Goal: Task Accomplishment & Management: Manage account settings

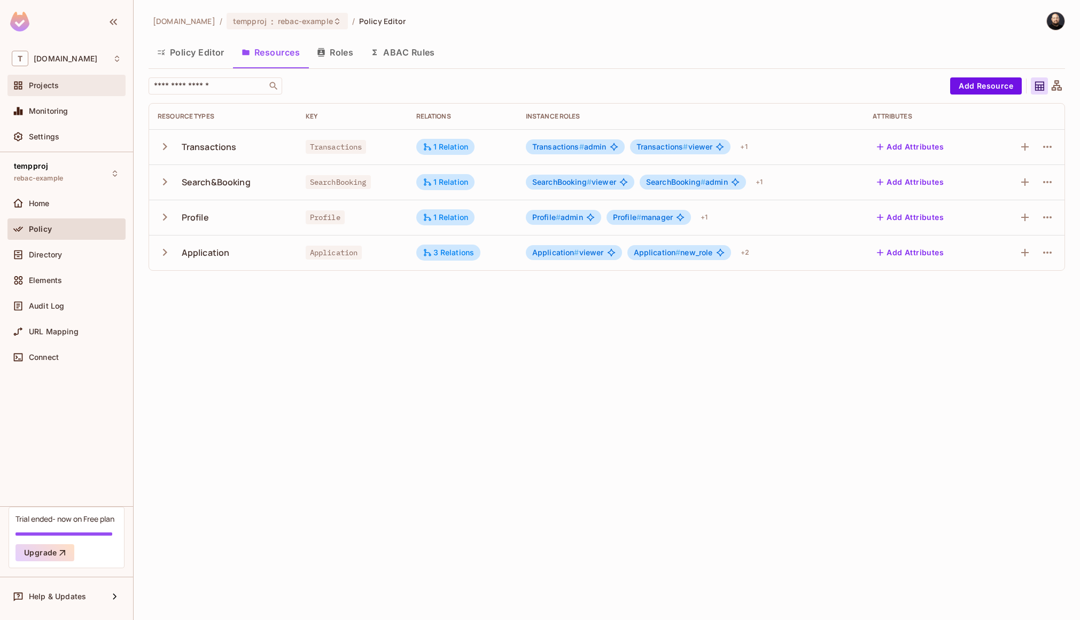
click at [78, 88] on div "Projects" at bounding box center [75, 85] width 92 height 9
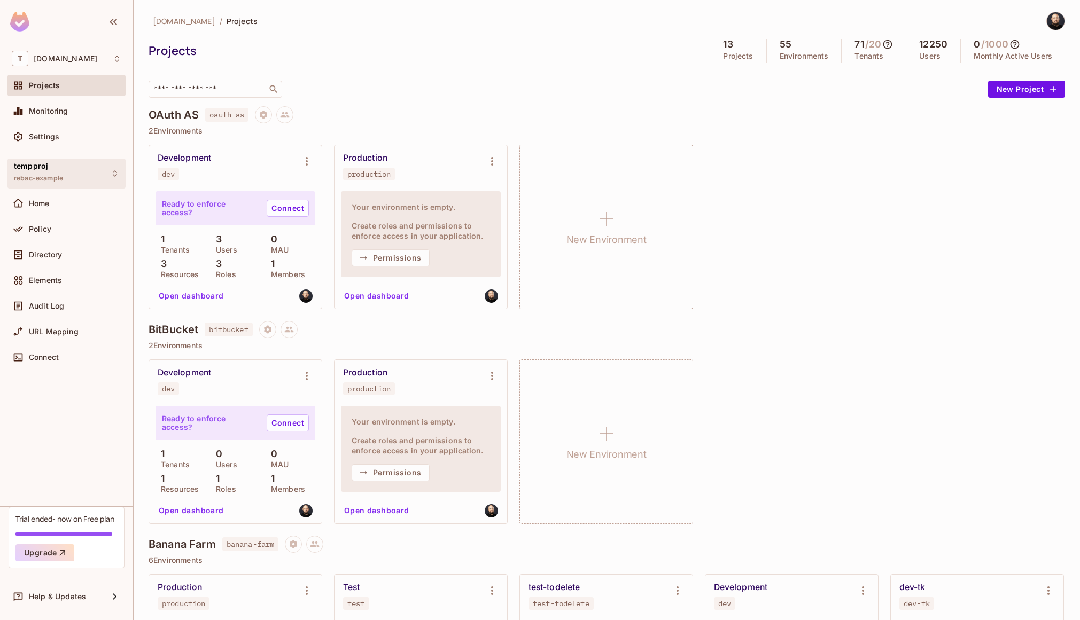
click at [77, 182] on div "tempproj rebac-example" at bounding box center [66, 173] width 118 height 29
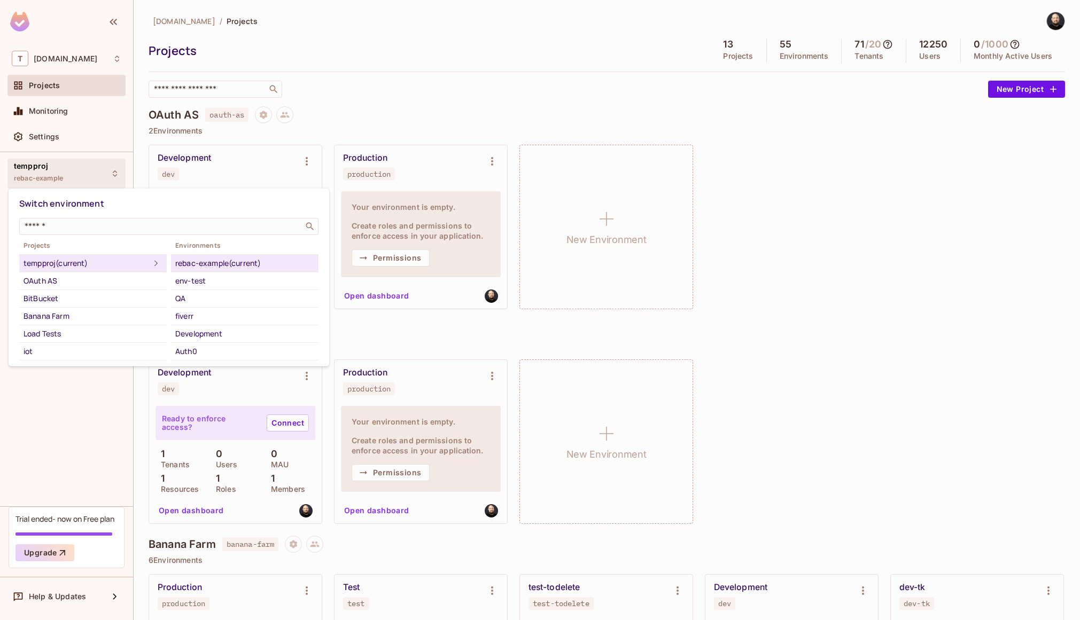
click at [840, 147] on div at bounding box center [540, 310] width 1080 height 620
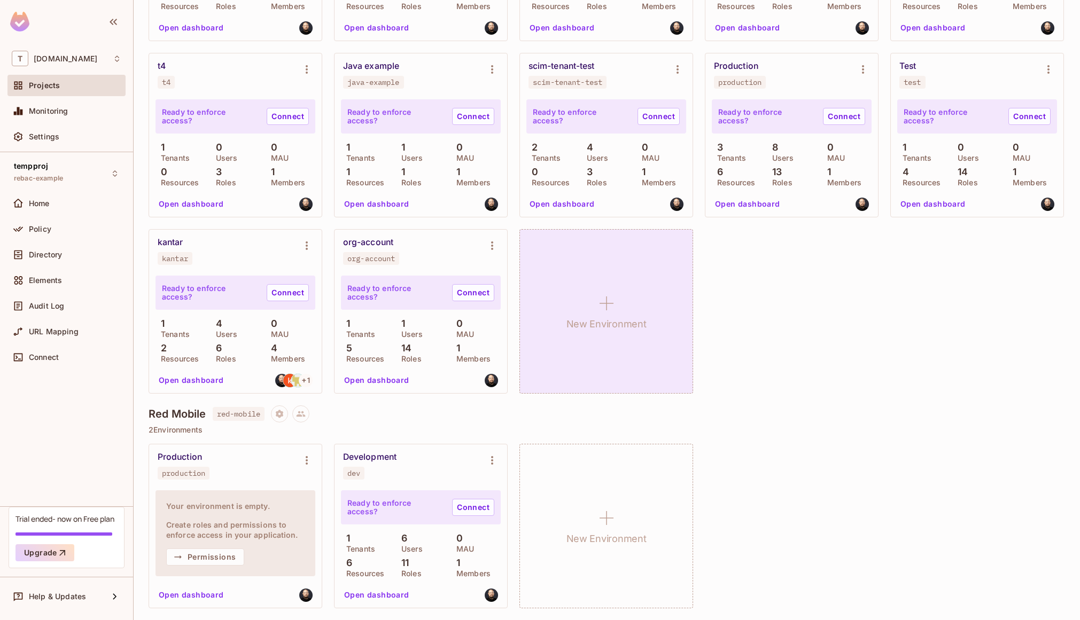
scroll to position [3688, 0]
click at [566, 318] on h1 "New Environment" at bounding box center [606, 324] width 80 height 16
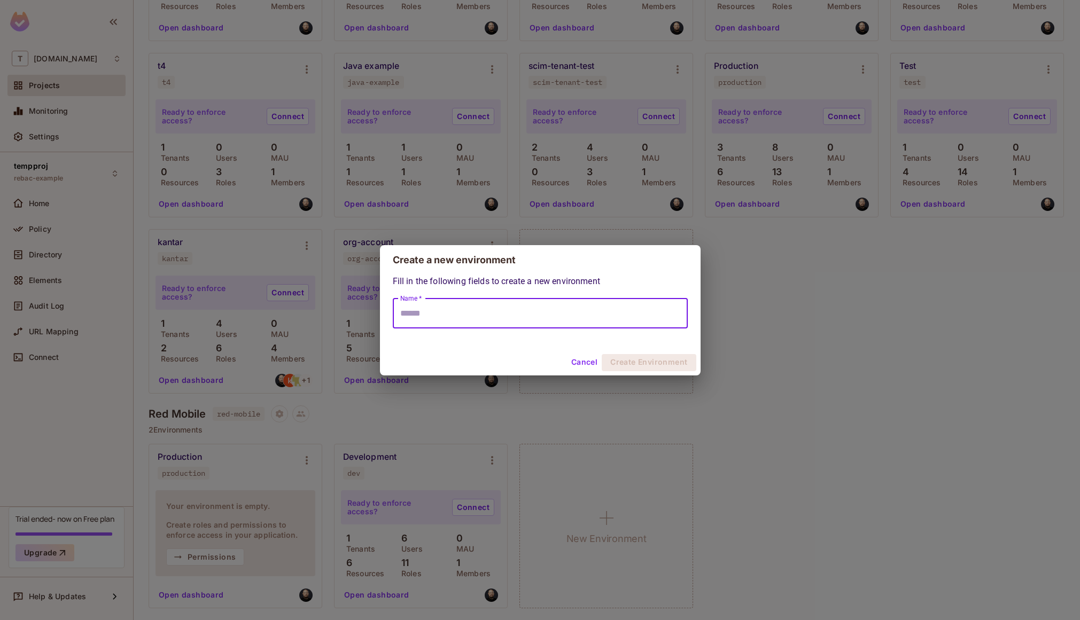
click at [509, 317] on input "Name *" at bounding box center [540, 314] width 295 height 30
type input "**********"
click button "Create Environment" at bounding box center [648, 362] width 94 height 17
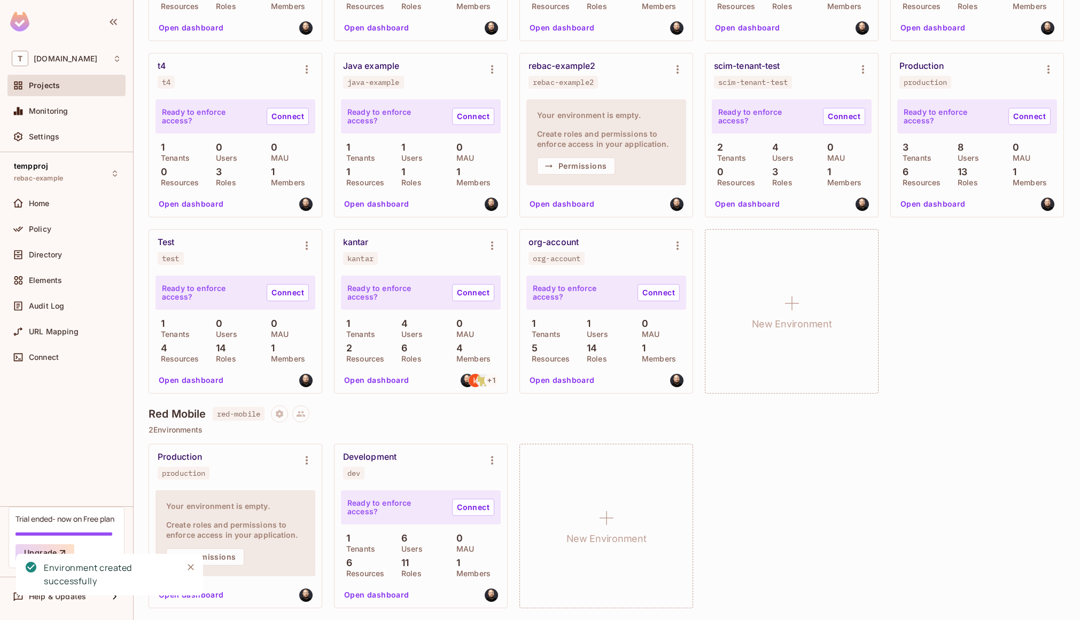
click at [525, 201] on button "Open dashboard" at bounding box center [562, 204] width 74 height 17
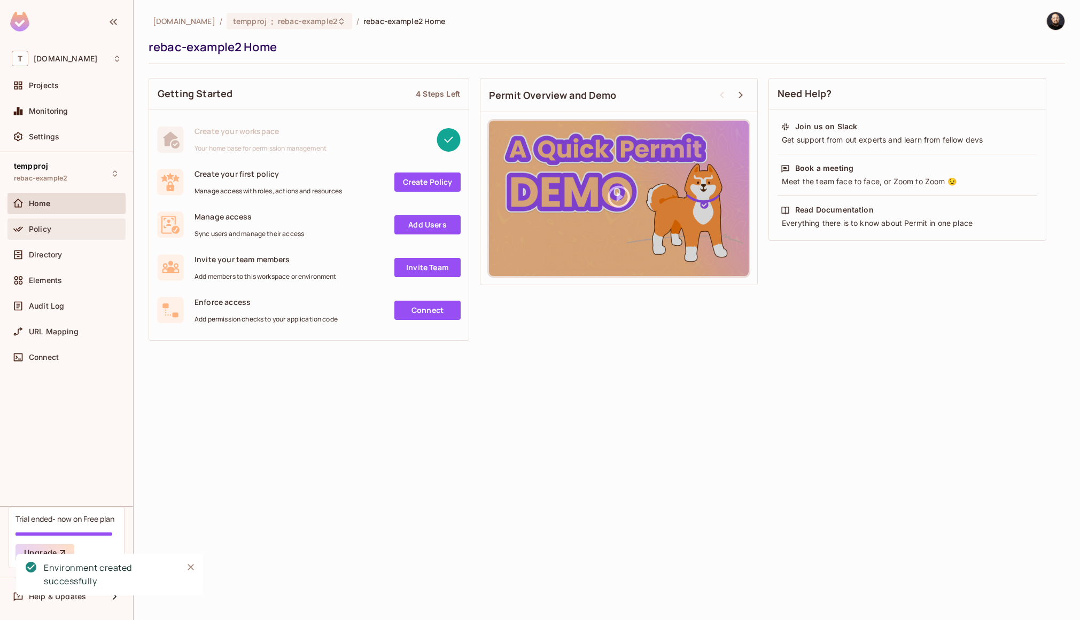
click at [52, 233] on div "Policy" at bounding box center [67, 229] width 110 height 13
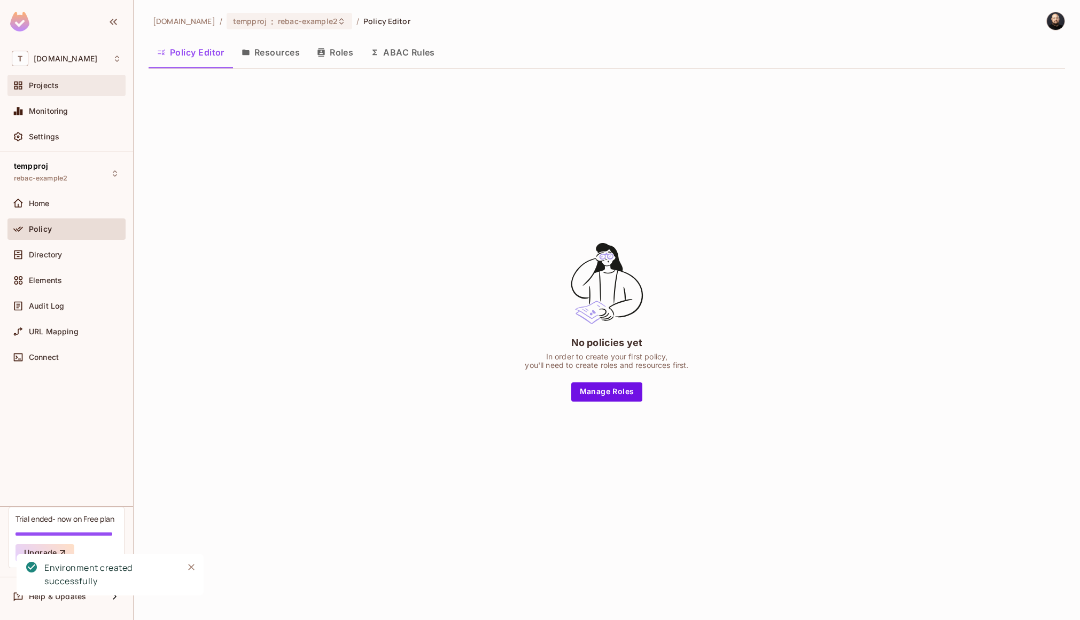
click at [60, 81] on div "Projects" at bounding box center [75, 85] width 92 height 9
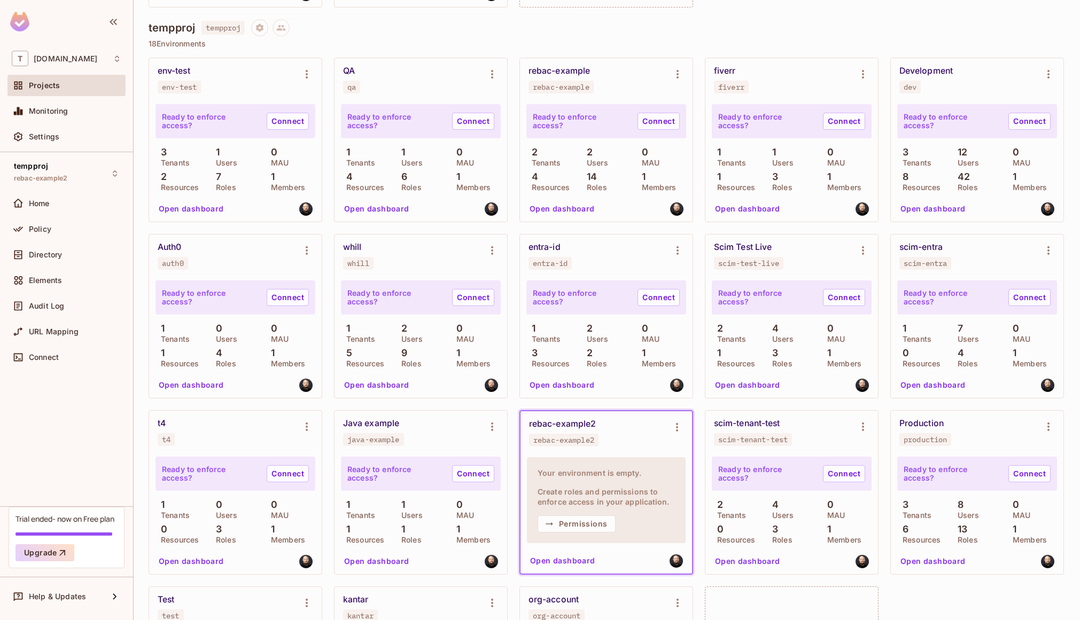
scroll to position [2898, 0]
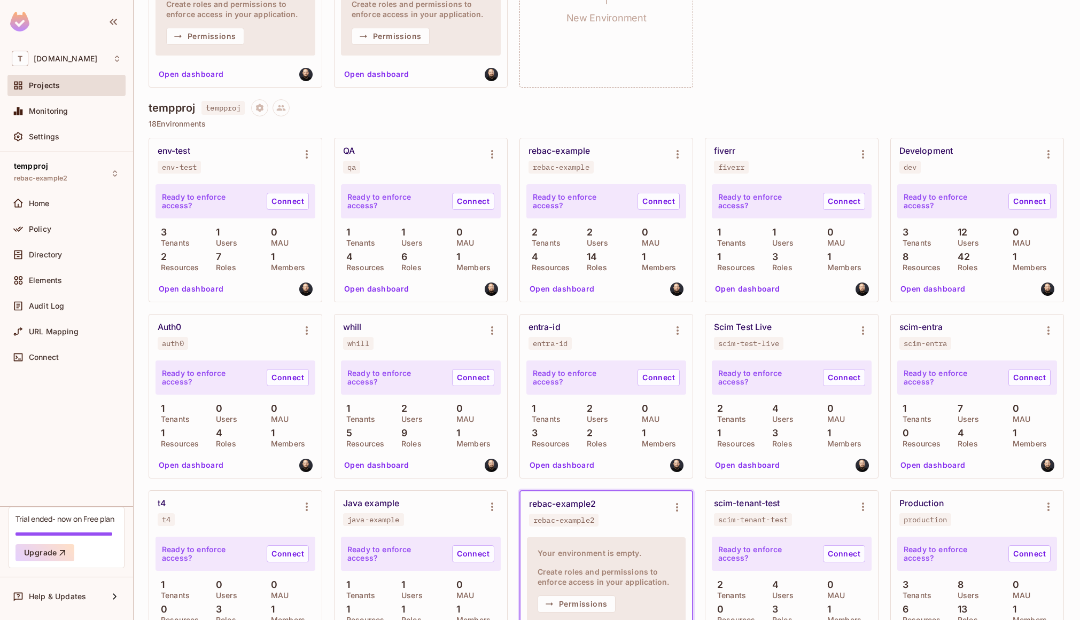
click at [173, 114] on h4 "tempproj" at bounding box center [172, 107] width 46 height 13
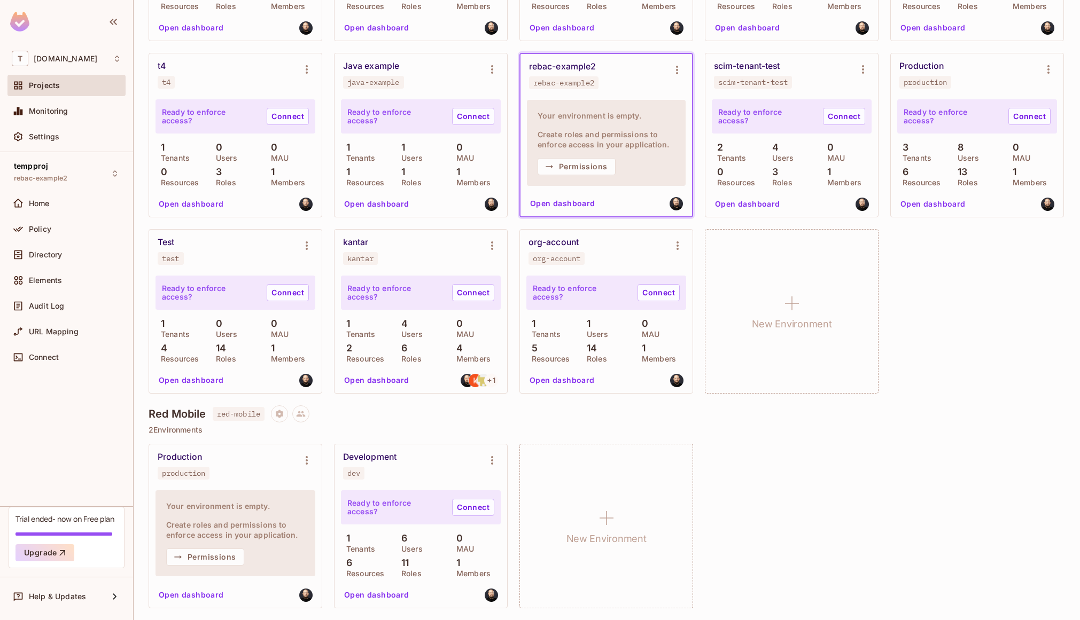
scroll to position [3620, 0]
click at [526, 212] on button "Open dashboard" at bounding box center [563, 203] width 74 height 17
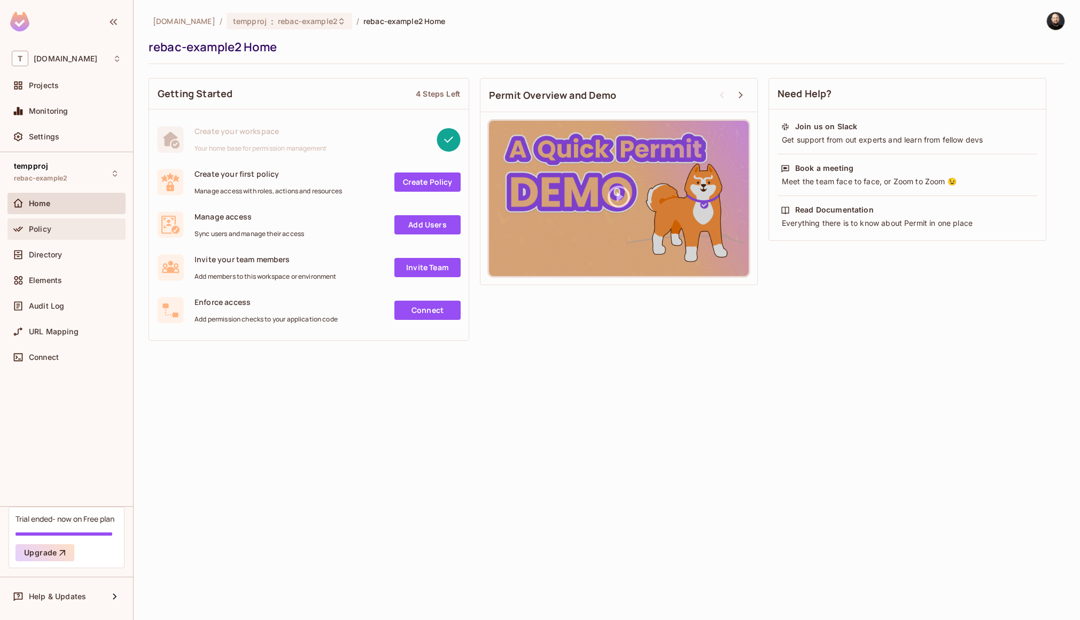
click at [71, 233] on div "Policy" at bounding box center [67, 229] width 110 height 13
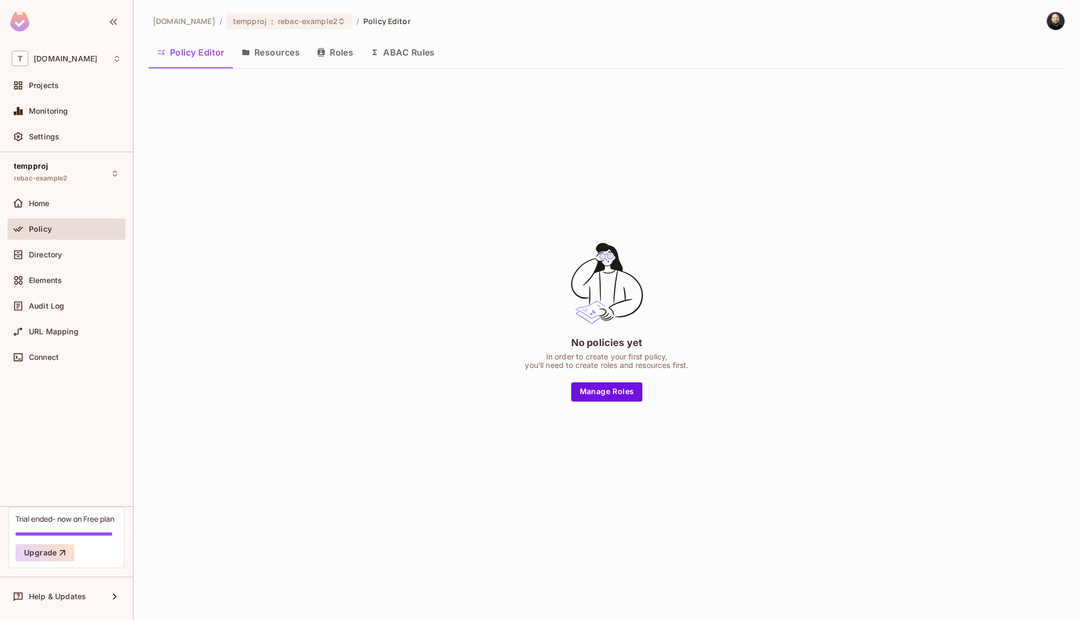
click at [290, 50] on button "Resources" at bounding box center [270, 52] width 75 height 27
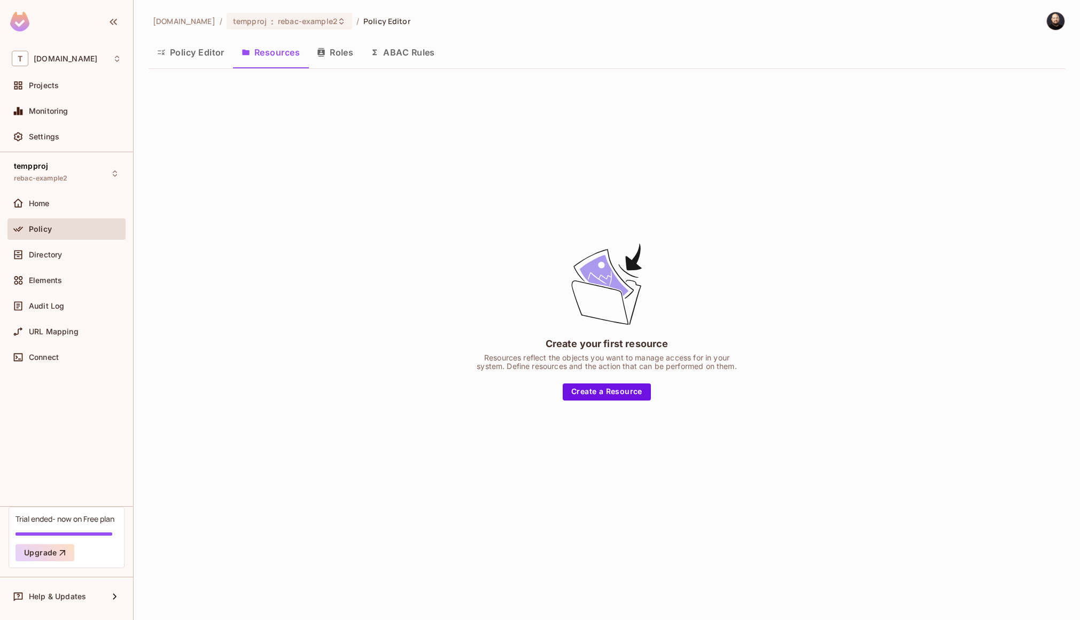
click at [331, 58] on button "Roles" at bounding box center [334, 52] width 53 height 27
click at [622, 392] on button "Create a Role" at bounding box center [606, 392] width 68 height 17
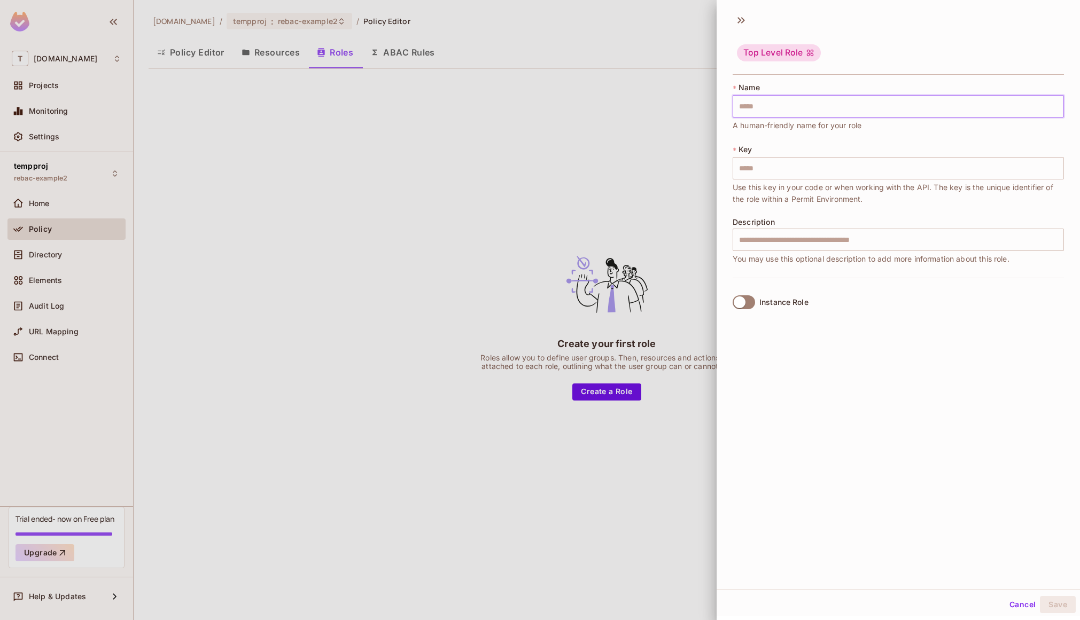
click at [781, 105] on input "text" at bounding box center [897, 106] width 331 height 22
type input "*"
type input "**"
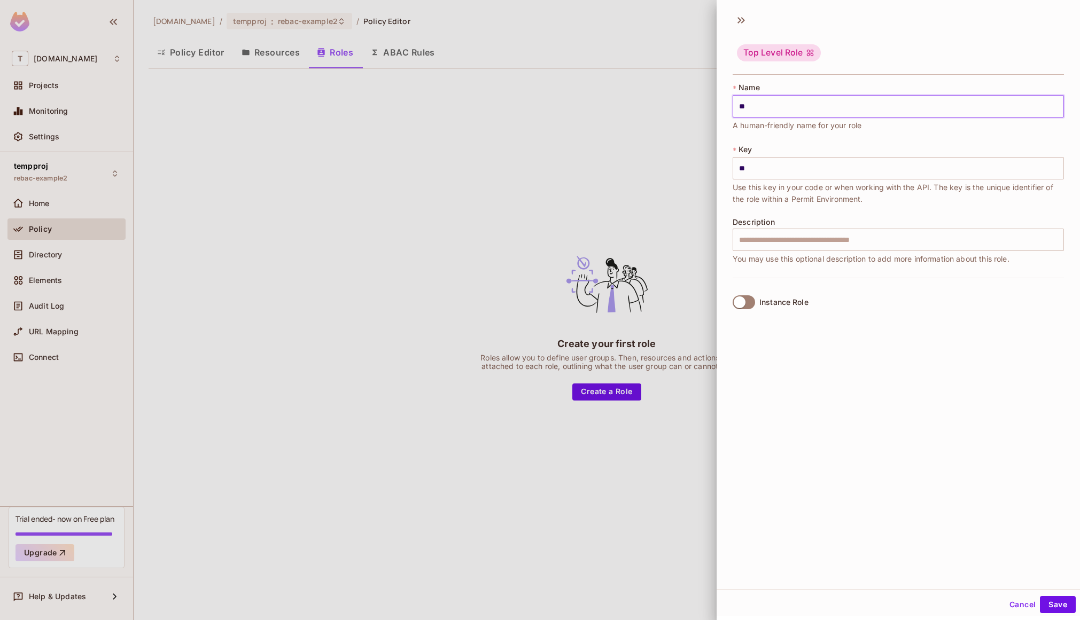
type input "***"
type input "****"
type input "*****"
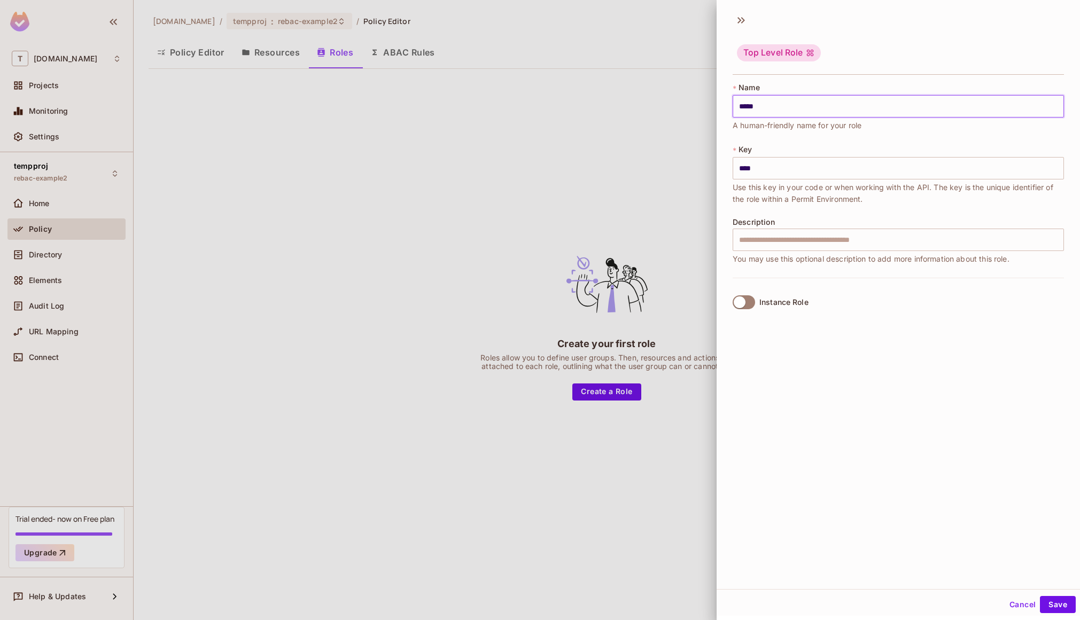
type input "*****"
click at [1040, 601] on button "Save" at bounding box center [1058, 604] width 36 height 17
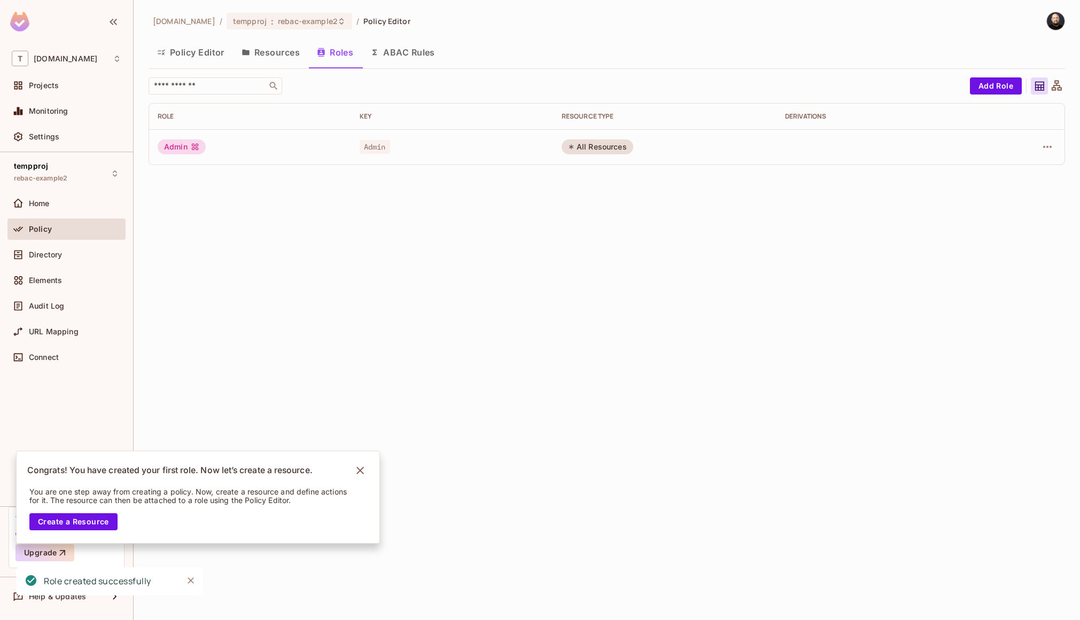
click at [265, 53] on button "Resources" at bounding box center [270, 52] width 75 height 27
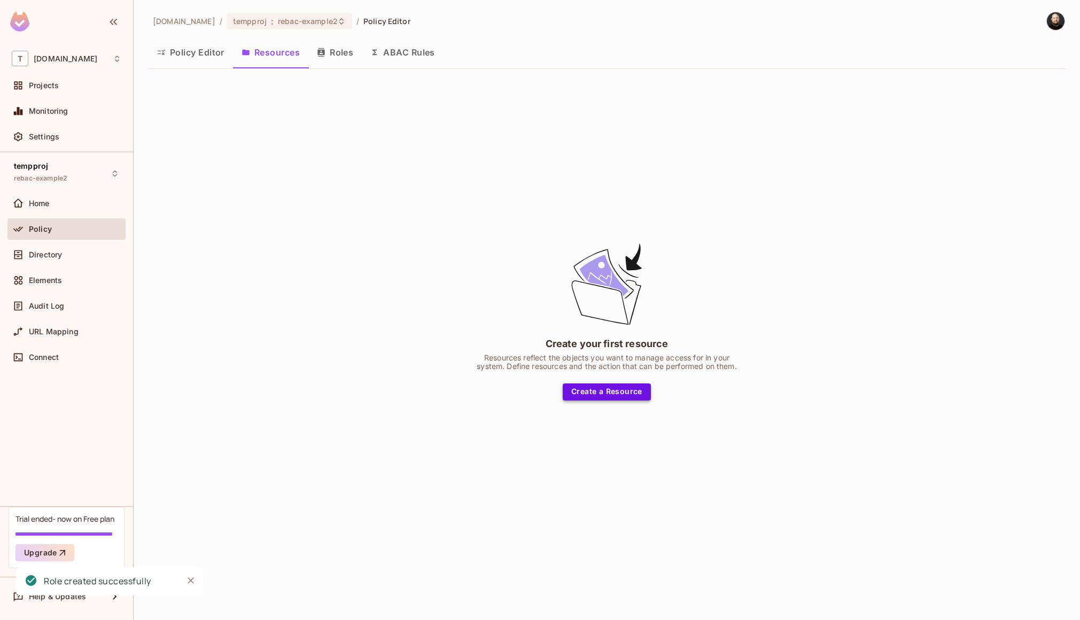
click at [630, 389] on button "Create a Resource" at bounding box center [606, 392] width 88 height 17
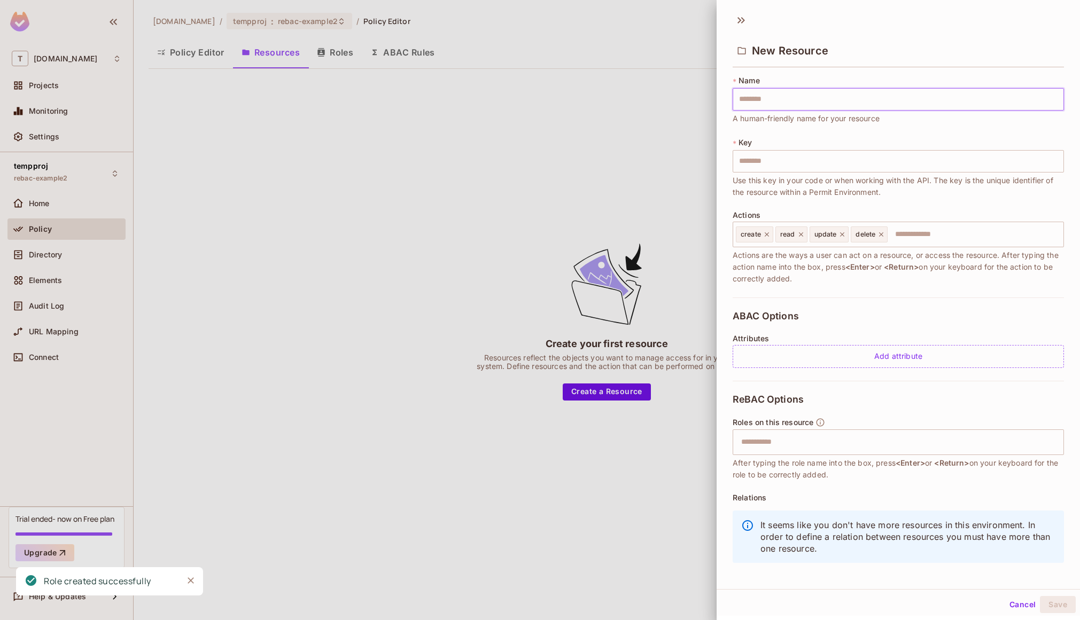
click at [758, 106] on input "text" at bounding box center [897, 99] width 331 height 22
type input "*"
type input "**"
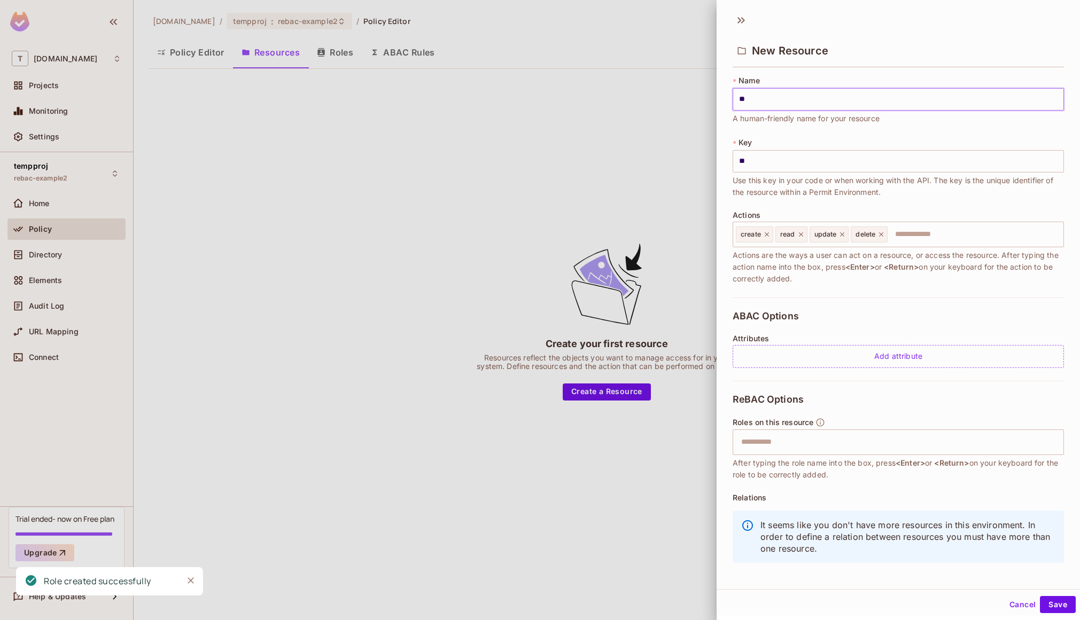
type input "***"
type input "****"
type input "*****"
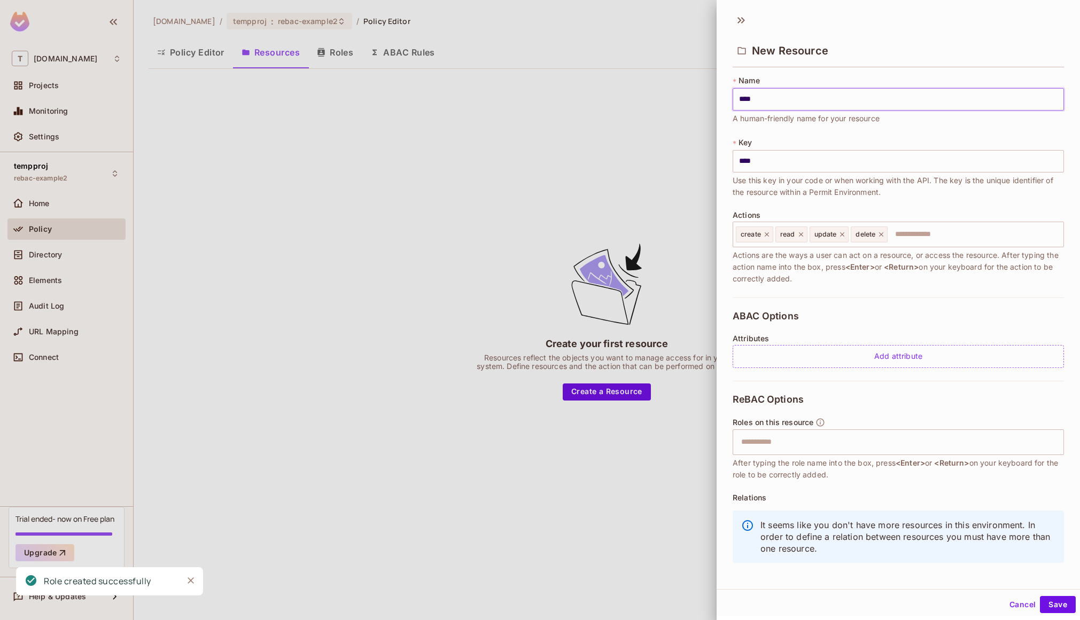
type input "*****"
type input "******"
type input "*******"
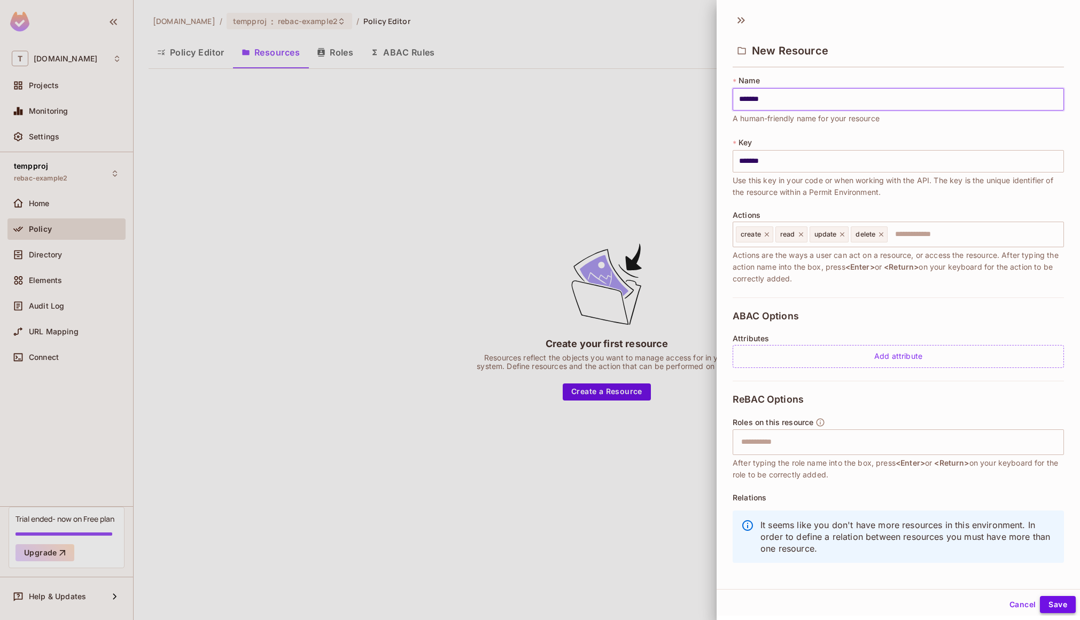
type input "*******"
click at [1042, 608] on button "Save" at bounding box center [1058, 604] width 36 height 17
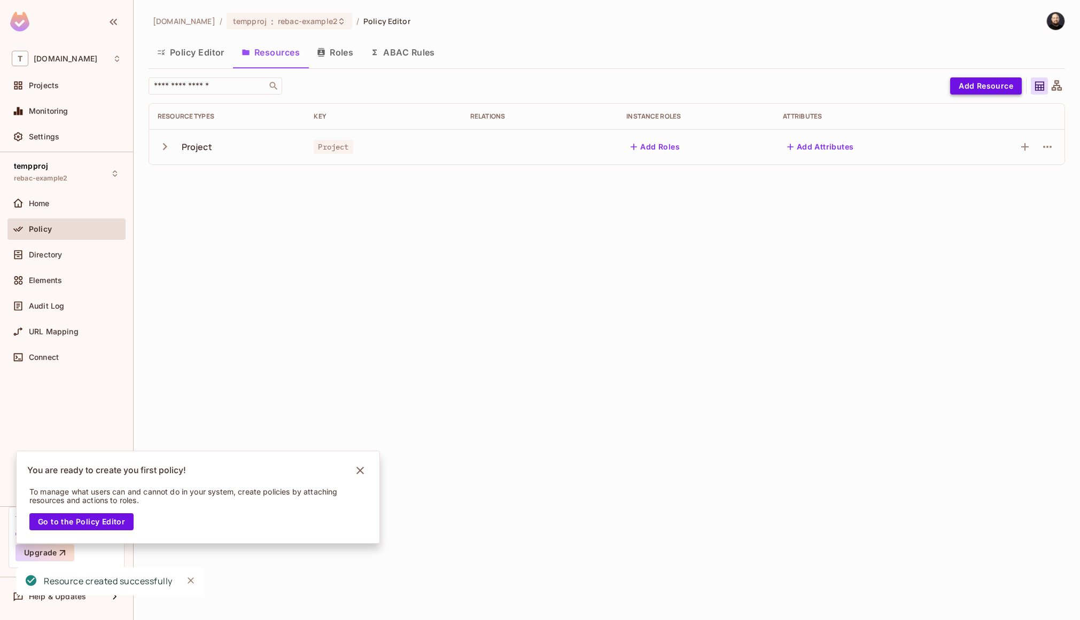
click at [962, 90] on button "Add Resource" at bounding box center [986, 85] width 72 height 17
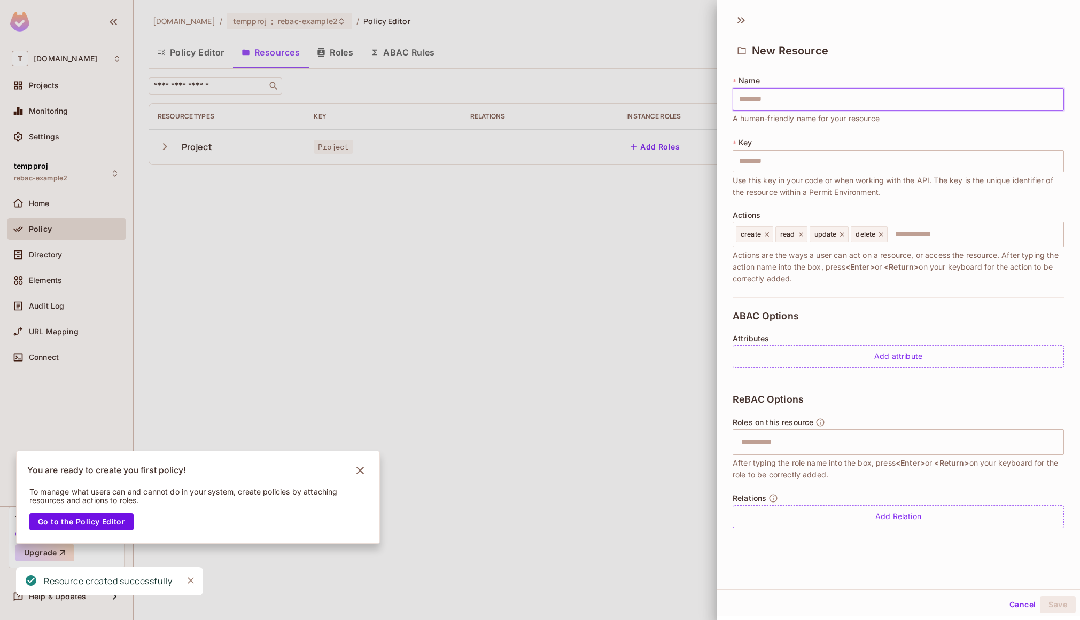
type input "*"
type input "**"
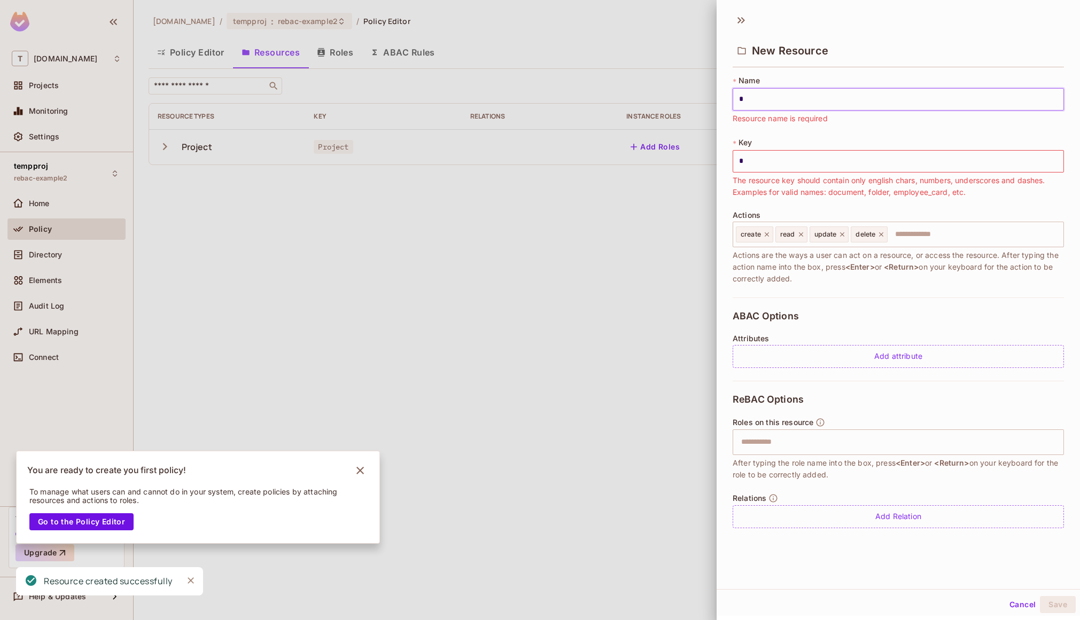
type input "**"
type input "***"
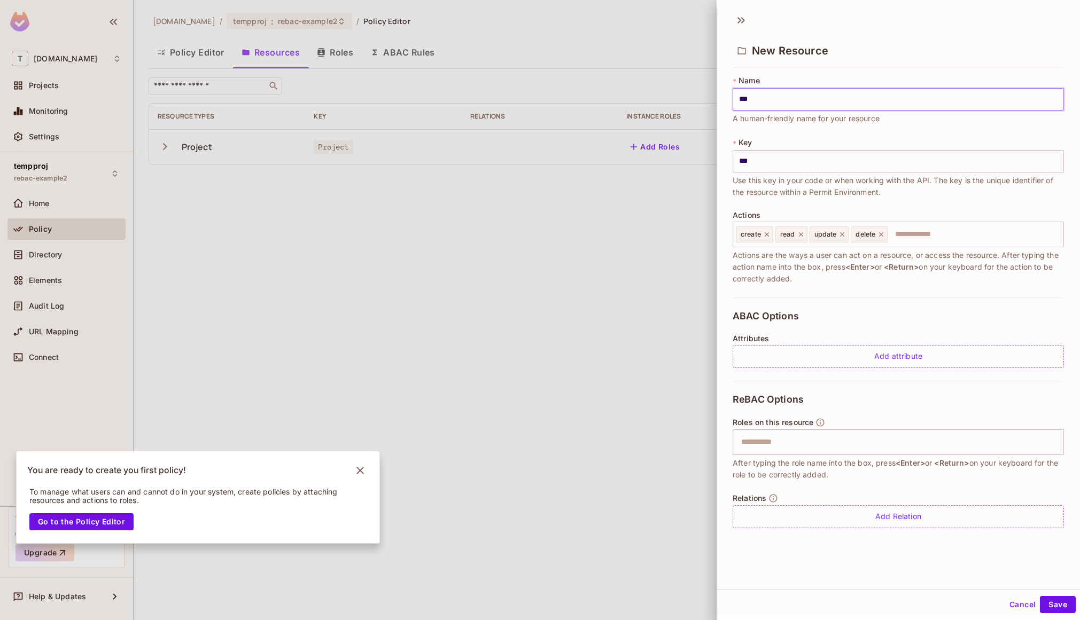
type input "****"
type input "*****"
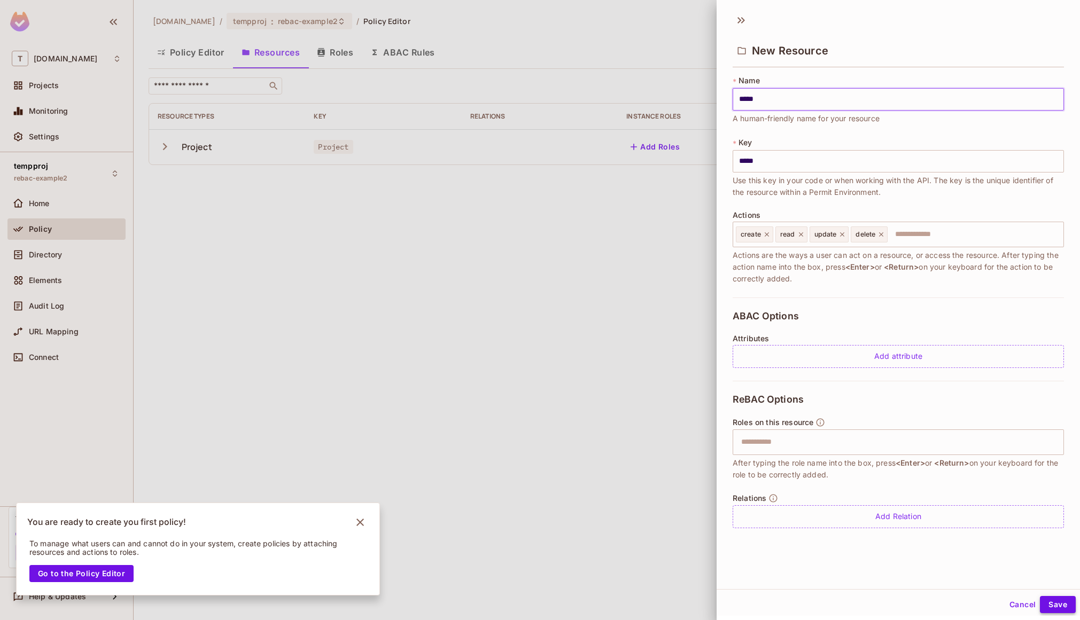
type input "*****"
click at [1052, 608] on button "Save" at bounding box center [1058, 604] width 36 height 17
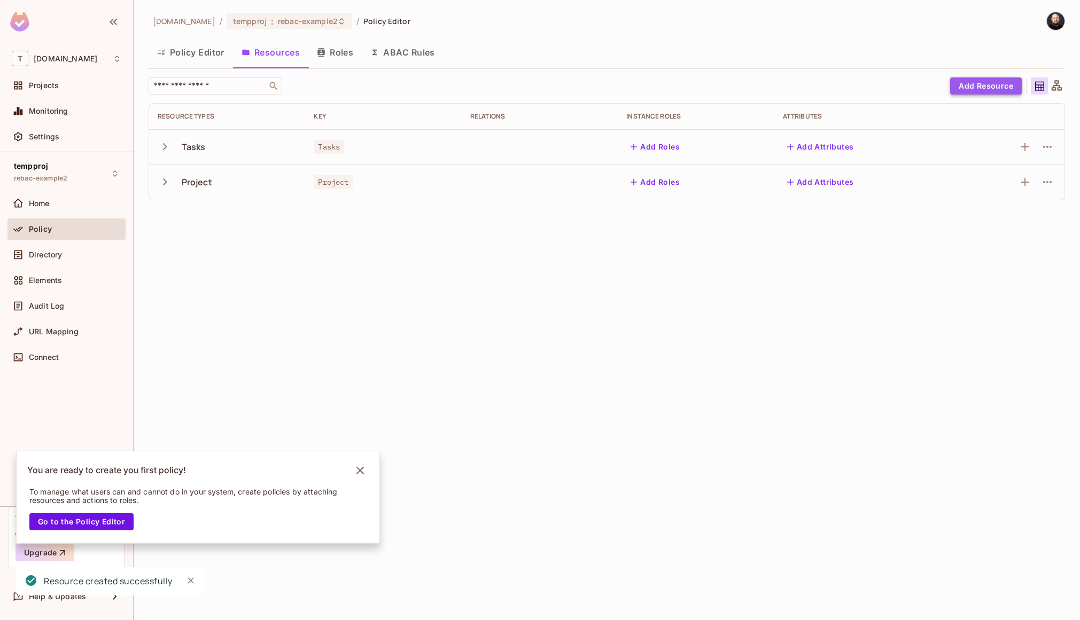
click at [988, 84] on button "Add Resource" at bounding box center [986, 85] width 72 height 17
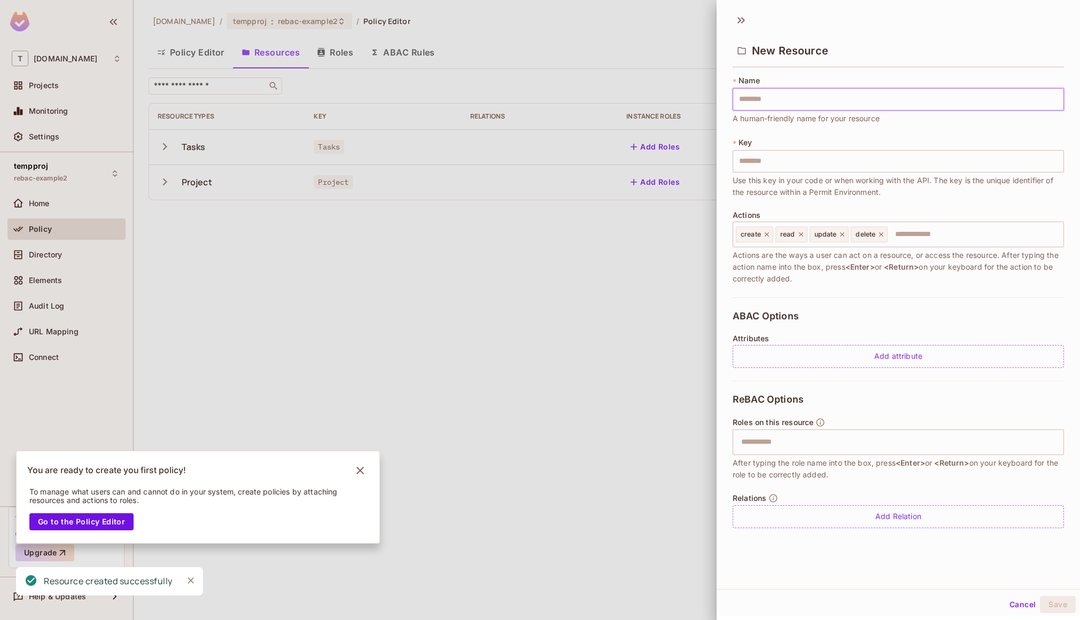
type input "*"
type input "**"
type input "***"
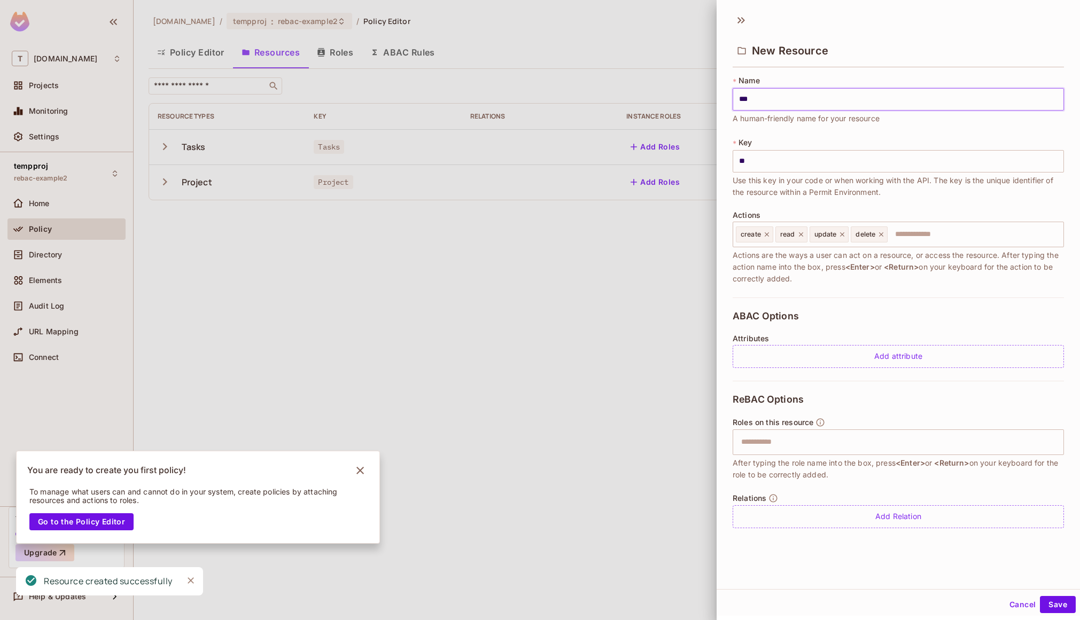
type input "***"
type input "****"
type input "*****"
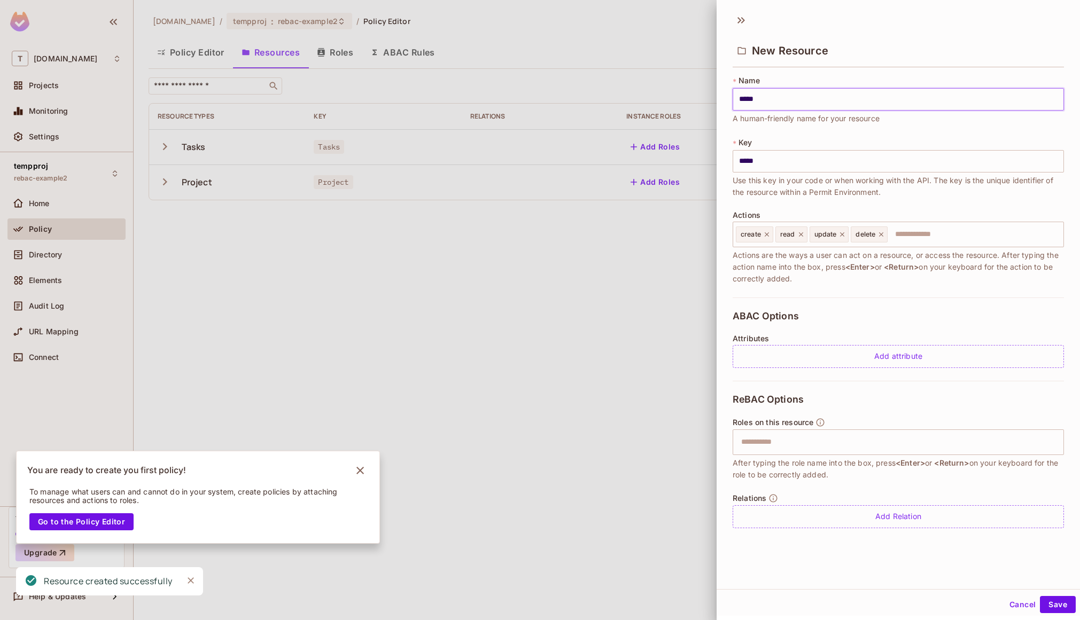
type input "******"
type input "*******"
type input "********"
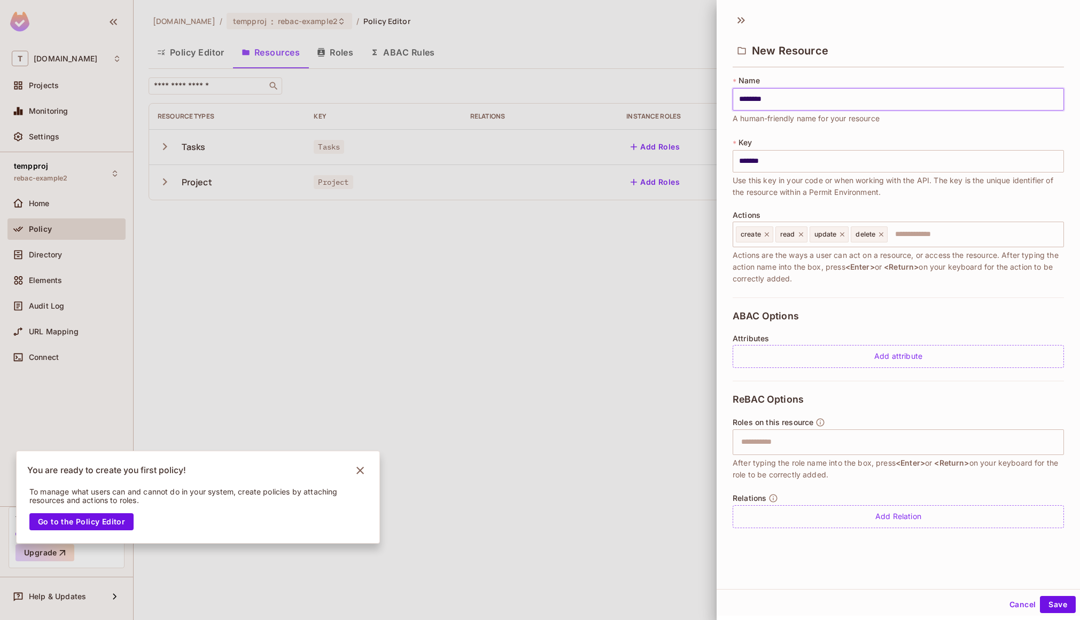
type input "********"
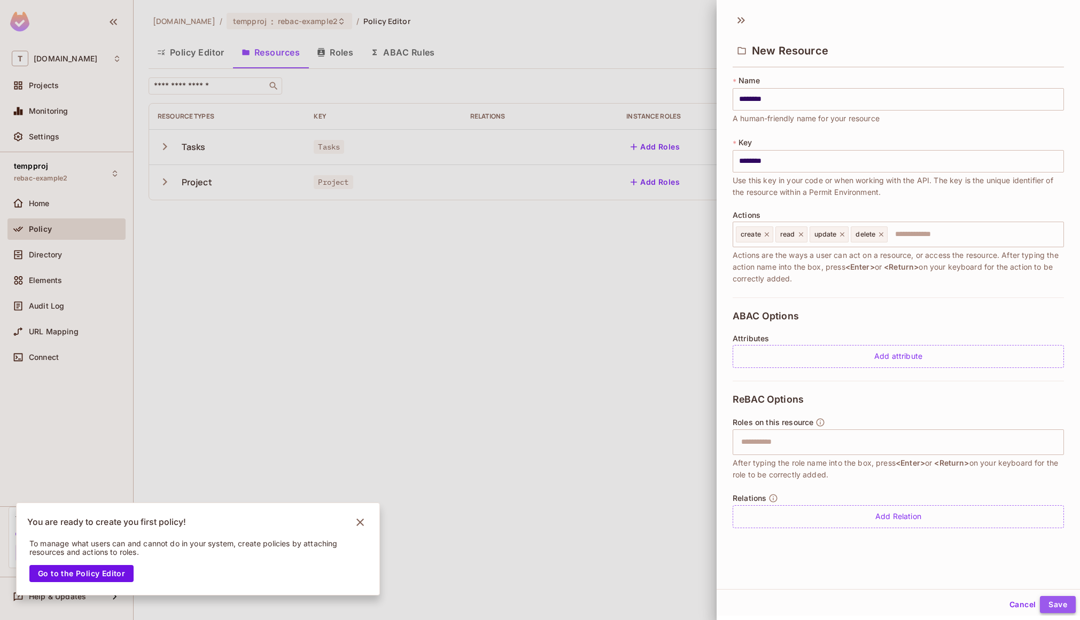
click at [1040, 601] on button "Save" at bounding box center [1058, 604] width 36 height 17
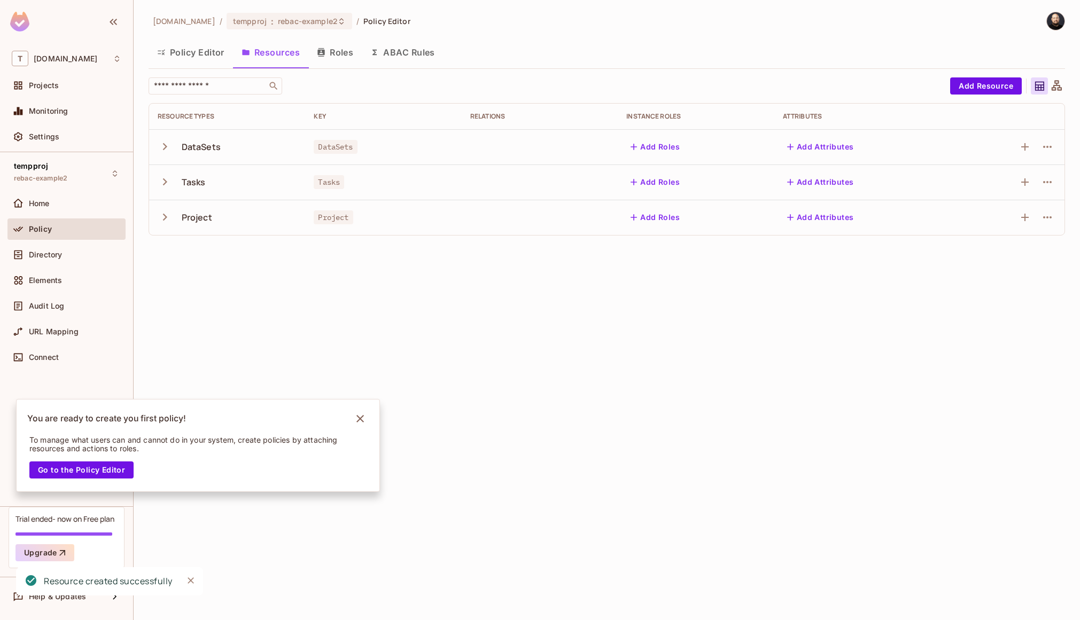
click at [187, 57] on button "Policy Editor" at bounding box center [191, 52] width 84 height 27
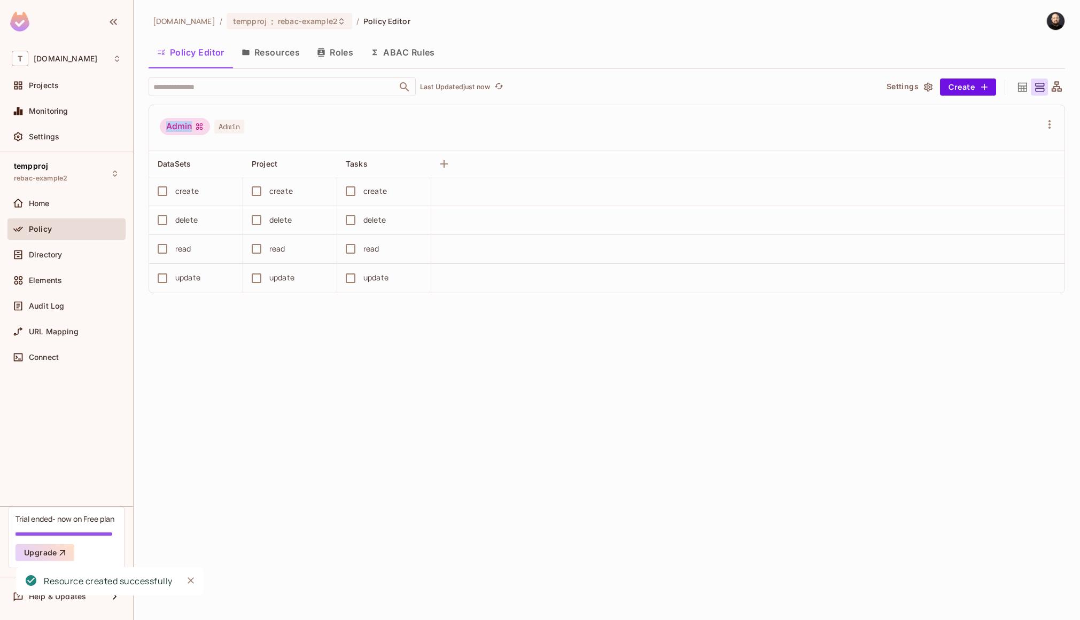
drag, startPoint x: 166, startPoint y: 125, endPoint x: 206, endPoint y: 131, distance: 40.5
click at [206, 131] on div "Admin" at bounding box center [185, 126] width 50 height 17
click at [218, 160] on div "DataSets" at bounding box center [193, 164] width 71 height 11
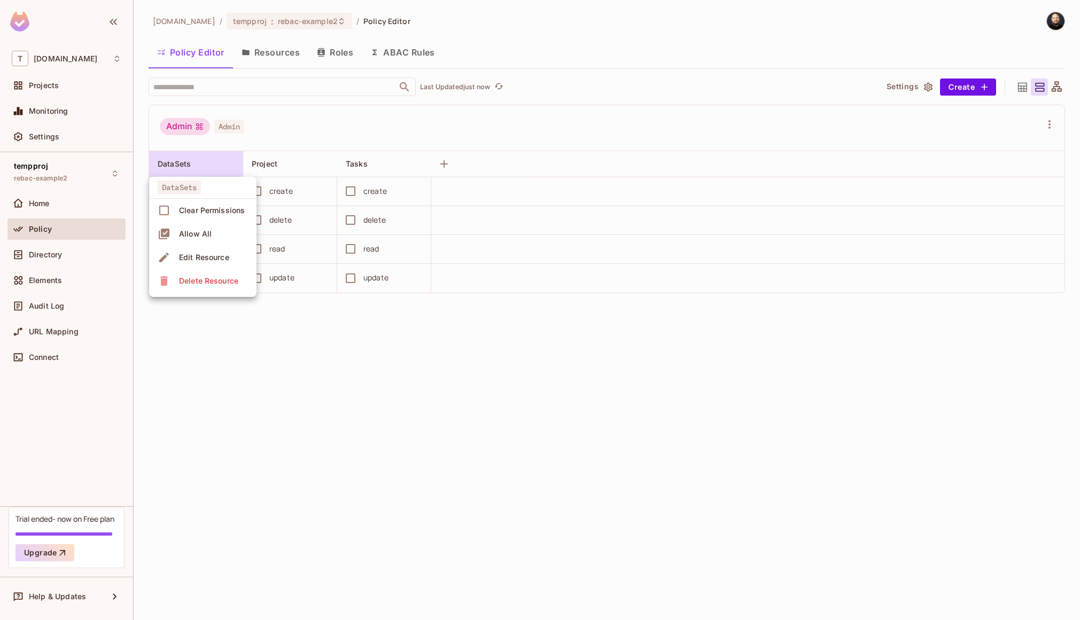
click at [209, 233] on div "Allow All" at bounding box center [195, 234] width 33 height 11
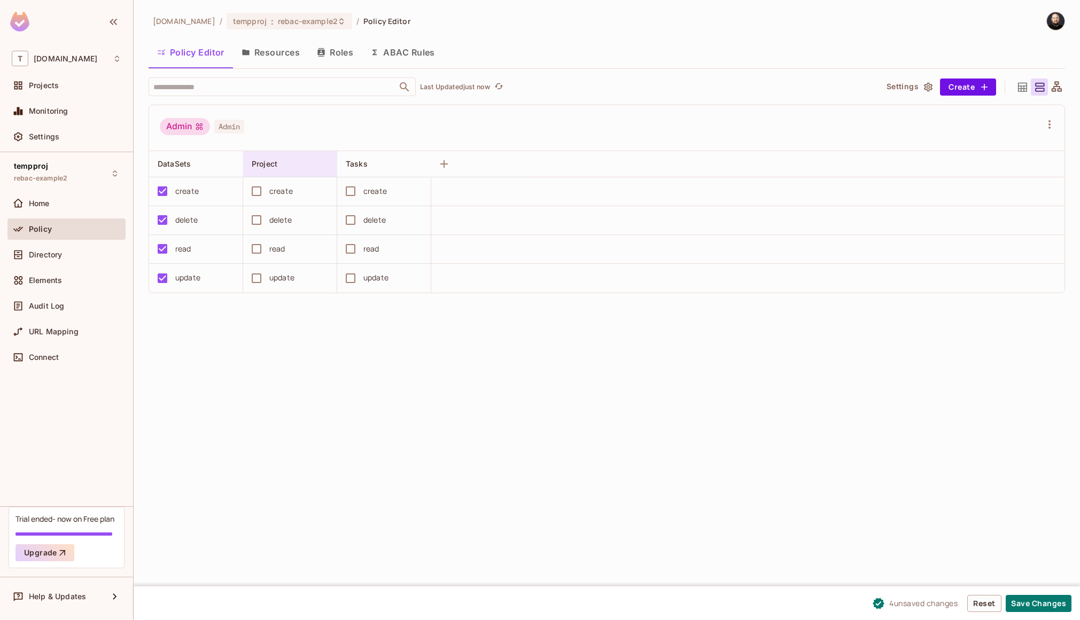
click at [294, 158] on div "Project" at bounding box center [293, 164] width 83 height 13
click at [301, 234] on div "Allow All" at bounding box center [289, 234] width 33 height 11
click at [376, 168] on div "Tasks" at bounding box center [381, 164] width 71 height 11
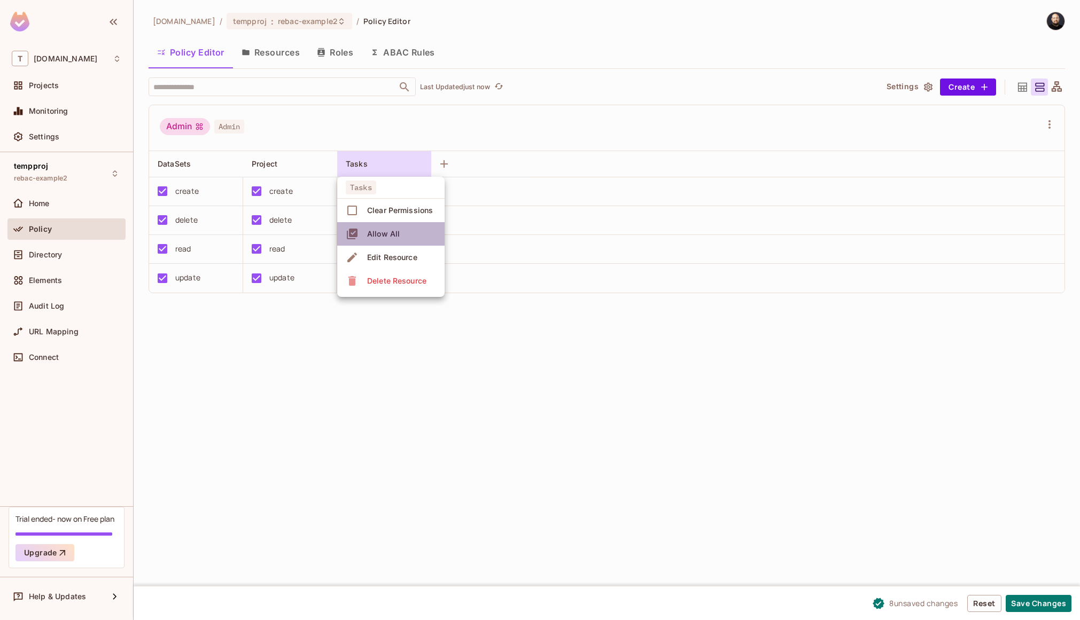
click at [398, 237] on span "Allow All" at bounding box center [383, 233] width 39 height 17
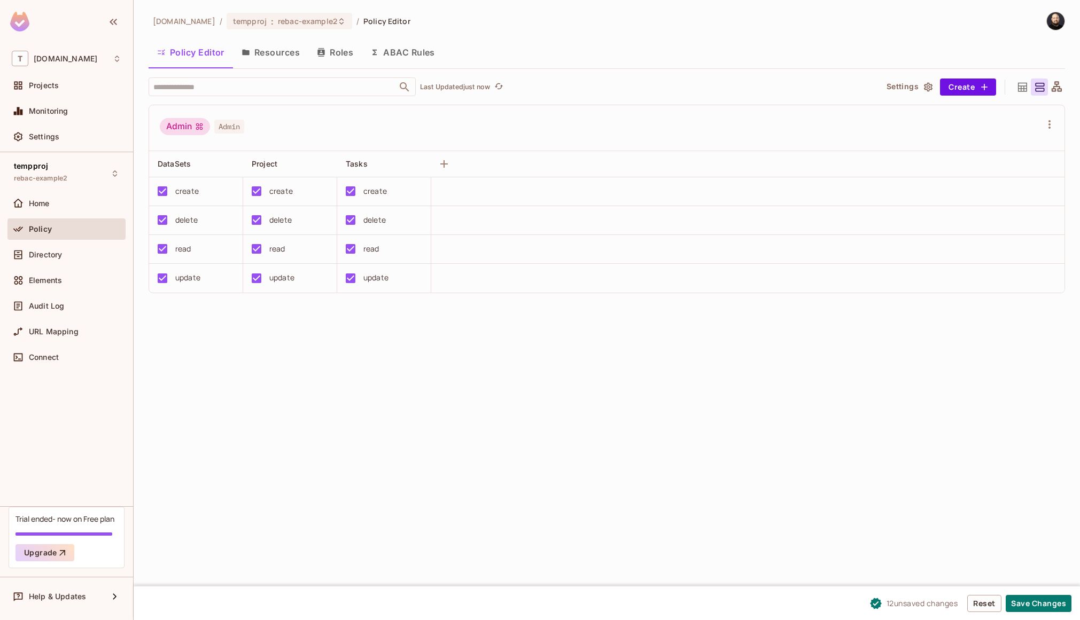
click at [293, 49] on button "Resources" at bounding box center [270, 52] width 75 height 27
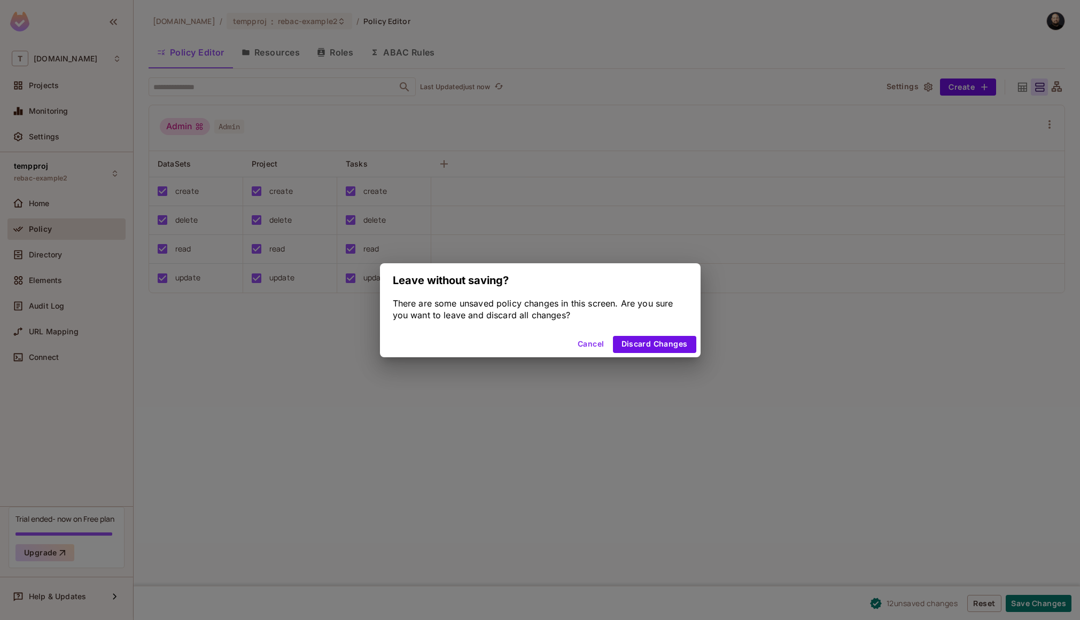
drag, startPoint x: 596, startPoint y: 346, endPoint x: 484, endPoint y: 288, distance: 125.7
click at [595, 346] on button "Cancel" at bounding box center [590, 344] width 35 height 17
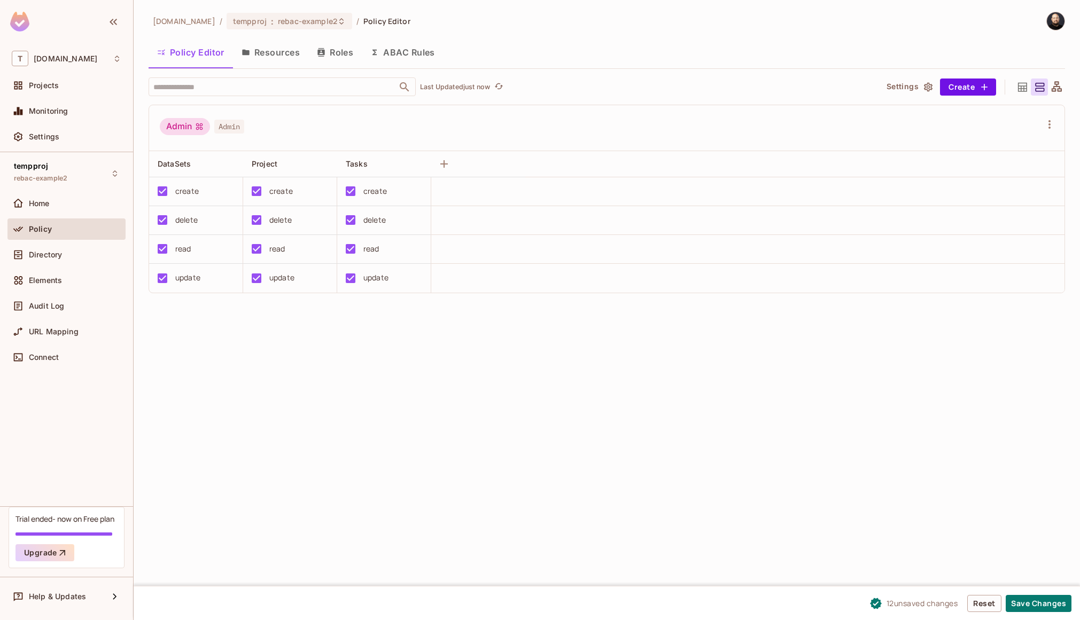
click at [184, 124] on div "Admin" at bounding box center [185, 126] width 50 height 17
click at [1015, 597] on button "Save Changes" at bounding box center [1038, 603] width 66 height 17
click at [278, 49] on button "Resources" at bounding box center [270, 52] width 75 height 27
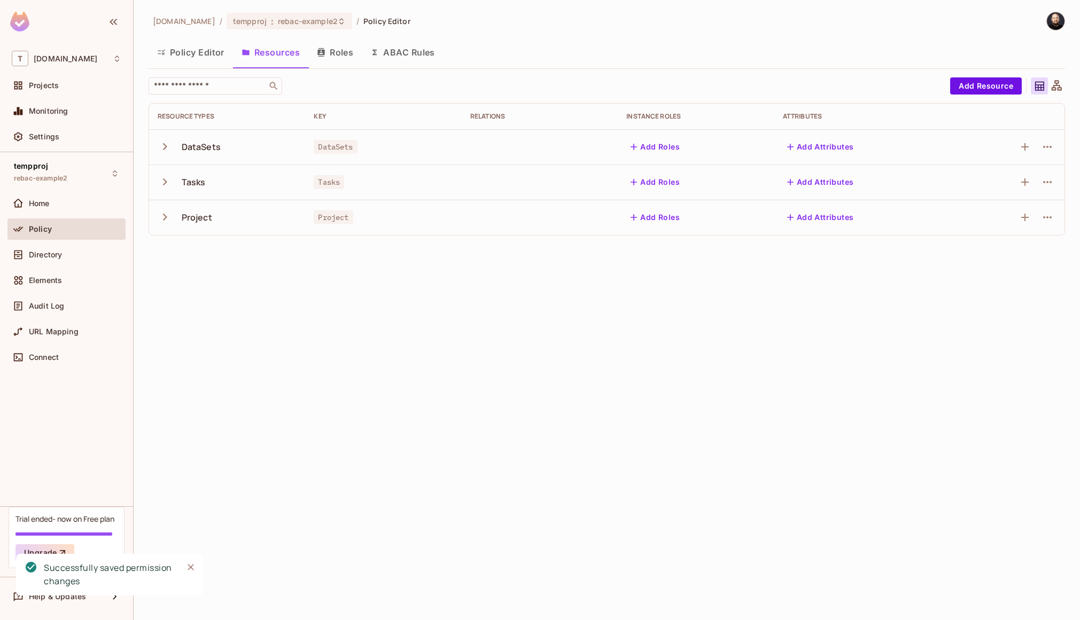
click at [657, 215] on button "Add Roles" at bounding box center [655, 217] width 58 height 17
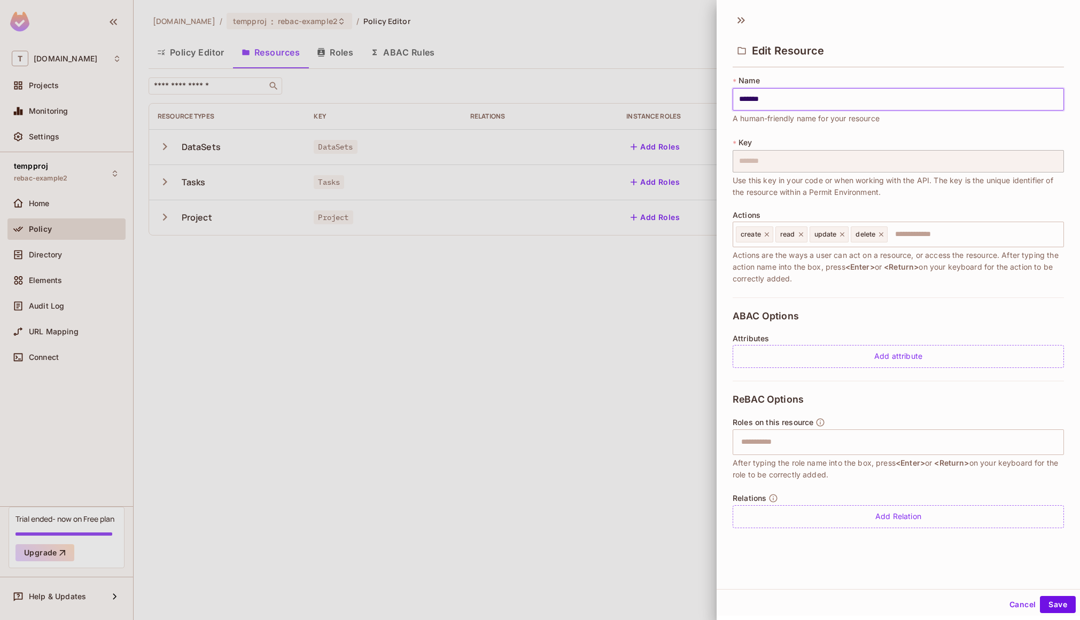
click at [796, 457] on span "After typing the role name into the box, press <Enter> or <Return> on your keyb…" at bounding box center [897, 469] width 331 height 24
click at [787, 443] on input "text" at bounding box center [896, 442] width 324 height 21
type input "*****"
type input "*******"
type input "*****"
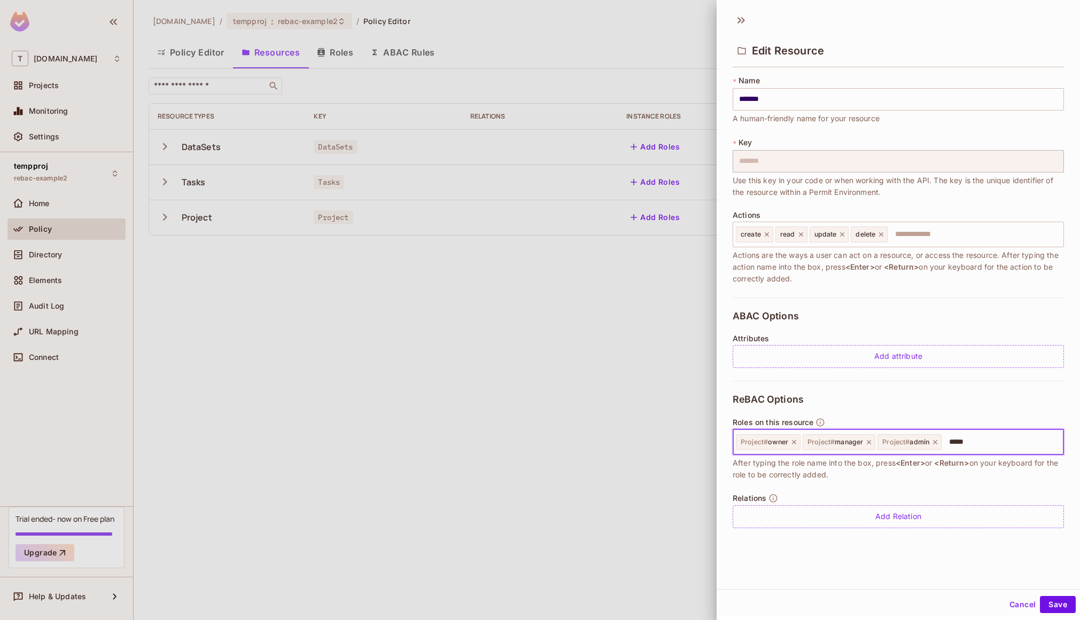
type input "******"
click at [793, 444] on icon at bounding box center [793, 442] width 7 height 7
click at [1041, 603] on button "Save" at bounding box center [1058, 604] width 36 height 17
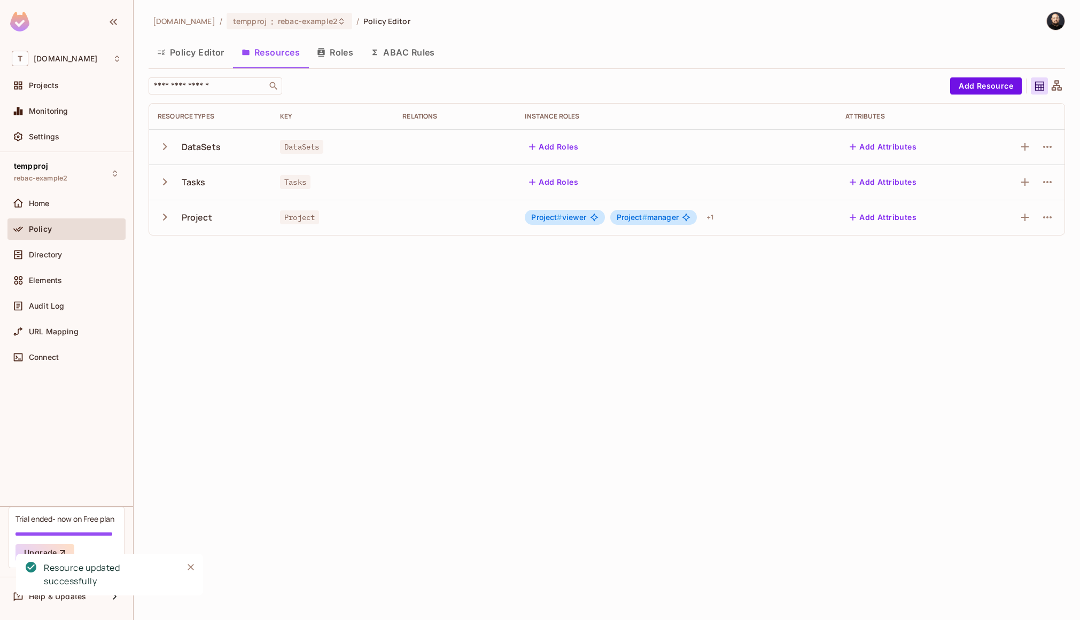
click at [569, 219] on span "Project # viewer" at bounding box center [558, 217] width 55 height 9
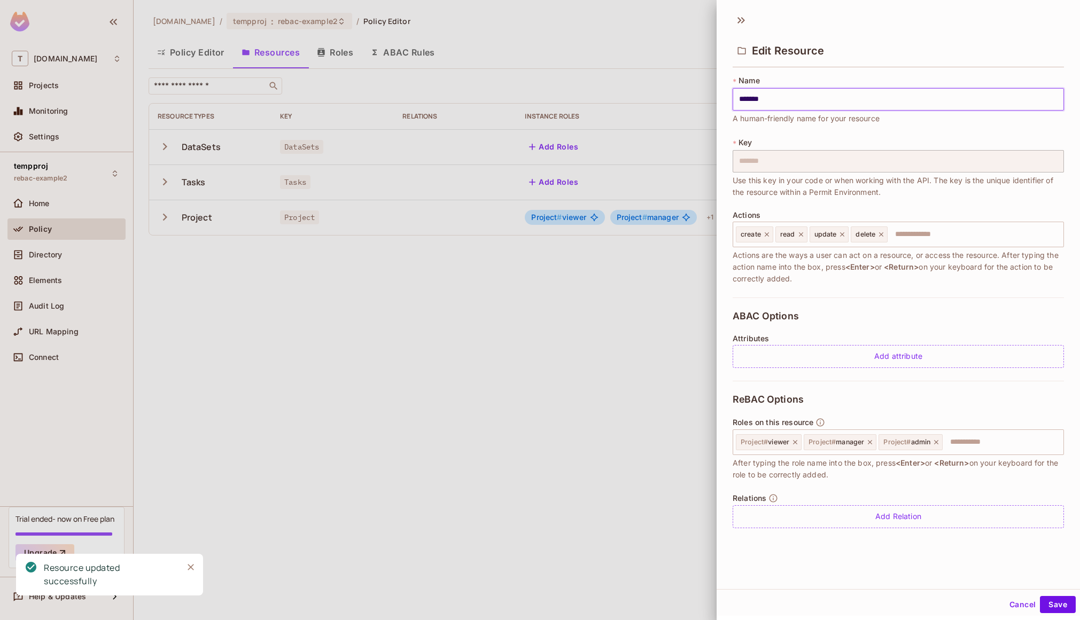
click at [569, 257] on div at bounding box center [540, 310] width 1080 height 620
click at [439, 250] on div at bounding box center [540, 310] width 1080 height 620
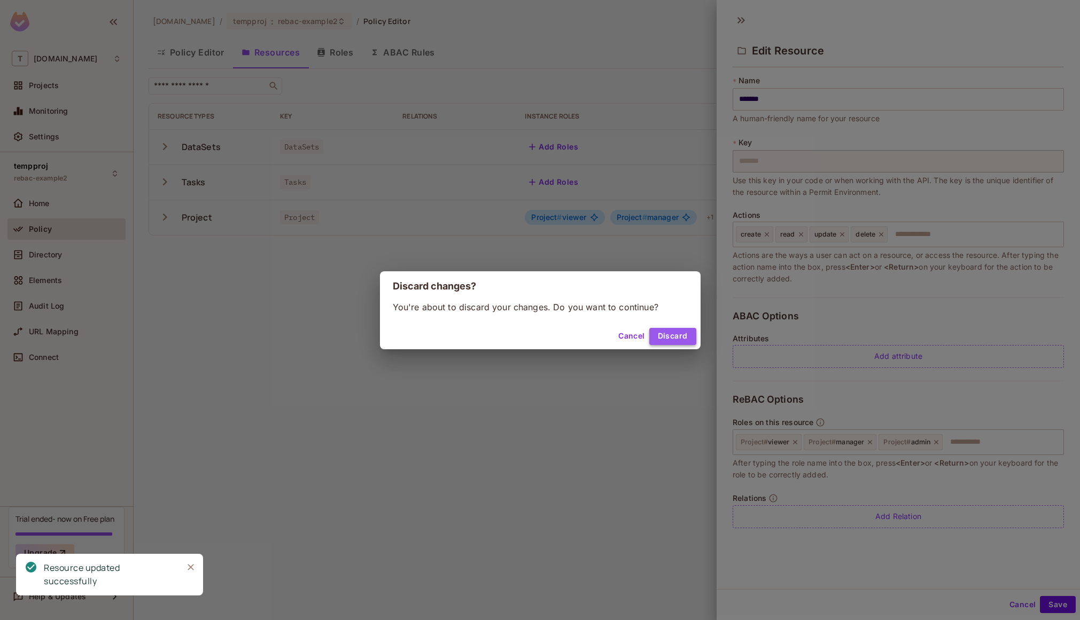
click at [659, 334] on button "Discard" at bounding box center [672, 336] width 47 height 17
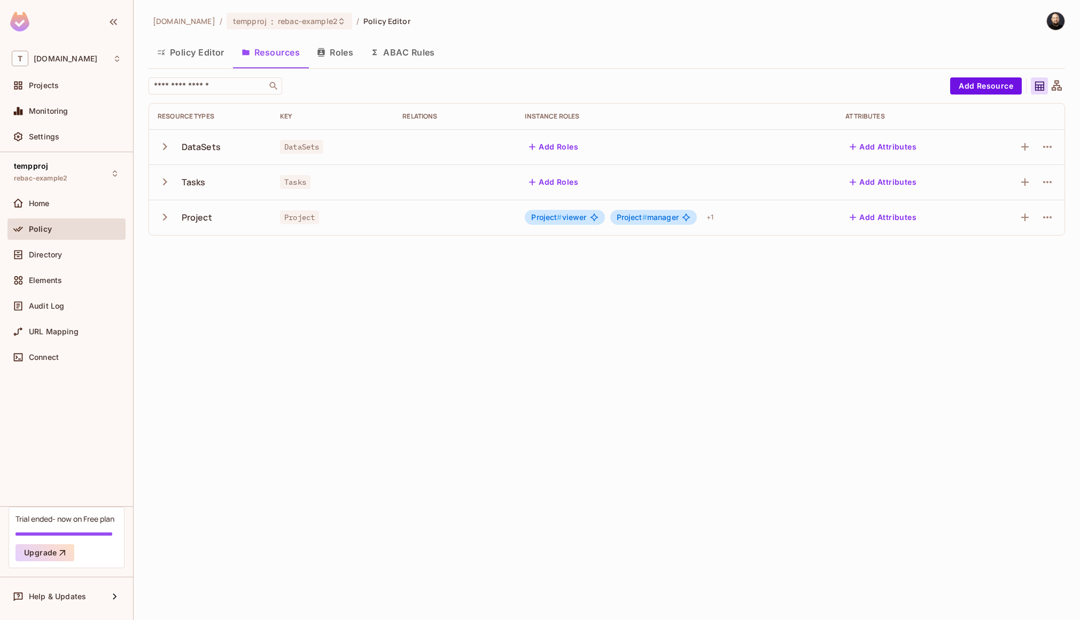
click at [175, 50] on button "Policy Editor" at bounding box center [191, 52] width 84 height 27
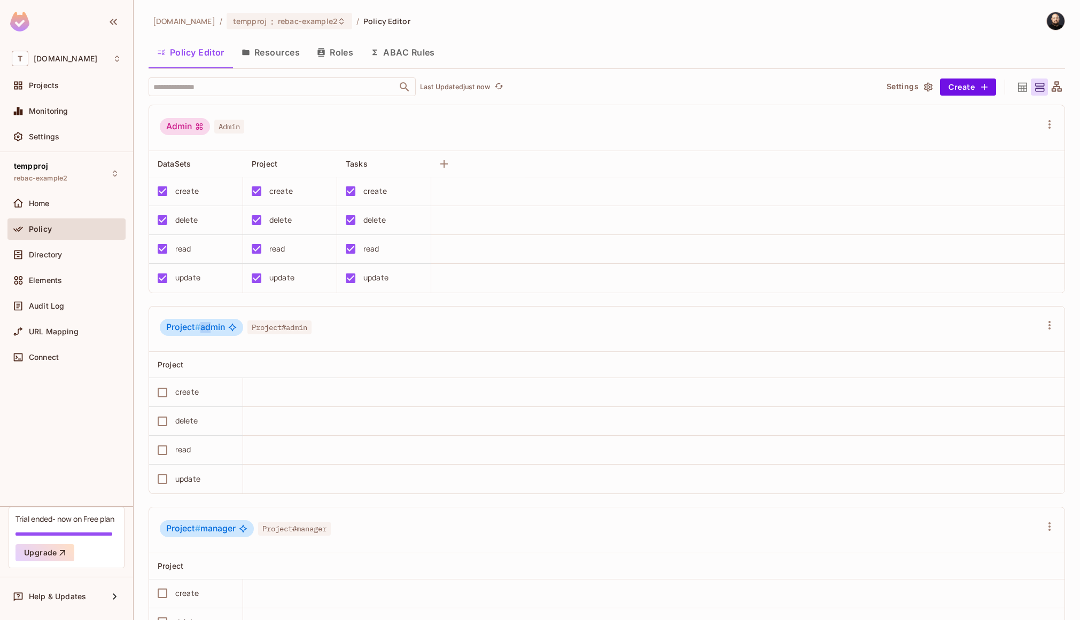
drag, startPoint x: 210, startPoint y: 328, endPoint x: 198, endPoint y: 327, distance: 12.9
click at [198, 327] on span "Project # admin" at bounding box center [195, 327] width 59 height 11
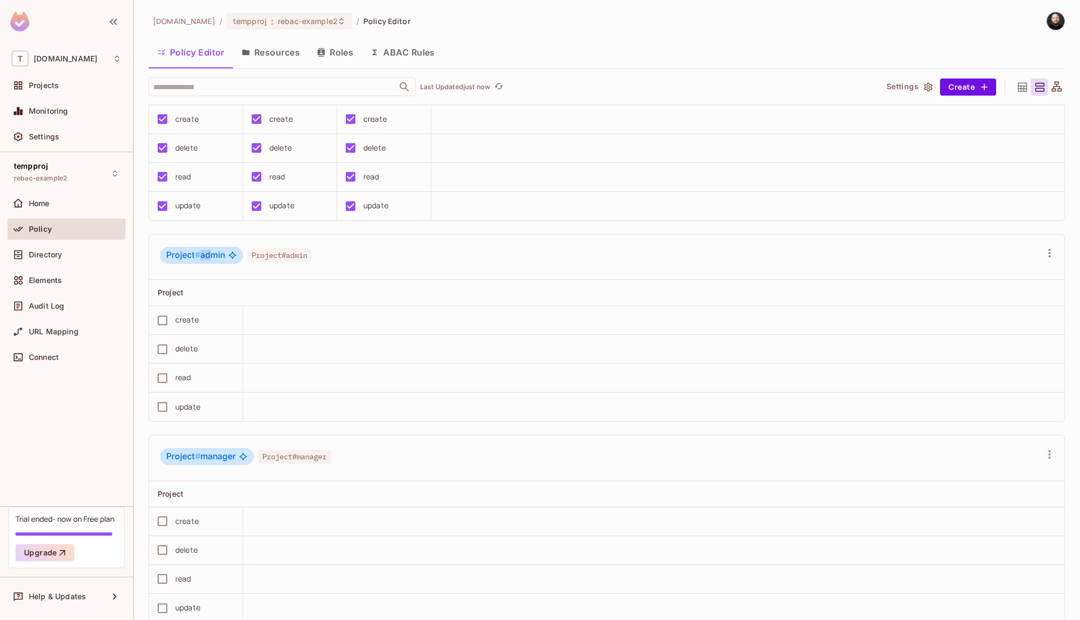
scroll to position [107, 0]
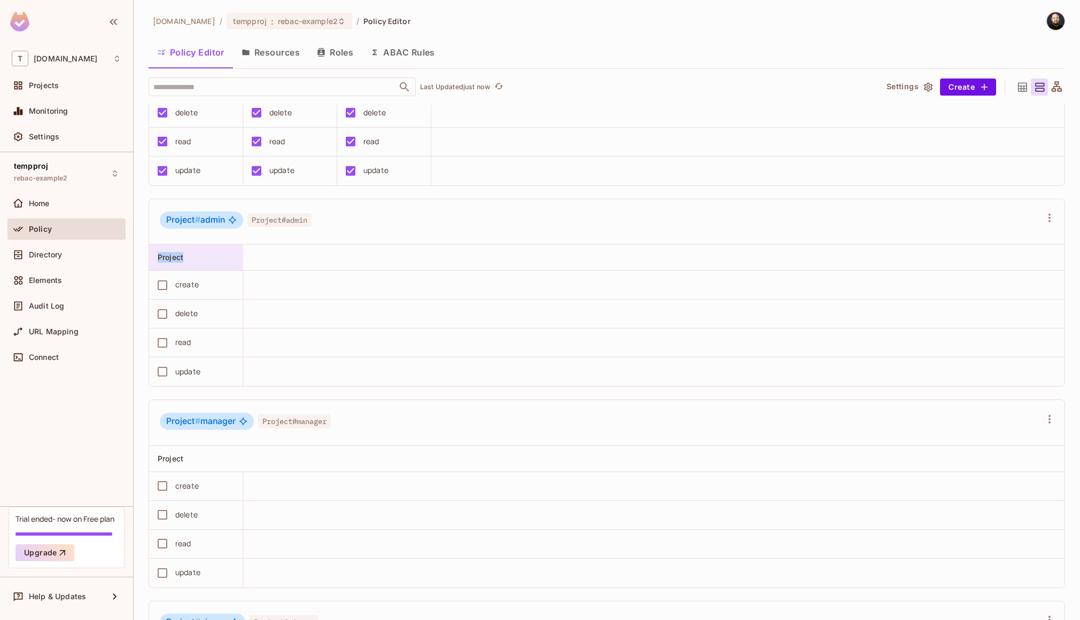
drag, startPoint x: 174, startPoint y: 251, endPoint x: 204, endPoint y: 263, distance: 32.5
click at [204, 263] on div "Project" at bounding box center [196, 258] width 94 height 26
click at [287, 233] on div at bounding box center [540, 310] width 1080 height 620
click at [210, 264] on div "Project" at bounding box center [196, 258] width 94 height 26
click at [220, 331] on li "Allow All" at bounding box center [202, 328] width 107 height 24
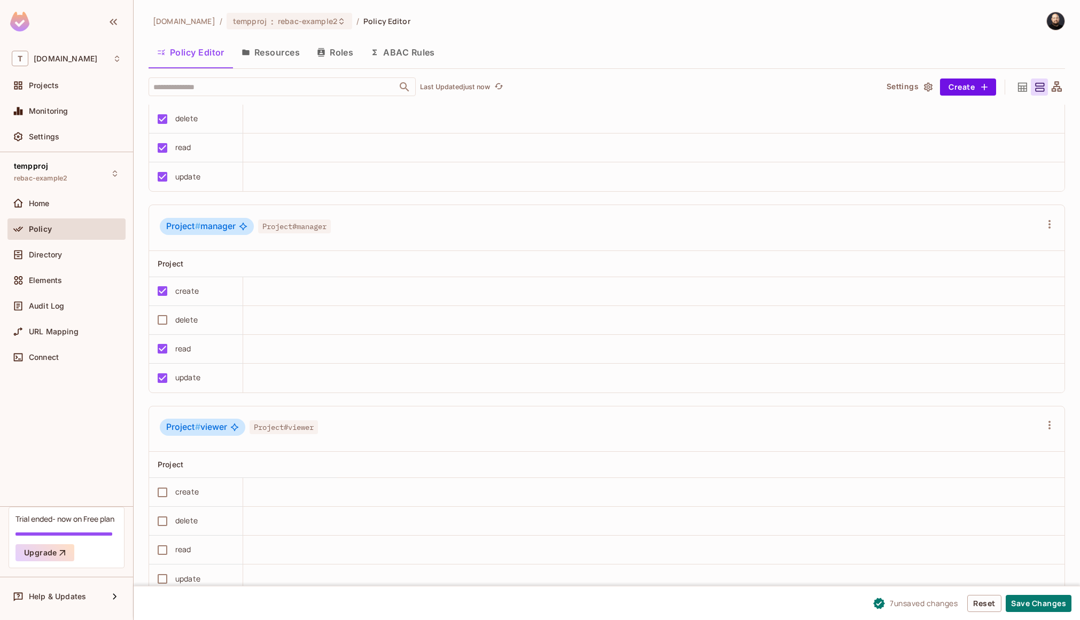
scroll to position [1, 0]
click at [179, 541] on div "read" at bounding box center [192, 549] width 83 height 22
click at [177, 548] on div "read" at bounding box center [183, 549] width 16 height 12
click at [1036, 605] on button "Save Changes" at bounding box center [1038, 603] width 66 height 17
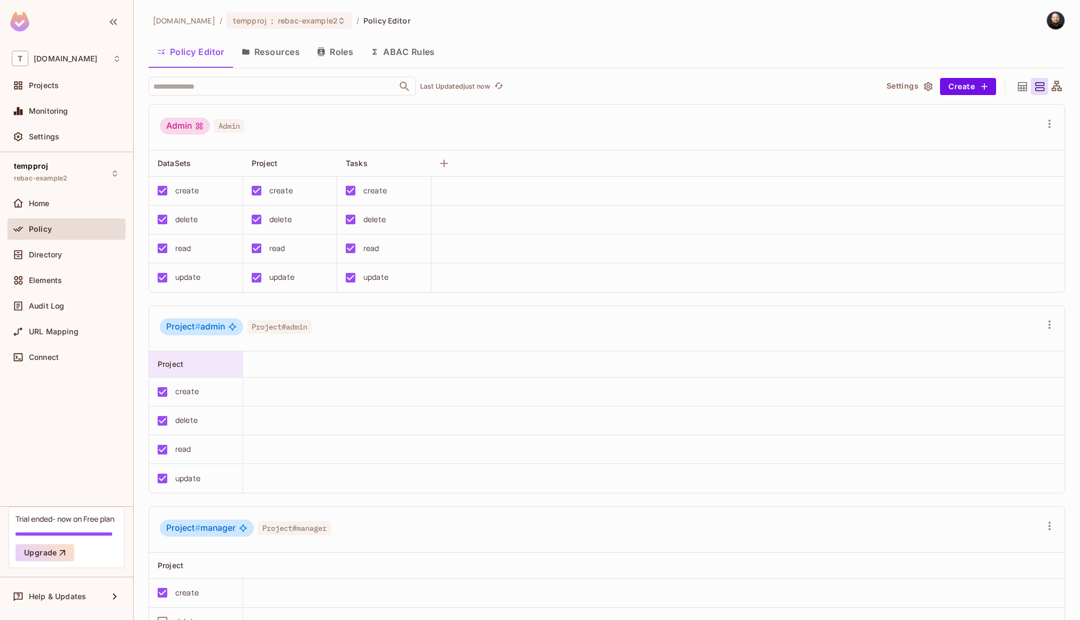
scroll to position [0, 0]
click at [75, 255] on div "Directory" at bounding box center [75, 255] width 92 height 9
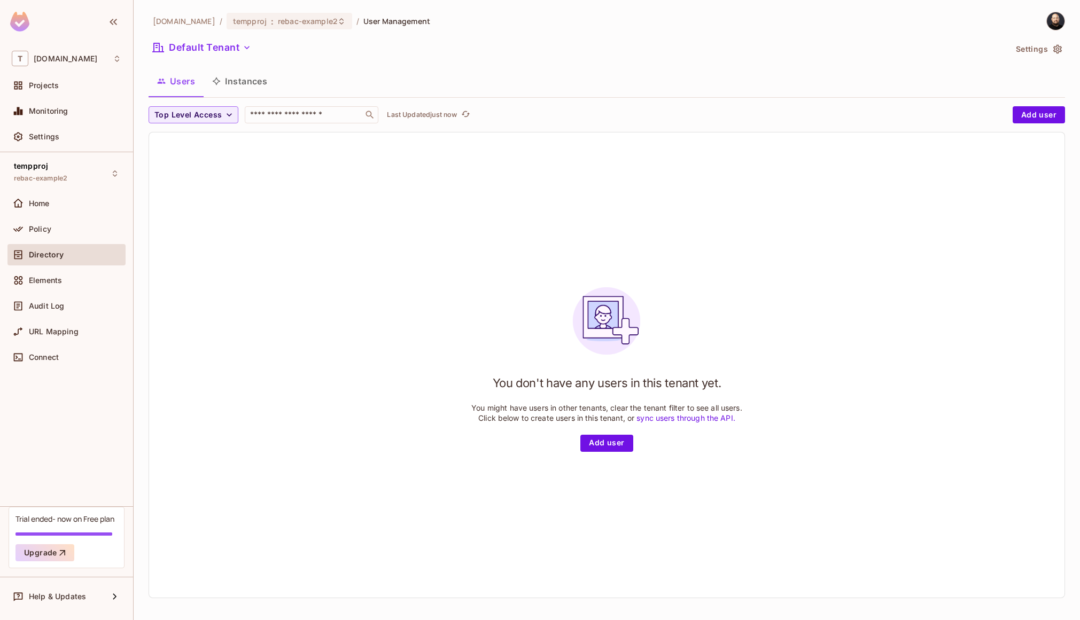
click at [251, 79] on button "Instances" at bounding box center [240, 81] width 72 height 27
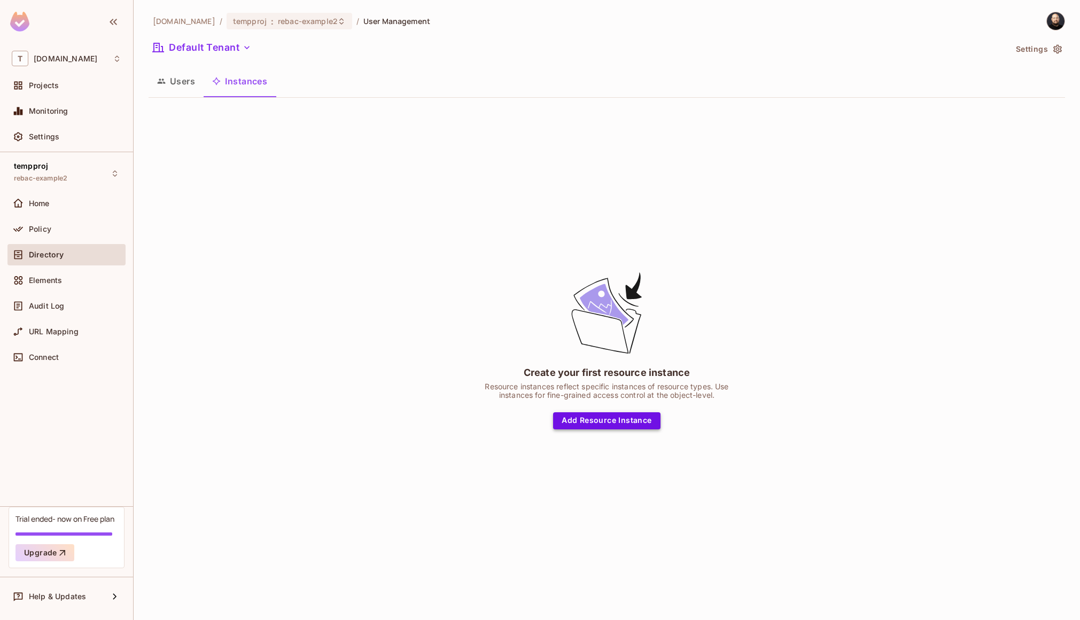
click at [618, 424] on button "Add Resource Instance" at bounding box center [606, 420] width 107 height 17
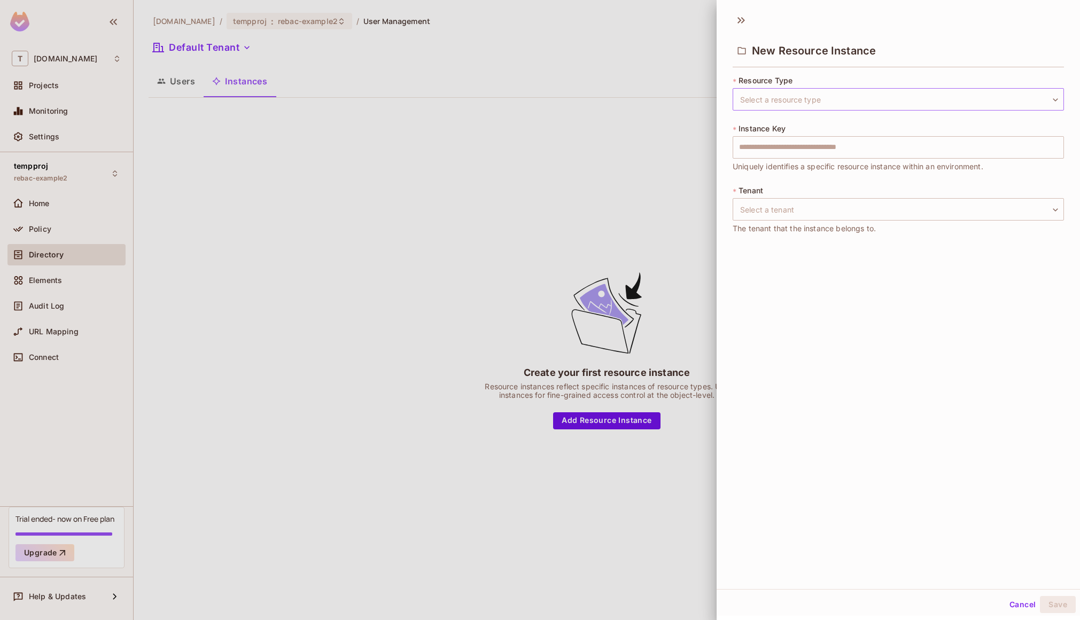
click at [845, 94] on body "T tk-permit.io Projects Monitoring Settings tempproj rebac-example2 Home Policy…" at bounding box center [540, 310] width 1080 height 620
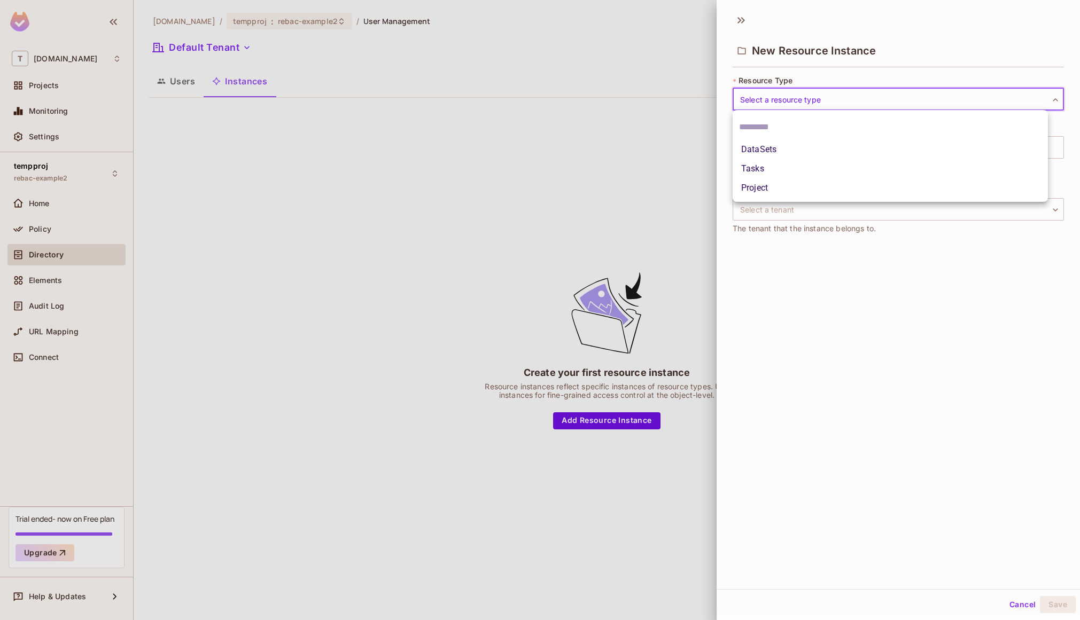
click at [793, 188] on li "Project" at bounding box center [889, 187] width 315 height 19
type input "*******"
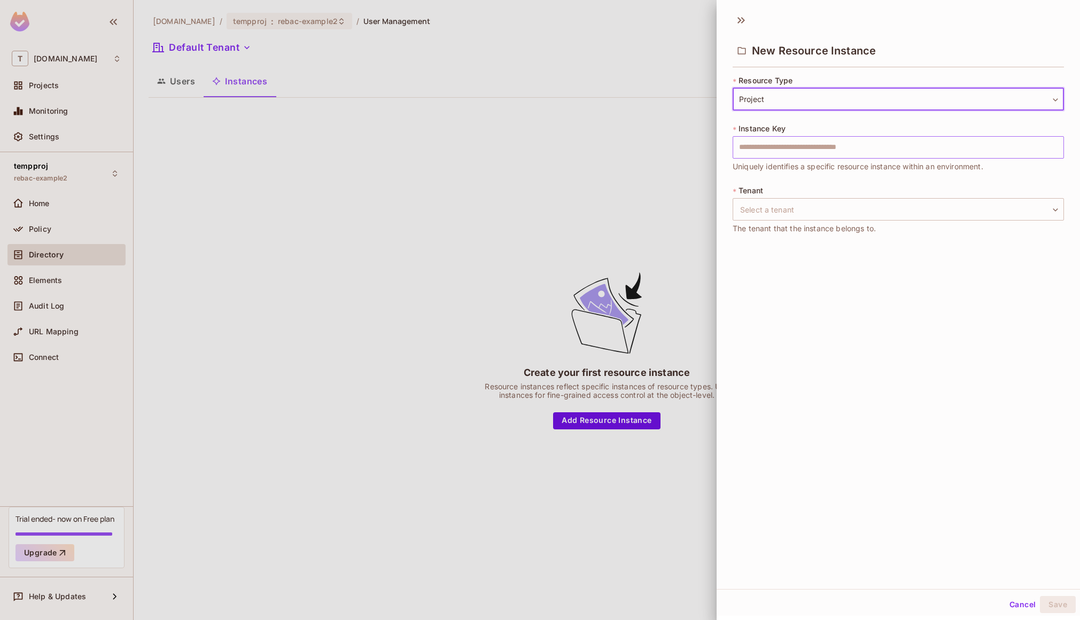
click at [796, 151] on input "text" at bounding box center [897, 147] width 331 height 22
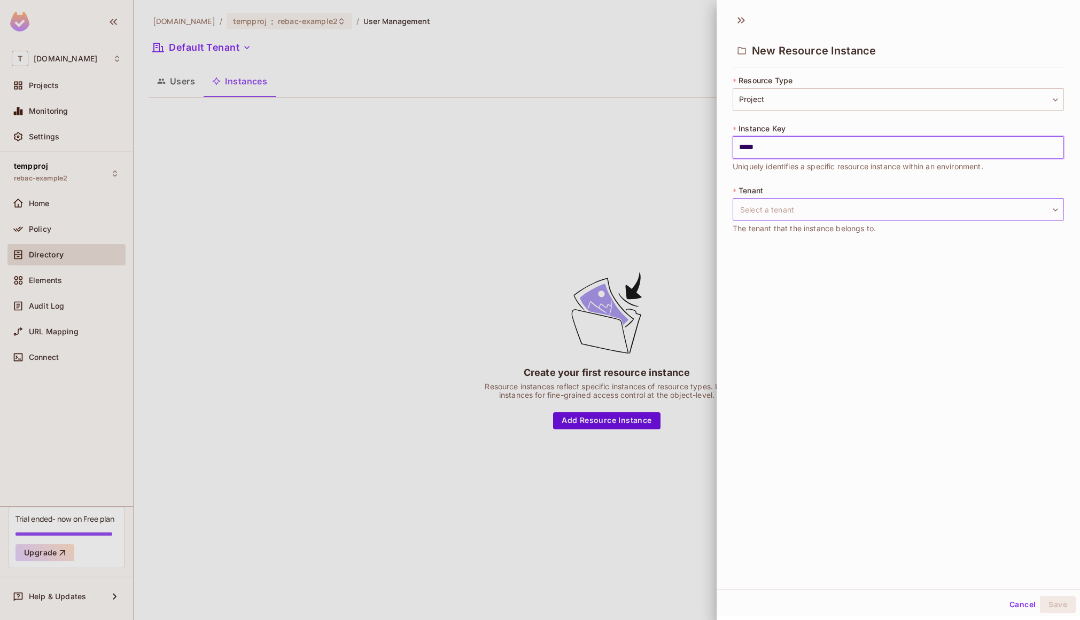
type input "*****"
click at [863, 206] on body "T tk-permit.io Projects Monitoring Settings tempproj rebac-example2 Home Policy…" at bounding box center [540, 310] width 1080 height 620
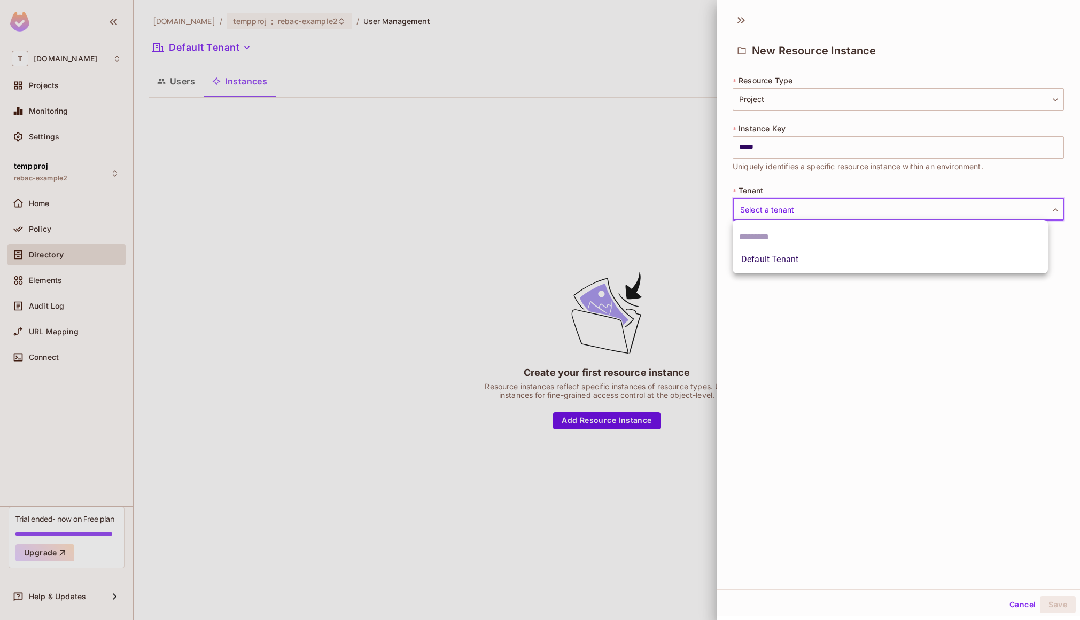
click at [831, 262] on li "Default Tenant" at bounding box center [889, 259] width 315 height 19
type input "*******"
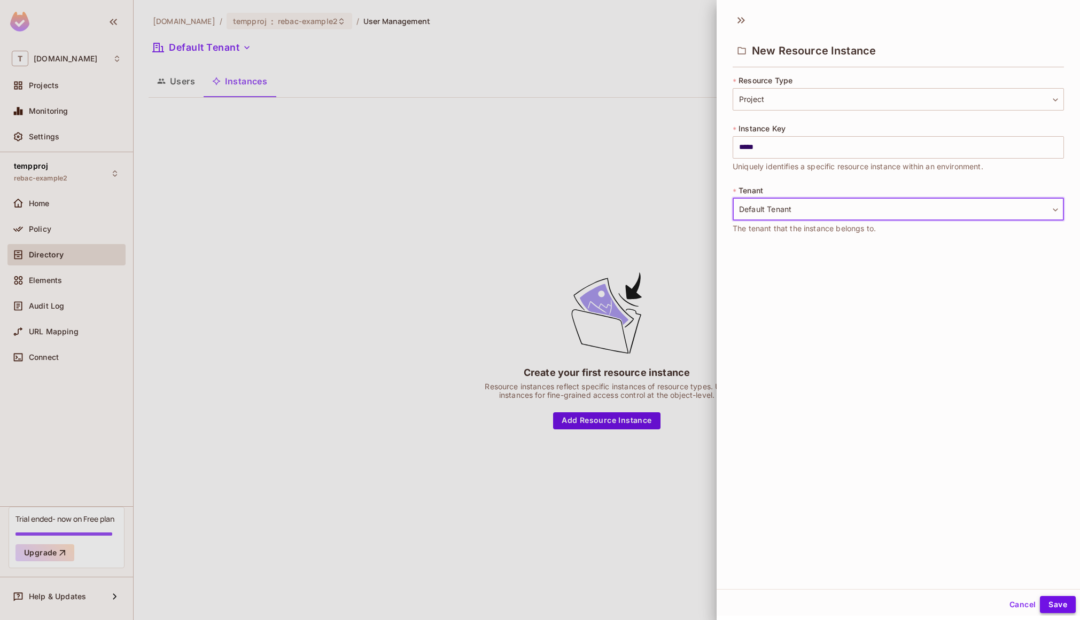
click at [1050, 603] on button "Save" at bounding box center [1058, 604] width 36 height 17
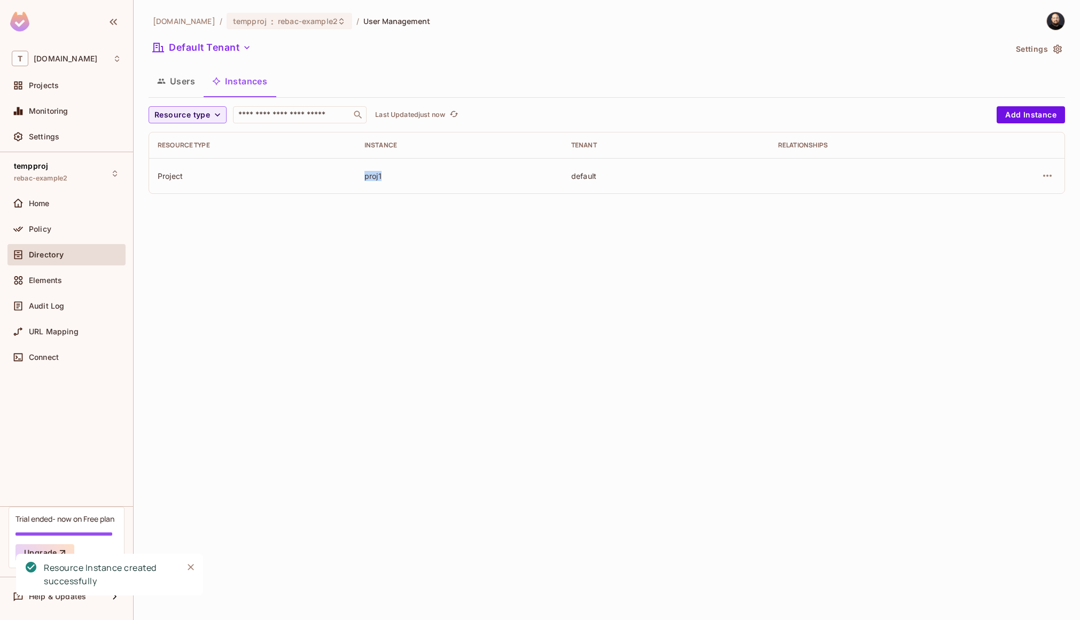
drag, startPoint x: 362, startPoint y: 173, endPoint x: 392, endPoint y: 179, distance: 30.5
click at [392, 179] on td "proj1" at bounding box center [459, 175] width 207 height 35
click at [83, 221] on div "Policy" at bounding box center [66, 228] width 118 height 21
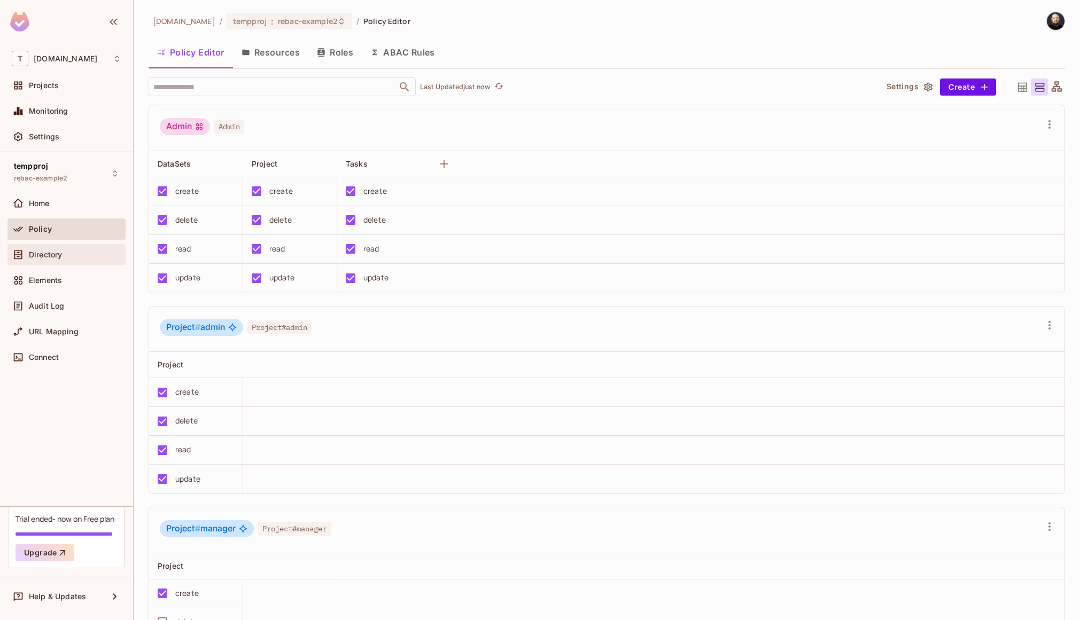
click at [60, 259] on span "Directory" at bounding box center [45, 255] width 33 height 9
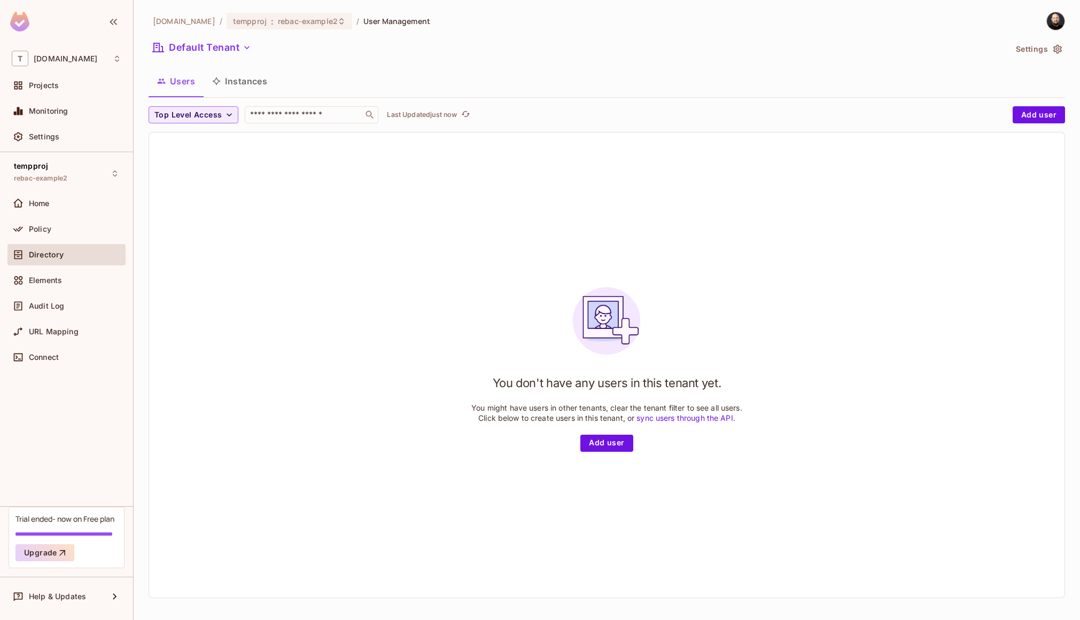
click at [229, 82] on button "Instances" at bounding box center [240, 81] width 72 height 27
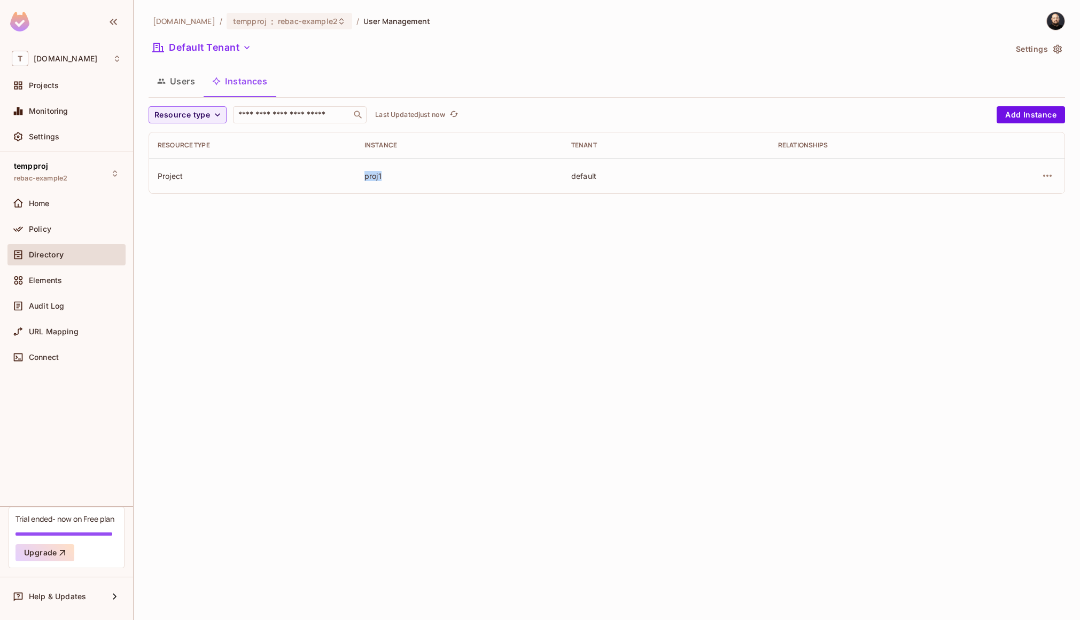
drag, startPoint x: 353, startPoint y: 183, endPoint x: 394, endPoint y: 175, distance: 41.8
click at [394, 175] on tr "Project proj1 default" at bounding box center [606, 175] width 915 height 35
click at [195, 84] on button "Users" at bounding box center [176, 81] width 55 height 27
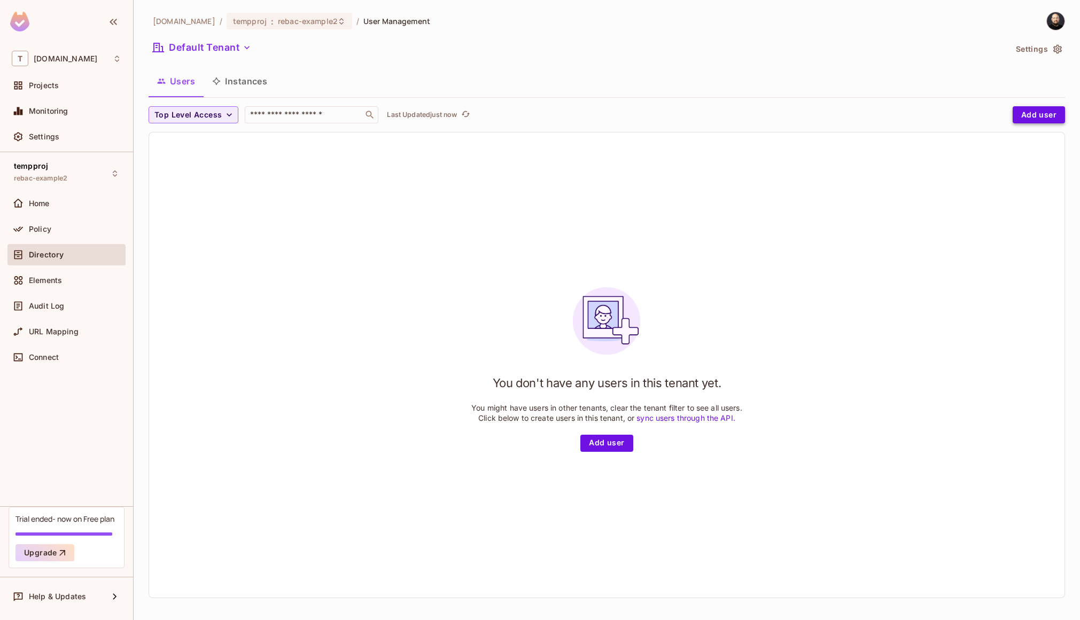
click at [1021, 109] on button "Add user" at bounding box center [1038, 114] width 52 height 17
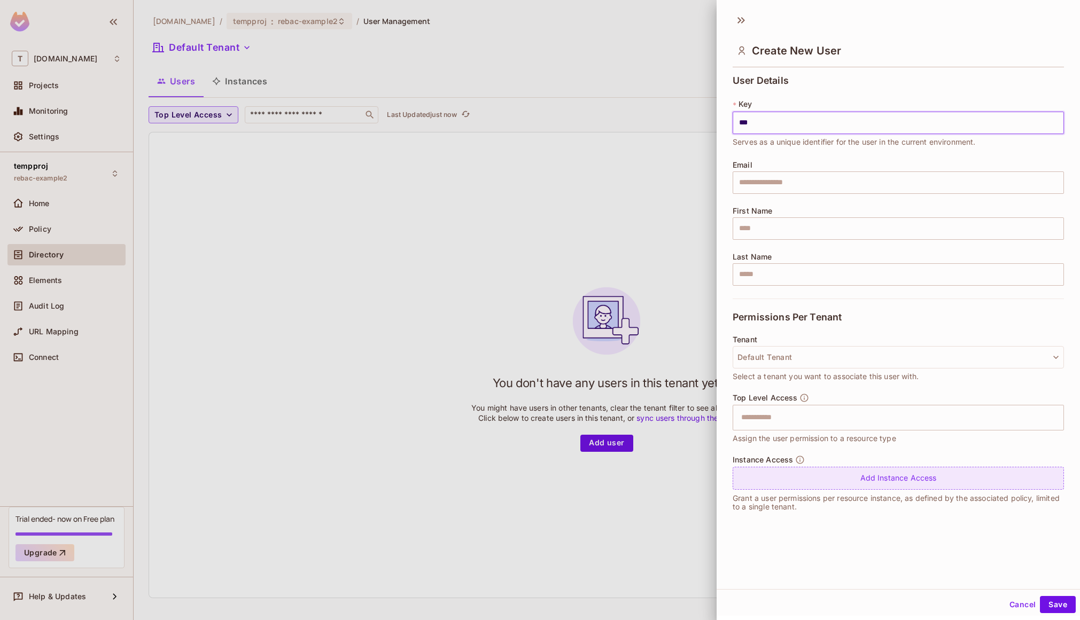
type input "***"
click at [956, 485] on div "Add Instance Access" at bounding box center [897, 478] width 331 height 23
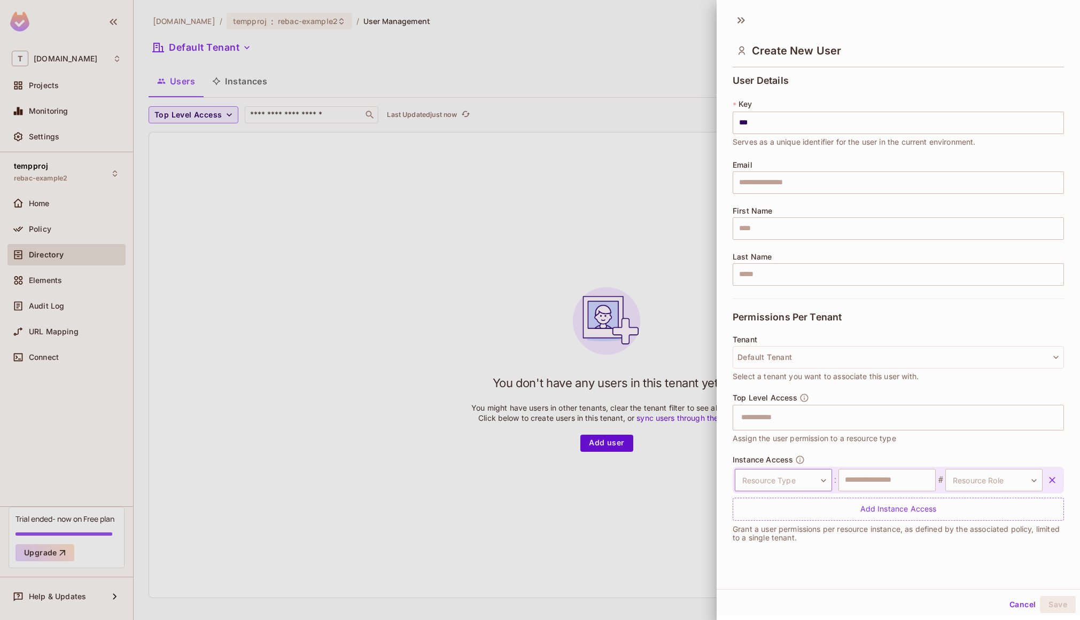
click at [783, 480] on body "T tk-permit.io Projects Monitoring Settings tempproj rebac-example2 Home Policy…" at bounding box center [540, 310] width 1080 height 620
drag, startPoint x: 781, startPoint y: 571, endPoint x: 826, endPoint y: 512, distance: 73.8
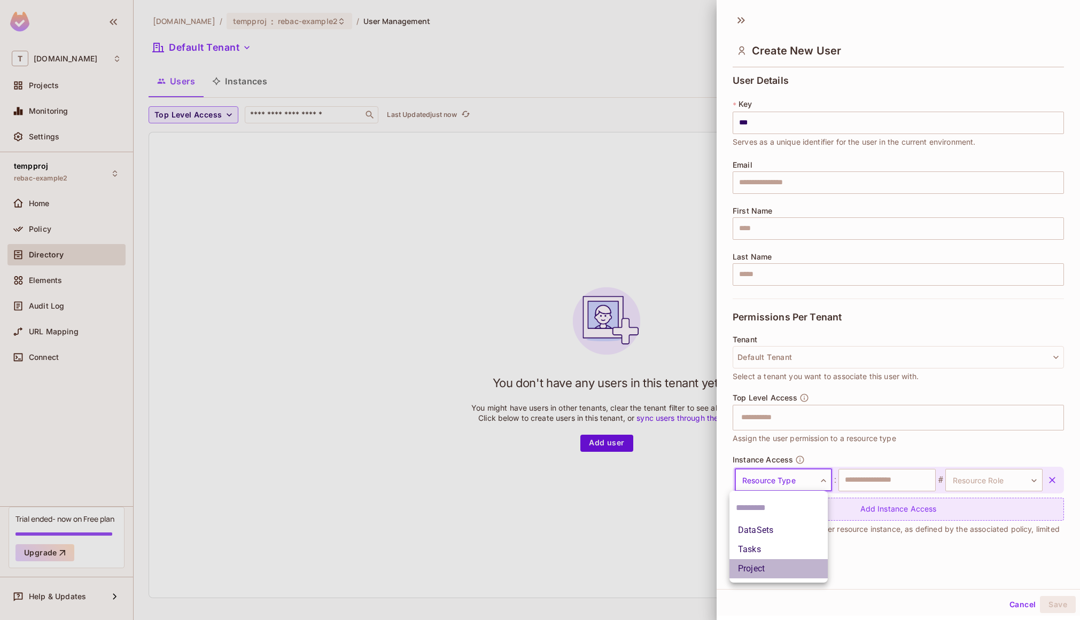
click at [781, 570] on li "Project" at bounding box center [778, 568] width 98 height 19
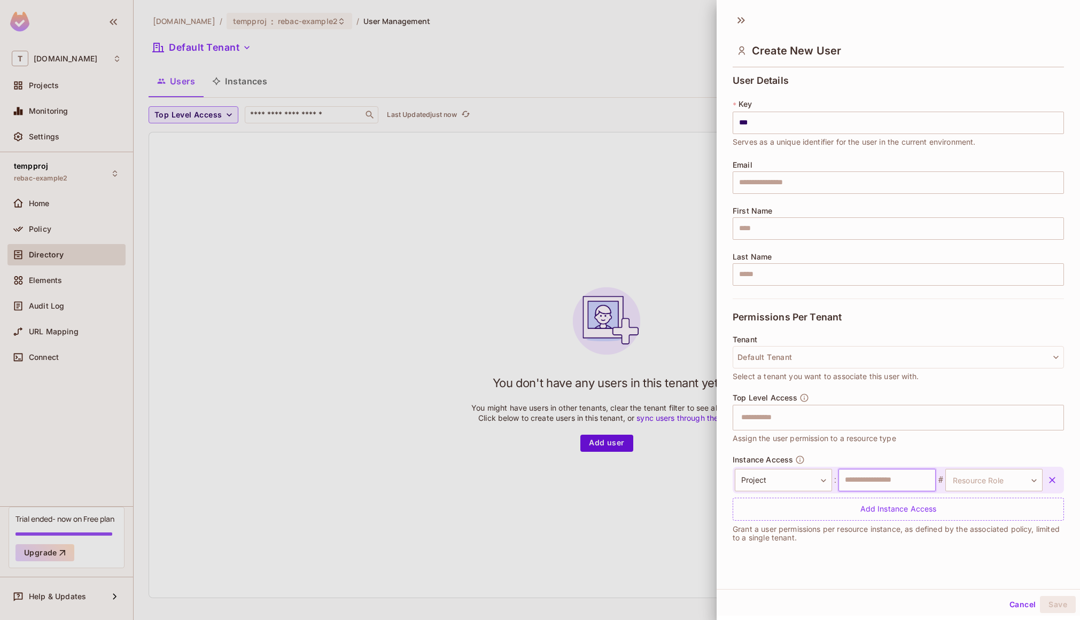
click at [865, 479] on input "text" at bounding box center [886, 480] width 97 height 22
paste input "*****"
type input "*****"
click at [951, 481] on body "T tk-permit.io Projects Monitoring Settings tempproj rebac-example2 Home Policy…" at bounding box center [540, 310] width 1080 height 620
click at [951, 551] on li "admin" at bounding box center [978, 549] width 98 height 19
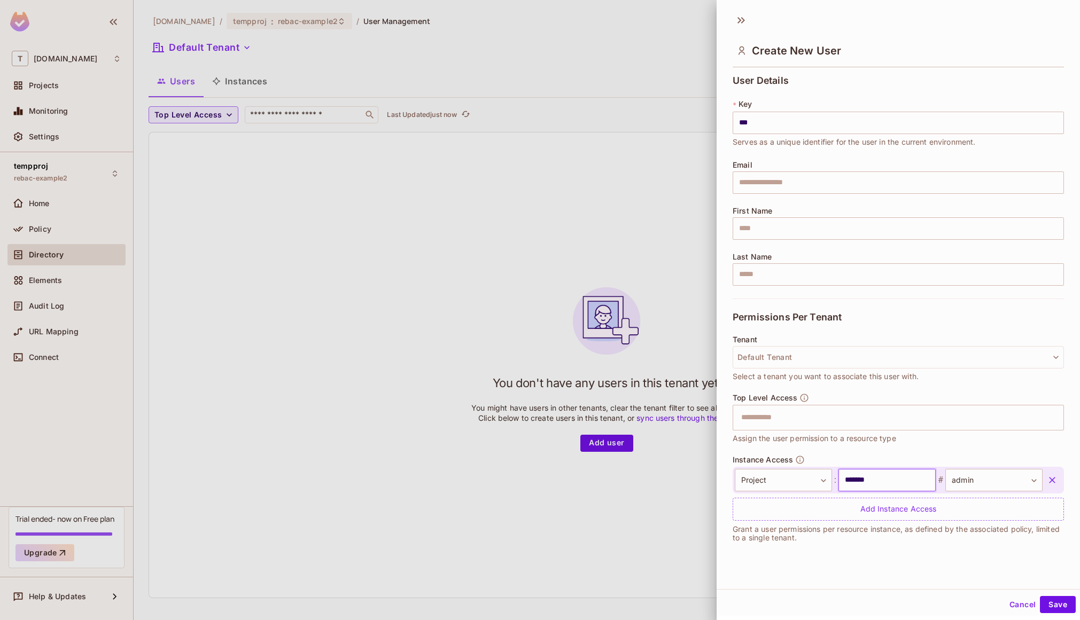
drag, startPoint x: 849, startPoint y: 479, endPoint x: 769, endPoint y: 451, distance: 85.0
click at [771, 460] on div "Instance Access Project ******* ​ : ***** ​ # admin ***** ​ Add Instance Access" at bounding box center [897, 488] width 331 height 66
type input "*****"
click button "Save" at bounding box center [1058, 604] width 36 height 17
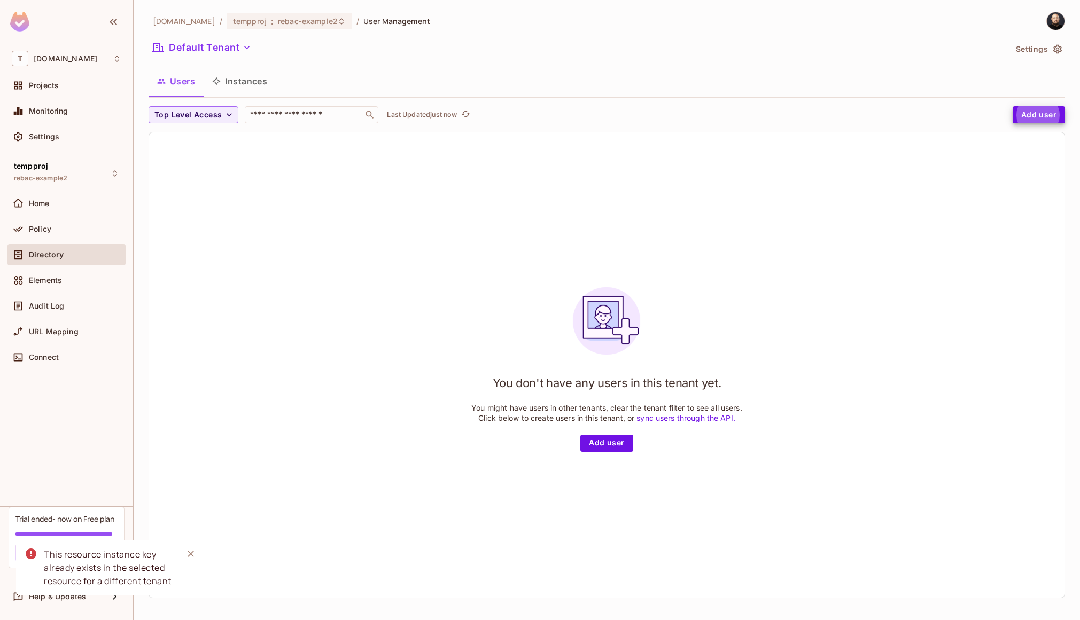
click at [618, 434] on div "You don't have any users in this tenant yet. You might have users in other tena…" at bounding box center [606, 365] width 271 height 173
click at [621, 440] on button "Add user" at bounding box center [606, 443] width 52 height 17
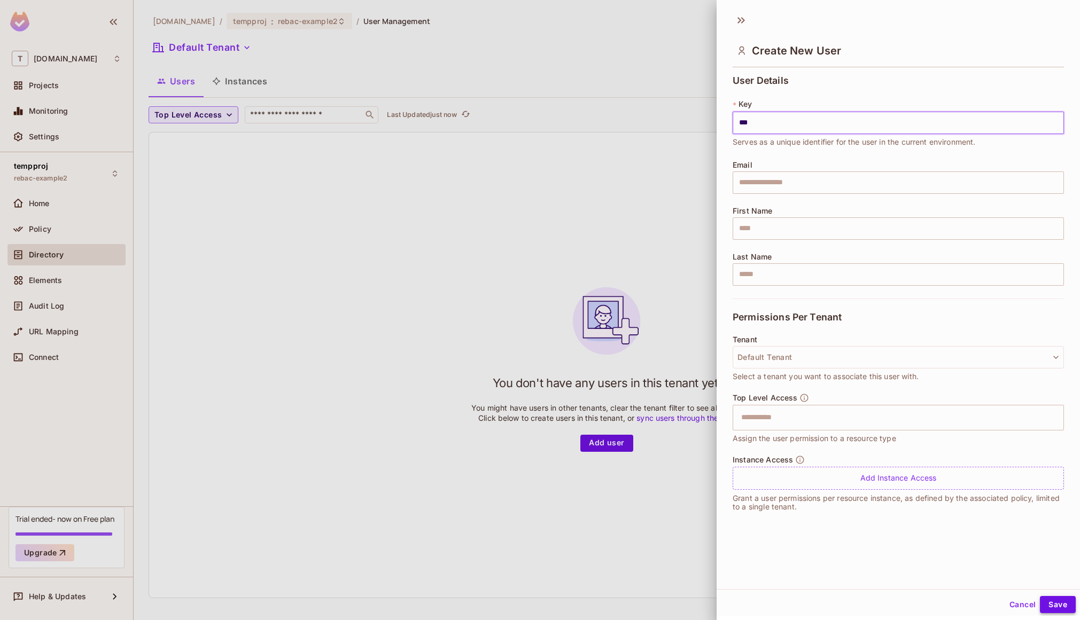
type input "***"
click at [1057, 601] on button "Save" at bounding box center [1058, 604] width 36 height 17
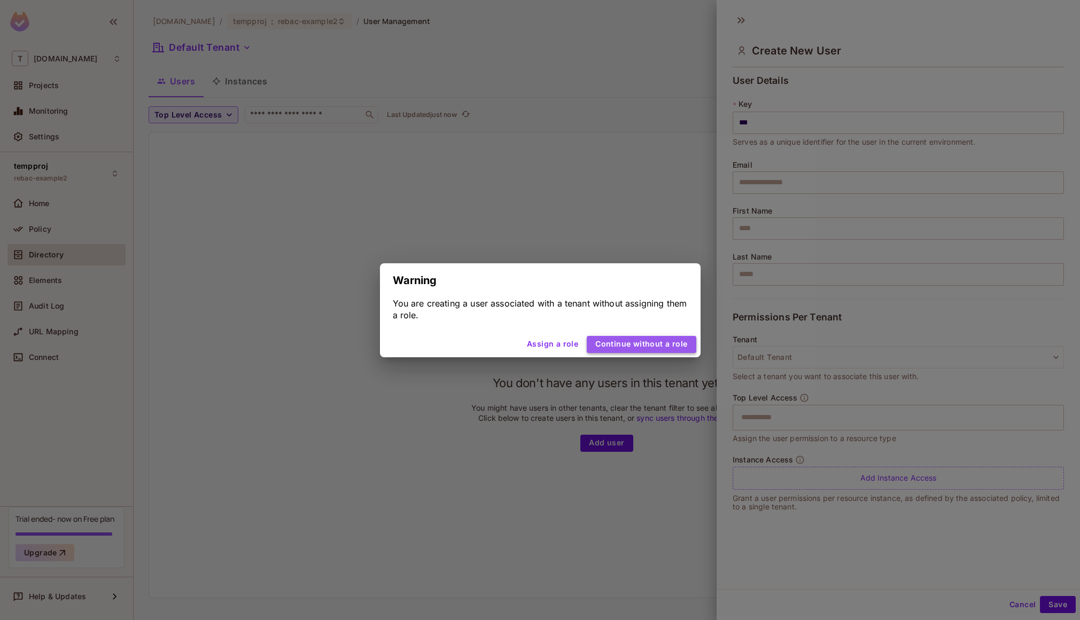
click at [659, 348] on button "Continue without a role" at bounding box center [641, 344] width 109 height 17
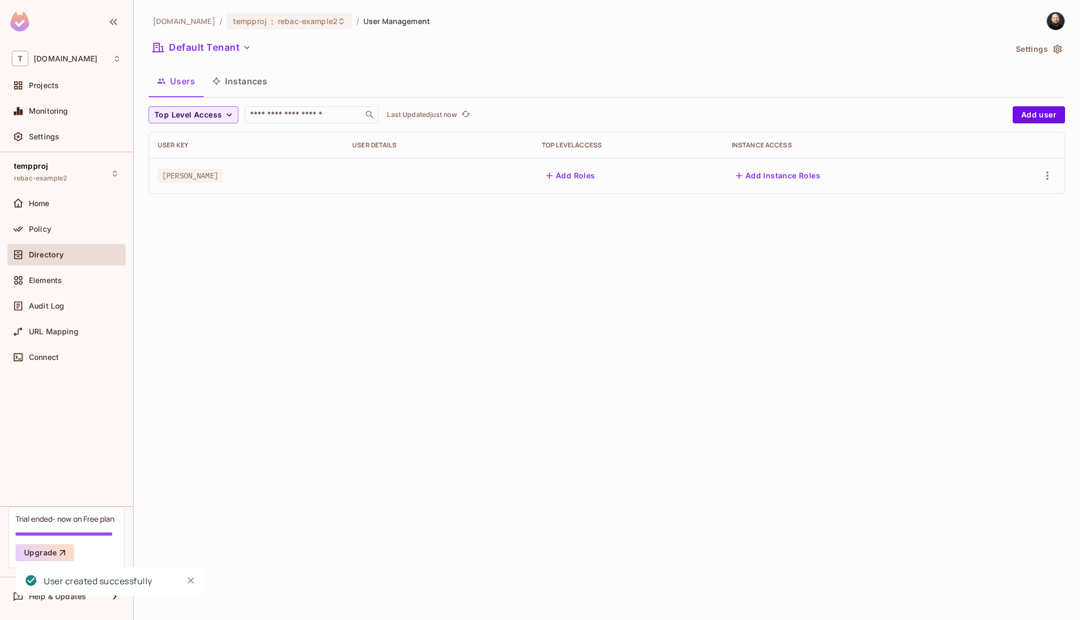
click at [762, 173] on button "Add Instance Roles" at bounding box center [777, 175] width 93 height 17
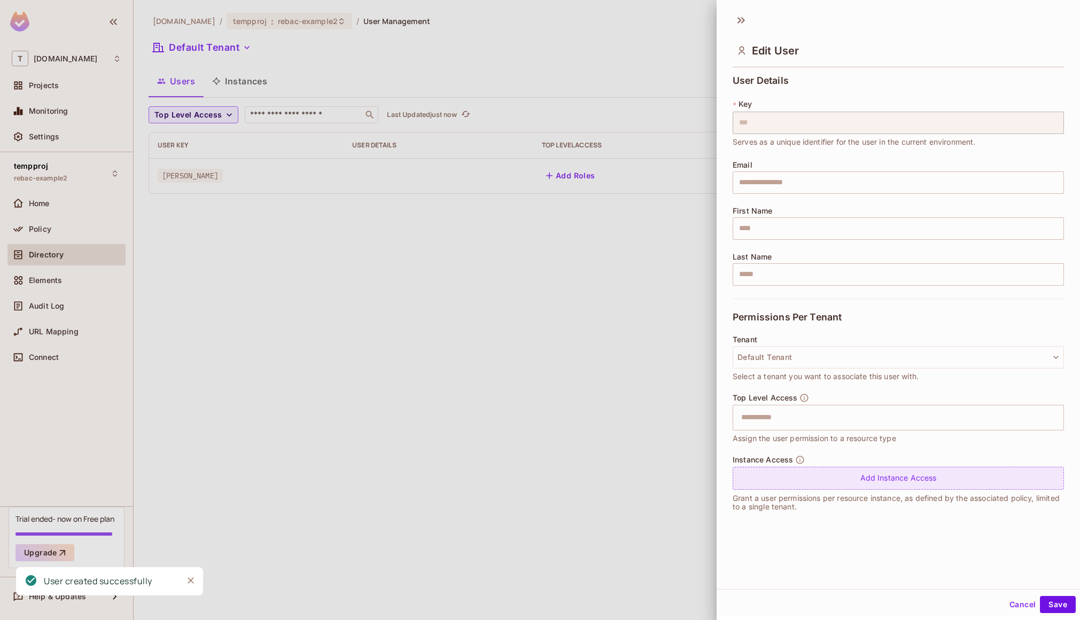
click at [769, 475] on div "Add Instance Access" at bounding box center [897, 478] width 331 height 23
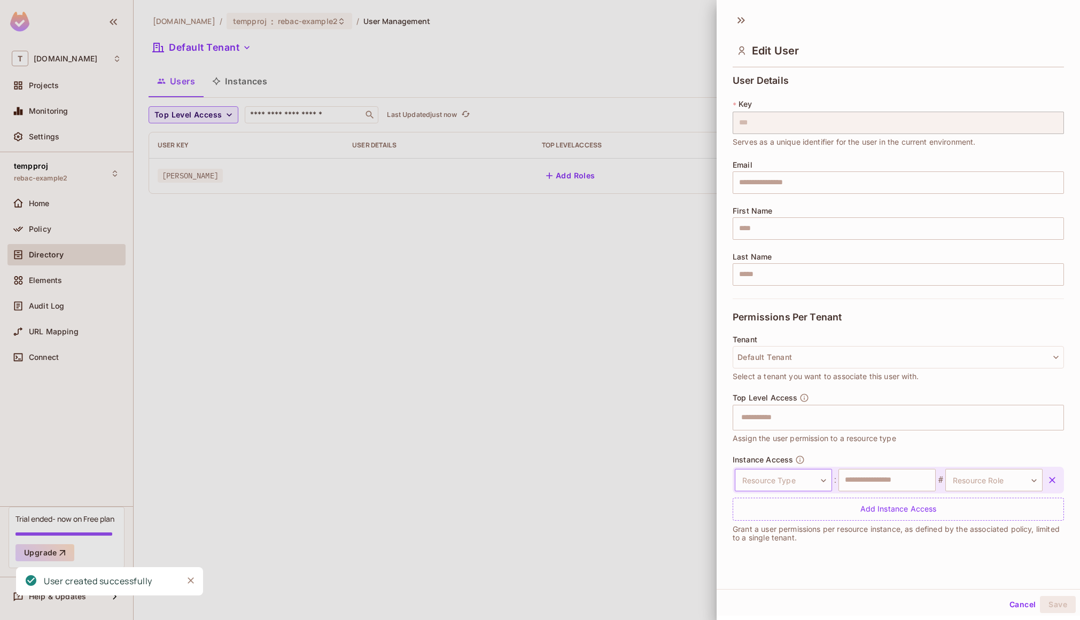
click at [770, 472] on body "T tk-permit.io Projects Monitoring Settings tempproj rebac-example2 Home Policy…" at bounding box center [540, 310] width 1080 height 620
click at [767, 566] on li "Project" at bounding box center [778, 568] width 98 height 19
click at [883, 484] on input "text" at bounding box center [886, 480] width 97 height 22
paste input "*****"
drag, startPoint x: 858, startPoint y: 481, endPoint x: 817, endPoint y: 473, distance: 42.4
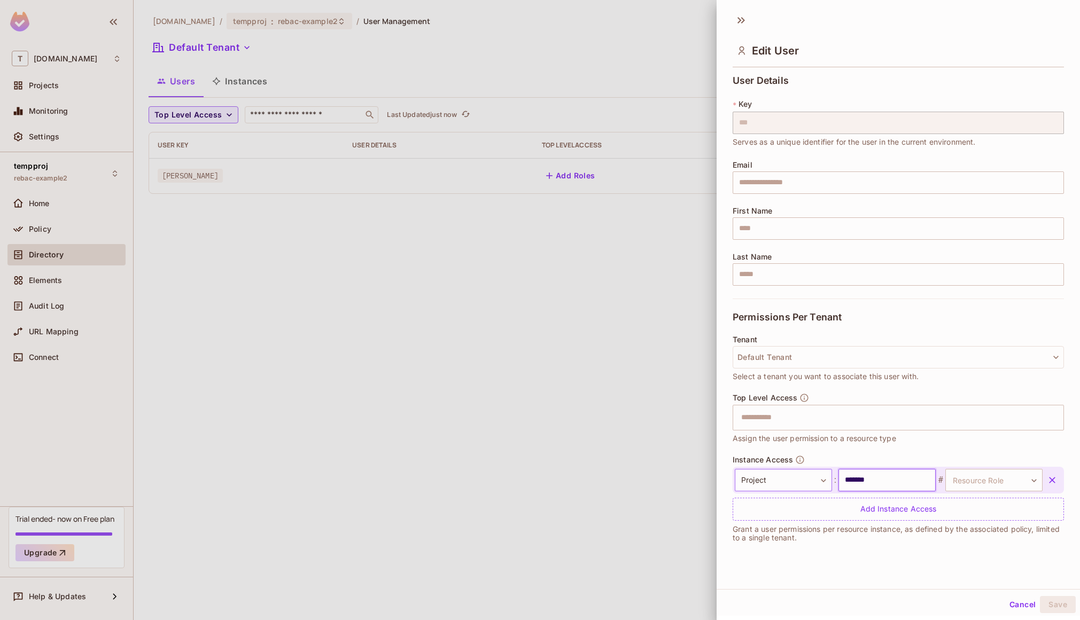
click at [823, 476] on div "Project ******* ​ : ***** ​ # Resource Role ​ Resource Role" at bounding box center [888, 480] width 308 height 22
type input "*****"
click at [989, 477] on body "T tk-permit.io Projects Monitoring Settings tempproj rebac-example2 Home Policy…" at bounding box center [540, 310] width 1080 height 620
click at [958, 569] on li "viewer" at bounding box center [978, 568] width 98 height 19
click at [1054, 605] on button "Save" at bounding box center [1058, 604] width 36 height 17
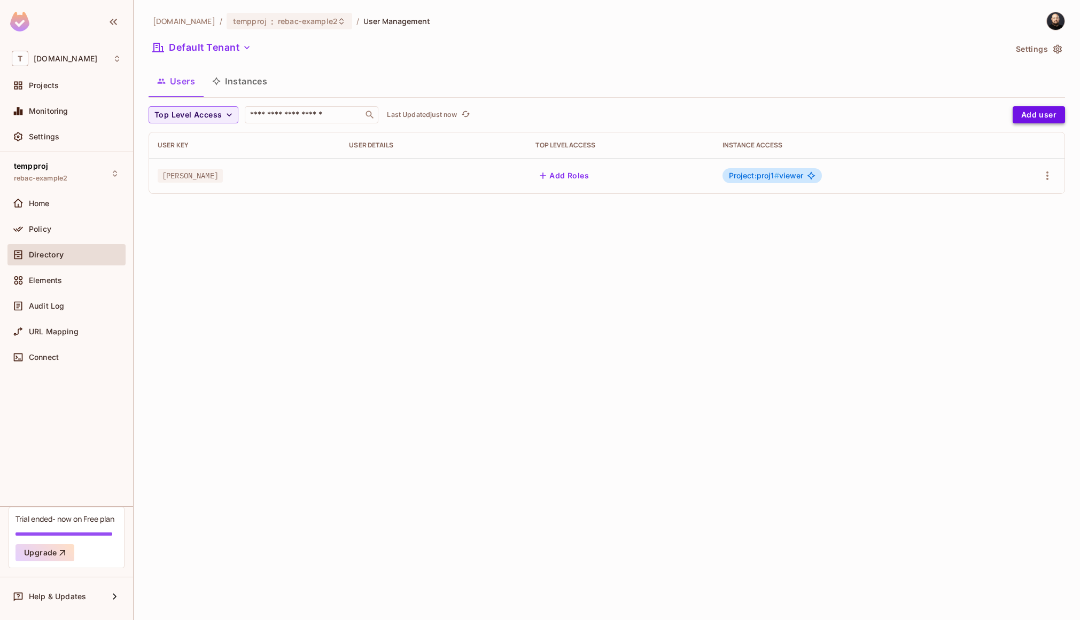
click at [1018, 108] on button "Add user" at bounding box center [1038, 114] width 52 height 17
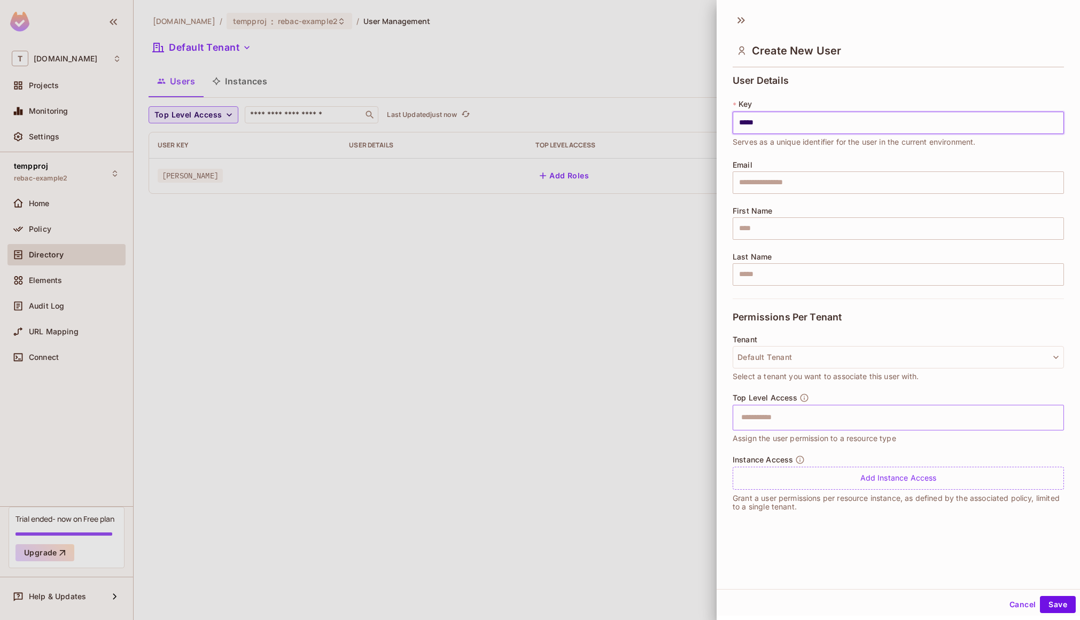
type input "*****"
click at [789, 410] on input "text" at bounding box center [888, 417] width 308 height 21
click at [1059, 615] on div "Cancel Save" at bounding box center [897, 605] width 363 height 26
click at [1057, 610] on button "Save" at bounding box center [1058, 604] width 36 height 17
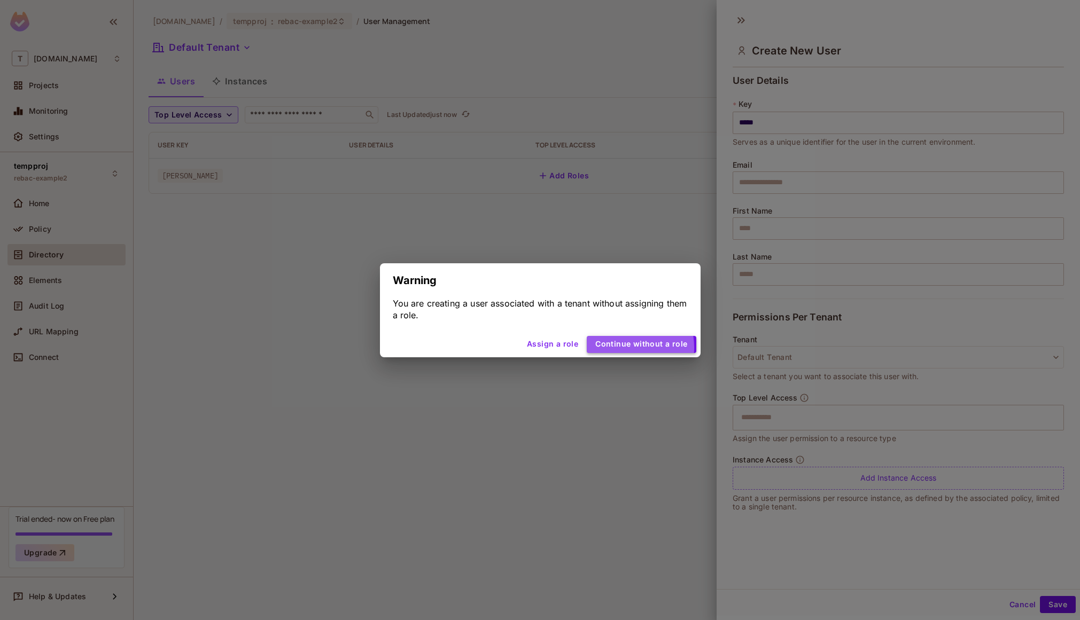
click at [628, 347] on button "Continue without a role" at bounding box center [641, 344] width 109 height 17
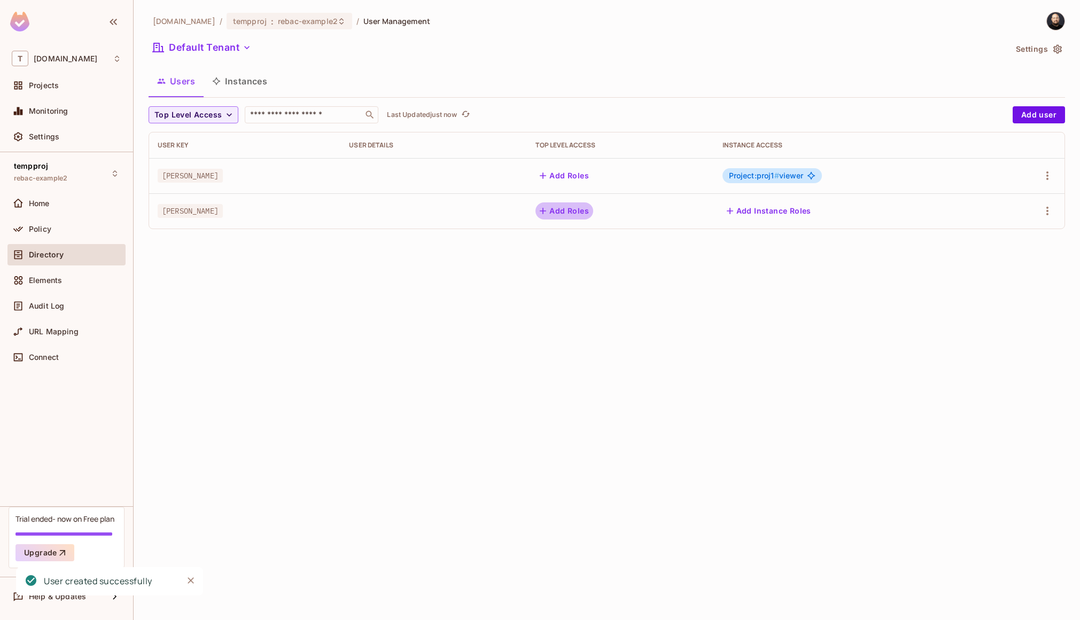
click at [571, 210] on button "Add Roles" at bounding box center [564, 210] width 58 height 17
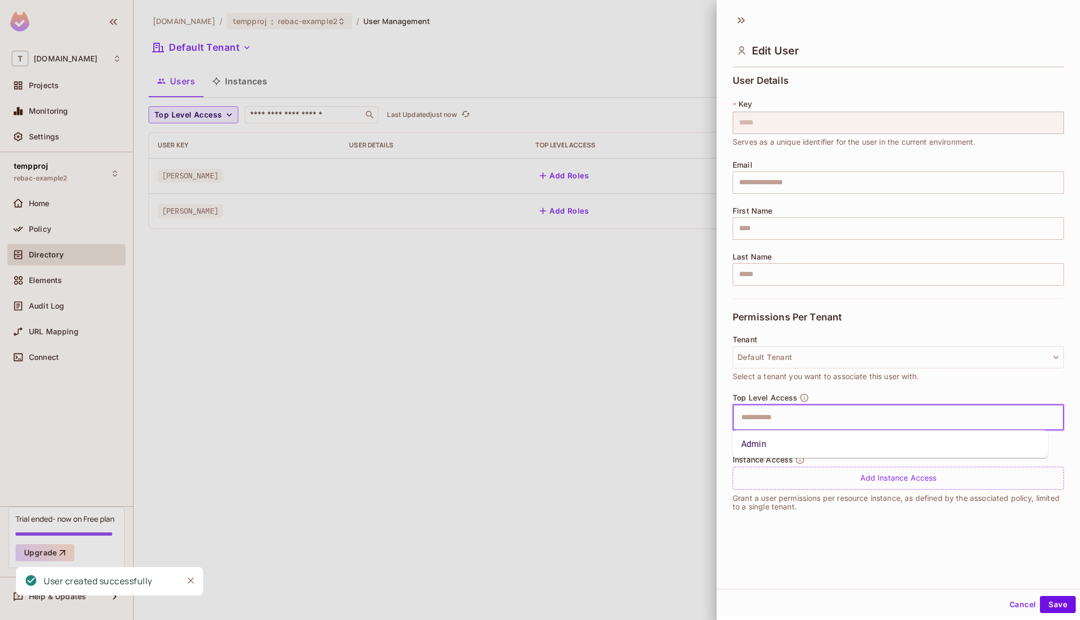
click at [769, 417] on input "text" at bounding box center [888, 417] width 308 height 21
type input "*"
click at [770, 442] on li "Admin" at bounding box center [889, 444] width 315 height 19
click at [1054, 608] on button "Save" at bounding box center [1058, 604] width 36 height 17
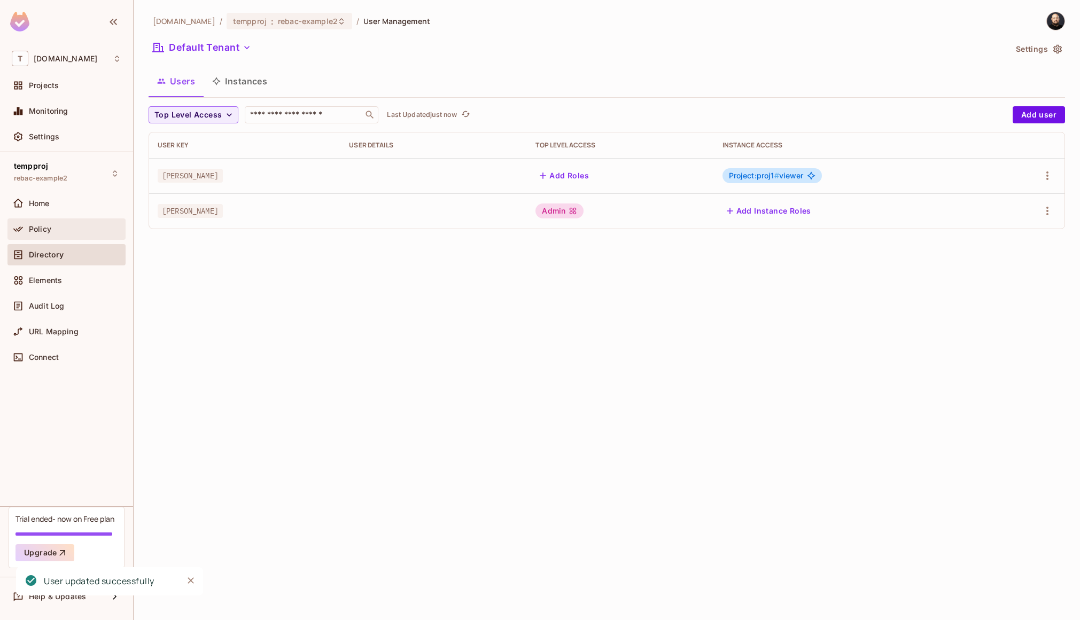
click at [40, 225] on span "Policy" at bounding box center [40, 229] width 22 height 9
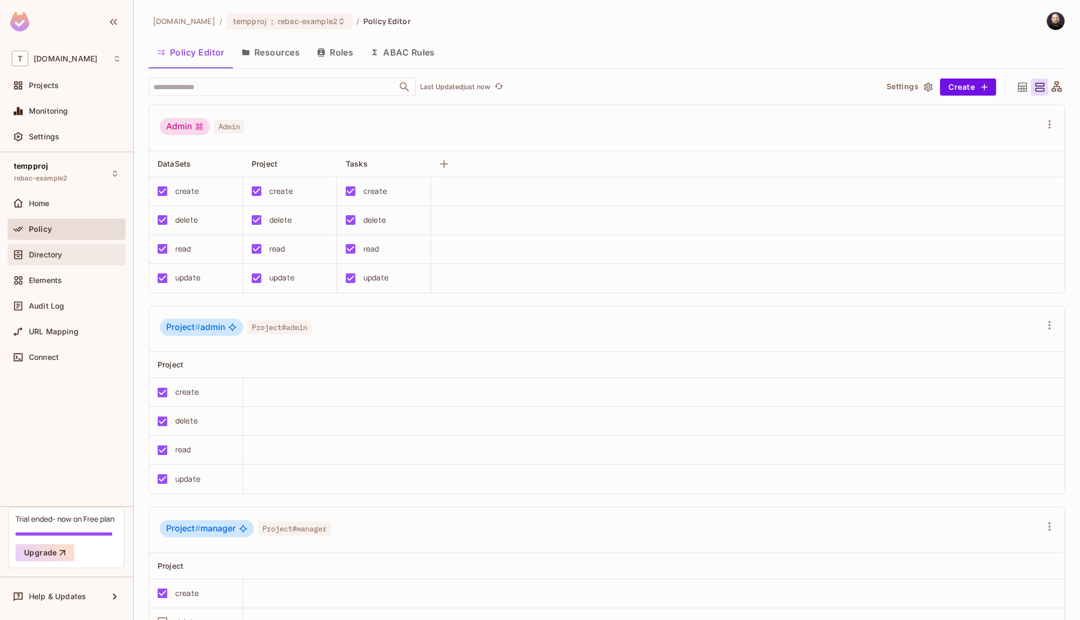
click at [37, 255] on span "Directory" at bounding box center [45, 255] width 33 height 9
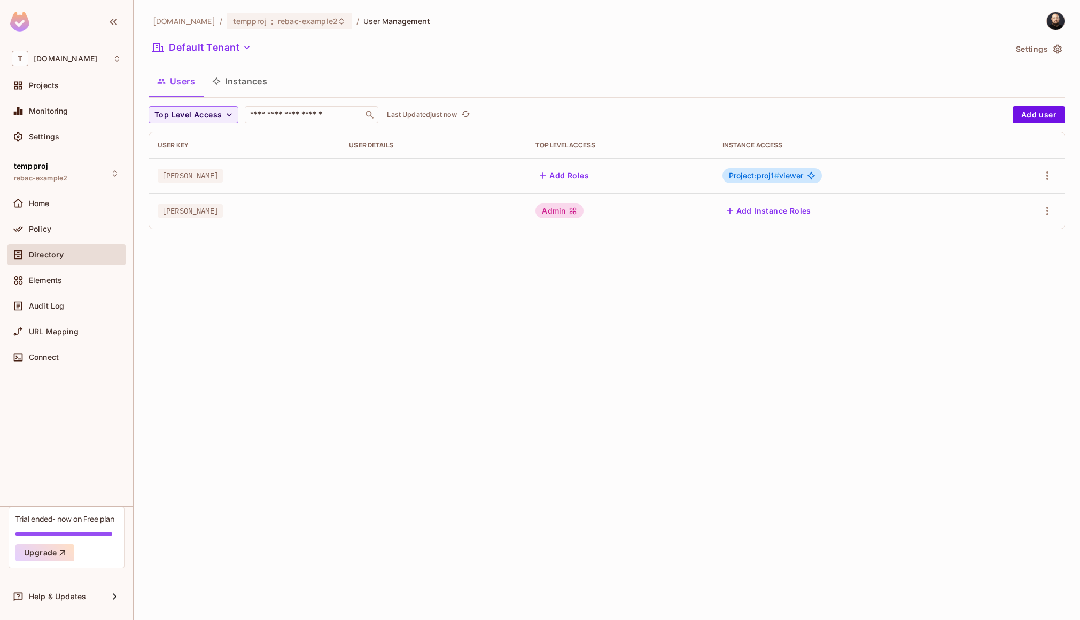
click at [759, 178] on span "Project:proj1 #" at bounding box center [754, 175] width 50 height 9
drag, startPoint x: 773, startPoint y: 176, endPoint x: 755, endPoint y: 171, distance: 18.3
click at [755, 171] on span "Project:proj1 #" at bounding box center [754, 175] width 50 height 9
click at [262, 92] on button "Instances" at bounding box center [240, 81] width 72 height 27
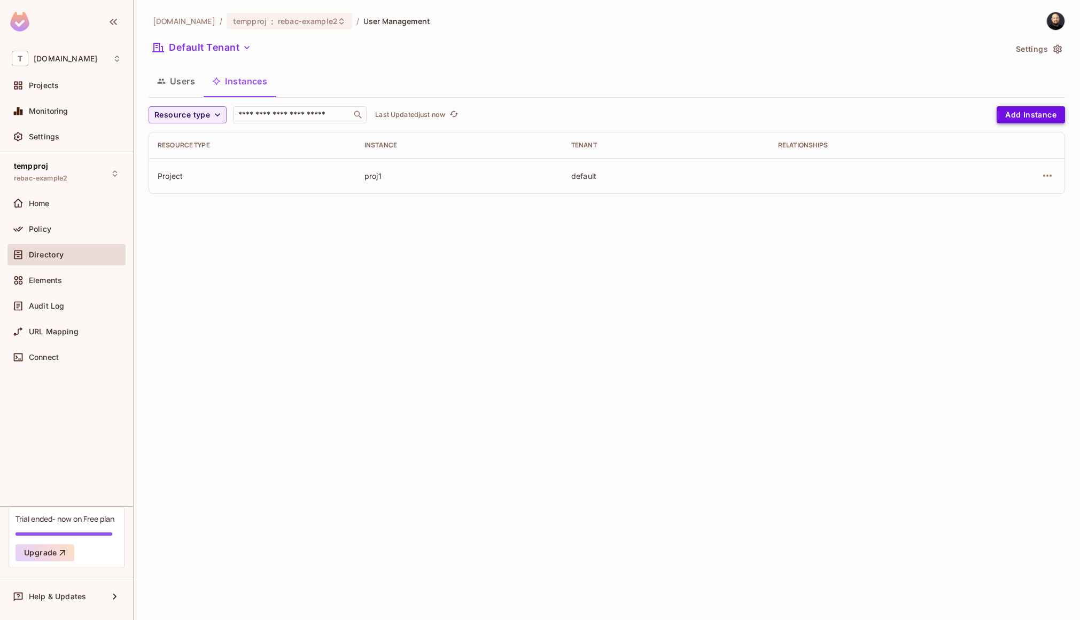
click at [1002, 107] on button "Add Instance" at bounding box center [1030, 114] width 68 height 17
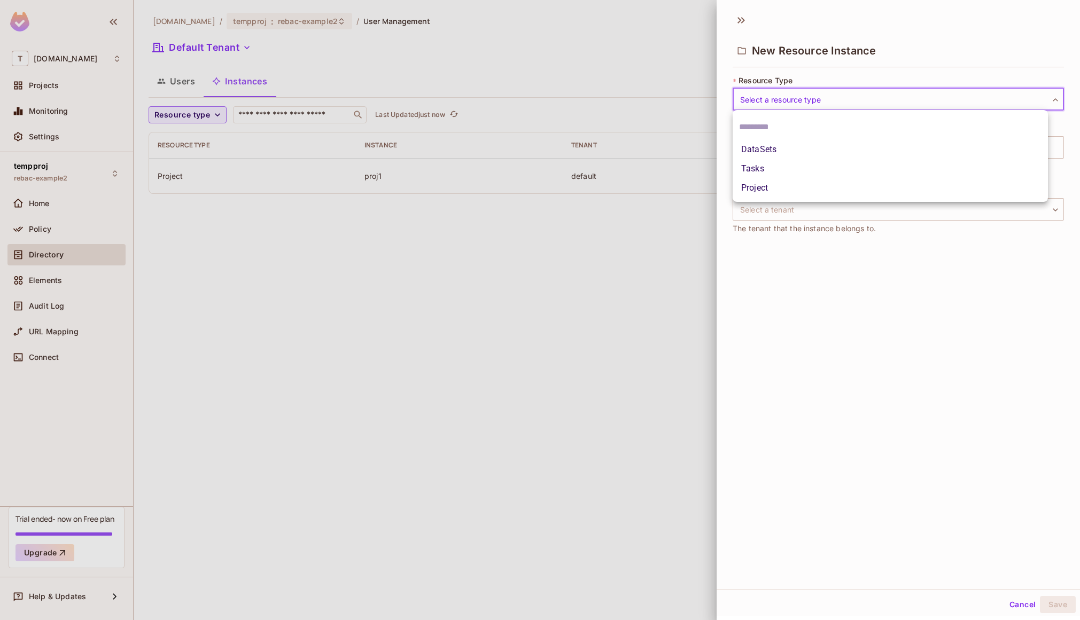
click at [871, 104] on body "T tk-permit.io Projects Monitoring Settings tempproj rebac-example2 Home Policy…" at bounding box center [540, 310] width 1080 height 620
click at [814, 194] on li "Project" at bounding box center [889, 187] width 315 height 19
type input "*******"
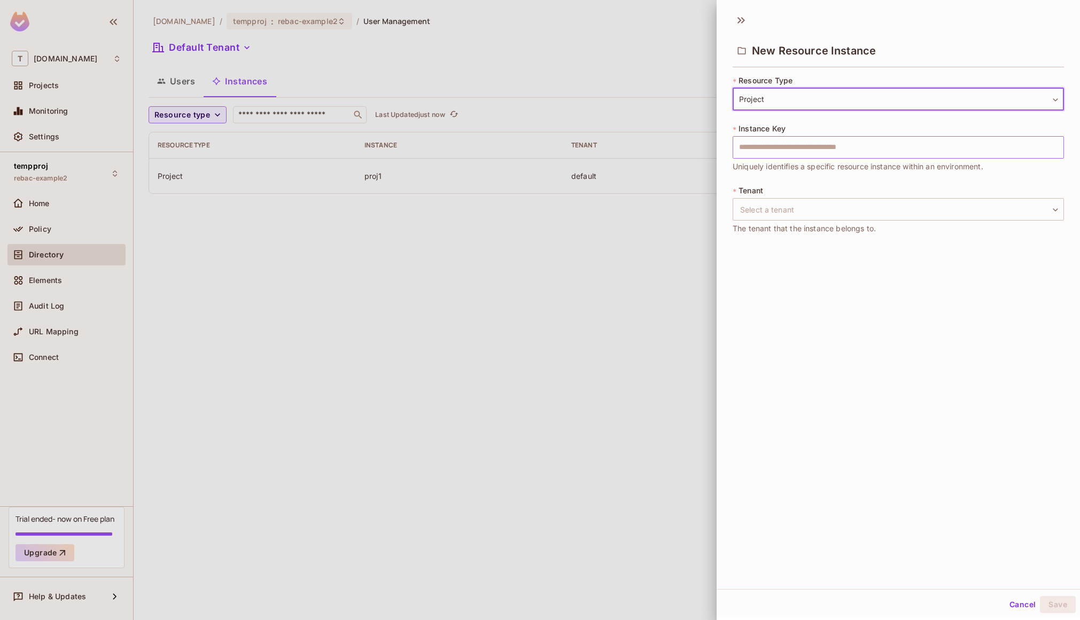
click at [792, 142] on input "text" at bounding box center [897, 147] width 331 height 22
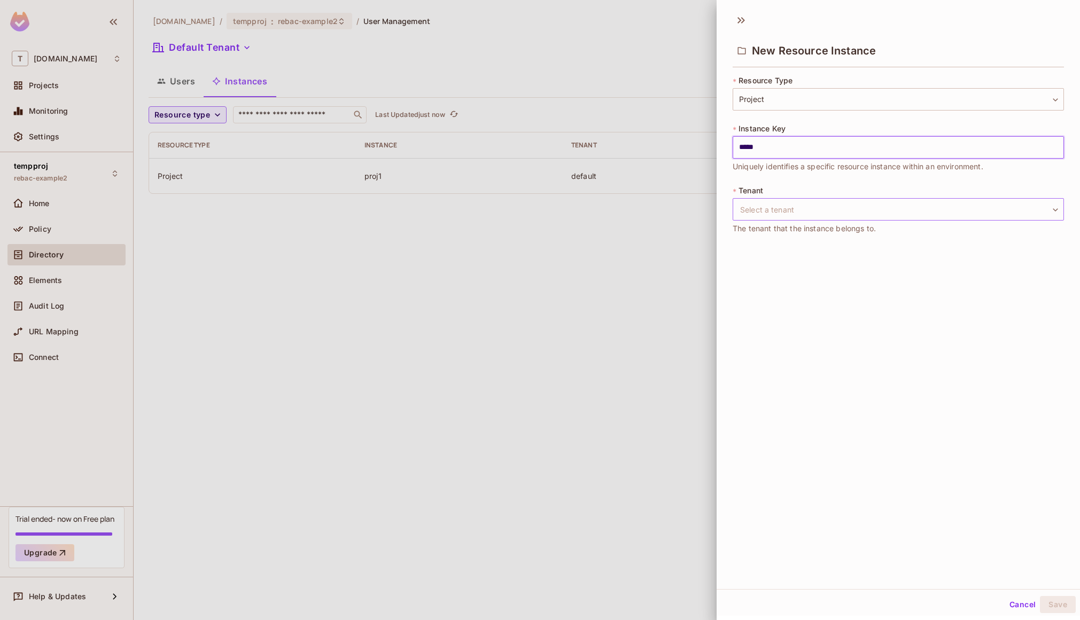
type input "*****"
click at [810, 215] on body "T tk-permit.io Projects Monitoring Settings tempproj rebac-example2 Home Policy…" at bounding box center [540, 310] width 1080 height 620
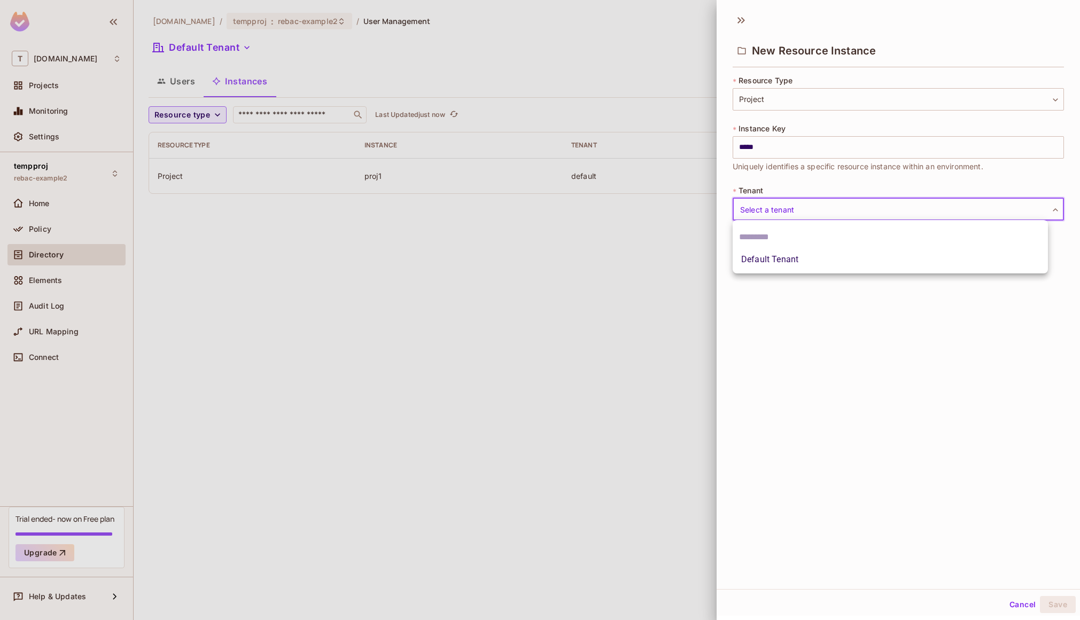
click at [791, 262] on li "Default Tenant" at bounding box center [889, 259] width 315 height 19
type input "*******"
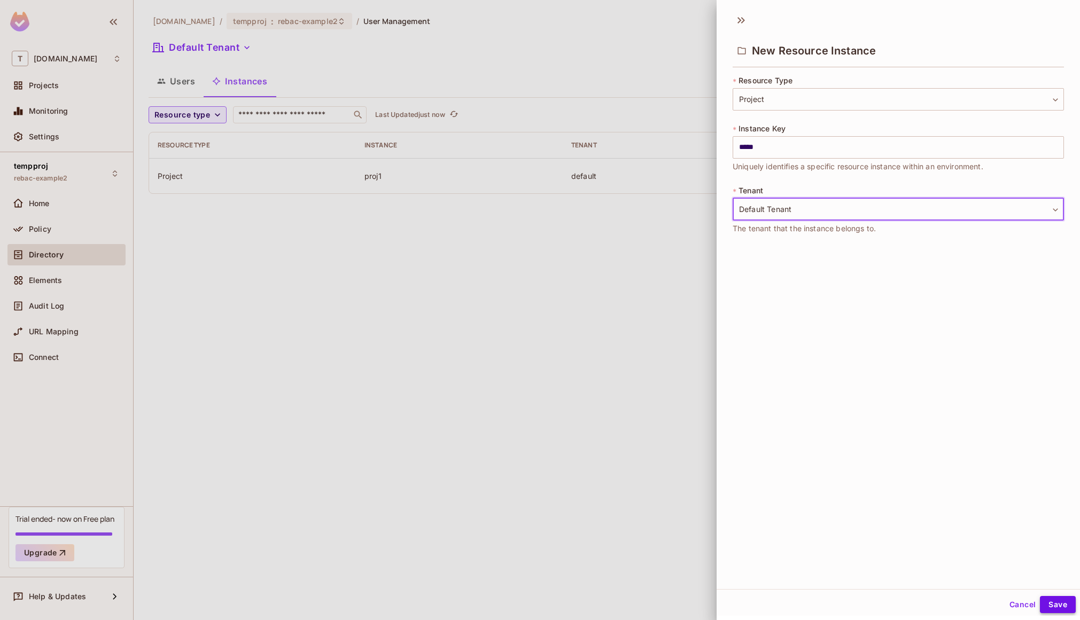
click at [1060, 607] on button "Save" at bounding box center [1058, 604] width 36 height 17
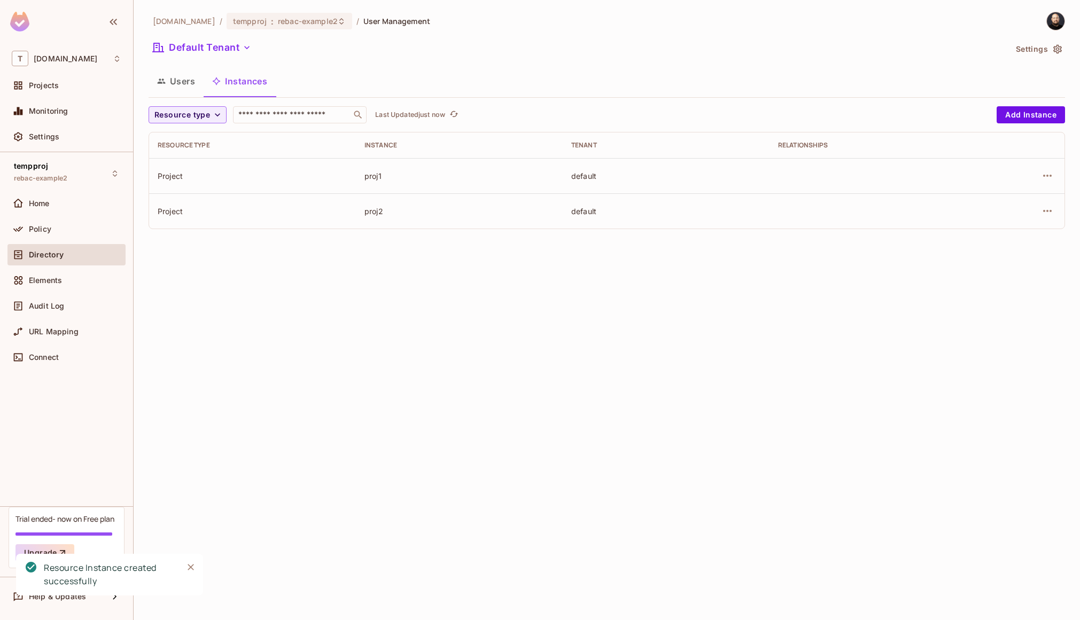
click at [191, 84] on button "Users" at bounding box center [176, 81] width 55 height 27
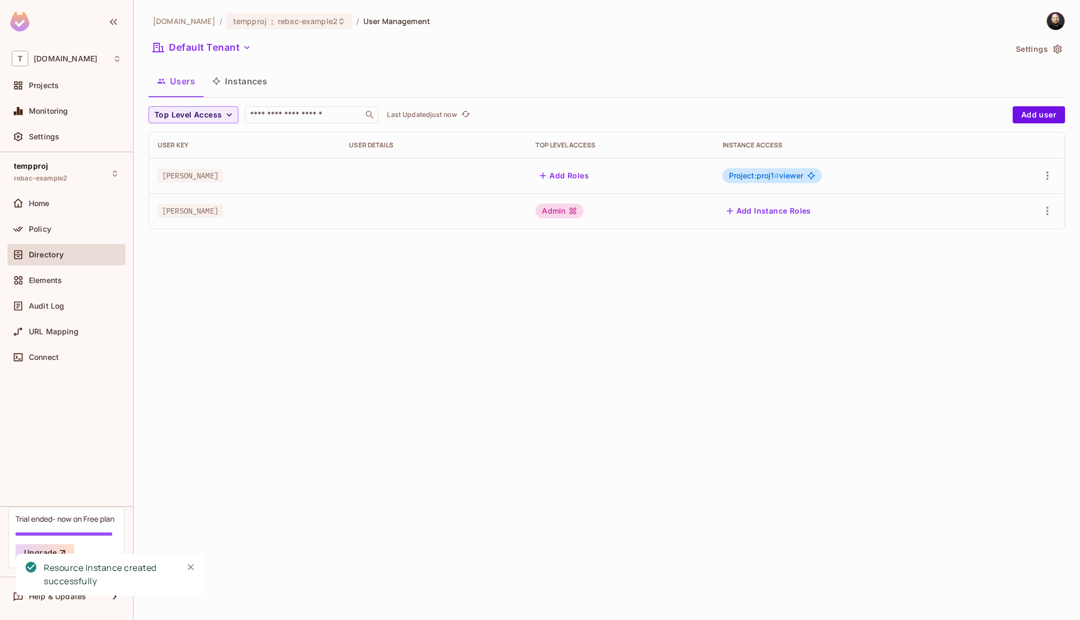
click at [784, 174] on span "Project:proj1 # viewer" at bounding box center [766, 175] width 75 height 9
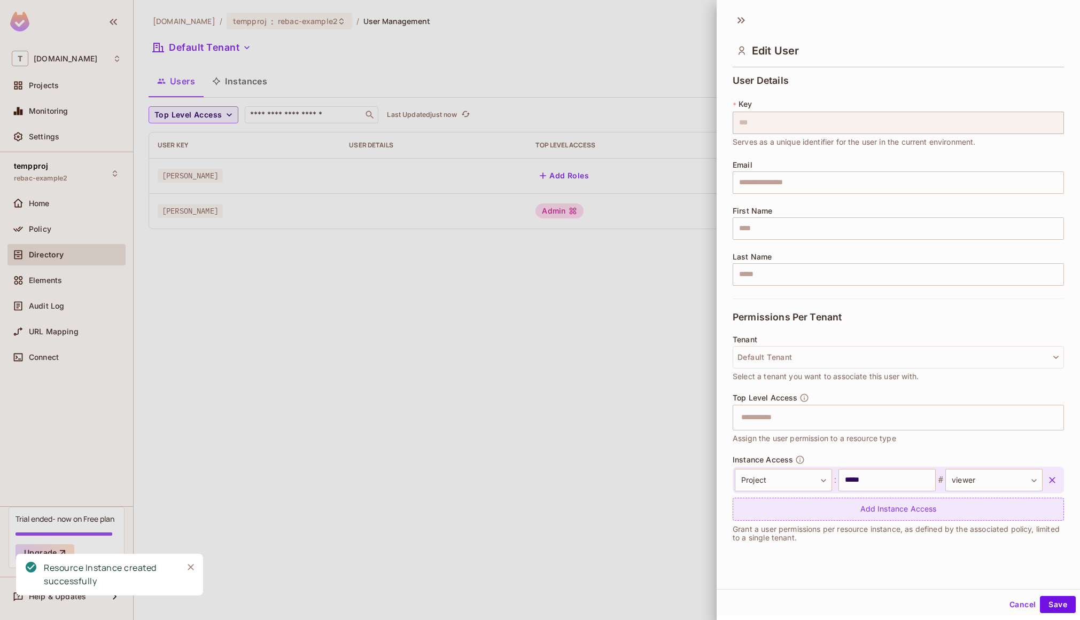
click at [818, 506] on div "Add Instance Access" at bounding box center [897, 509] width 331 height 23
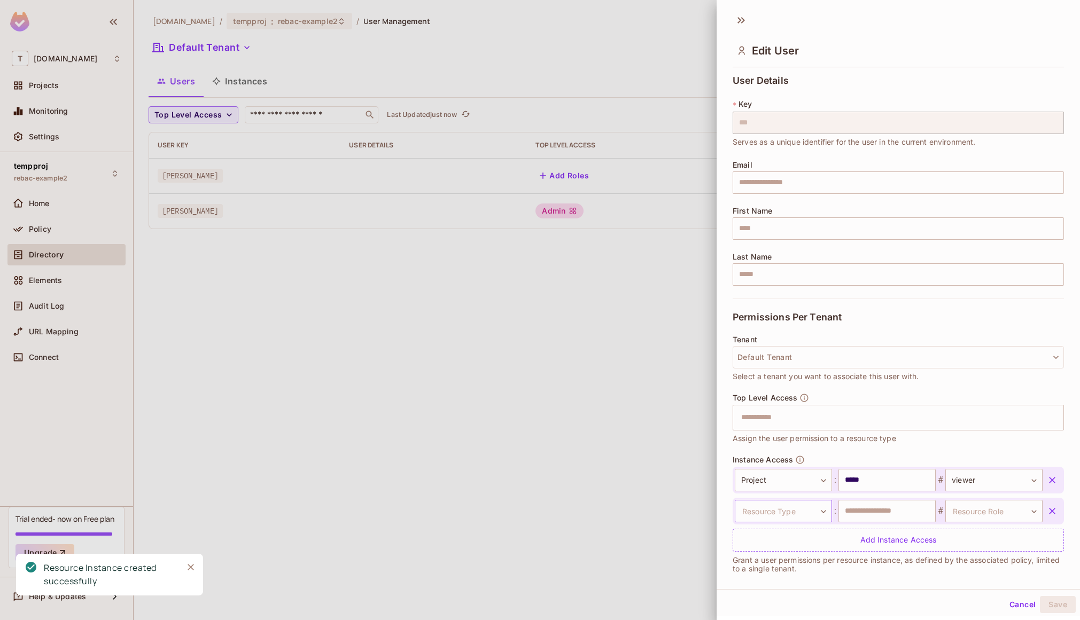
click at [811, 509] on body "T tk-permit.io Projects Monitoring Settings tempproj rebac-example2 Home Policy…" at bounding box center [540, 310] width 1080 height 620
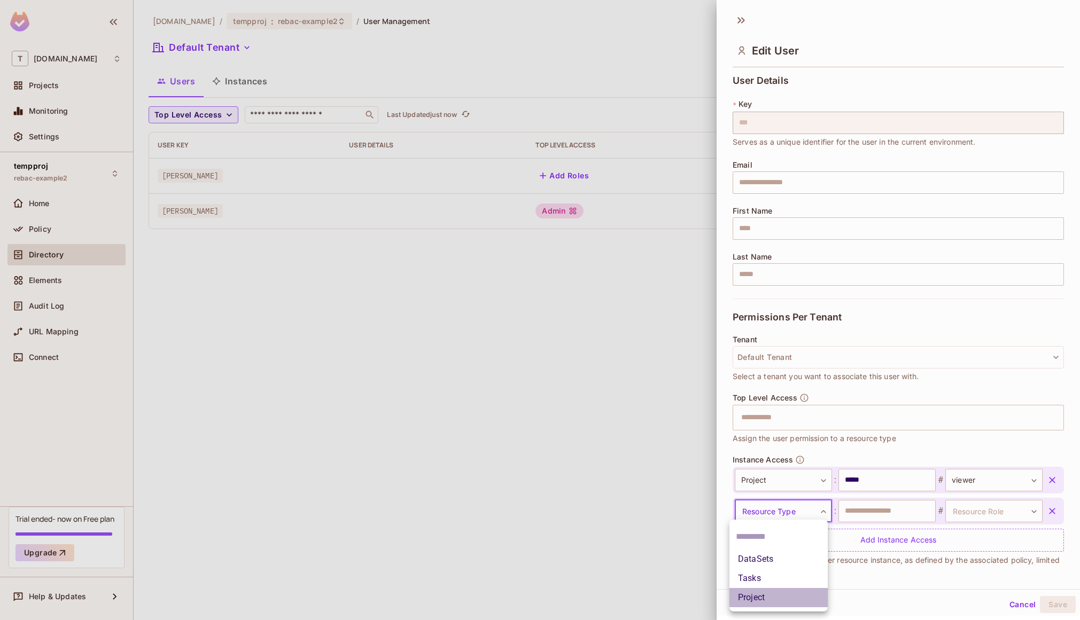
drag, startPoint x: 793, startPoint y: 596, endPoint x: 809, endPoint y: 584, distance: 20.3
click at [793, 596] on li "Project" at bounding box center [778, 597] width 98 height 19
click at [875, 517] on input "text" at bounding box center [886, 511] width 97 height 22
paste input "*****"
type input "*****"
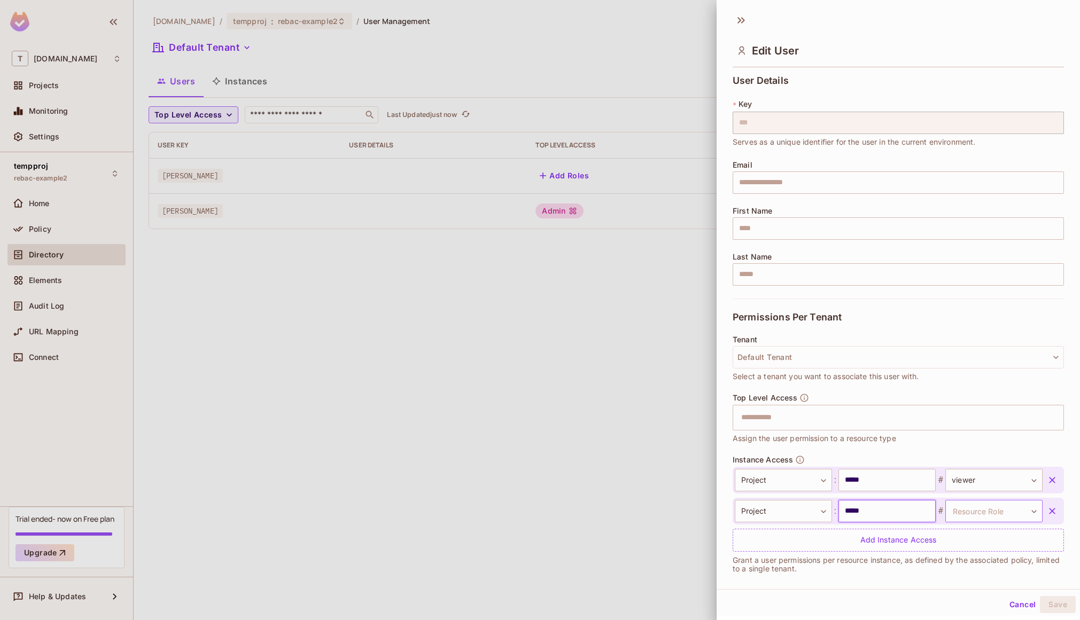
type input "*****"
click at [999, 505] on body "T tk-permit.io Projects Monitoring Settings tempproj rebac-example2 Home Policy…" at bounding box center [540, 310] width 1080 height 620
click at [973, 576] on li "admin" at bounding box center [978, 578] width 98 height 19
click at [1041, 603] on button "Save" at bounding box center [1058, 604] width 36 height 17
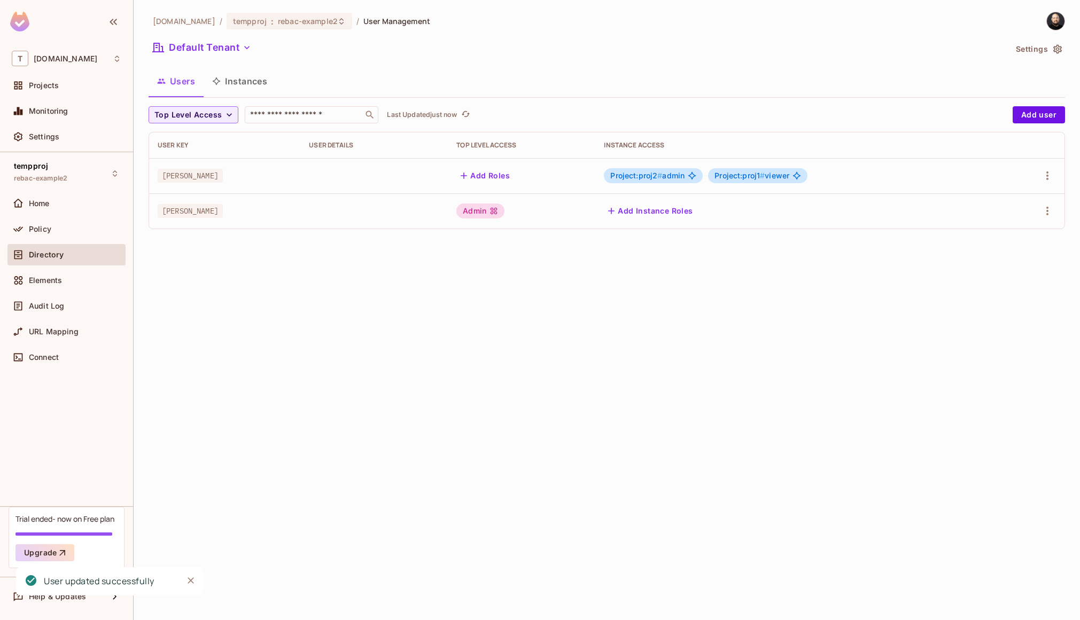
click at [265, 82] on button "Instances" at bounding box center [240, 81] width 72 height 27
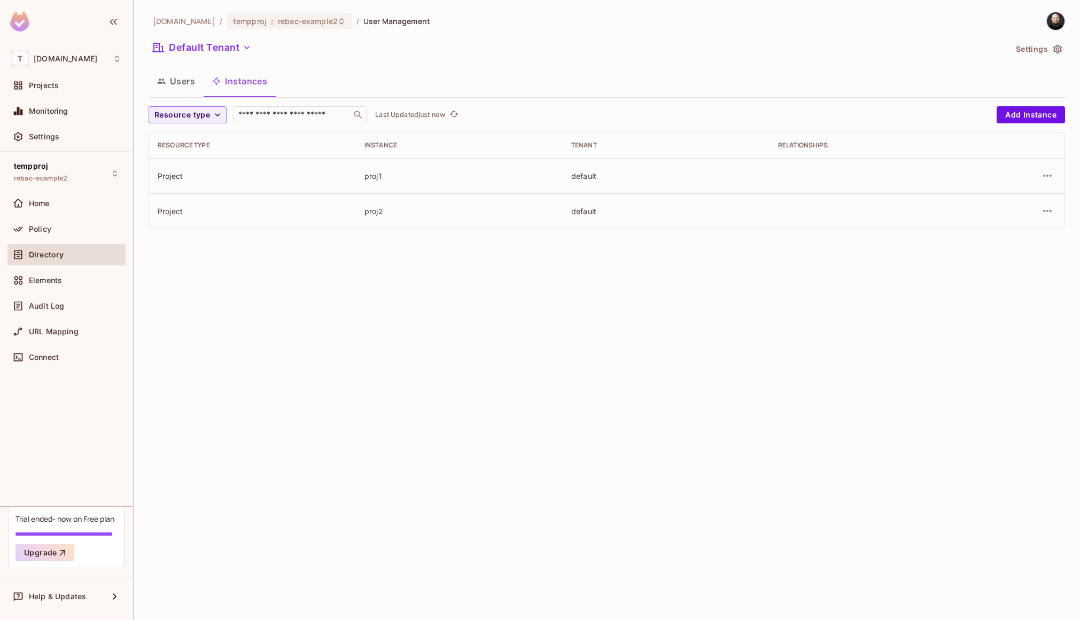
click at [995, 121] on div "Resource type ​ Last Updated just now Add Instance" at bounding box center [607, 114] width 916 height 17
click at [21, 223] on span at bounding box center [18, 229] width 13 height 13
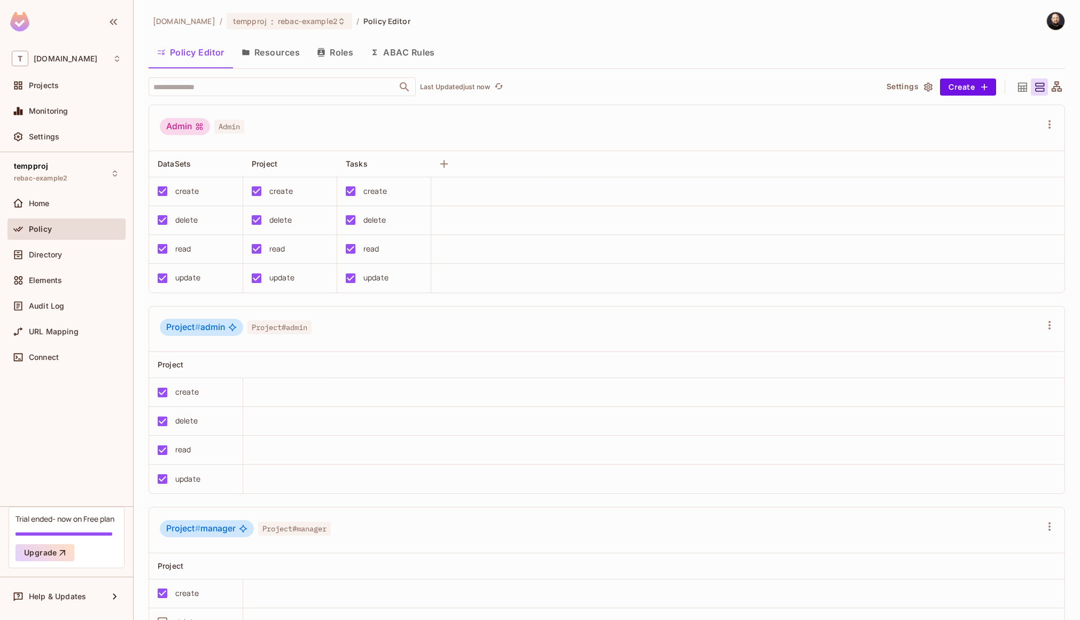
click at [294, 50] on button "Resources" at bounding box center [270, 52] width 75 height 27
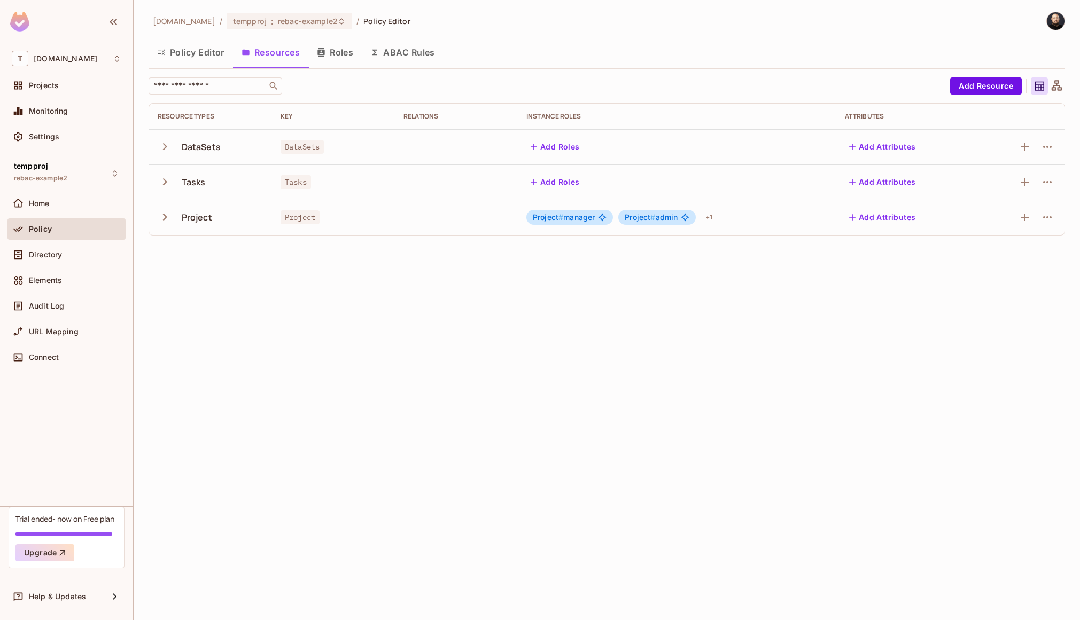
click at [589, 215] on span "Project # manager" at bounding box center [564, 217] width 62 height 9
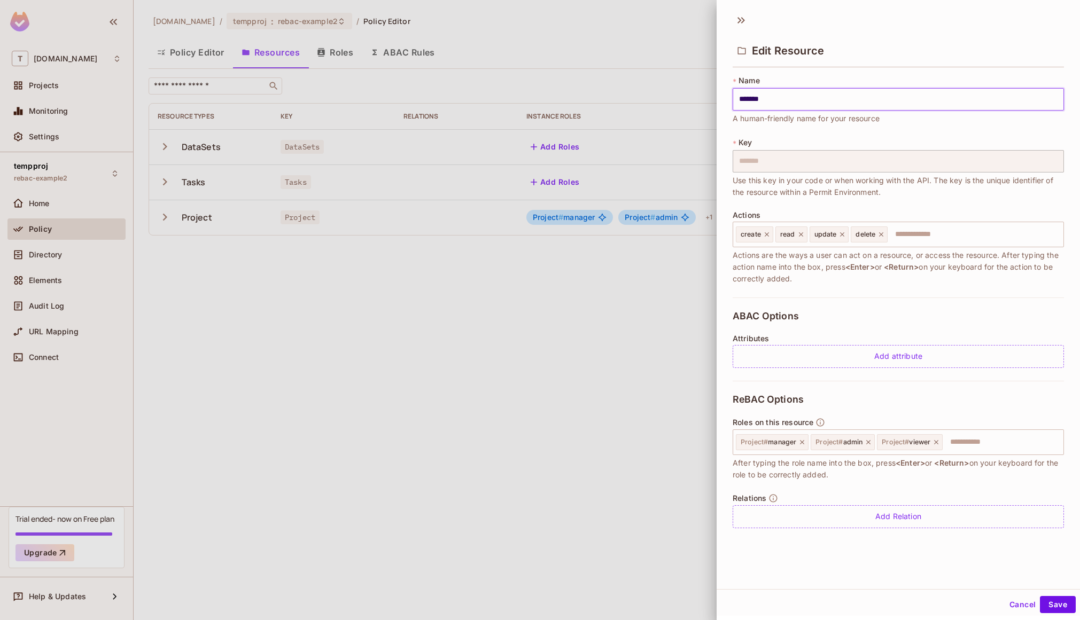
click at [197, 334] on div at bounding box center [540, 310] width 1080 height 620
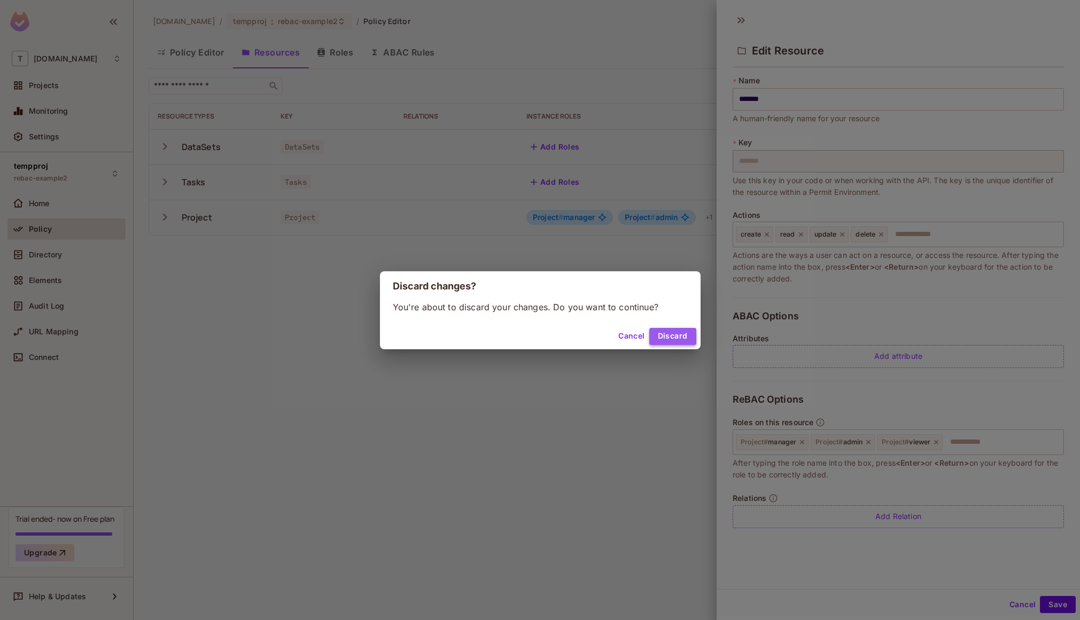
drag, startPoint x: 666, startPoint y: 332, endPoint x: 341, endPoint y: 278, distance: 329.2
click at [665, 332] on button "Discard" at bounding box center [672, 336] width 47 height 17
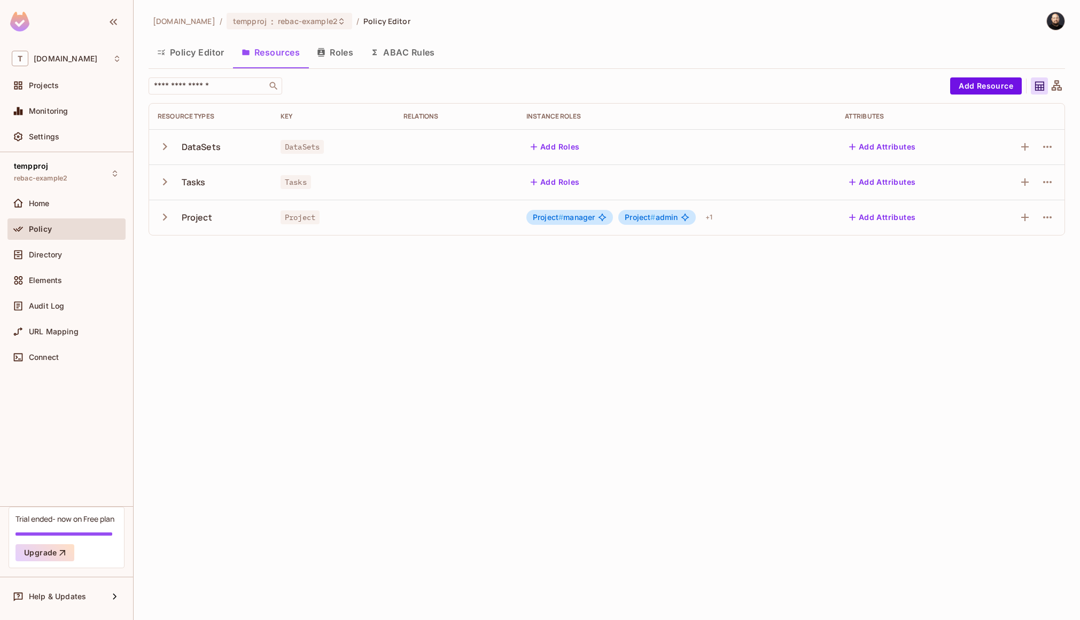
click at [197, 53] on button "Policy Editor" at bounding box center [191, 52] width 84 height 27
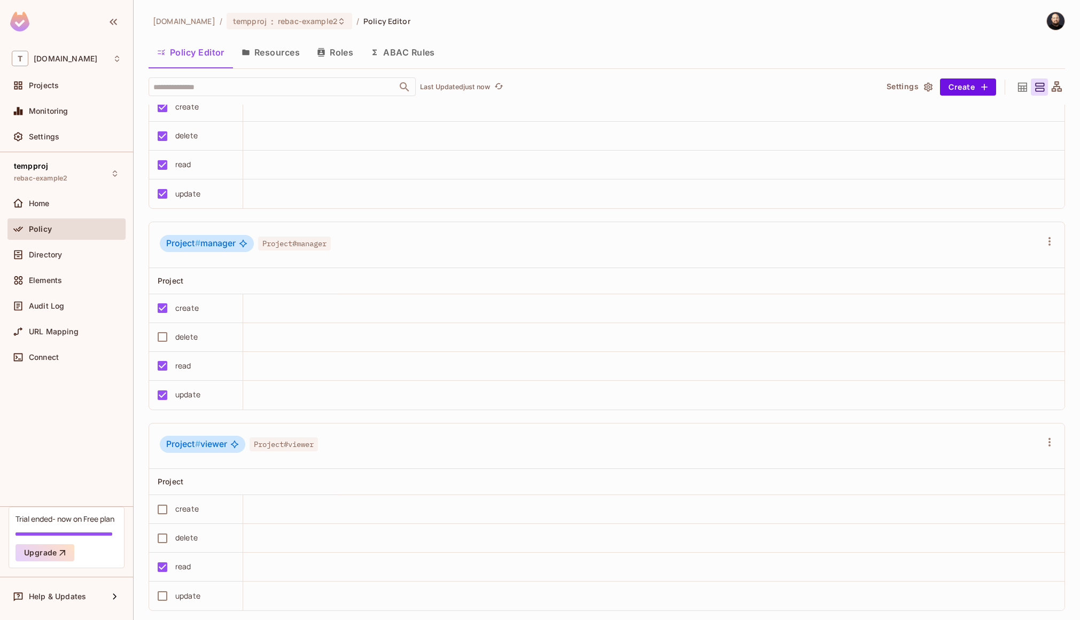
scroll to position [245, 0]
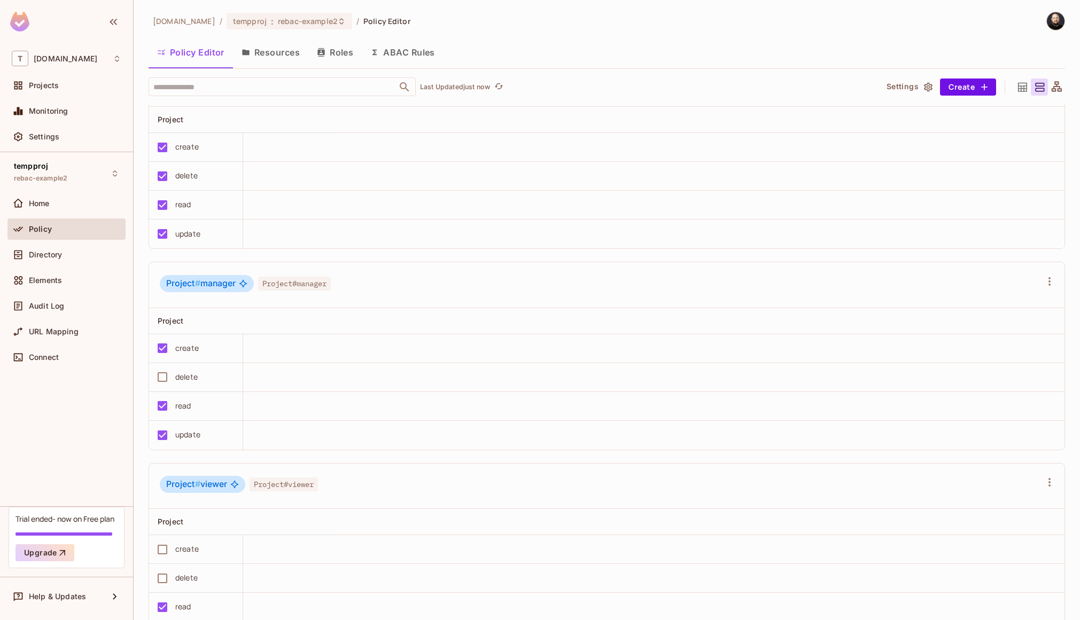
click at [262, 58] on button "Resources" at bounding box center [270, 52] width 75 height 27
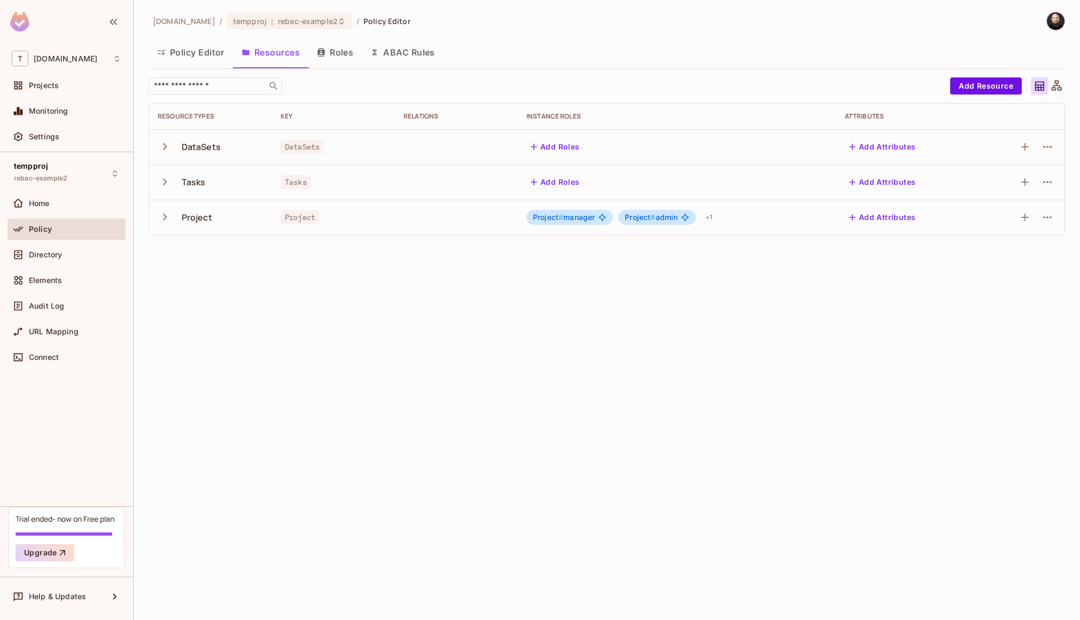
click at [658, 217] on span "Project # admin" at bounding box center [650, 217] width 53 height 9
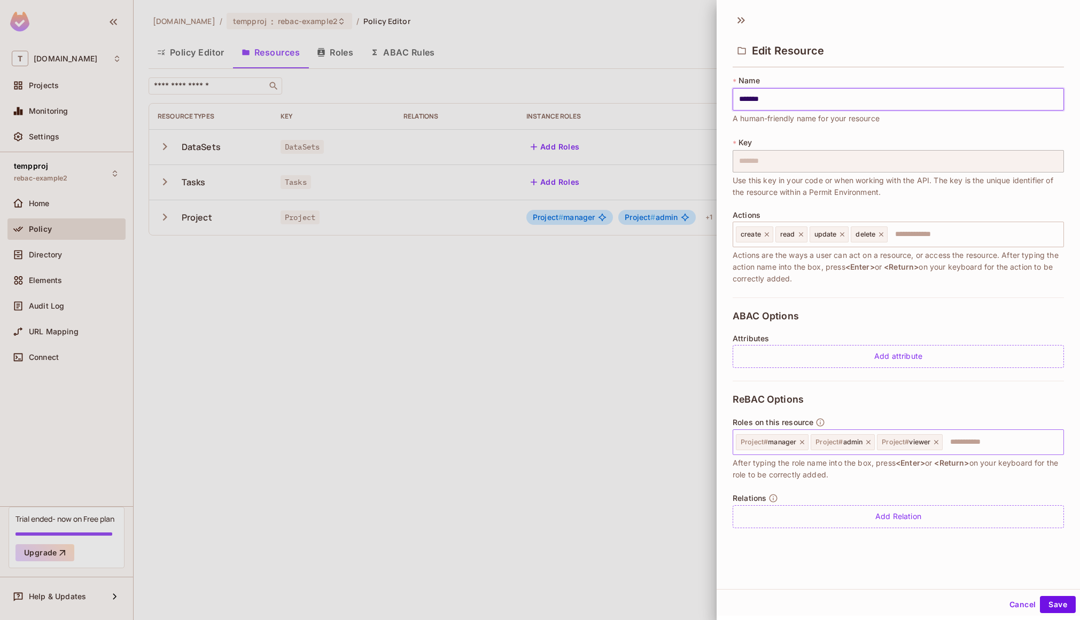
click at [995, 447] on input "text" at bounding box center [1000, 442] width 115 height 21
type input "*******"
click at [1056, 605] on button "Save" at bounding box center [1058, 604] width 36 height 17
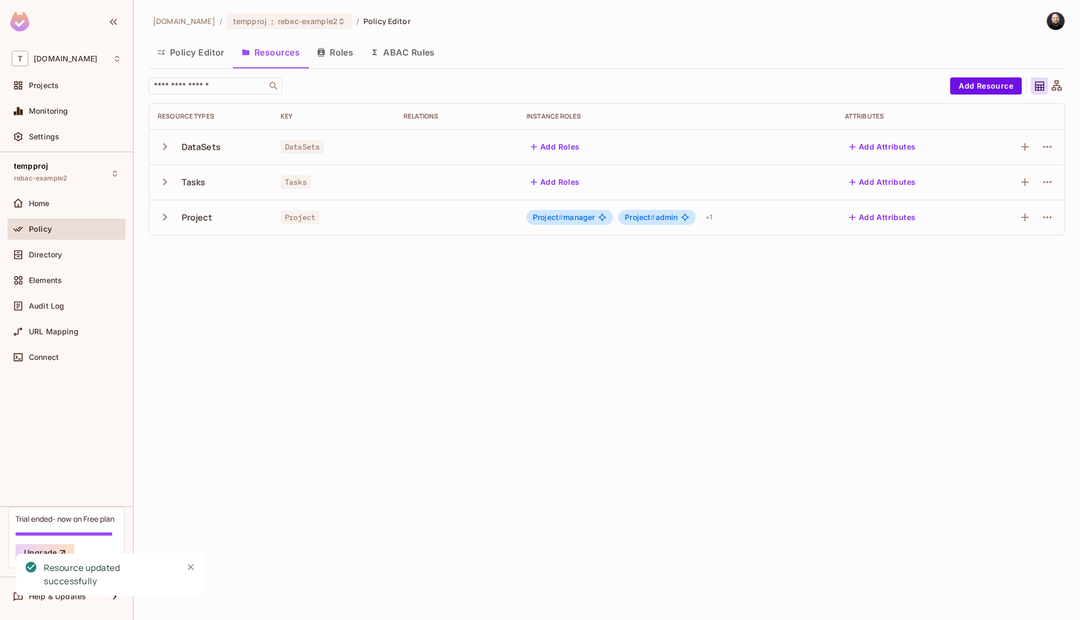
click at [175, 54] on button "Policy Editor" at bounding box center [191, 52] width 84 height 27
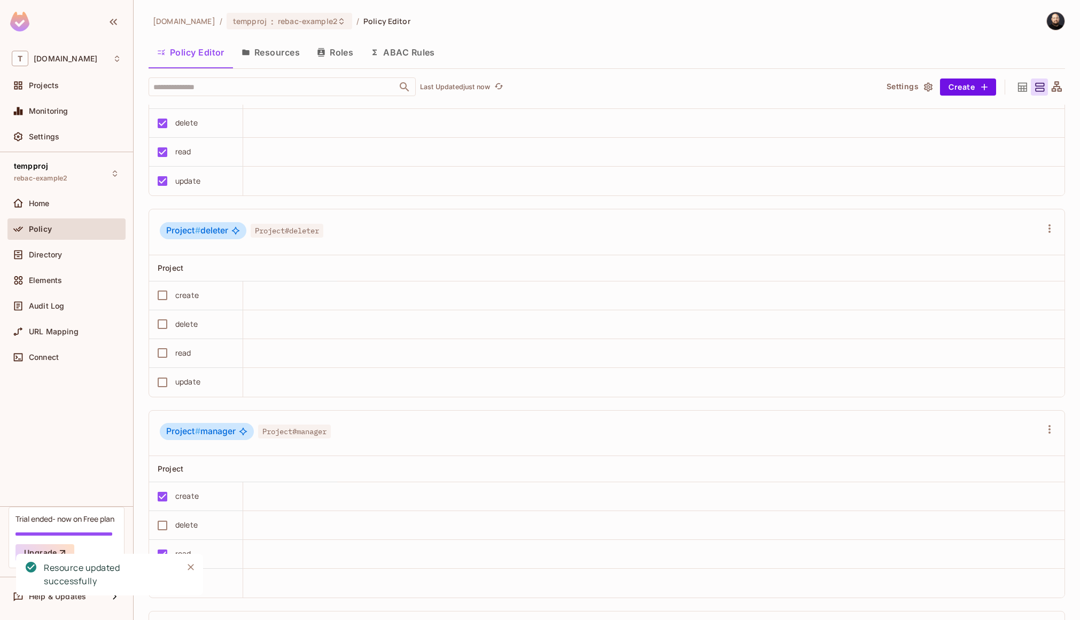
scroll to position [291, 0]
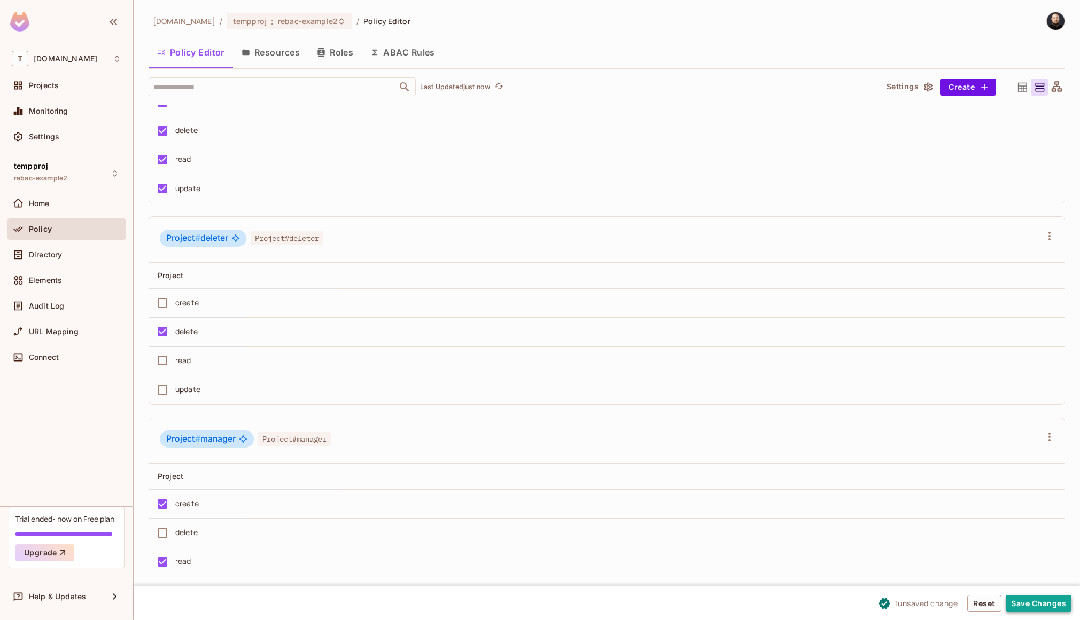
drag, startPoint x: 1046, startPoint y: 604, endPoint x: 1014, endPoint y: 593, distance: 34.3
click at [1046, 604] on button "Save Changes" at bounding box center [1038, 603] width 66 height 17
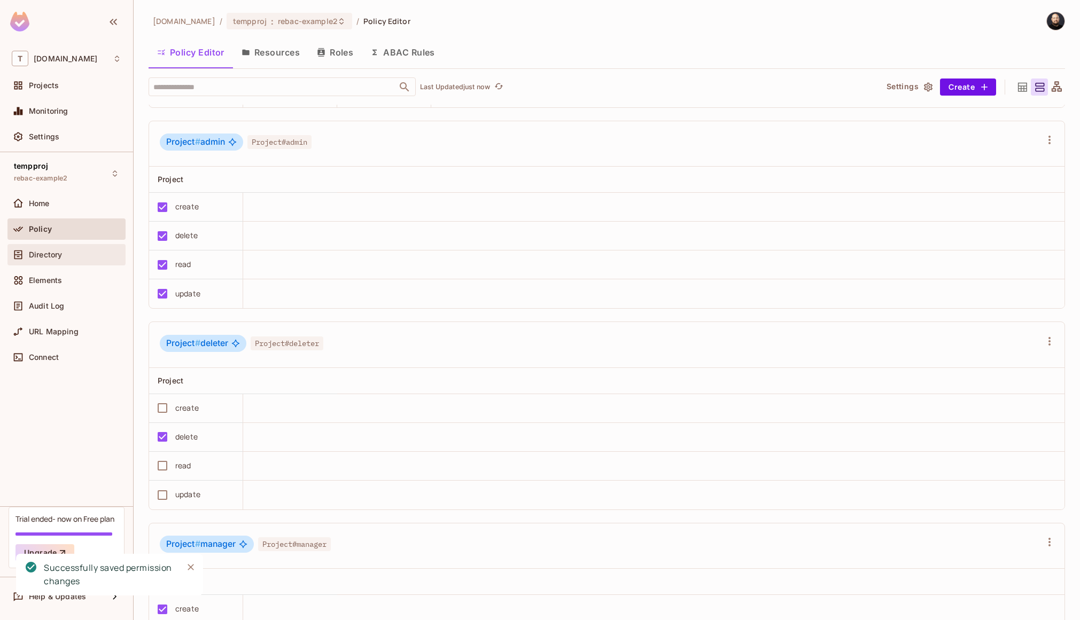
click at [83, 260] on div "Directory" at bounding box center [67, 254] width 110 height 13
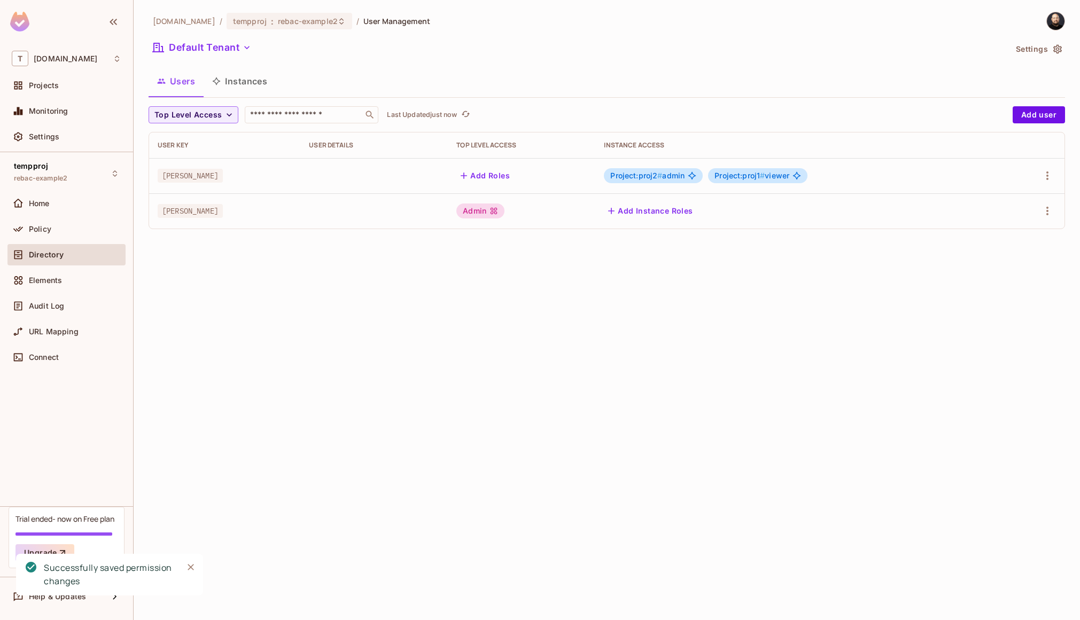
click at [670, 174] on span "Project:proj2 # admin" at bounding box center [647, 175] width 74 height 9
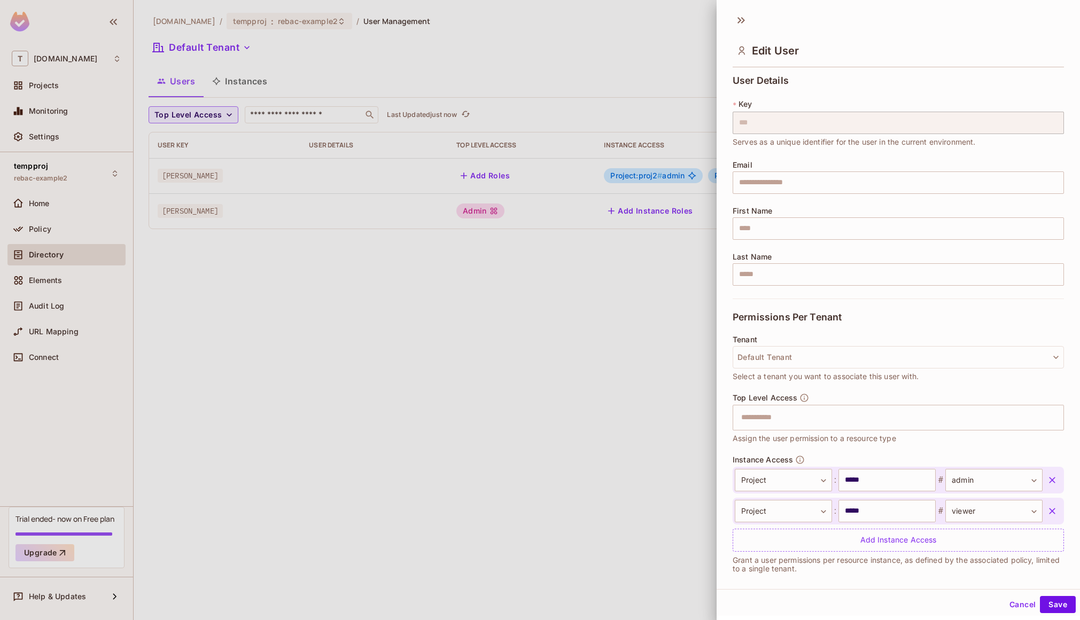
click at [1042, 479] on button "button" at bounding box center [1051, 480] width 19 height 19
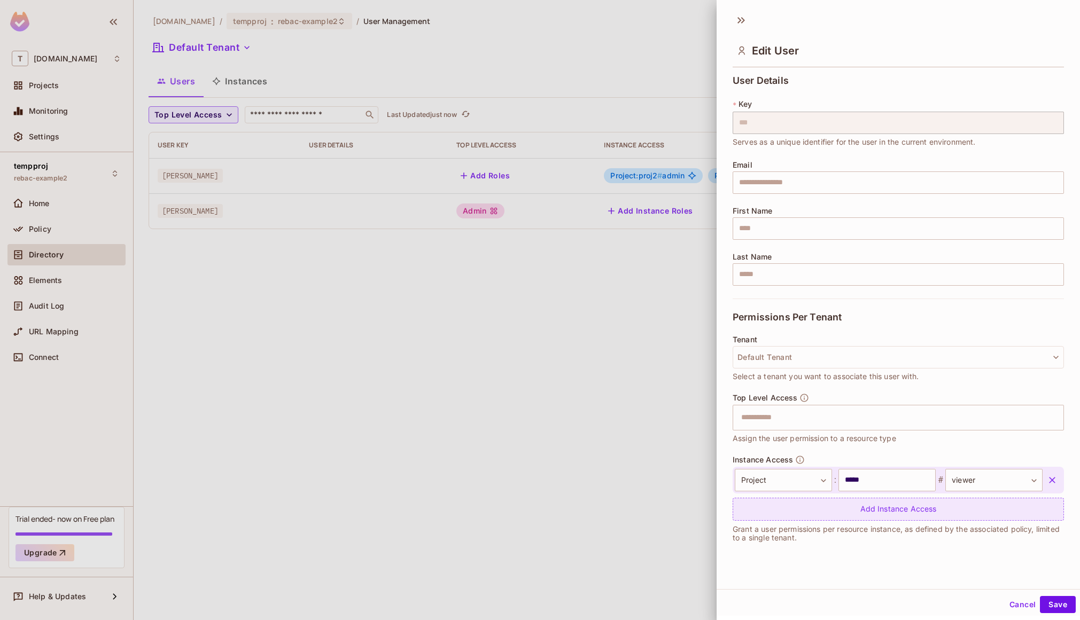
click at [936, 500] on div "Add Instance Access" at bounding box center [897, 509] width 331 height 23
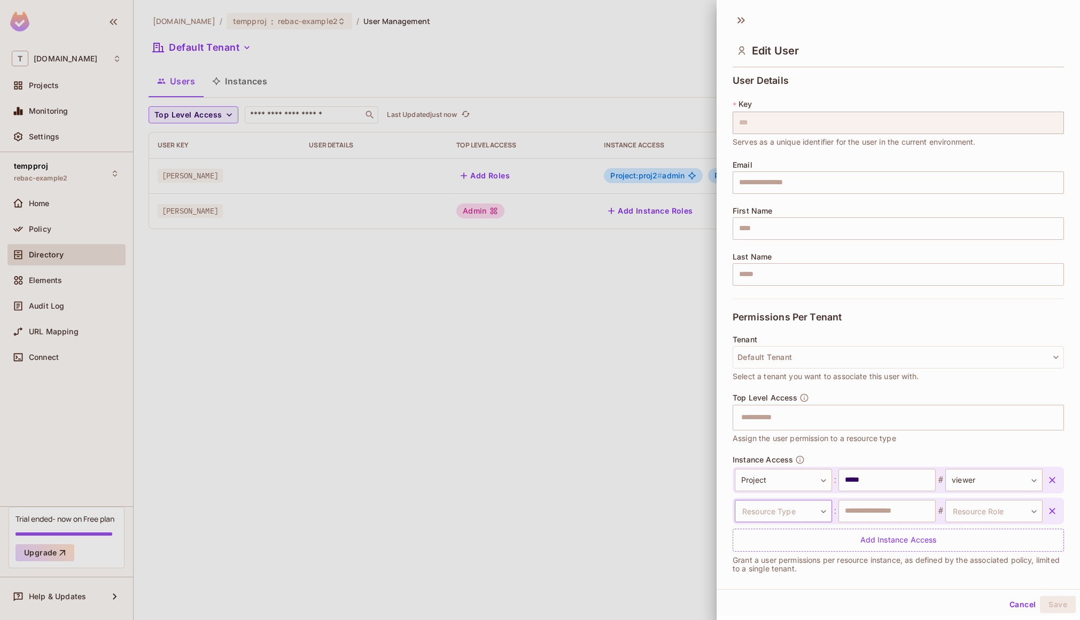
click at [797, 509] on body "T tk-permit.io Projects Monitoring Settings tempproj rebac-example2 Home Policy…" at bounding box center [540, 310] width 1080 height 620
click at [769, 600] on li "Project" at bounding box center [778, 597] width 98 height 19
click at [869, 502] on input "text" at bounding box center [886, 511] width 97 height 22
type input "*****"
click at [956, 518] on body "T tk-permit.io Projects Monitoring Settings tempproj rebac-example2 Home Policy…" at bounding box center [540, 310] width 1080 height 620
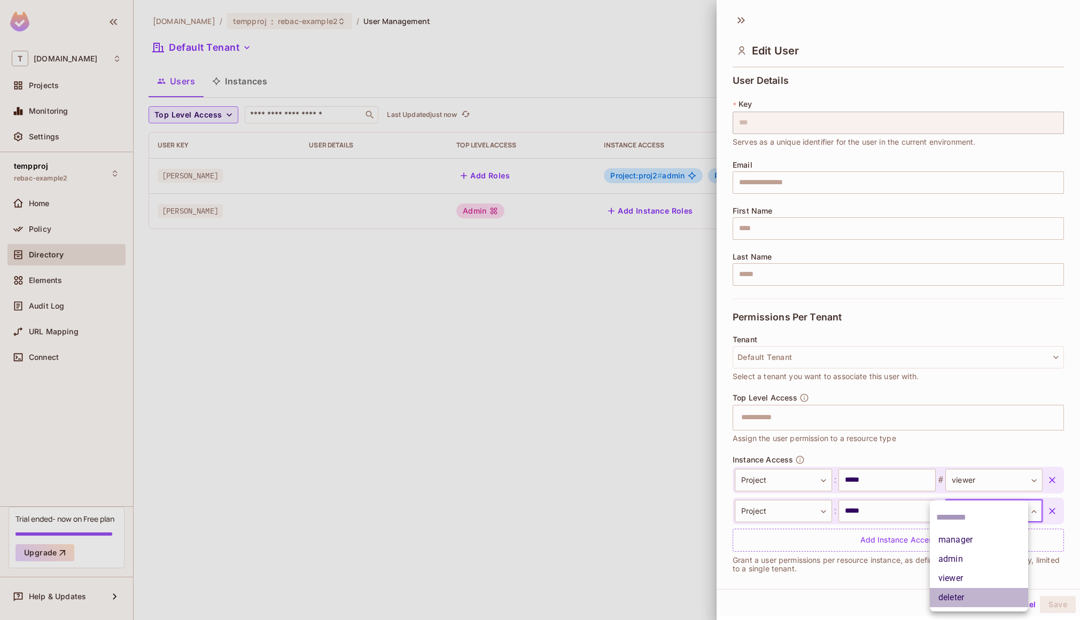
click at [945, 597] on li "deleter" at bounding box center [978, 597] width 98 height 19
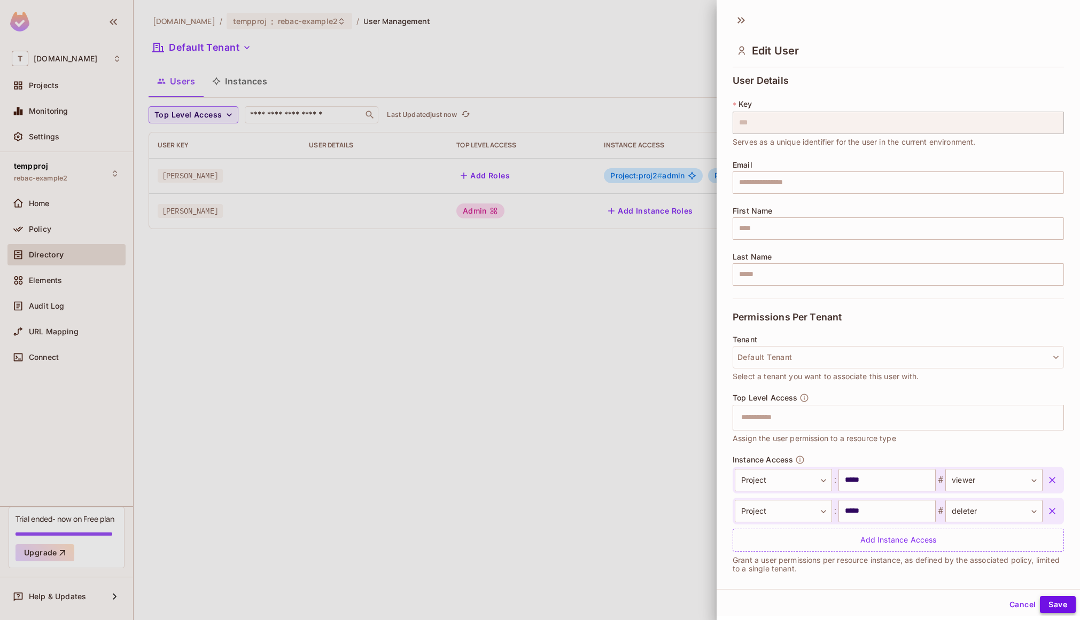
click at [1051, 606] on button "Save" at bounding box center [1058, 604] width 36 height 17
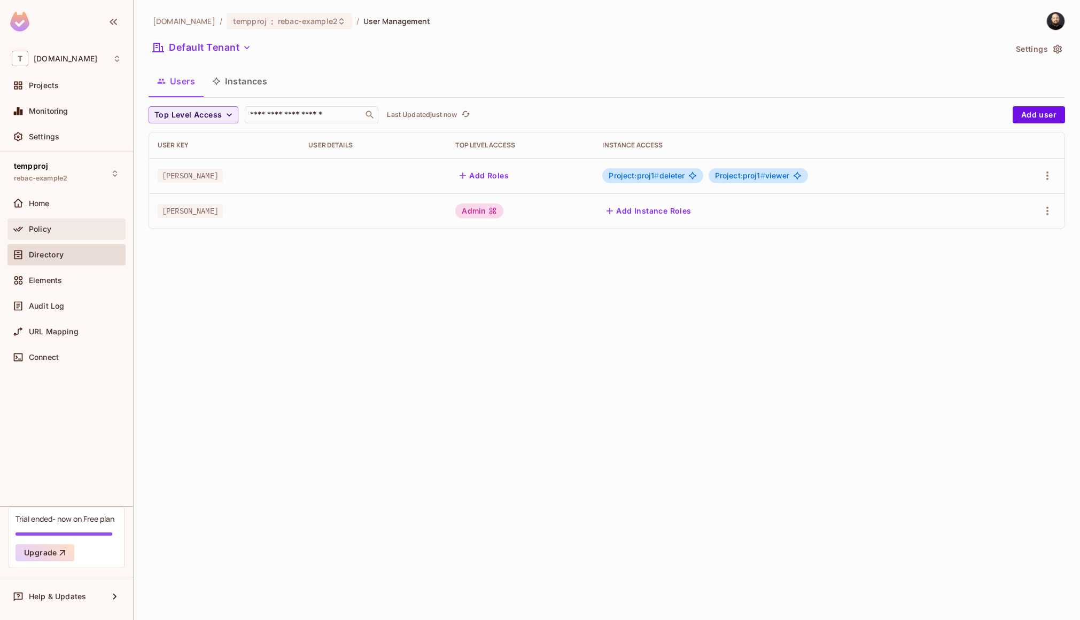
click at [71, 225] on div "Policy" at bounding box center [75, 229] width 92 height 9
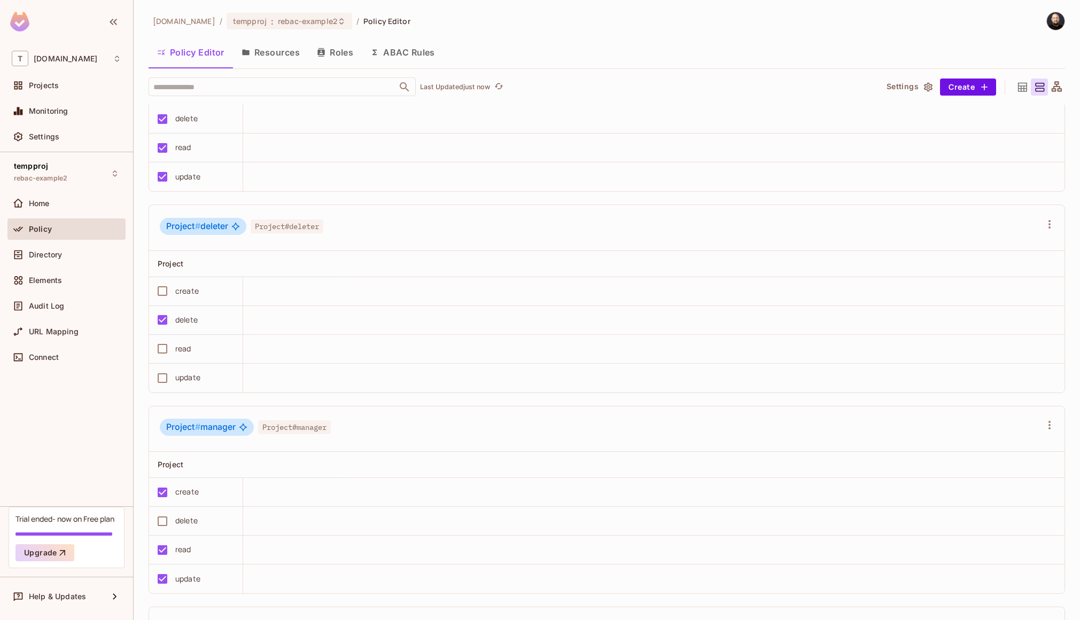
scroll to position [347, 0]
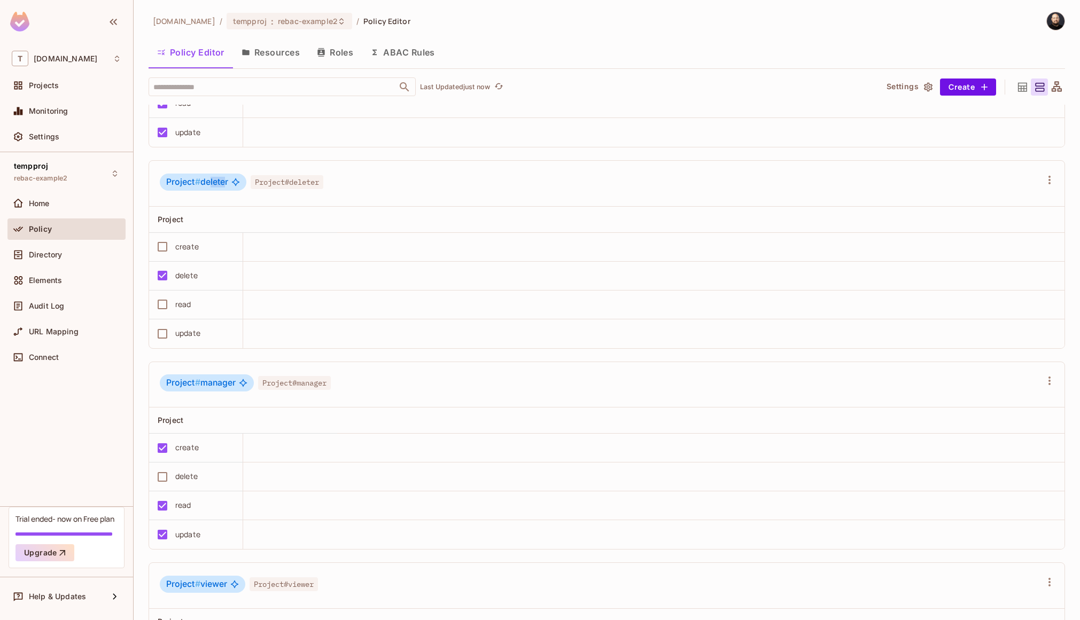
drag, startPoint x: 208, startPoint y: 183, endPoint x: 224, endPoint y: 182, distance: 16.6
click at [224, 182] on span "Project # deleter" at bounding box center [197, 182] width 62 height 11
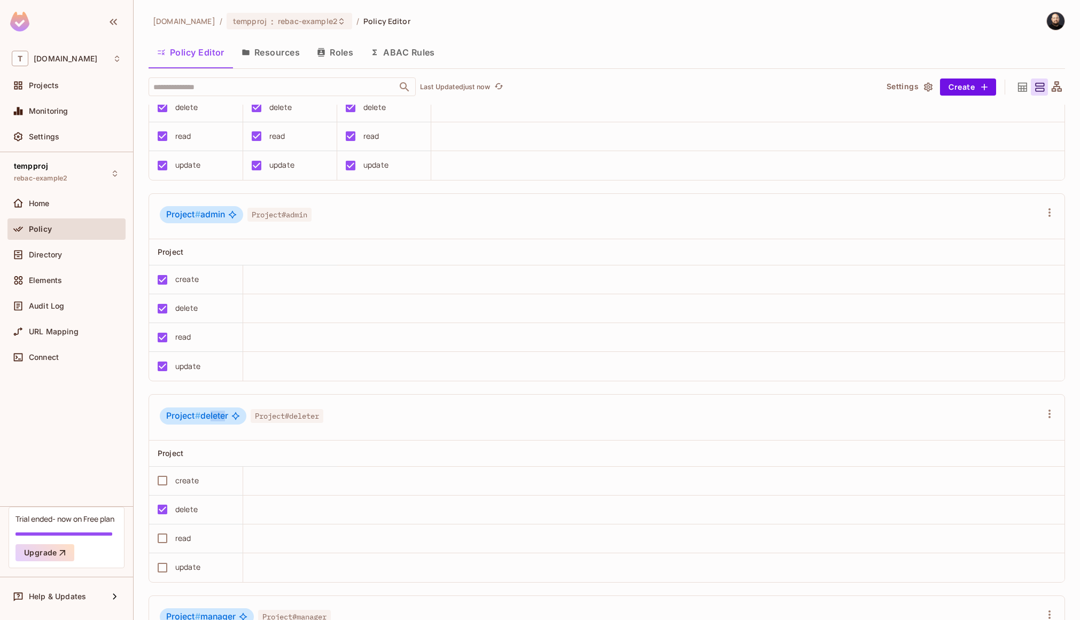
scroll to position [112, 0]
click at [355, 426] on div "Project # deleter Project#deleter" at bounding box center [600, 418] width 881 height 20
click at [100, 258] on div "Directory" at bounding box center [75, 255] width 92 height 9
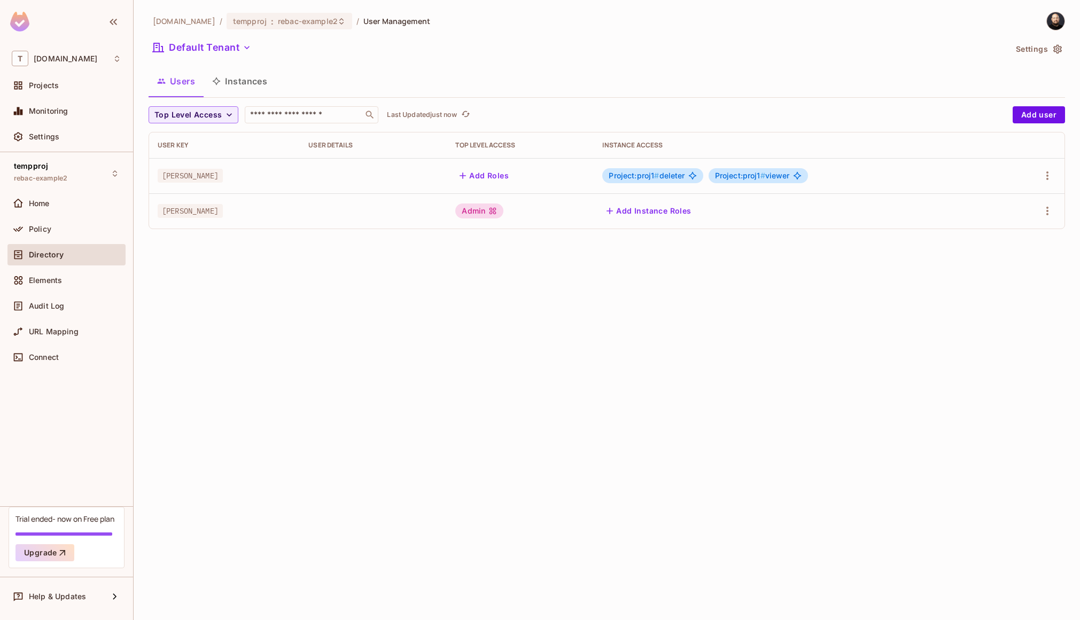
click at [246, 88] on button "Instances" at bounding box center [240, 81] width 72 height 27
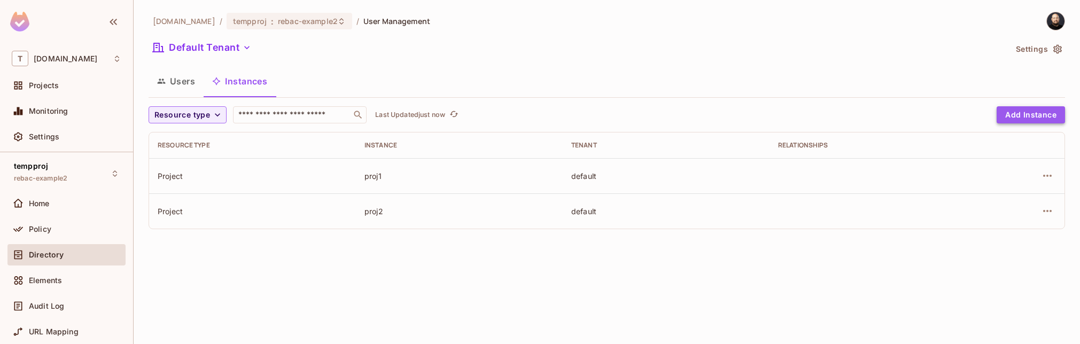
click at [1015, 110] on button "Add Instance" at bounding box center [1030, 114] width 68 height 17
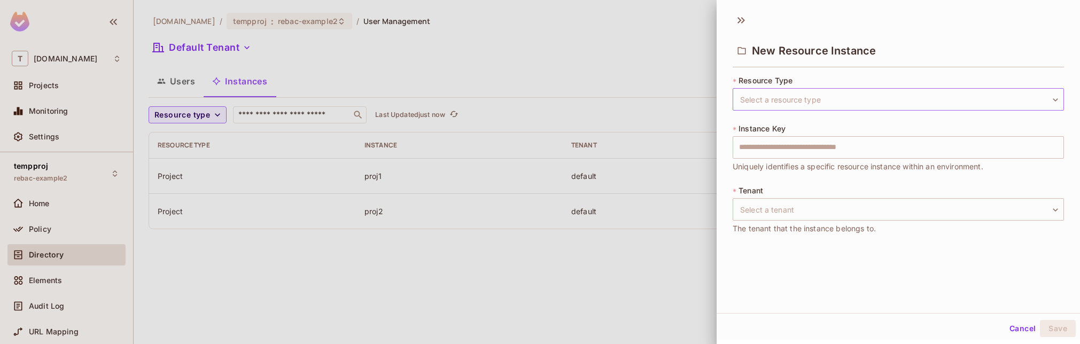
click at [881, 105] on body "T tk-permit.io Projects Monitoring Settings tempproj rebac-example2 Home Policy…" at bounding box center [540, 172] width 1080 height 344
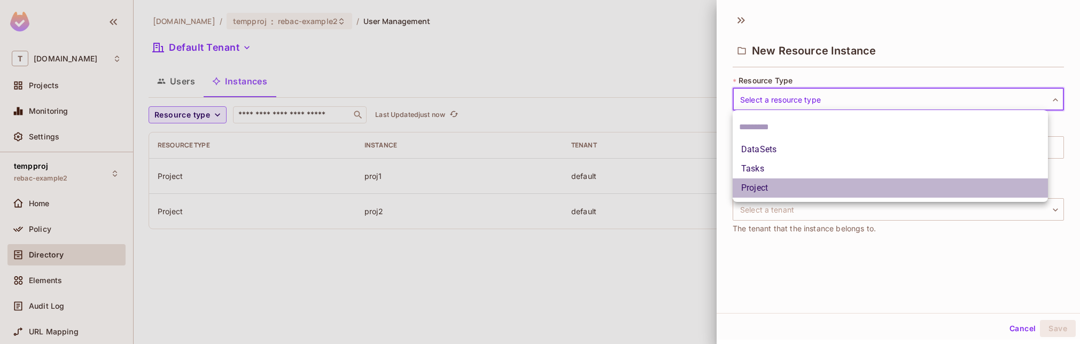
click at [804, 187] on li "Project" at bounding box center [889, 187] width 315 height 19
type input "*******"
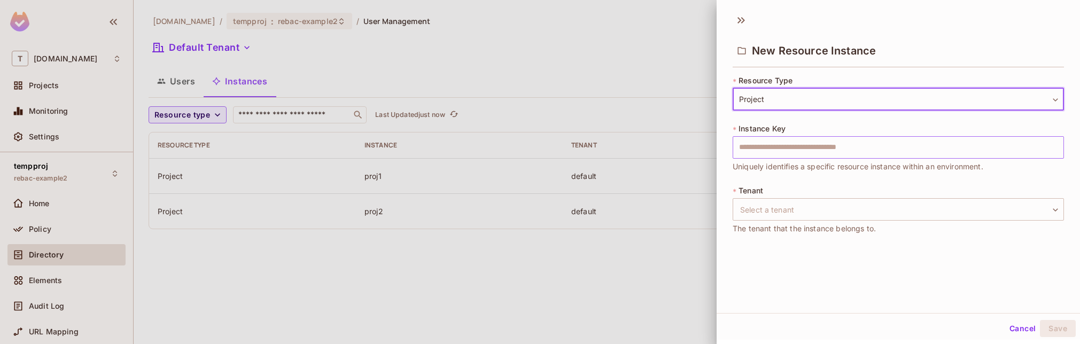
drag, startPoint x: 783, startPoint y: 143, endPoint x: 773, endPoint y: 140, distance: 9.3
click at [782, 143] on input "text" at bounding box center [897, 147] width 331 height 22
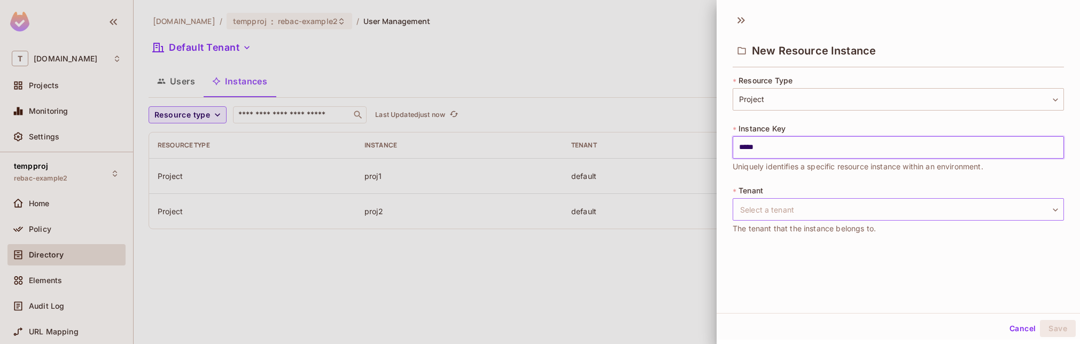
type input "*****"
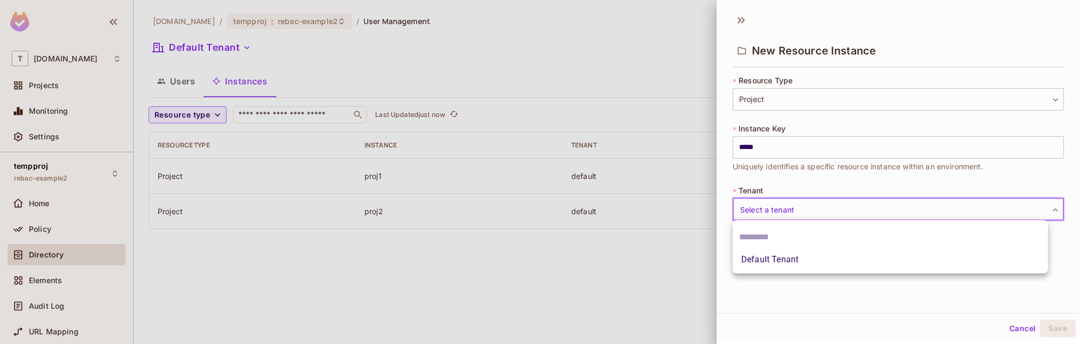
click at [753, 208] on body "T tk-permit.io Projects Monitoring Settings tempproj rebac-example2 Home Policy…" at bounding box center [540, 172] width 1080 height 344
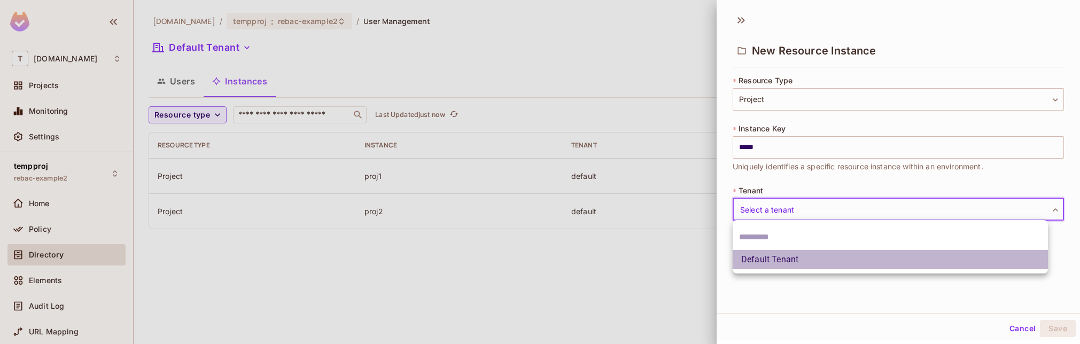
click at [752, 265] on li "Default Tenant" at bounding box center [889, 259] width 315 height 19
type input "*******"
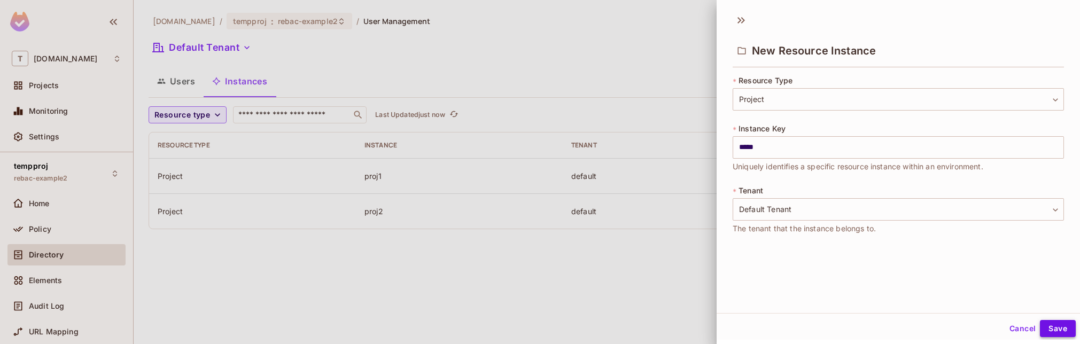
click at [1057, 325] on button "Save" at bounding box center [1058, 328] width 36 height 17
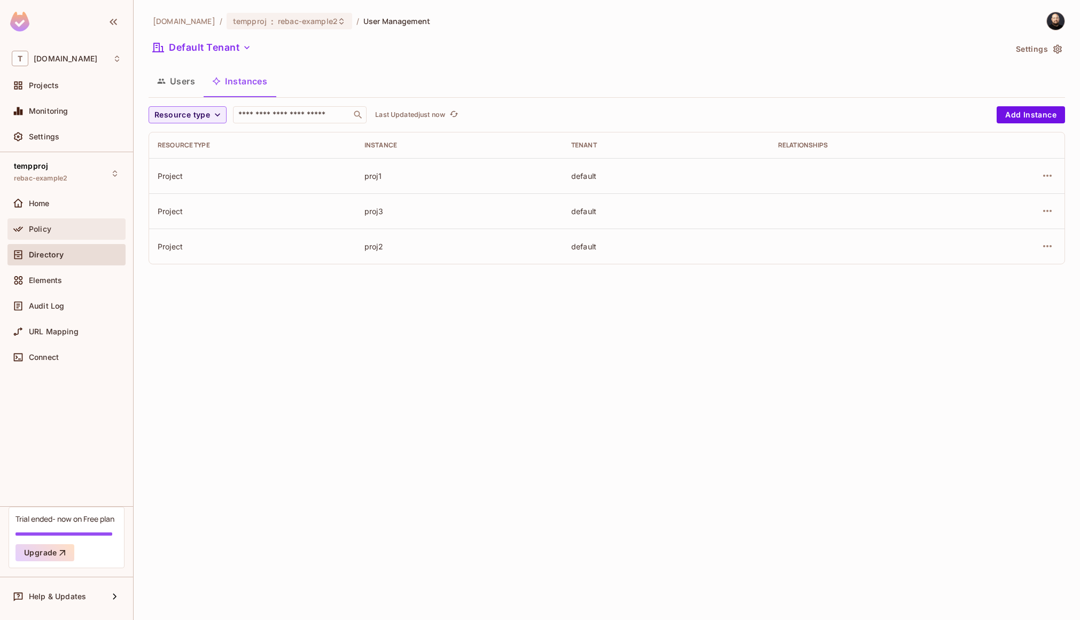
click at [60, 238] on div "Policy" at bounding box center [66, 228] width 118 height 21
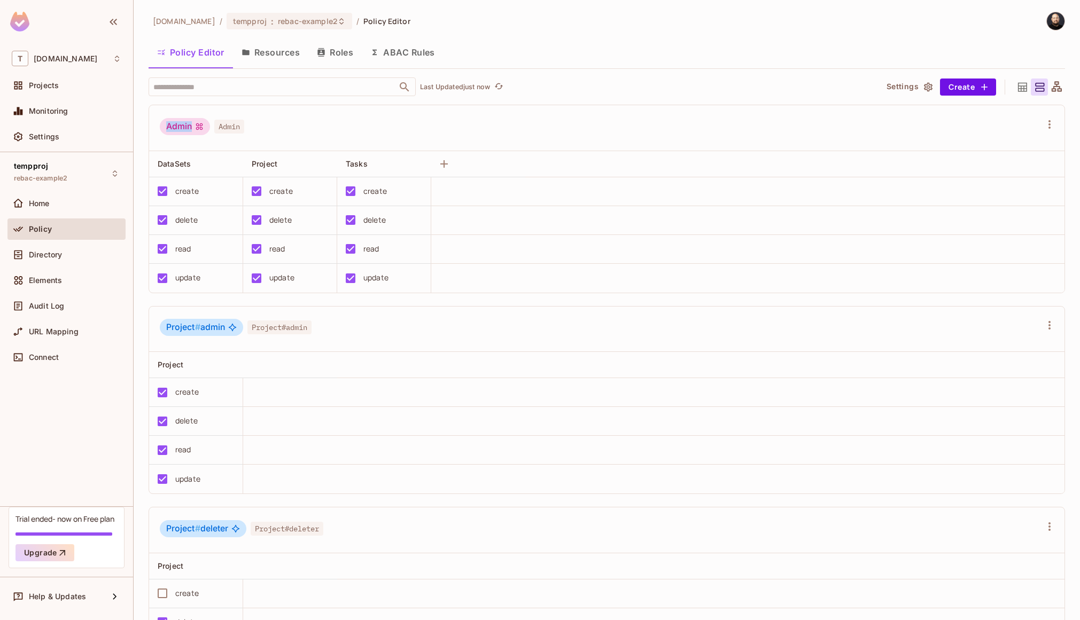
drag, startPoint x: 192, startPoint y: 128, endPoint x: 153, endPoint y: 124, distance: 38.6
click at [153, 124] on div "Admin Admin" at bounding box center [606, 128] width 915 height 46
click at [224, 164] on div "DataSets" at bounding box center [193, 164] width 71 height 11
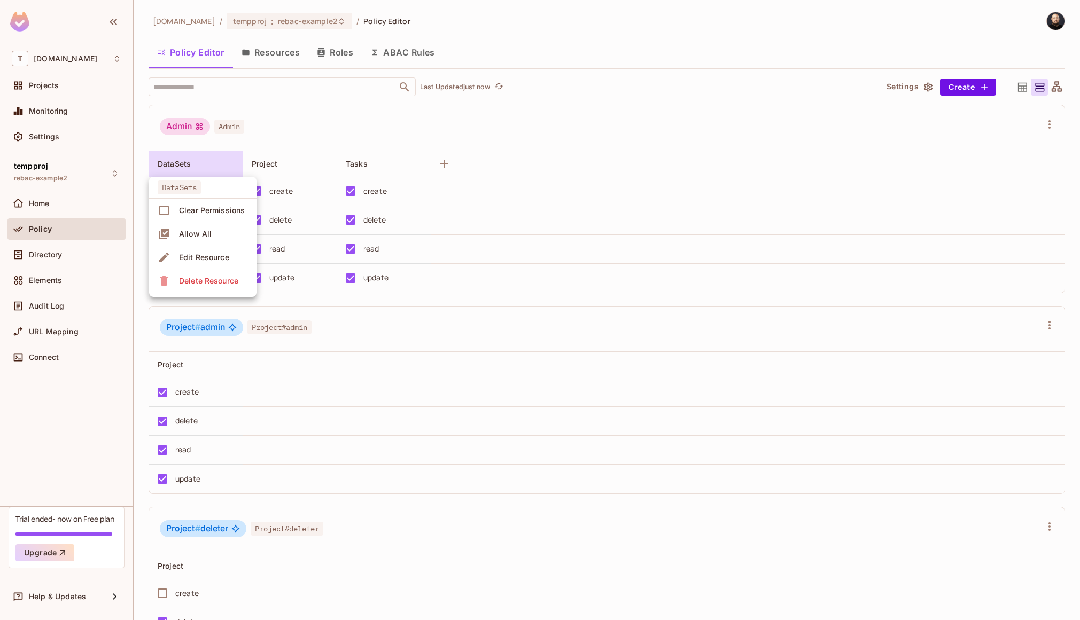
click at [205, 237] on div "Allow All" at bounding box center [195, 234] width 33 height 11
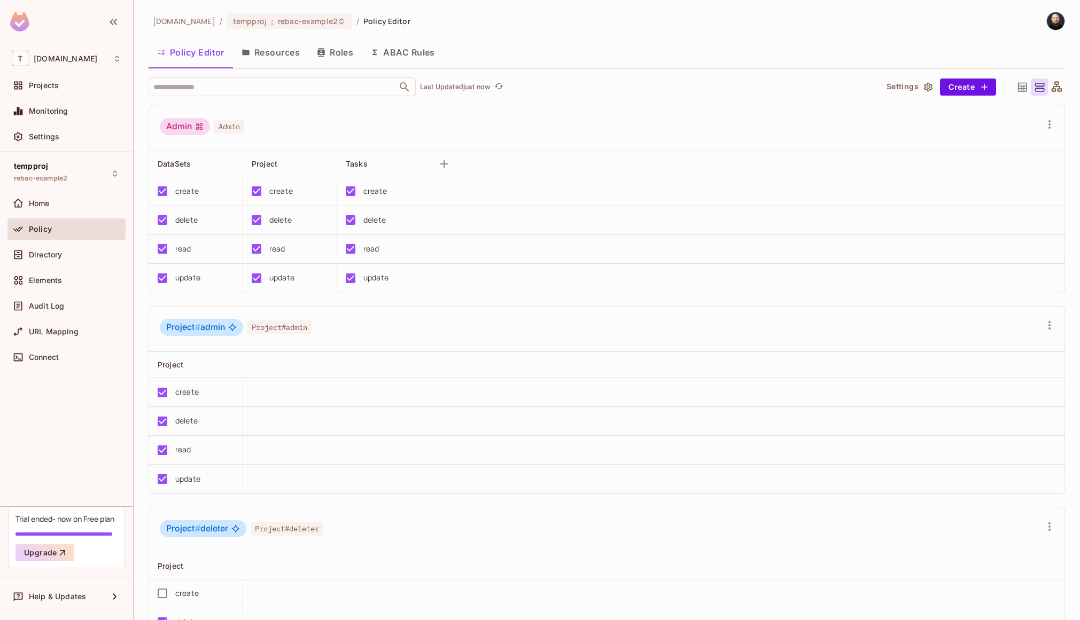
click at [261, 57] on button "Resources" at bounding box center [270, 52] width 75 height 27
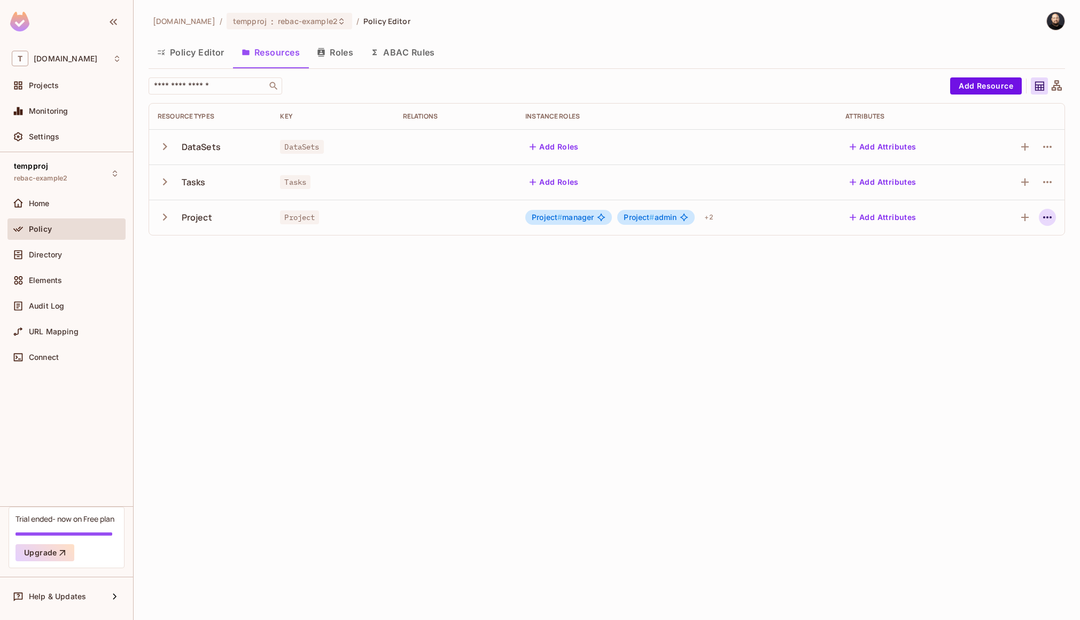
click at [1050, 215] on icon "button" at bounding box center [1047, 217] width 13 height 13
click at [1014, 261] on div "Edit Resource" at bounding box center [1000, 259] width 50 height 11
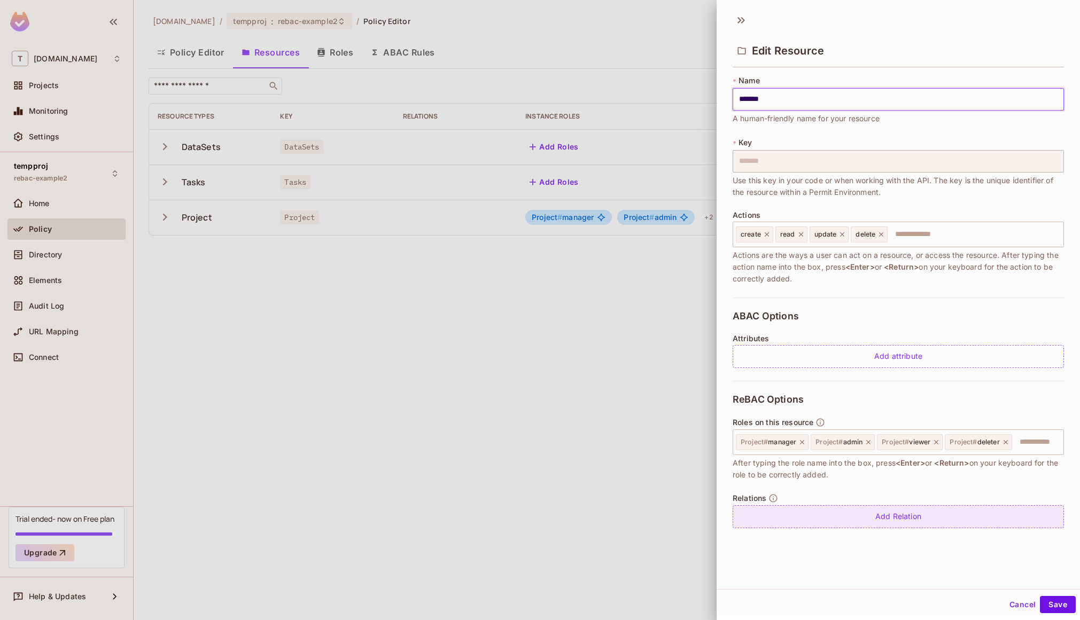
click at [779, 513] on div "Add Relation" at bounding box center [897, 516] width 331 height 23
click at [940, 519] on body "T tk-permit.io Projects Monitoring Settings tempproj rebac-example2 Home Policy…" at bounding box center [540, 310] width 1080 height 620
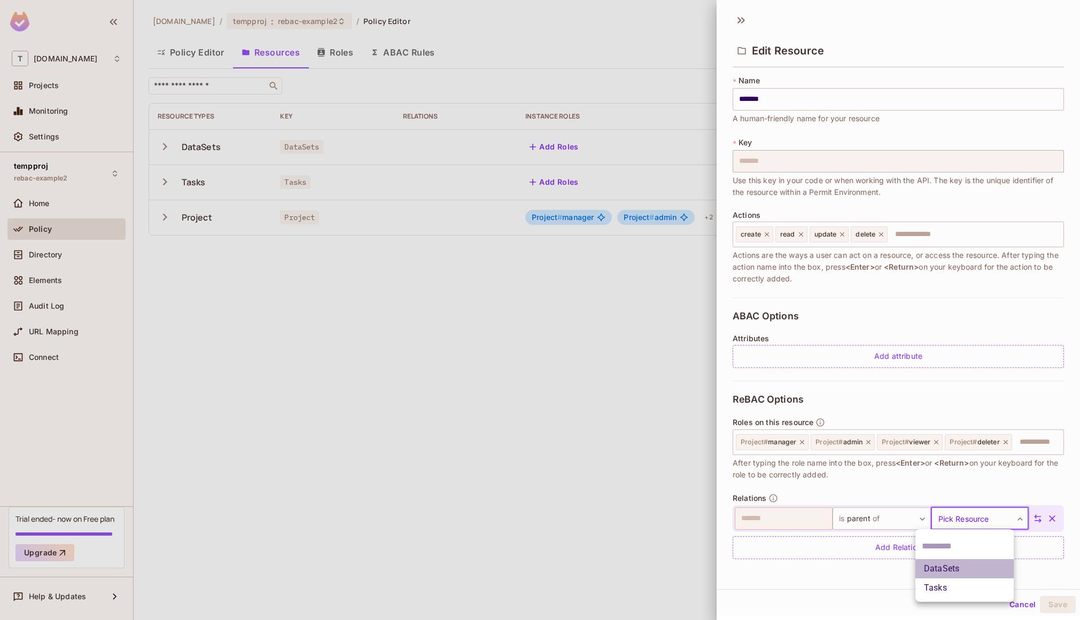
click at [947, 565] on li "DataSets" at bounding box center [964, 568] width 98 height 19
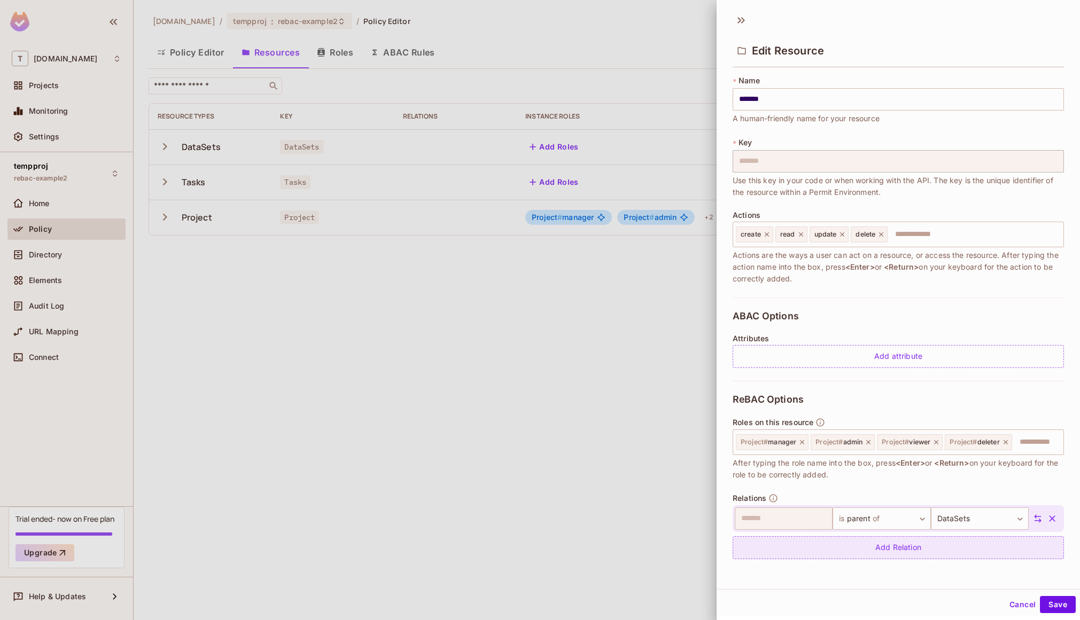
click at [898, 551] on div "Add Relation" at bounding box center [897, 547] width 331 height 23
click at [961, 551] on body "T tk-permit.io Projects Monitoring Settings tempproj rebac-example2 Home Policy…" at bounding box center [540, 310] width 1080 height 620
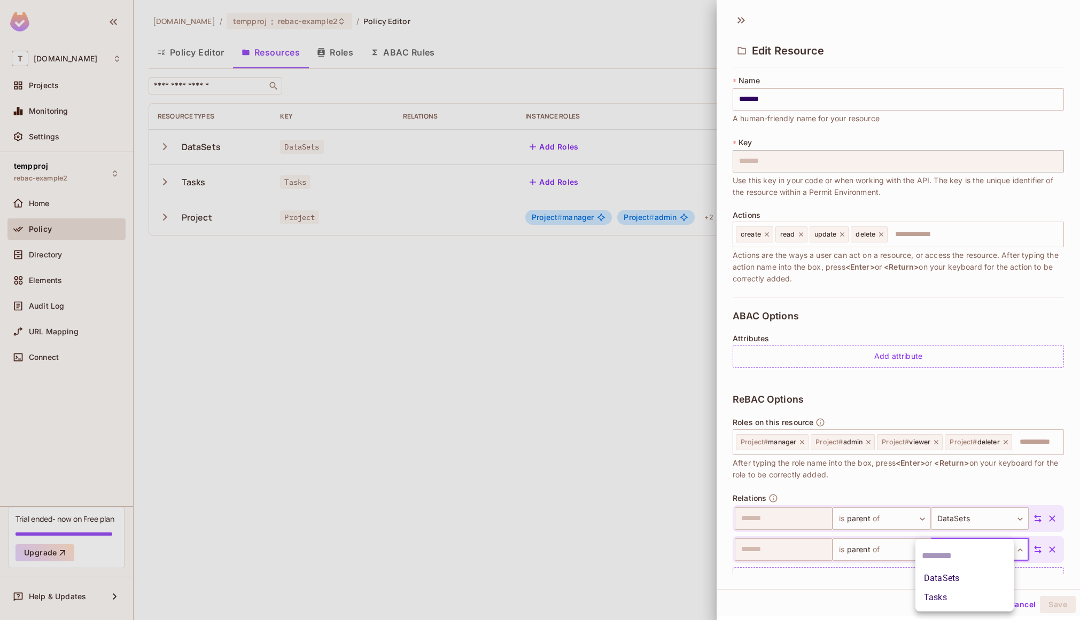
click at [951, 594] on li "Tasks" at bounding box center [964, 597] width 98 height 19
click at [1042, 602] on button "Save" at bounding box center [1058, 604] width 36 height 17
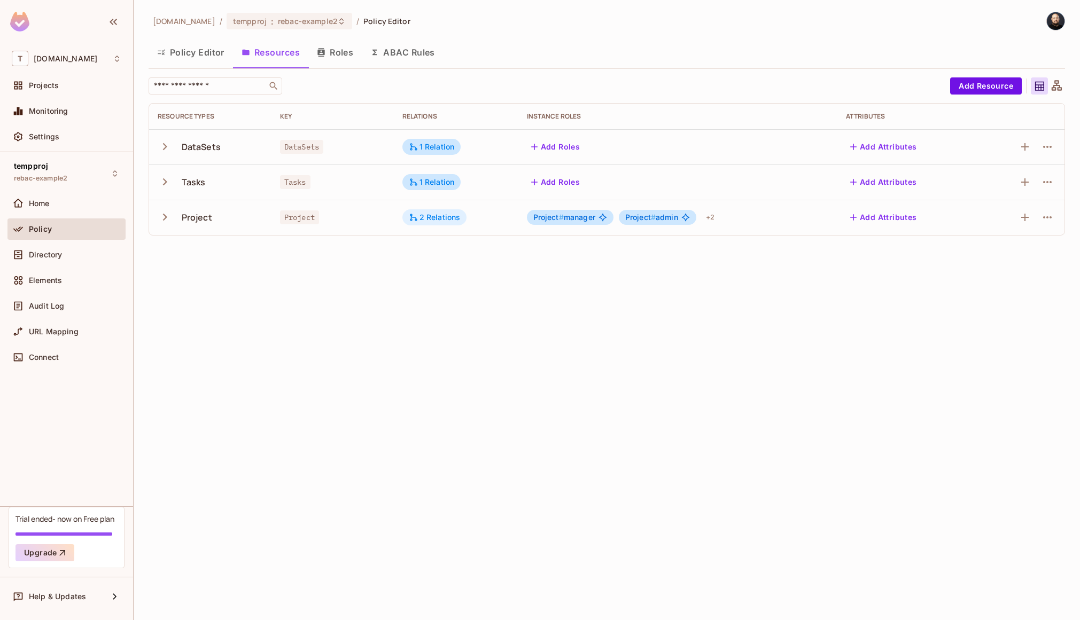
click at [429, 214] on div "2 Relations" at bounding box center [435, 218] width 52 height 10
click at [1056, 85] on div at bounding box center [540, 310] width 1080 height 620
click at [1057, 85] on icon at bounding box center [1056, 85] width 10 height 10
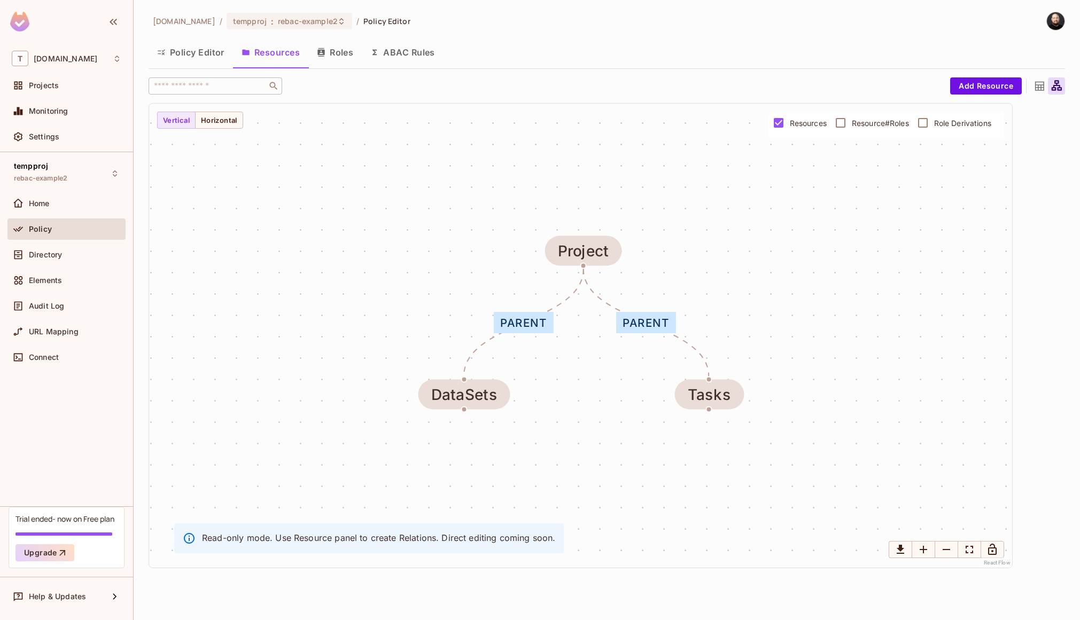
drag, startPoint x: 603, startPoint y: 229, endPoint x: 613, endPoint y: 175, distance: 54.5
click at [613, 175] on div "parent parent DataSets Tasks Project" at bounding box center [580, 336] width 863 height 464
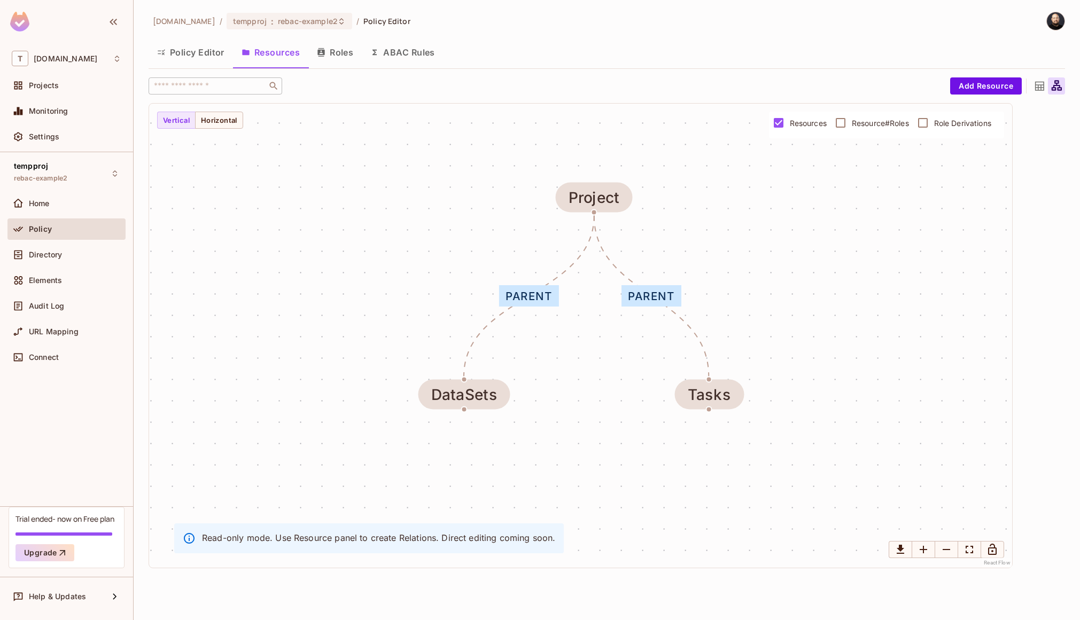
click at [331, 54] on button "Roles" at bounding box center [334, 52] width 53 height 27
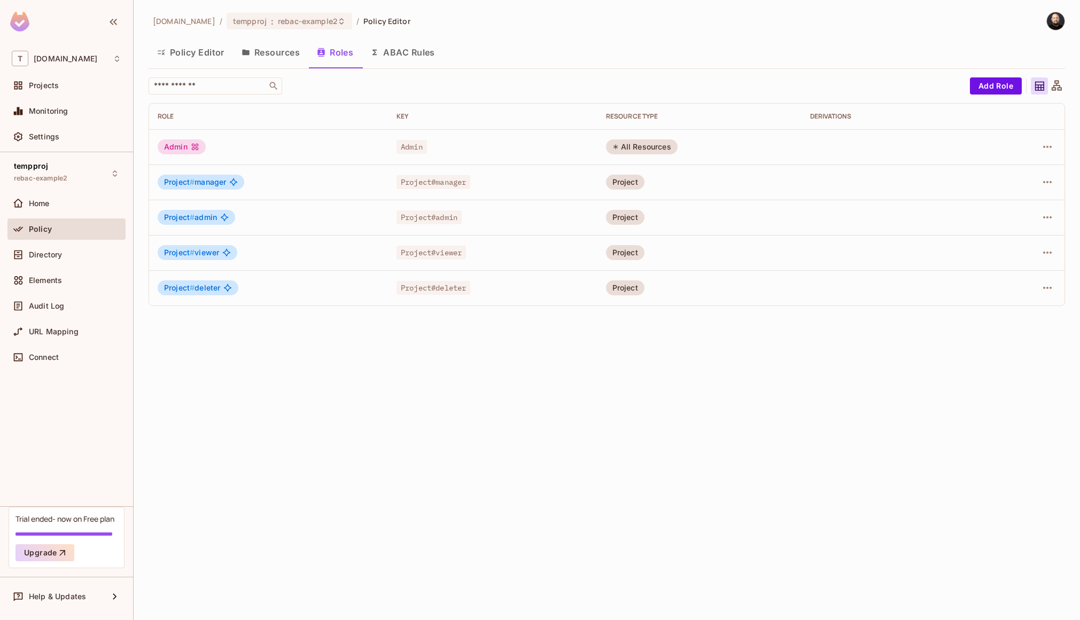
click at [270, 56] on button "Resources" at bounding box center [270, 52] width 75 height 27
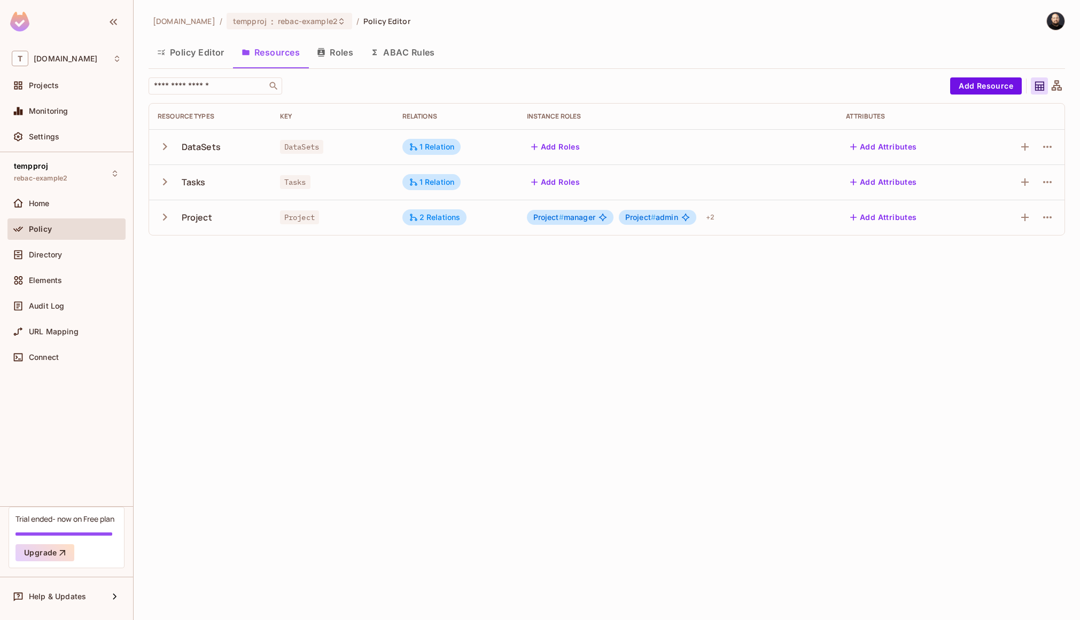
click at [564, 182] on button "Add Roles" at bounding box center [556, 182] width 58 height 17
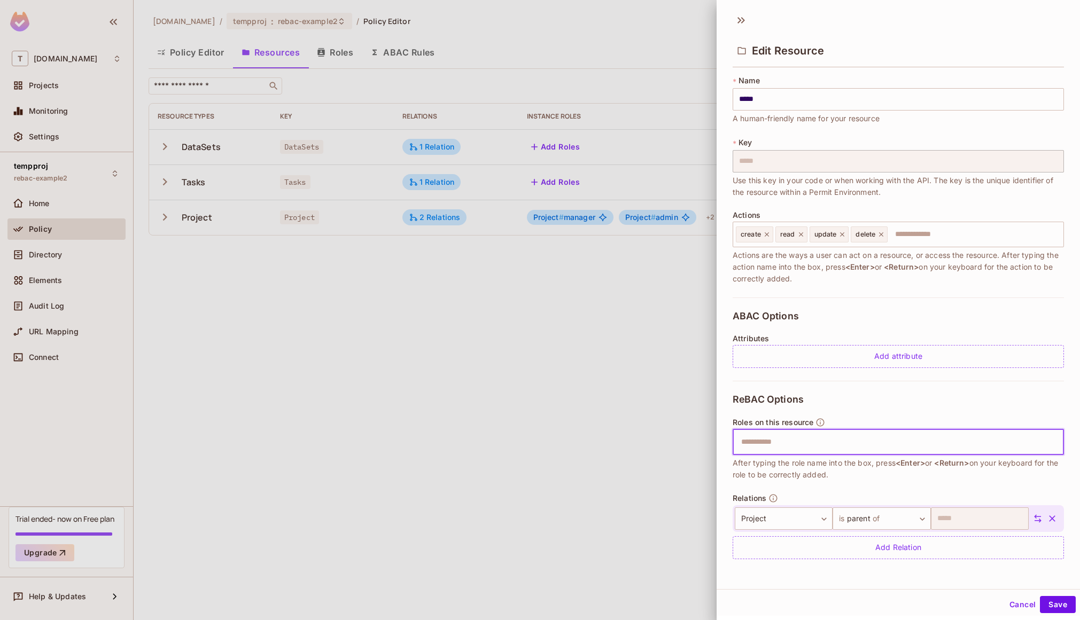
click at [803, 440] on input "text" at bounding box center [896, 442] width 324 height 21
type input "*****"
type input "*******"
type input "******"
click at [1059, 604] on button "Save" at bounding box center [1058, 604] width 36 height 17
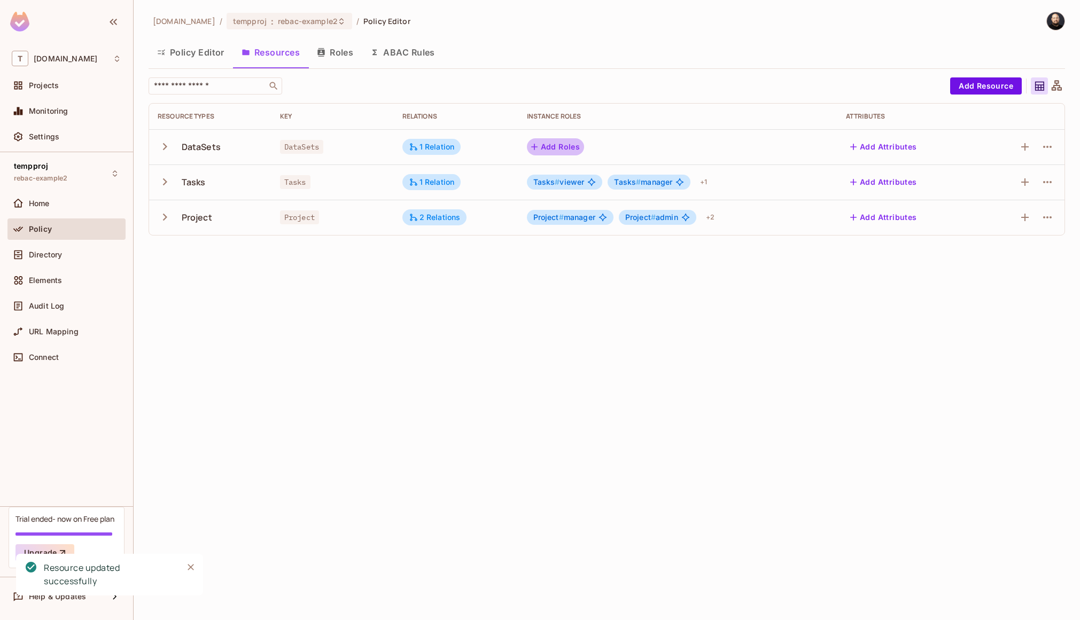
click at [549, 149] on button "Add Roles" at bounding box center [556, 146] width 58 height 17
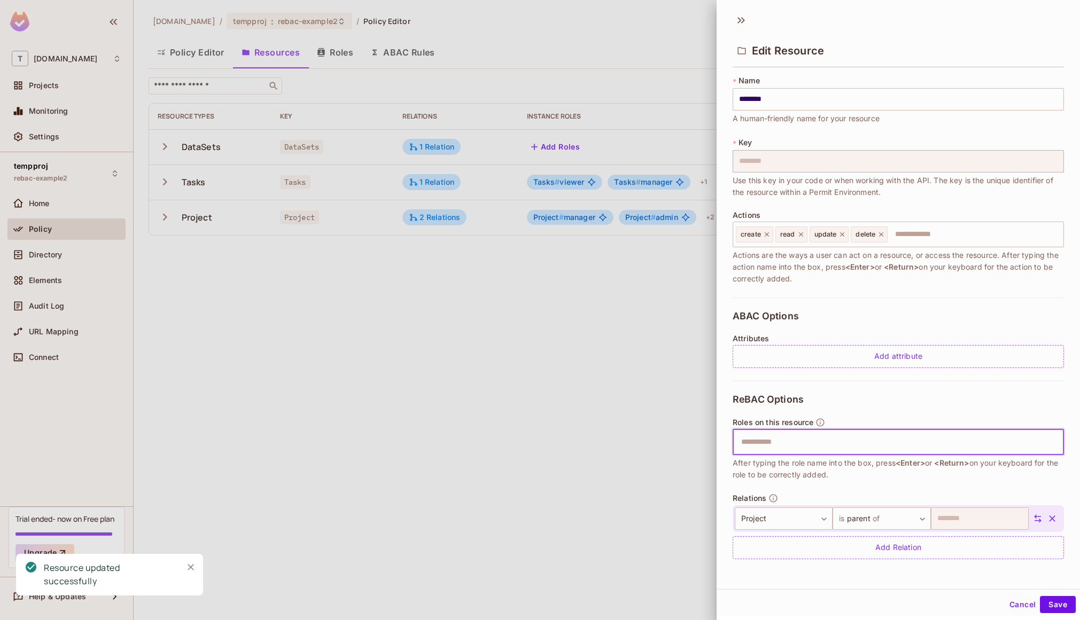
click at [800, 446] on input "text" at bounding box center [896, 442] width 324 height 21
type input "*****"
type input "*"
type input "*******"
type input "******"
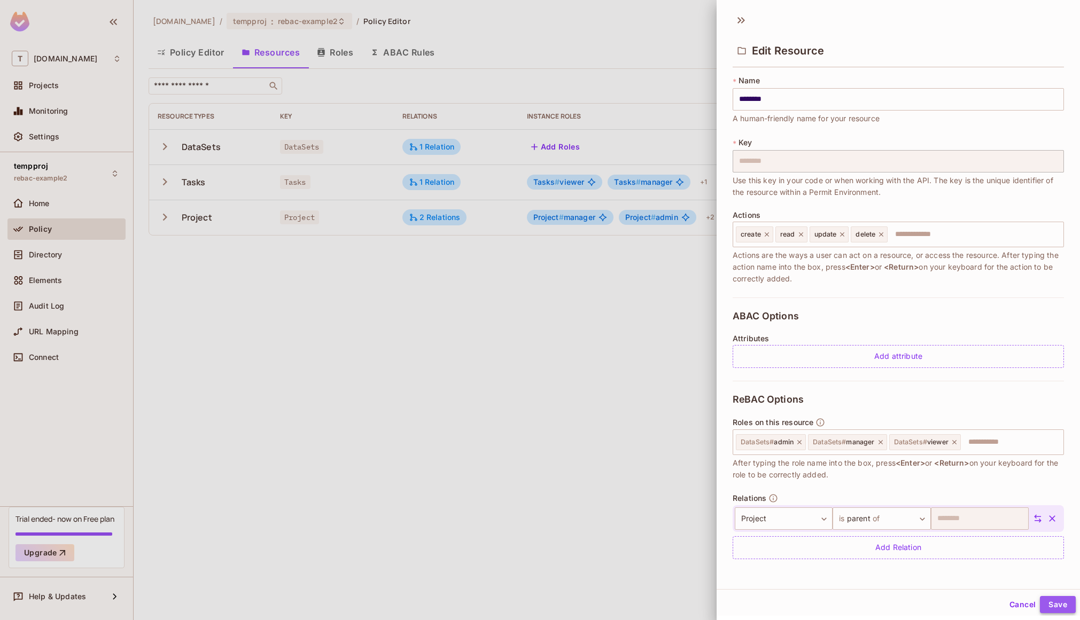
click at [1045, 598] on button "Save" at bounding box center [1058, 604] width 36 height 17
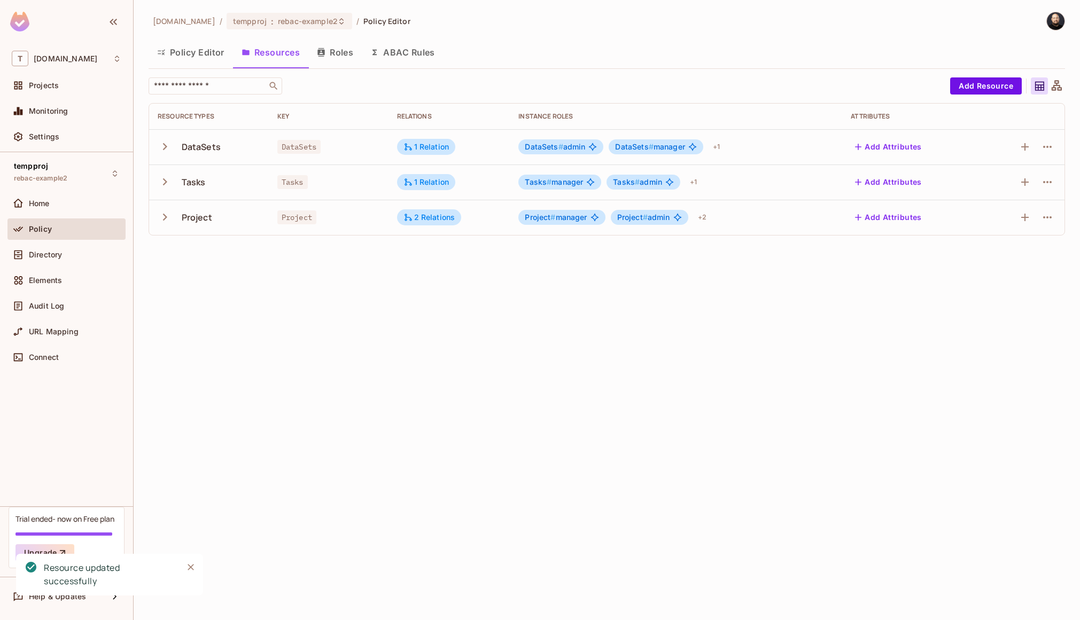
click at [324, 51] on icon "button" at bounding box center [320, 52] width 7 height 9
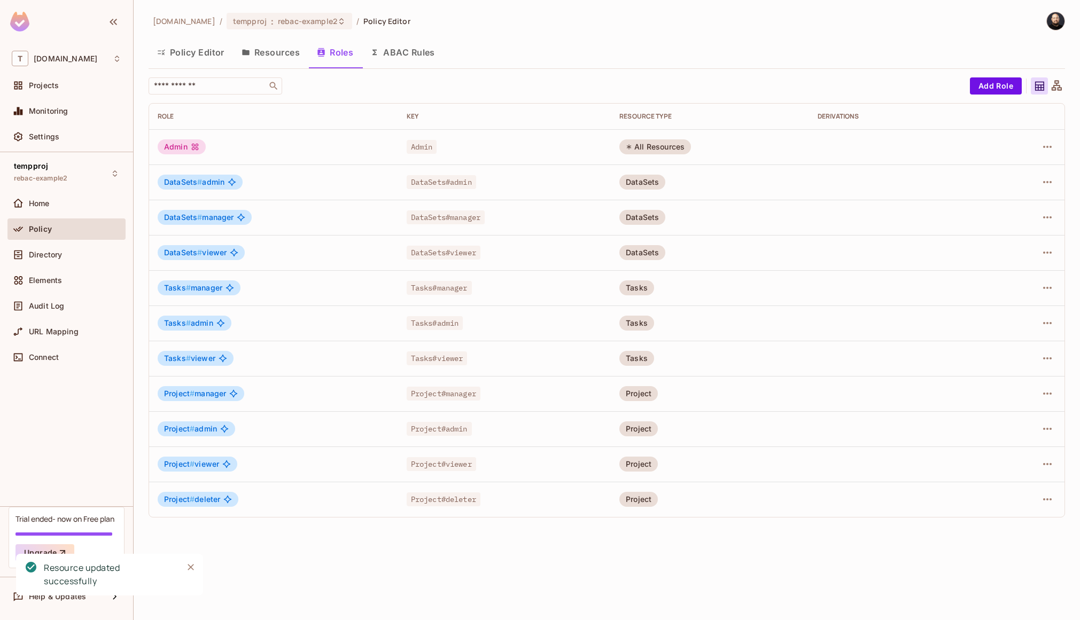
click at [1037, 427] on div at bounding box center [1025, 428] width 59 height 17
click at [1042, 427] on icon "button" at bounding box center [1047, 429] width 13 height 13
click at [1013, 451] on div "Edit Role" at bounding box center [999, 453] width 32 height 11
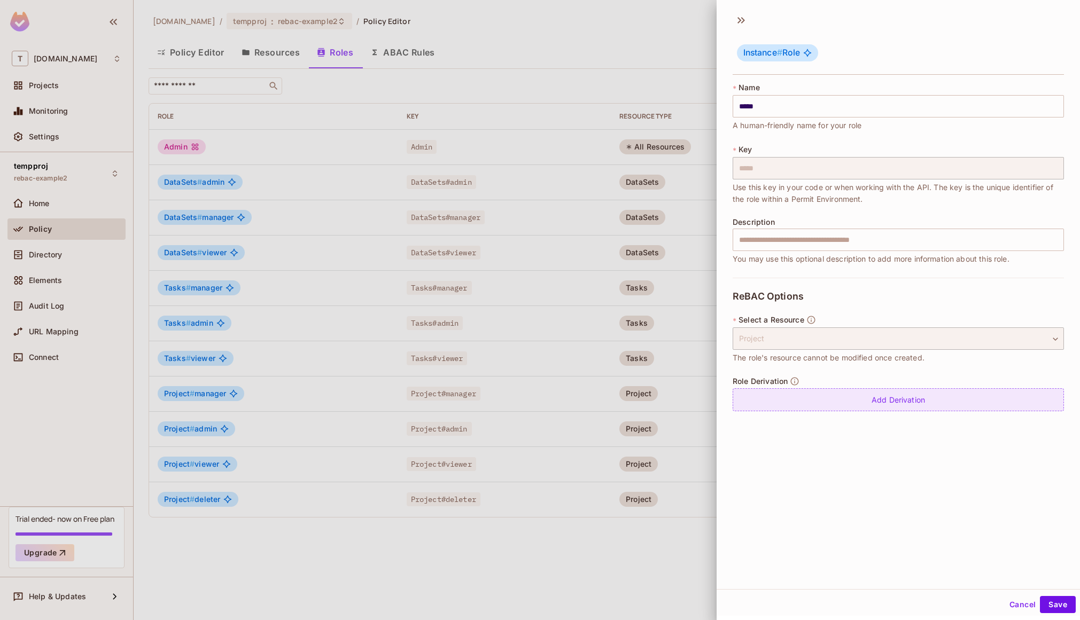
click at [842, 393] on div "Add Derivation" at bounding box center [897, 399] width 331 height 23
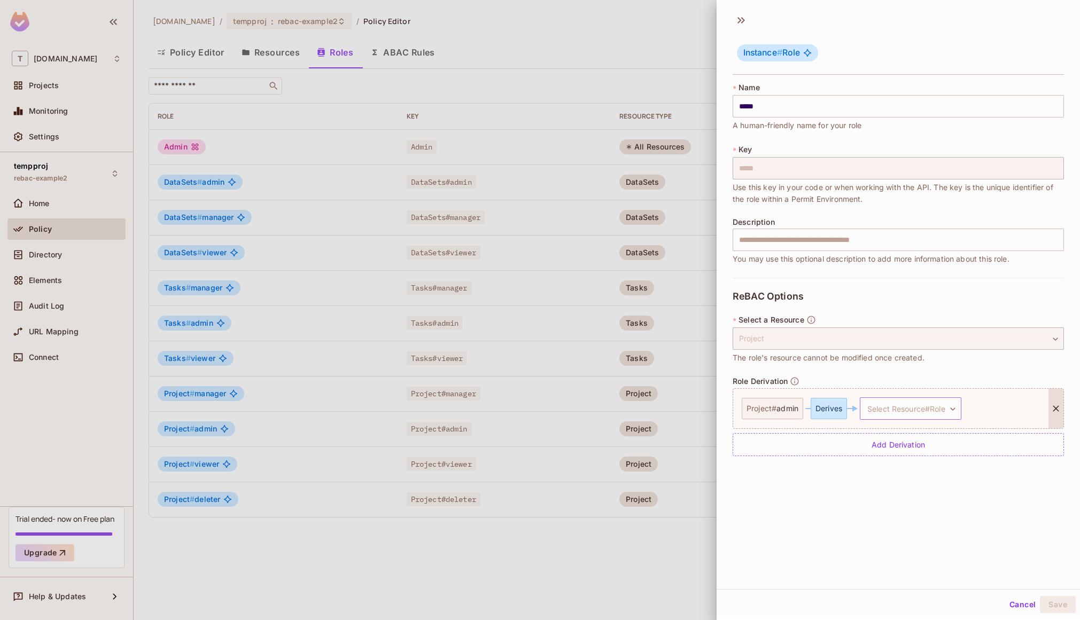
click at [886, 408] on body "T tk-permit.io Projects Monitoring Settings tempproj rebac-example2 Home Policy…" at bounding box center [540, 310] width 1080 height 620
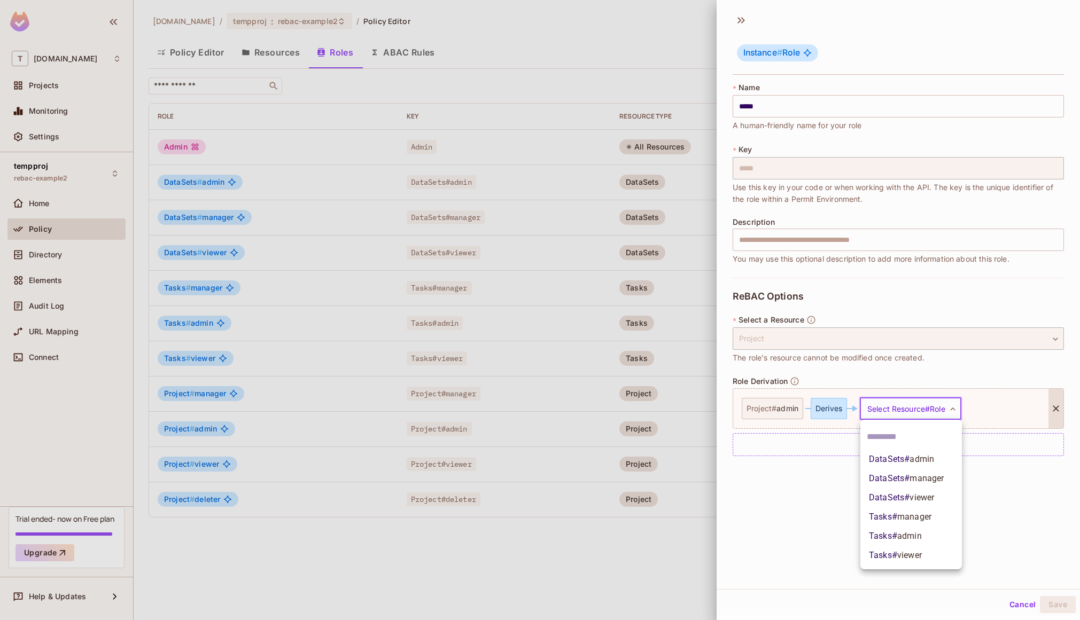
click at [895, 538] on span "Tasks # admin" at bounding box center [895, 536] width 53 height 13
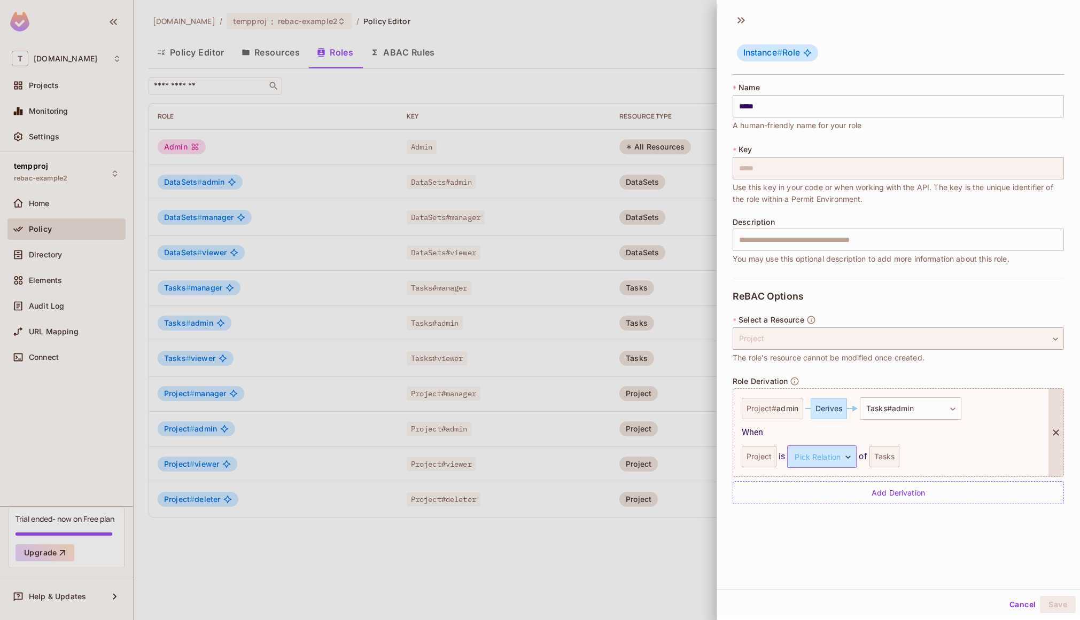
click at [847, 452] on body "T tk-permit.io Projects Monitoring Settings tempproj rebac-example2 Home Policy…" at bounding box center [540, 310] width 1080 height 620
click at [825, 512] on li "parent" at bounding box center [820, 507] width 98 height 19
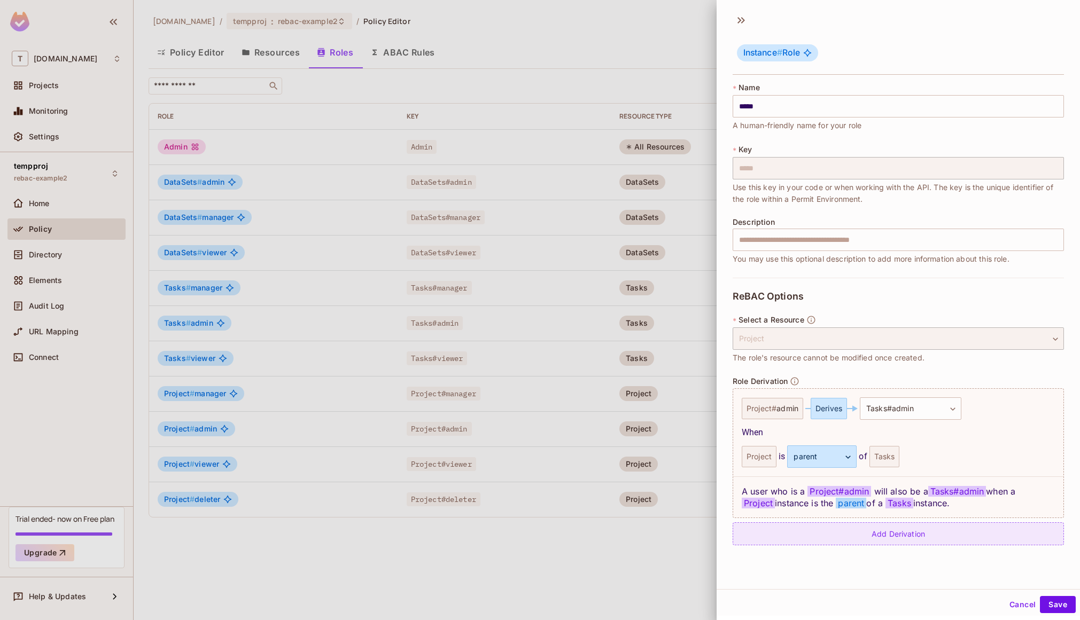
click at [865, 540] on div "Add Derivation" at bounding box center [897, 533] width 331 height 23
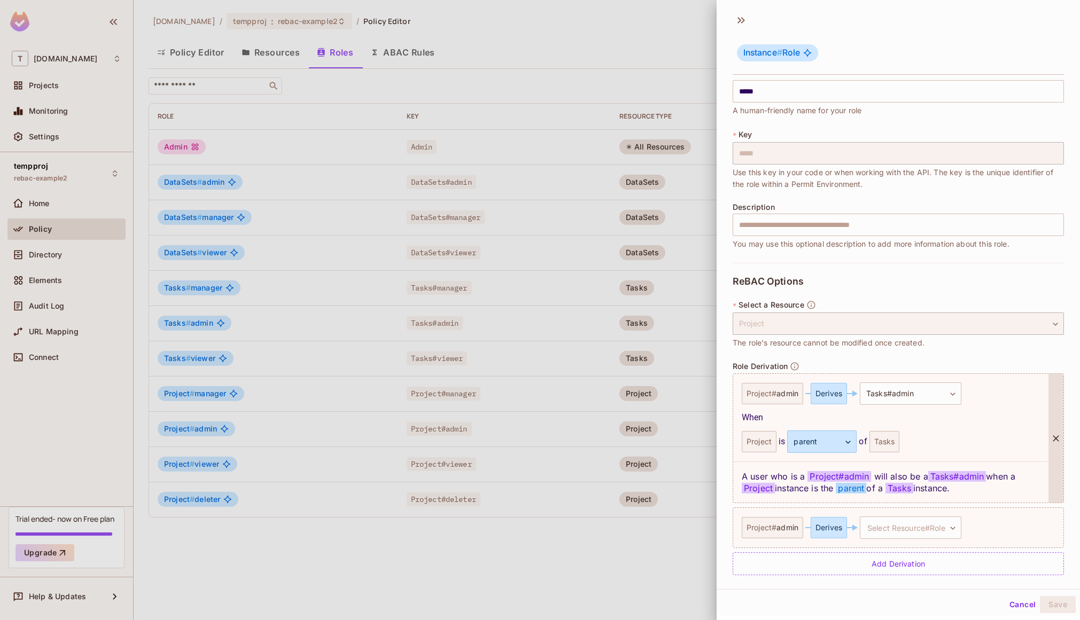
scroll to position [22, 0]
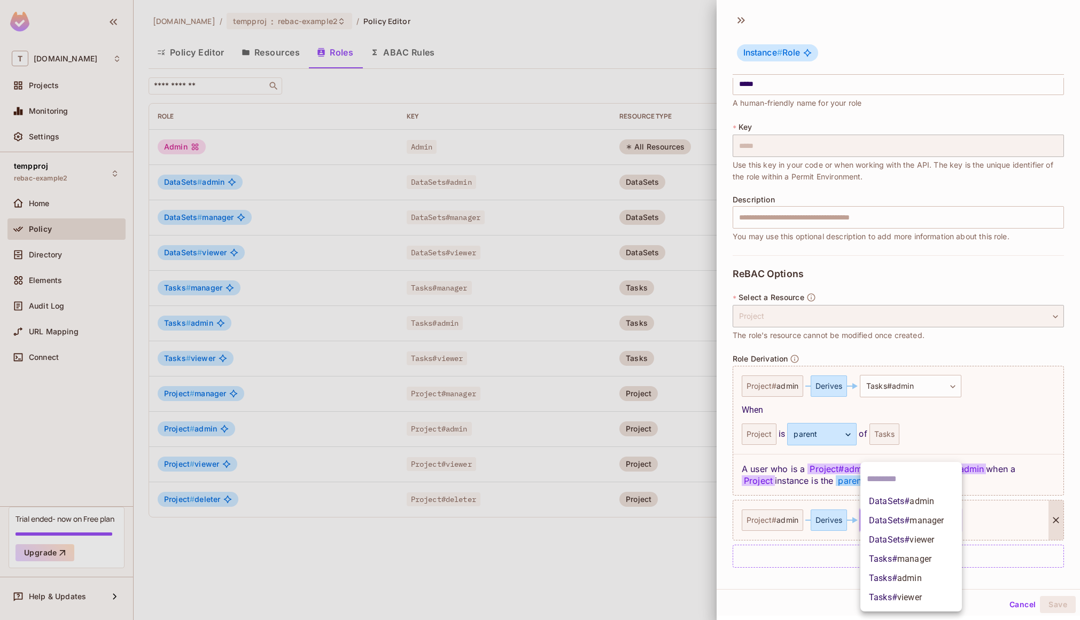
click at [887, 518] on body "T tk-permit.io Projects Monitoring Settings tempproj rebac-example2 Home Policy…" at bounding box center [540, 310] width 1080 height 620
click at [890, 503] on span "DataSets # admin" at bounding box center [901, 501] width 65 height 13
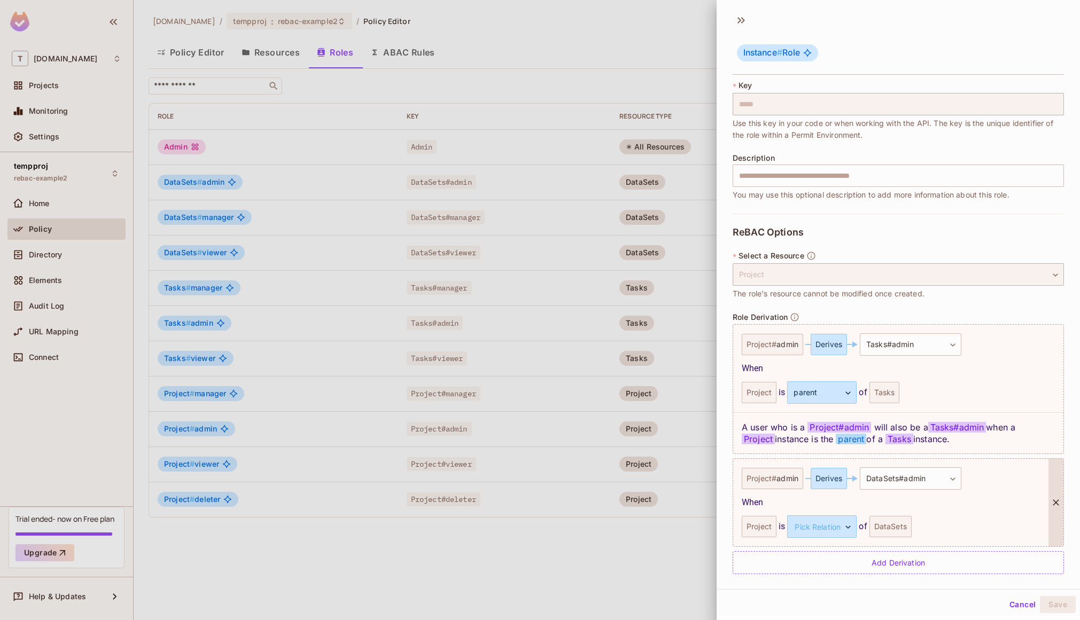
scroll to position [71, 0]
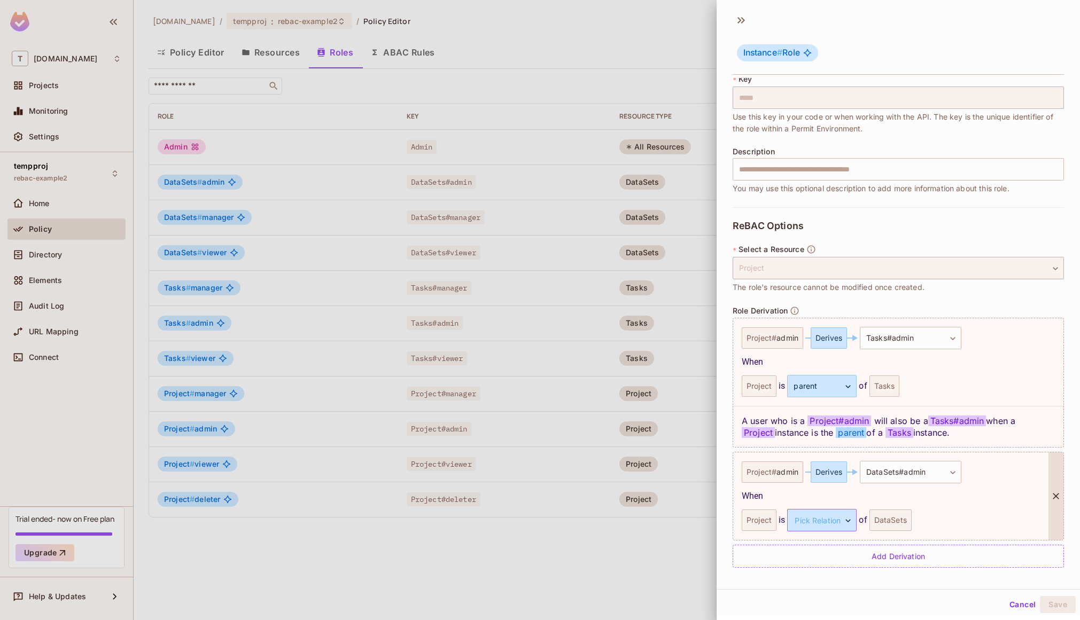
click at [824, 519] on body "T tk-permit.io Projects Monitoring Settings tempproj rebac-example2 Home Policy…" at bounding box center [540, 310] width 1080 height 620
click at [815, 572] on li "parent" at bounding box center [820, 570] width 98 height 19
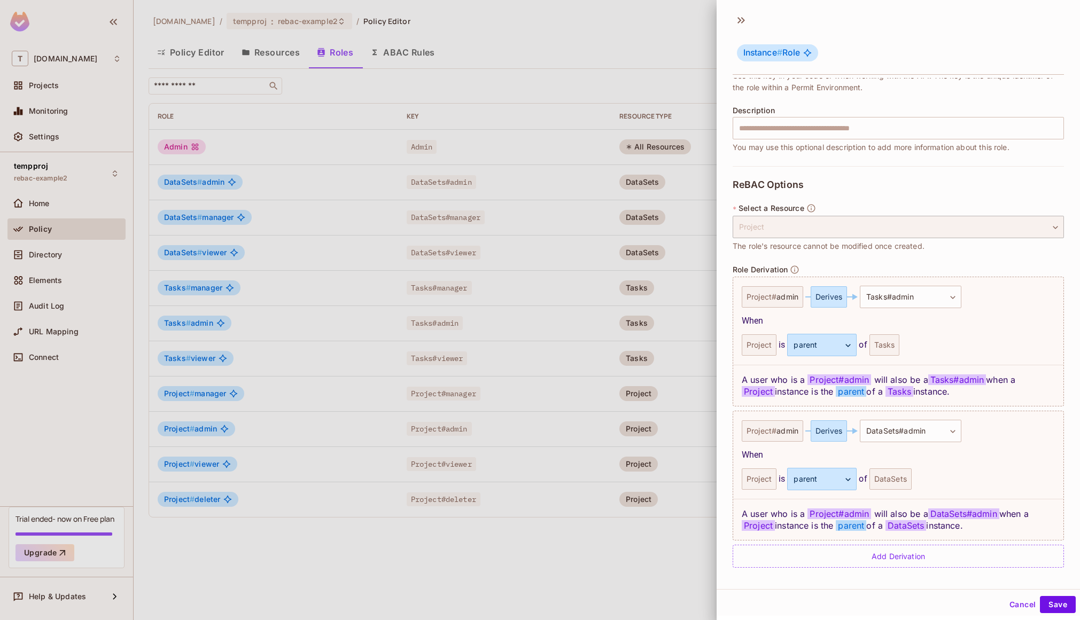
scroll to position [2, 0]
click at [1061, 607] on button "Save" at bounding box center [1058, 603] width 36 height 17
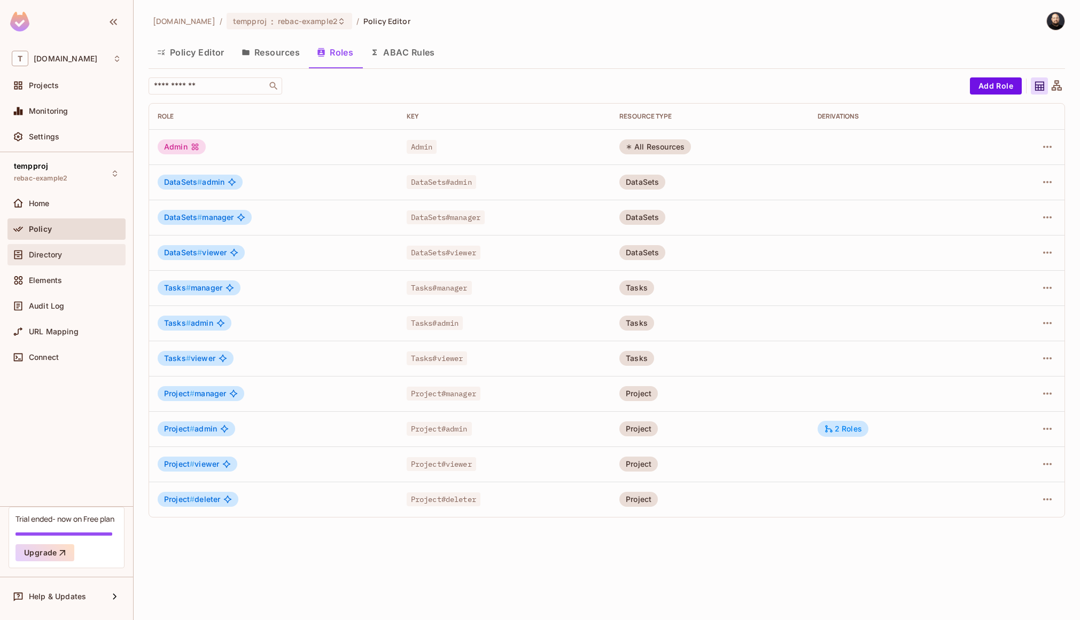
click at [94, 247] on div "Directory" at bounding box center [66, 254] width 118 height 21
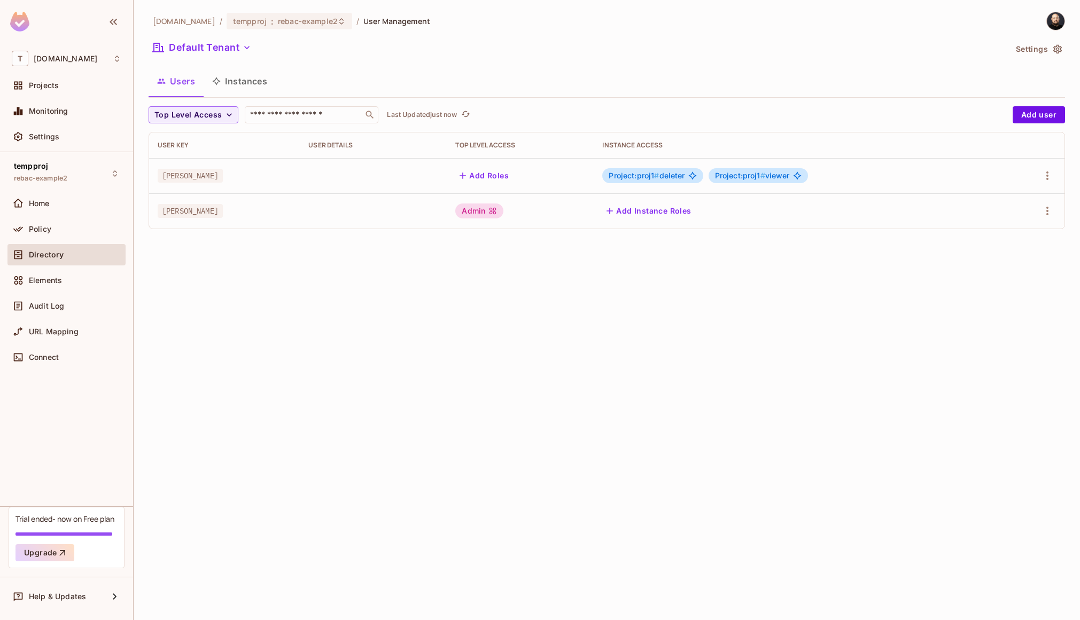
click at [230, 74] on button "Instances" at bounding box center [240, 81] width 72 height 27
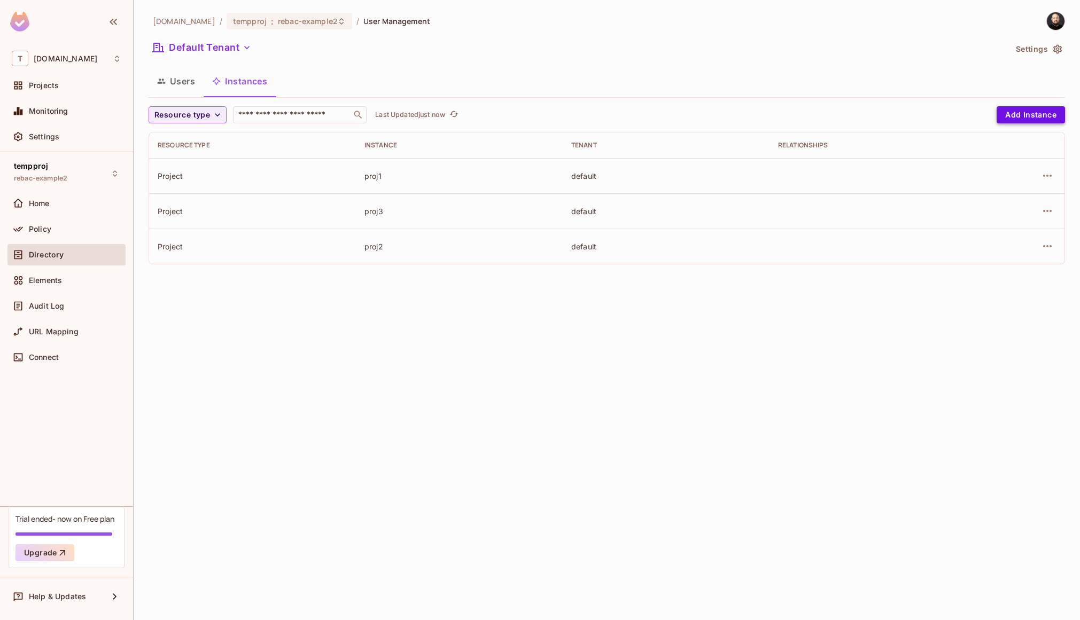
click at [1038, 115] on button "Add Instance" at bounding box center [1030, 114] width 68 height 17
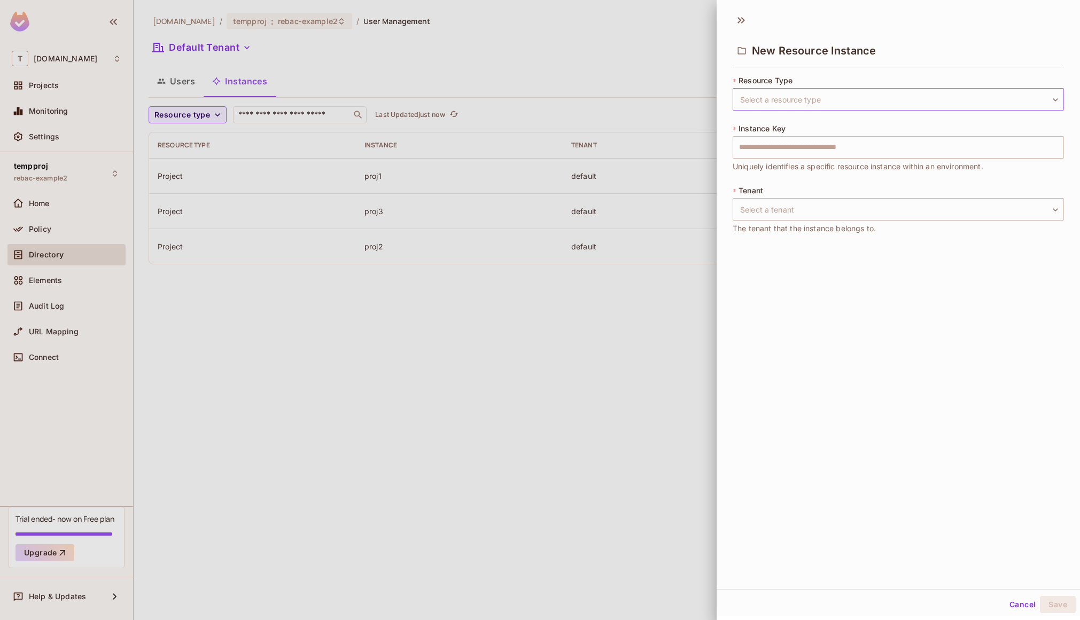
click at [843, 100] on body "T tk-permit.io Projects Monitoring Settings tempproj rebac-example2 Home Policy…" at bounding box center [540, 310] width 1080 height 620
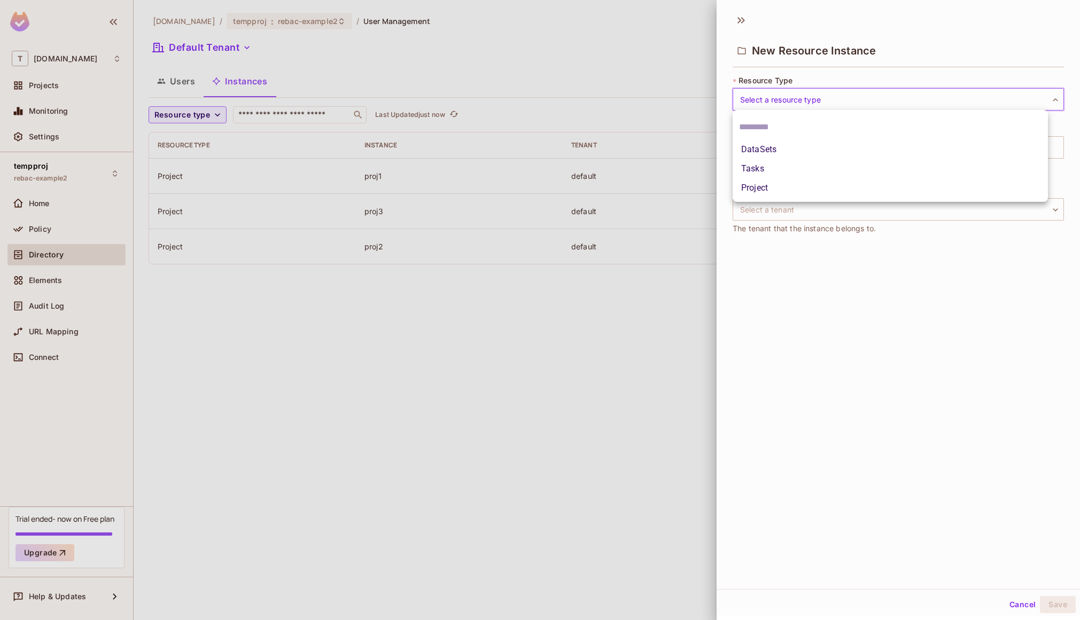
click at [796, 170] on li "Tasks" at bounding box center [889, 168] width 315 height 19
type input "*****"
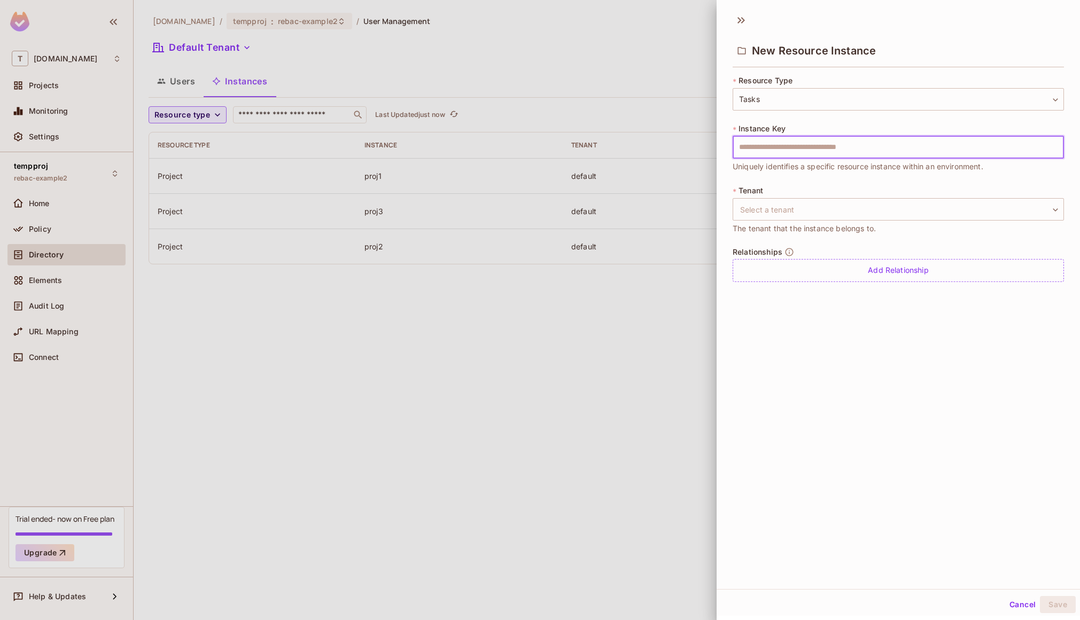
click at [771, 150] on input "text" at bounding box center [897, 147] width 331 height 22
type input "*****"
click at [821, 201] on body "T tk-permit.io Projects Monitoring Settings tempproj rebac-example2 Home Policy…" at bounding box center [540, 310] width 1080 height 620
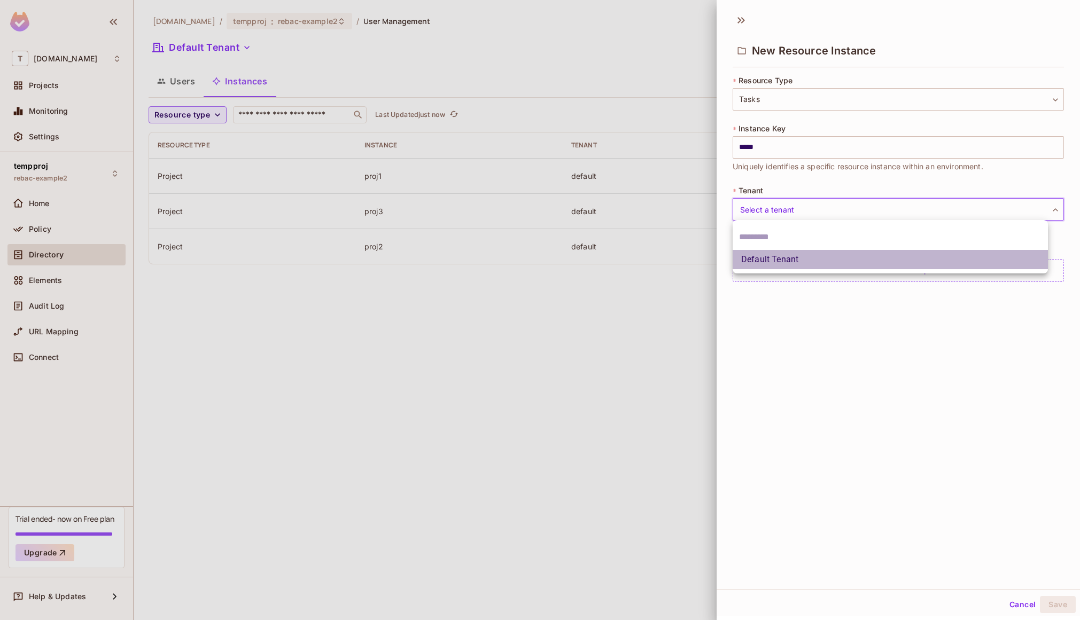
click at [794, 251] on li "Default Tenant" at bounding box center [889, 259] width 315 height 19
type input "*******"
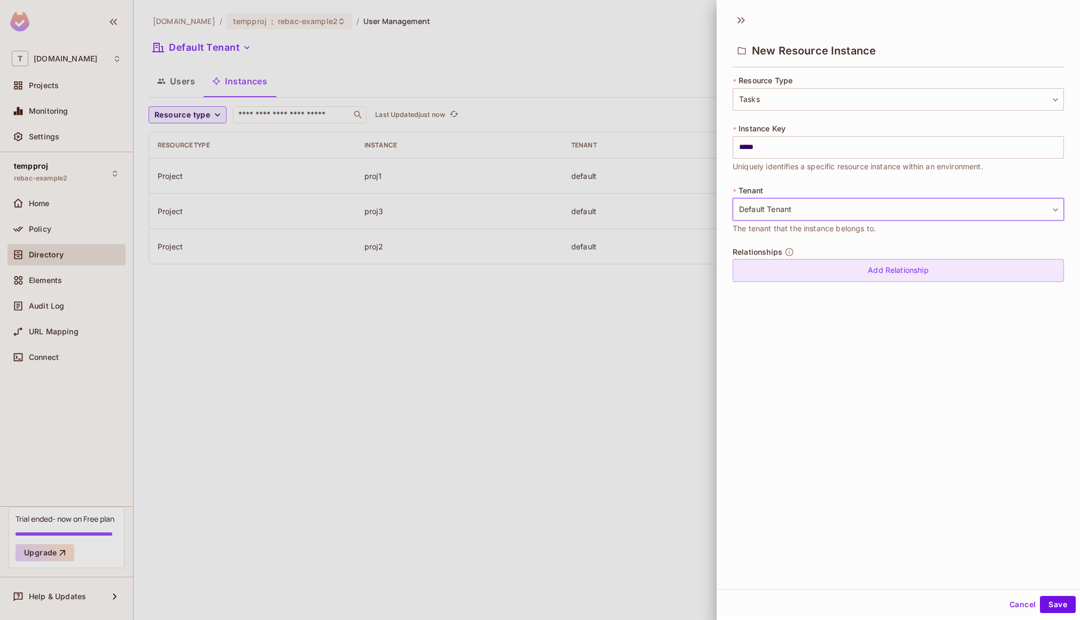
click at [794, 269] on div "Add Relationship" at bounding box center [897, 270] width 331 height 23
click at [798, 276] on body "T tk-permit.io Projects Monitoring Settings tempproj rebac-example2 Home Policy…" at bounding box center [540, 310] width 1080 height 620
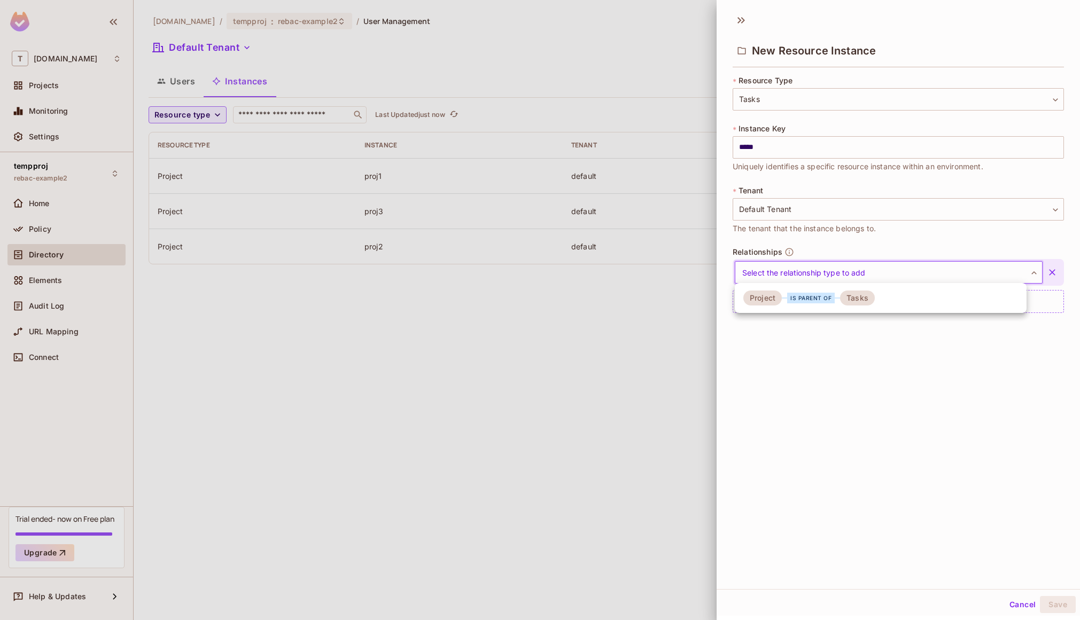
click at [799, 293] on div "is parent of" at bounding box center [811, 298] width 48 height 11
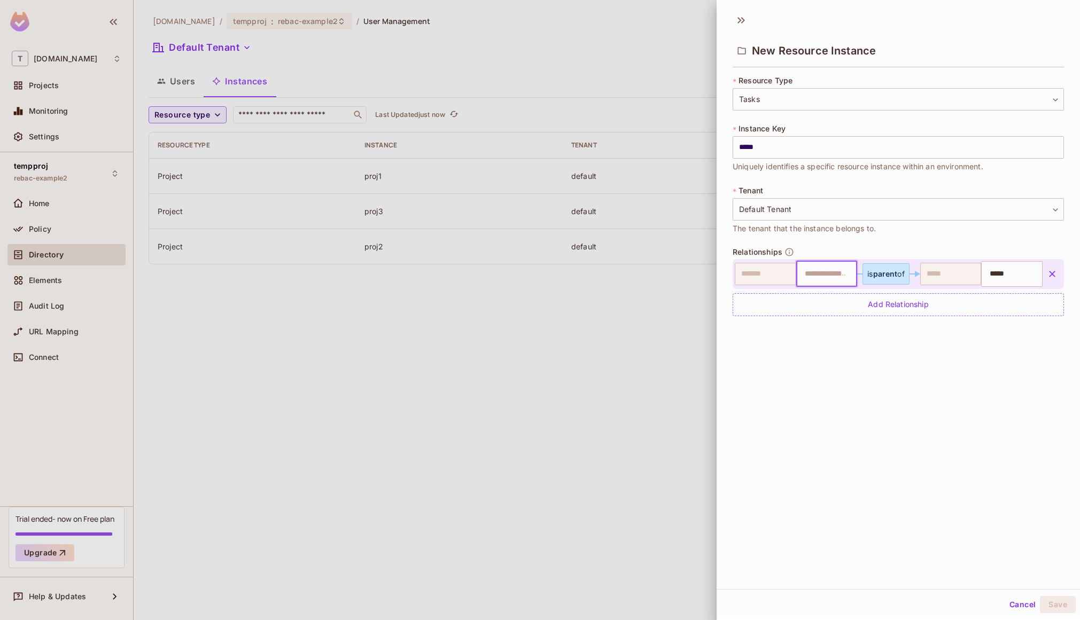
click at [822, 270] on input "text" at bounding box center [825, 273] width 54 height 21
type input "*****"
click at [821, 301] on li "proj1" at bounding box center [819, 300] width 56 height 19
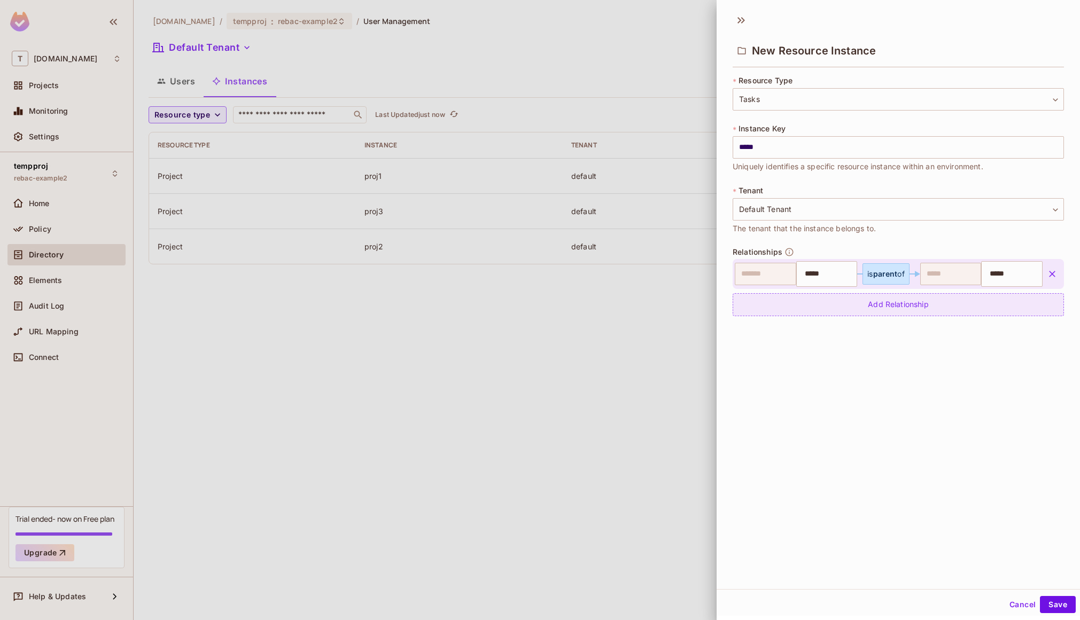
click at [931, 315] on div "Add Relationship" at bounding box center [897, 304] width 331 height 23
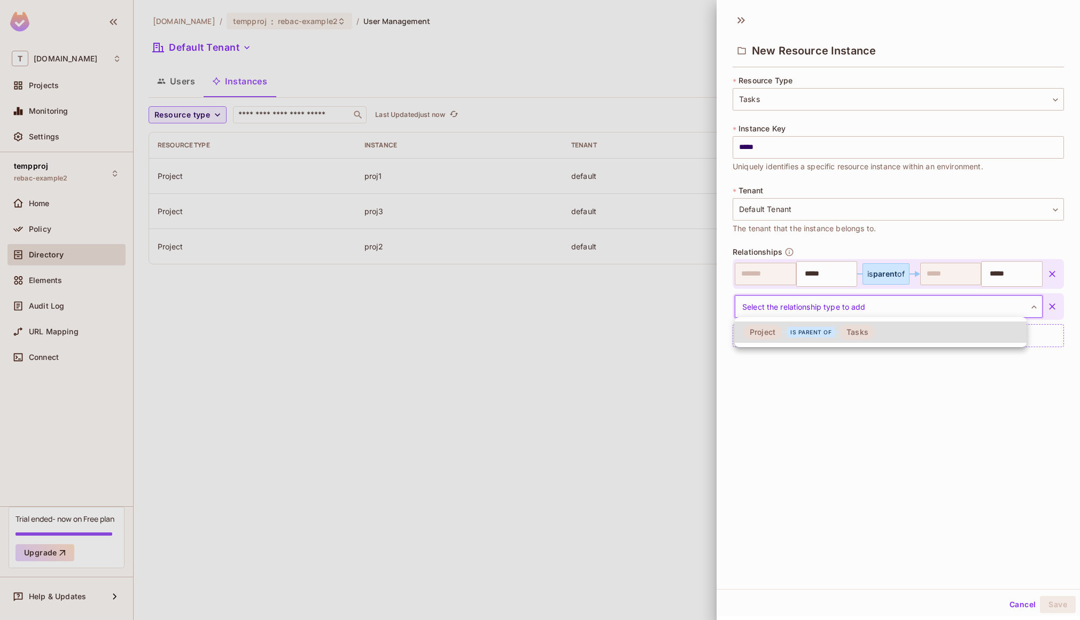
click at [919, 310] on body "T tk-permit.io Projects Monitoring Settings tempproj rebac-example2 Home Policy…" at bounding box center [540, 310] width 1080 height 620
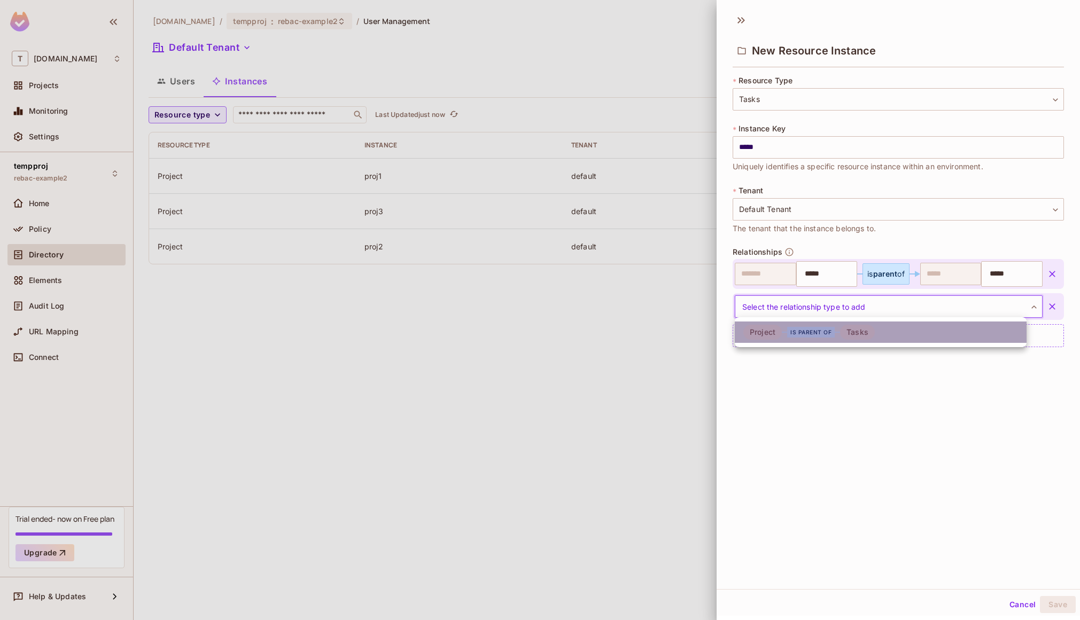
click at [869, 327] on div "Tasks" at bounding box center [857, 332] width 35 height 15
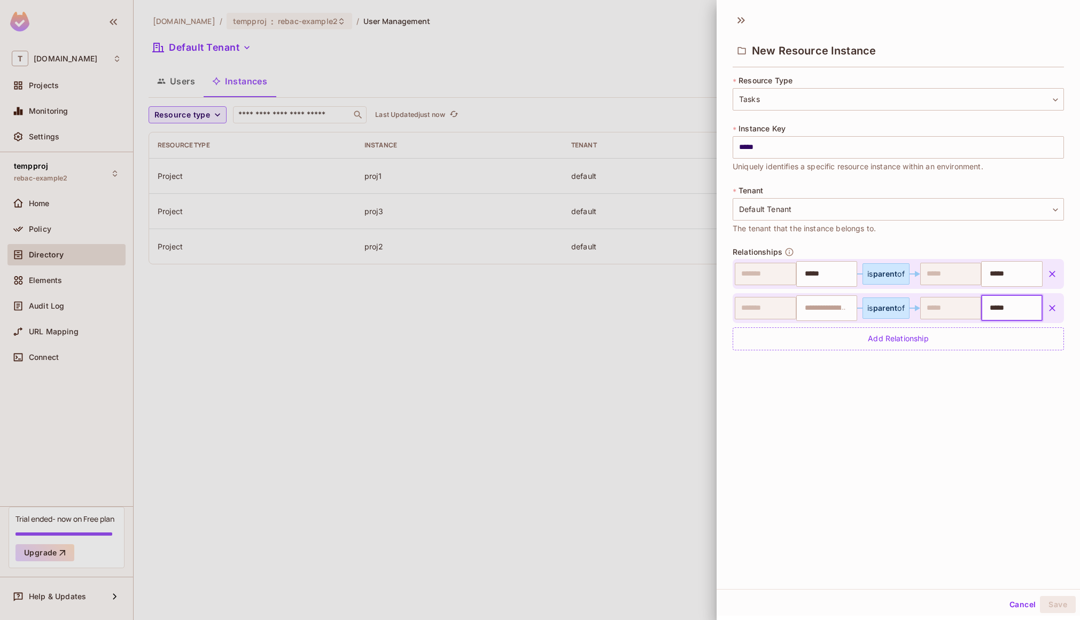
click at [986, 304] on input "*****" at bounding box center [1010, 308] width 54 height 21
click at [884, 308] on span "parent" at bounding box center [885, 307] width 25 height 9
click at [825, 307] on input "text" at bounding box center [825, 308] width 54 height 21
click at [1046, 306] on icon "button" at bounding box center [1051, 308] width 11 height 11
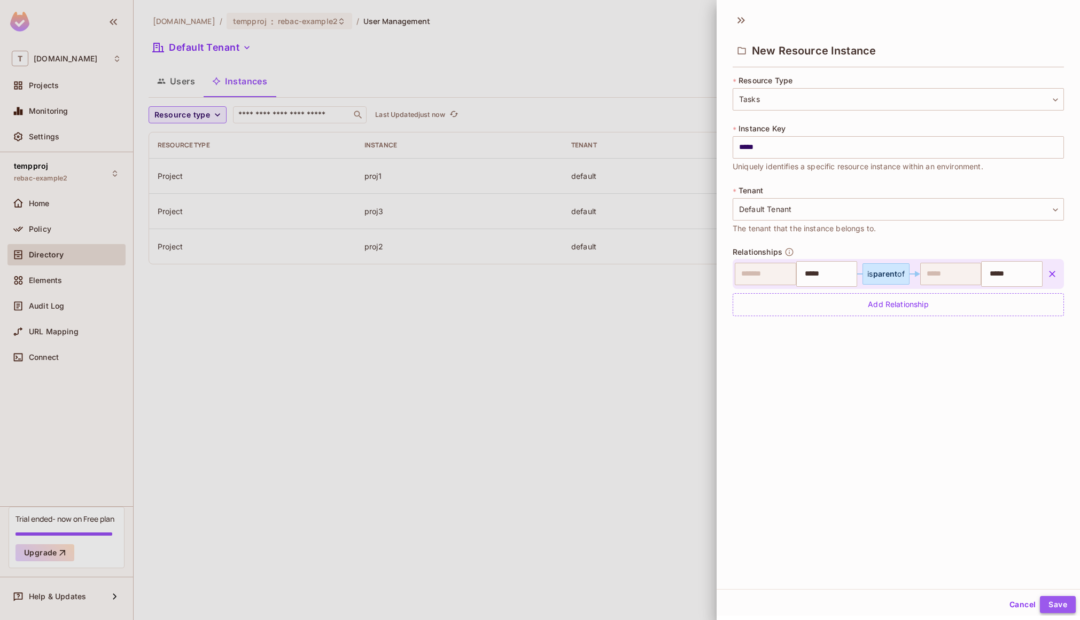
click at [1047, 605] on button "Save" at bounding box center [1058, 604] width 36 height 17
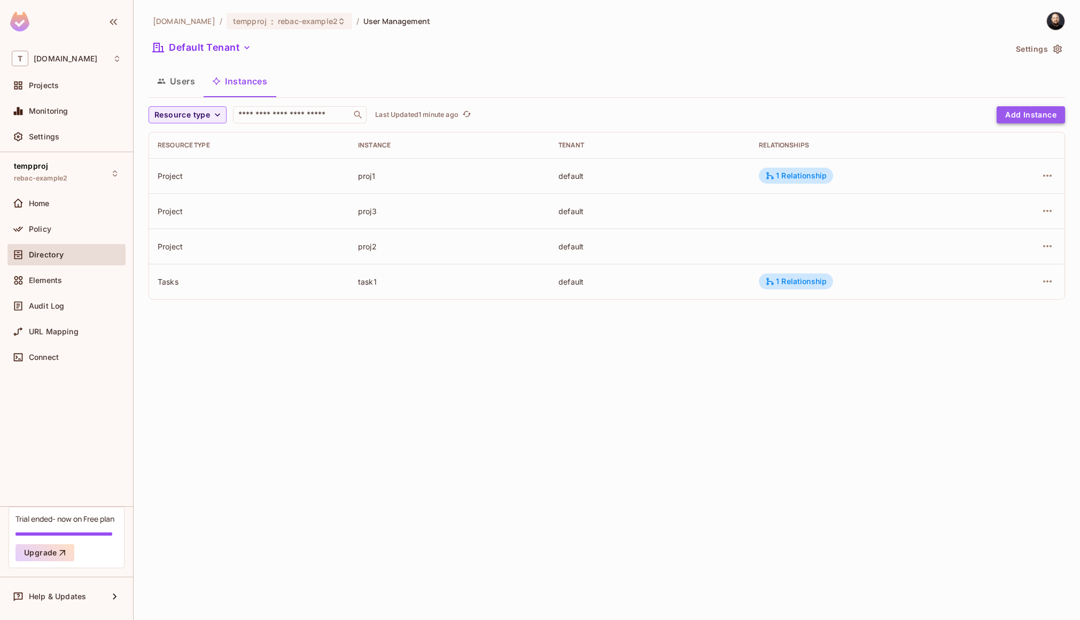
click at [1029, 112] on button "Add Instance" at bounding box center [1030, 114] width 68 height 17
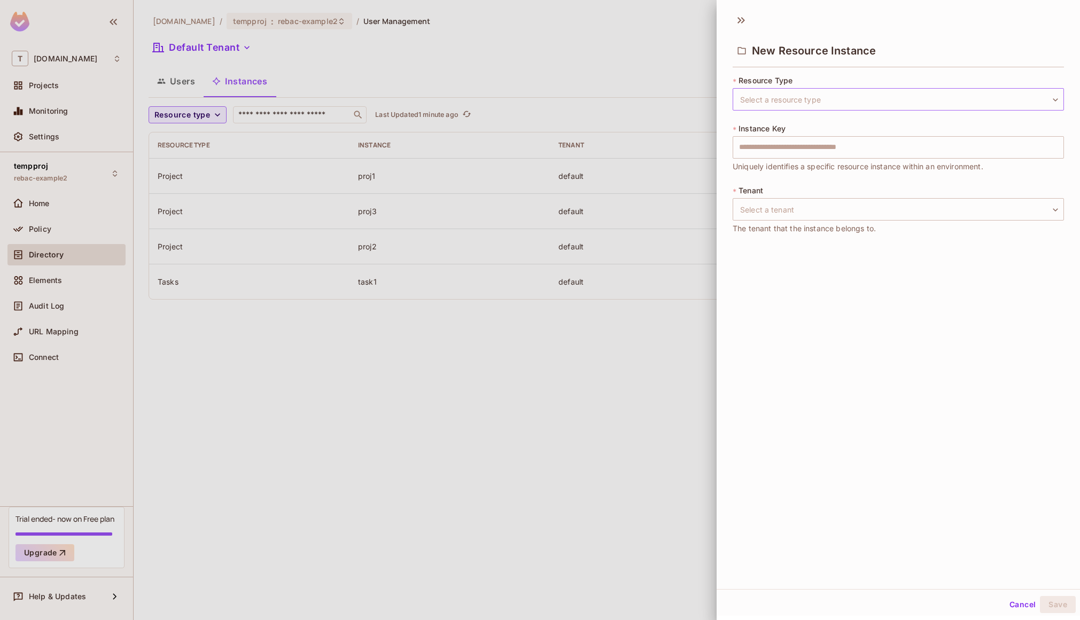
click at [877, 95] on body "T tk-permit.io Projects Monitoring Settings tempproj rebac-example2 Home Policy…" at bounding box center [540, 310] width 1080 height 620
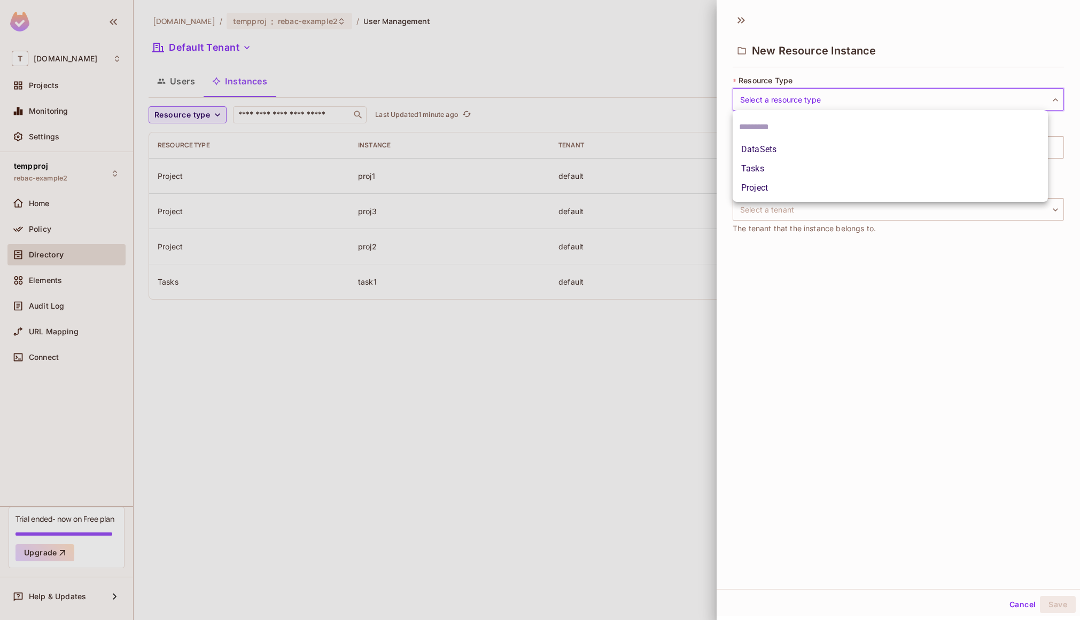
click at [825, 150] on li "DataSets" at bounding box center [889, 149] width 315 height 19
type input "********"
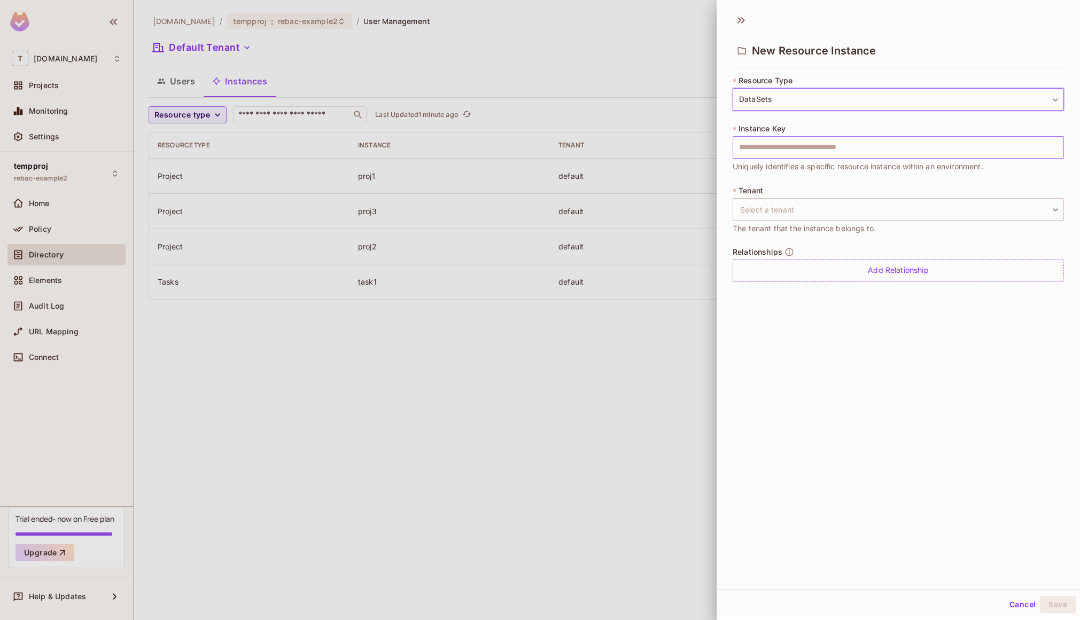
click at [808, 151] on input "text" at bounding box center [897, 147] width 331 height 22
type input "********"
click at [783, 201] on body "T tk-permit.io Projects Monitoring Settings tempproj rebac-example2 Home Policy…" at bounding box center [540, 310] width 1080 height 620
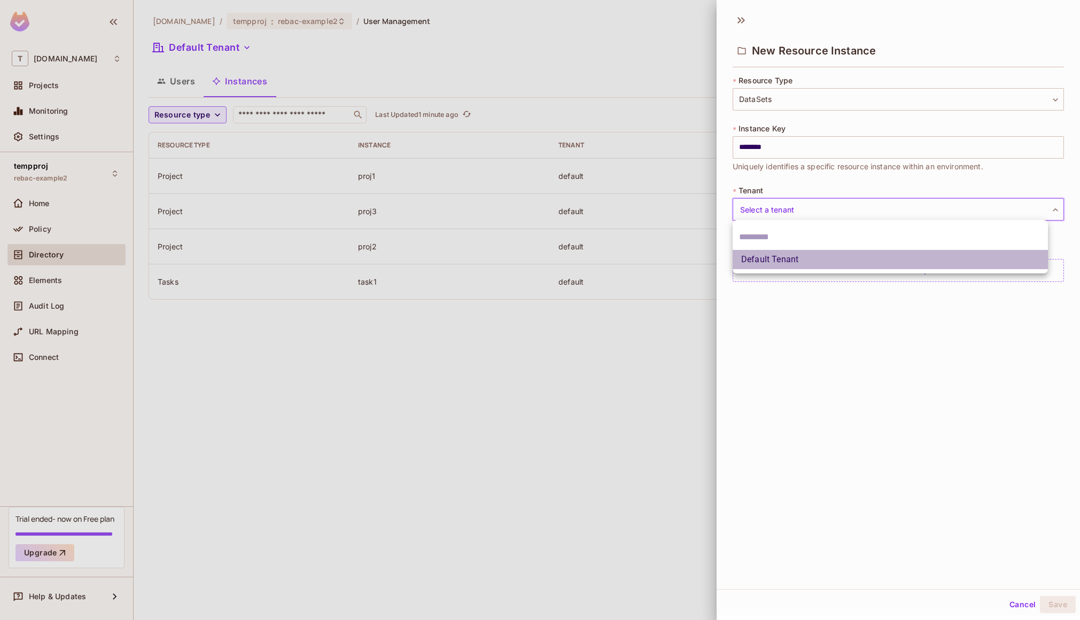
click at [769, 261] on li "Default Tenant" at bounding box center [889, 259] width 315 height 19
type input "*******"
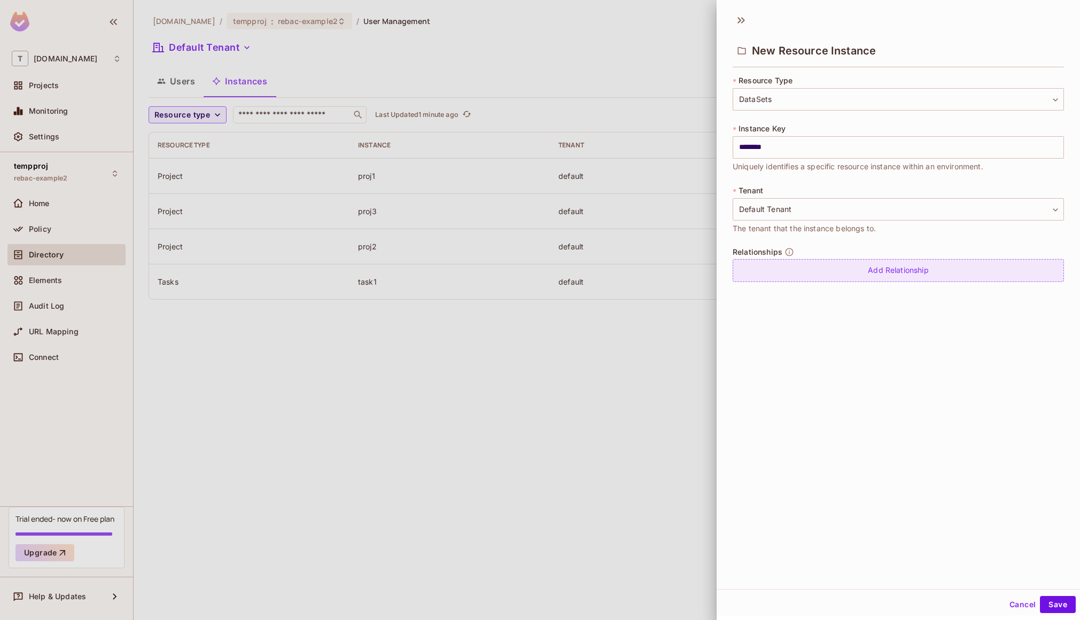
click at [768, 269] on div "Add Relationship" at bounding box center [897, 270] width 331 height 23
click at [799, 279] on body "T tk-permit.io Projects Monitoring Settings tempproj rebac-example2 Home Policy…" at bounding box center [540, 310] width 1080 height 620
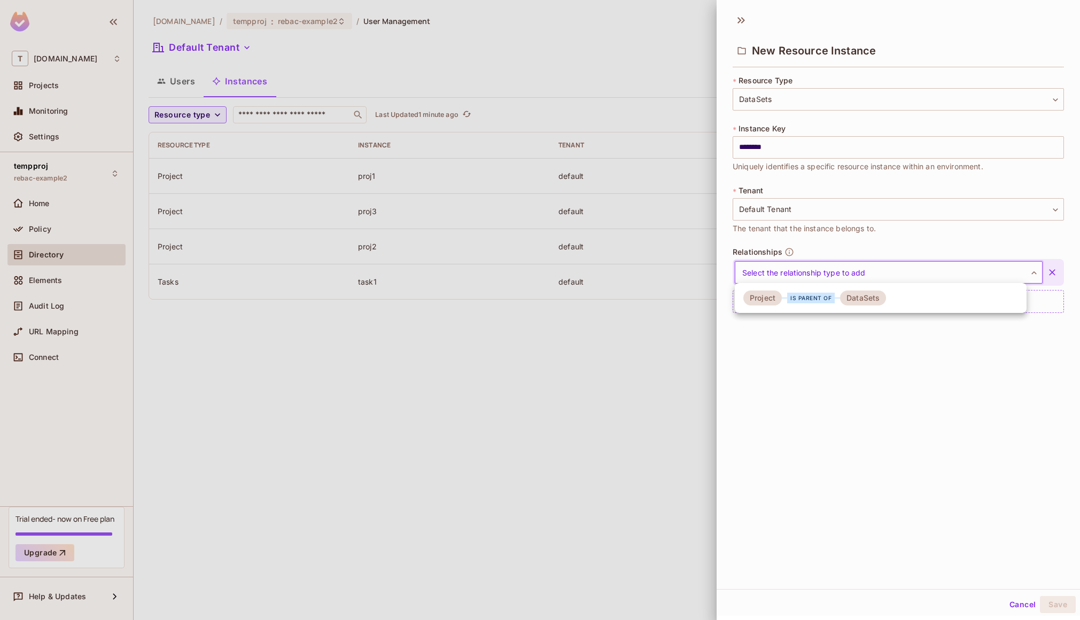
click at [799, 301] on div "is parent of" at bounding box center [811, 298] width 48 height 11
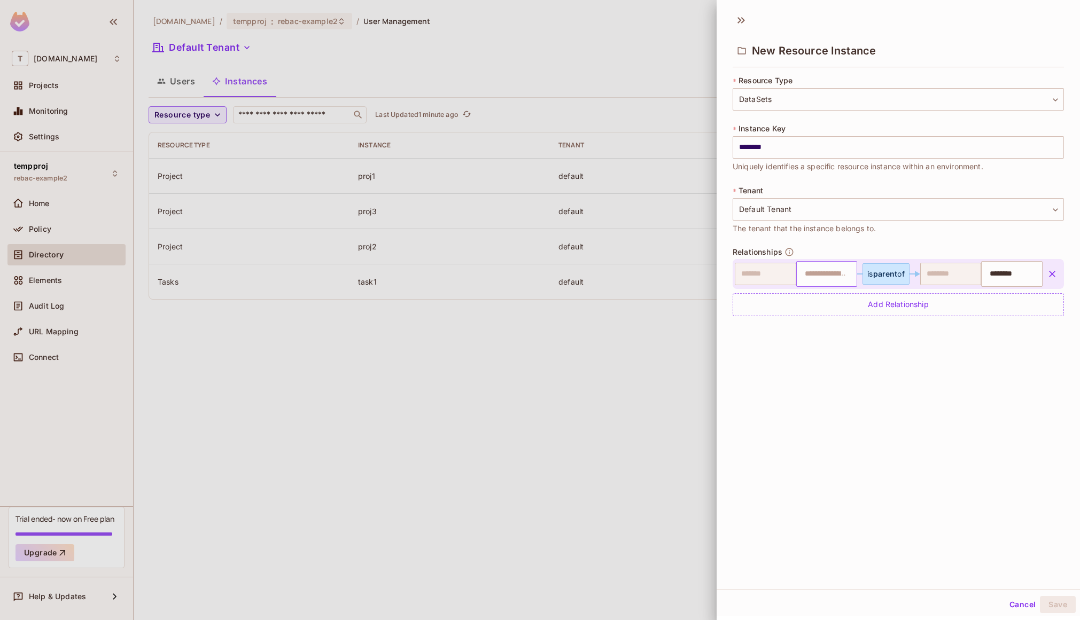
click at [812, 269] on input "text" at bounding box center [825, 273] width 54 height 21
type input "*****"
click at [816, 303] on li "proj1" at bounding box center [819, 300] width 56 height 19
click at [1044, 601] on button "Save" at bounding box center [1058, 604] width 36 height 17
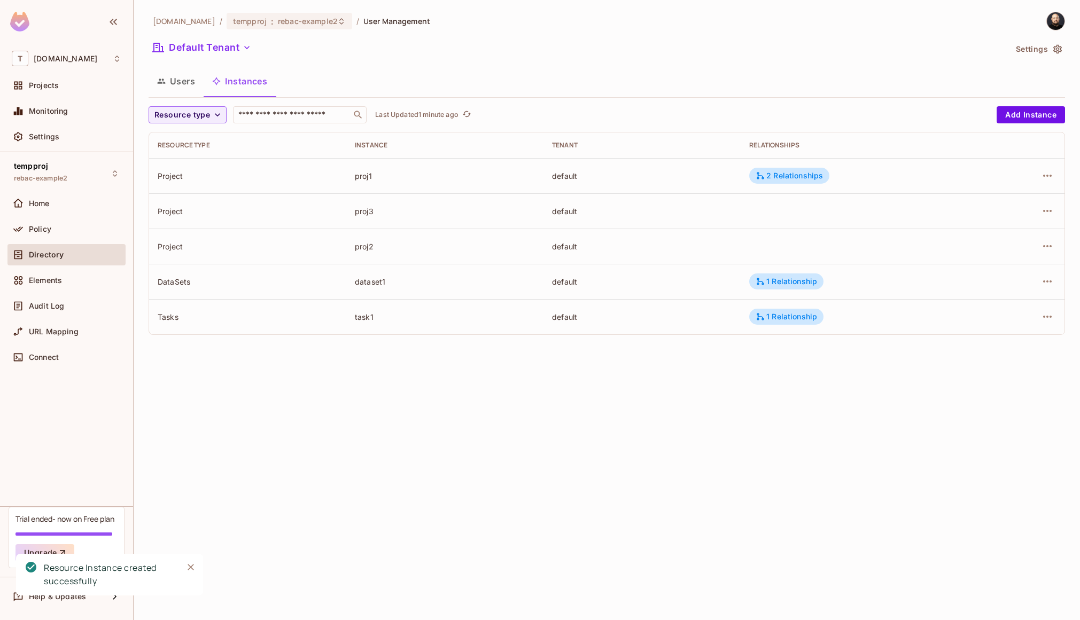
click at [367, 172] on div "proj1" at bounding box center [445, 176] width 180 height 10
click at [783, 178] on div "2 Relationships" at bounding box center [788, 176] width 67 height 10
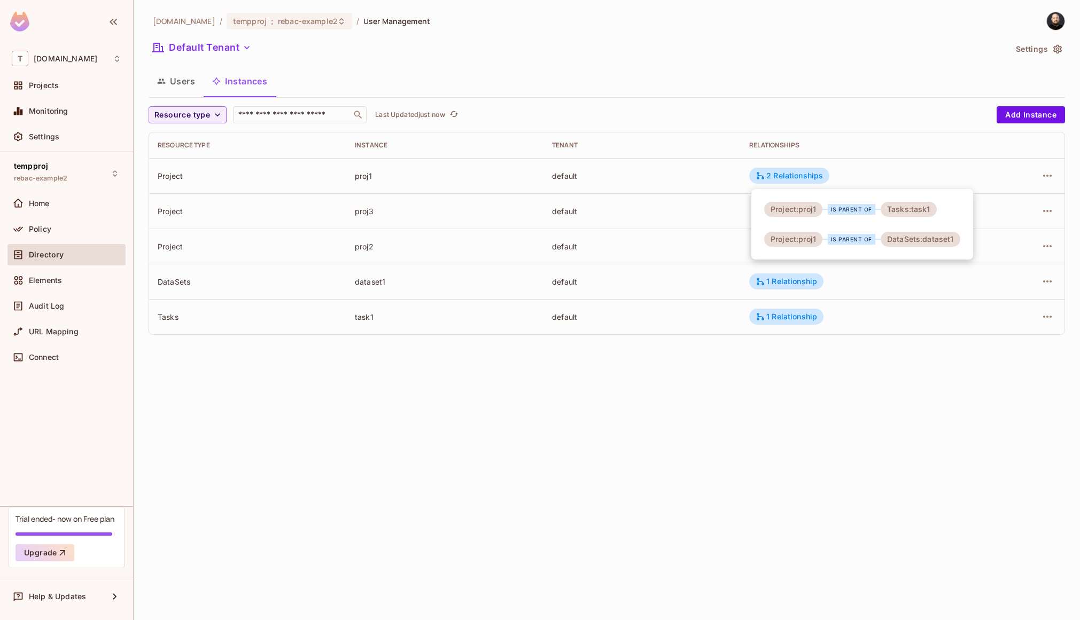
click at [189, 87] on div at bounding box center [540, 310] width 1080 height 620
click at [184, 83] on button "Users" at bounding box center [176, 81] width 55 height 27
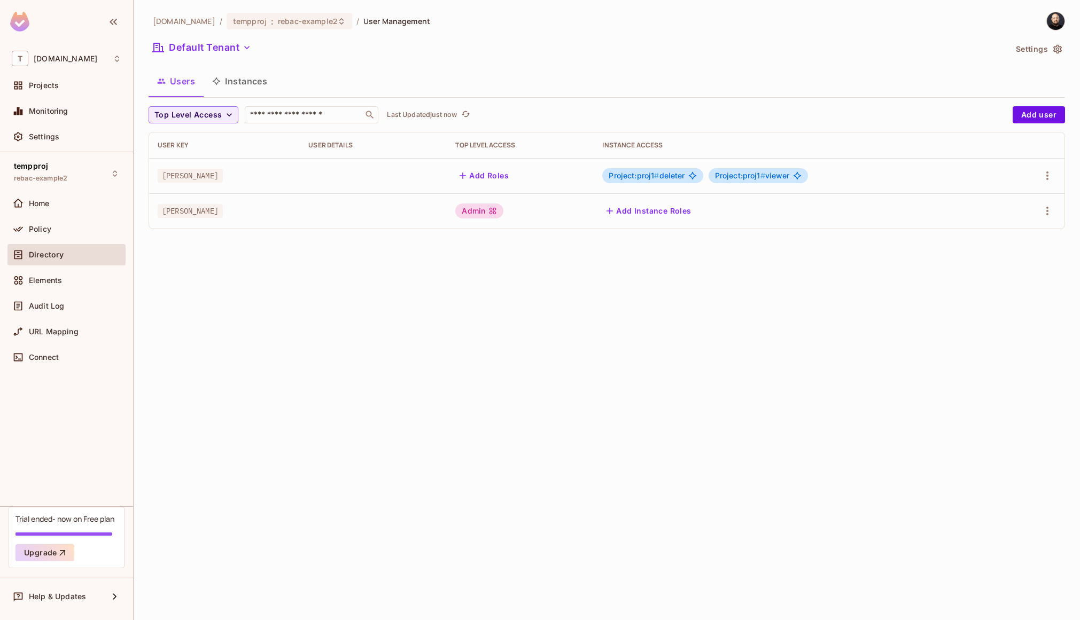
click at [473, 205] on div "Admin" at bounding box center [479, 211] width 48 height 15
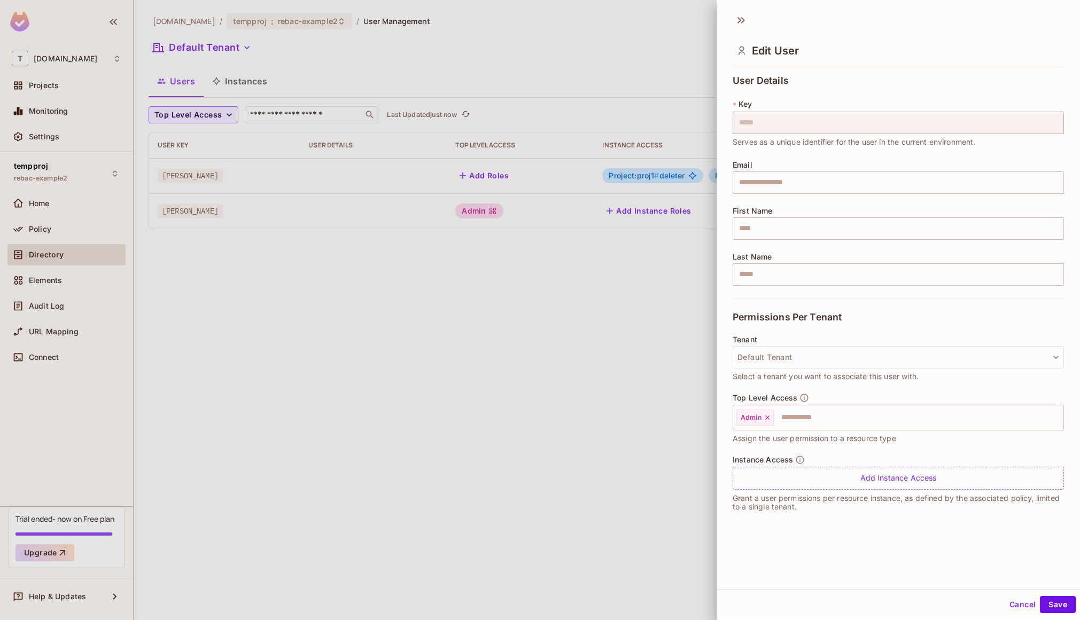
click at [475, 209] on div at bounding box center [540, 310] width 1080 height 620
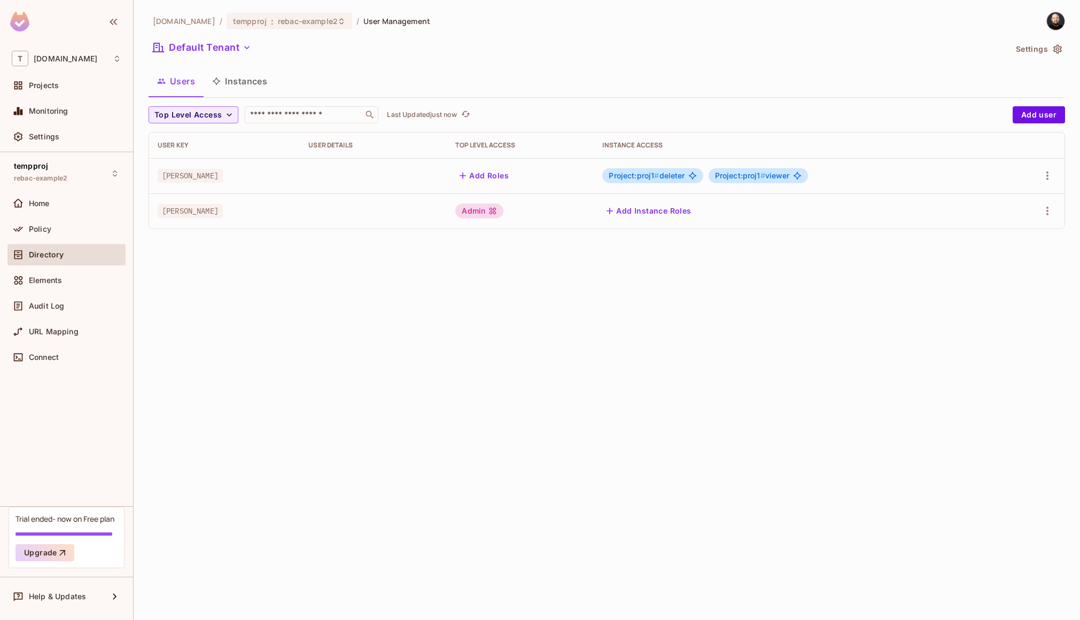
click at [468, 201] on td "Admin" at bounding box center [520, 210] width 147 height 35
click at [469, 209] on div "Admin" at bounding box center [479, 211] width 48 height 15
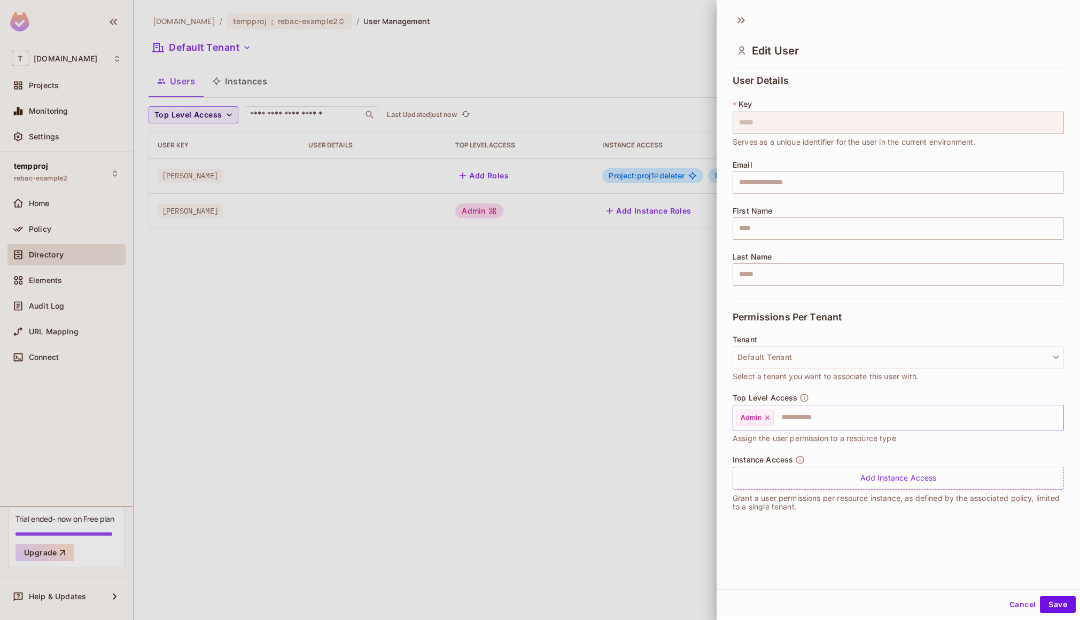
click at [768, 416] on icon at bounding box center [767, 418] width 4 height 4
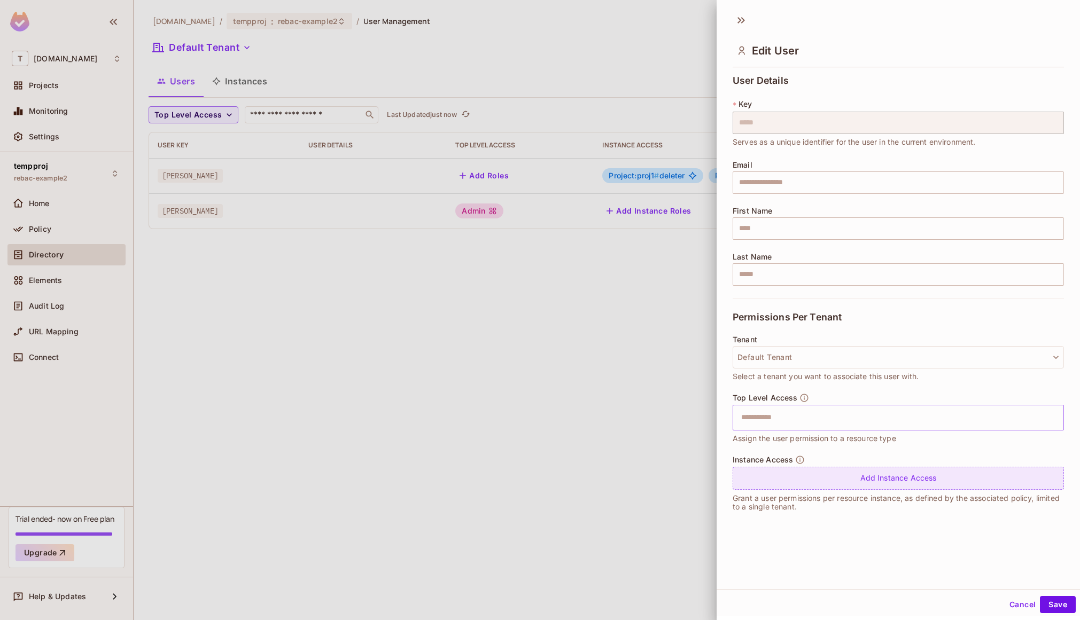
click at [791, 484] on div "Add Instance Access" at bounding box center [897, 478] width 331 height 23
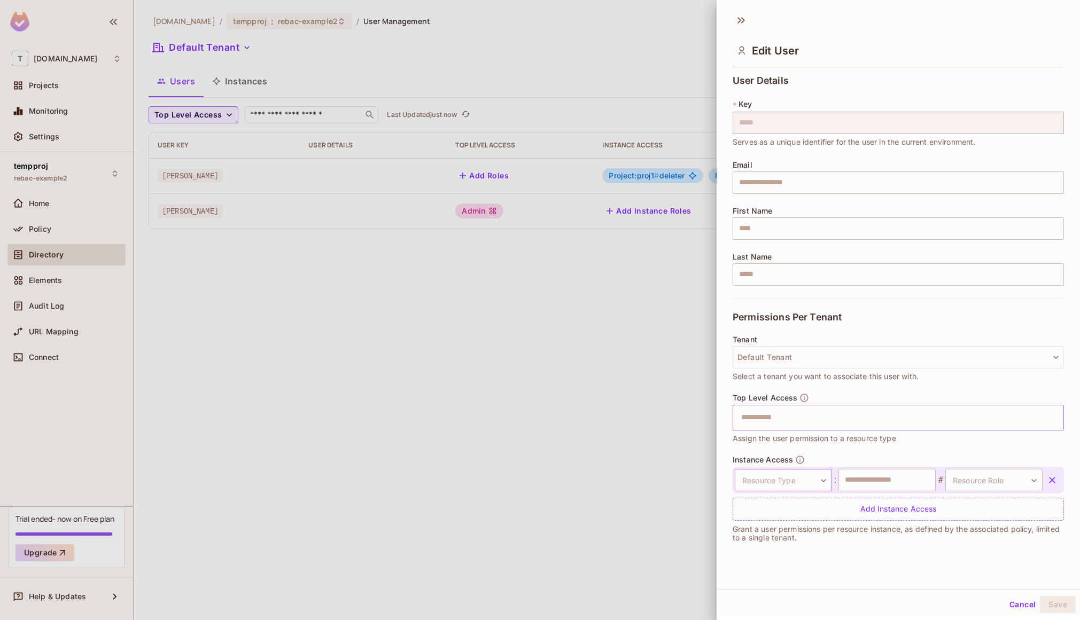
click at [806, 476] on body "T [DOMAIN_NAME] Projects Monitoring Settings tempproj rebac-example2 Home Polic…" at bounding box center [540, 310] width 1080 height 620
click at [764, 564] on li "Project" at bounding box center [778, 568] width 98 height 19
click at [871, 480] on input "text" at bounding box center [886, 480] width 97 height 22
type input "*****"
click at [985, 476] on body "T [DOMAIN_NAME] Projects Monitoring Settings tempproj rebac-example2 Home Polic…" at bounding box center [540, 310] width 1080 height 620
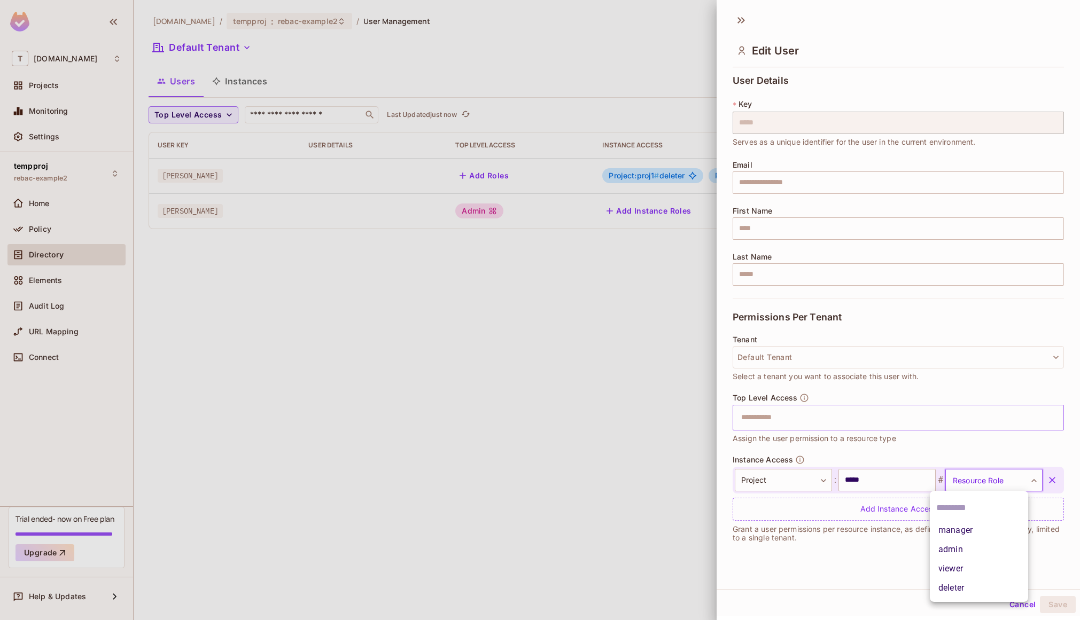
click at [967, 552] on li "admin" at bounding box center [978, 549] width 98 height 19
click at [1048, 608] on button "Save" at bounding box center [1058, 604] width 36 height 17
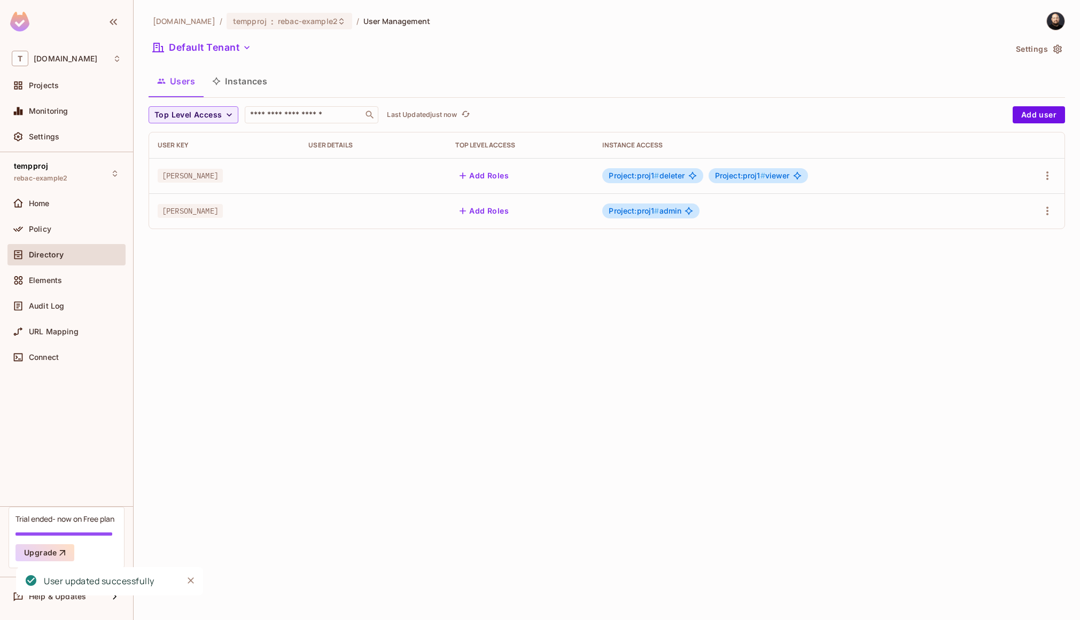
click at [231, 77] on button "Instances" at bounding box center [240, 81] width 72 height 27
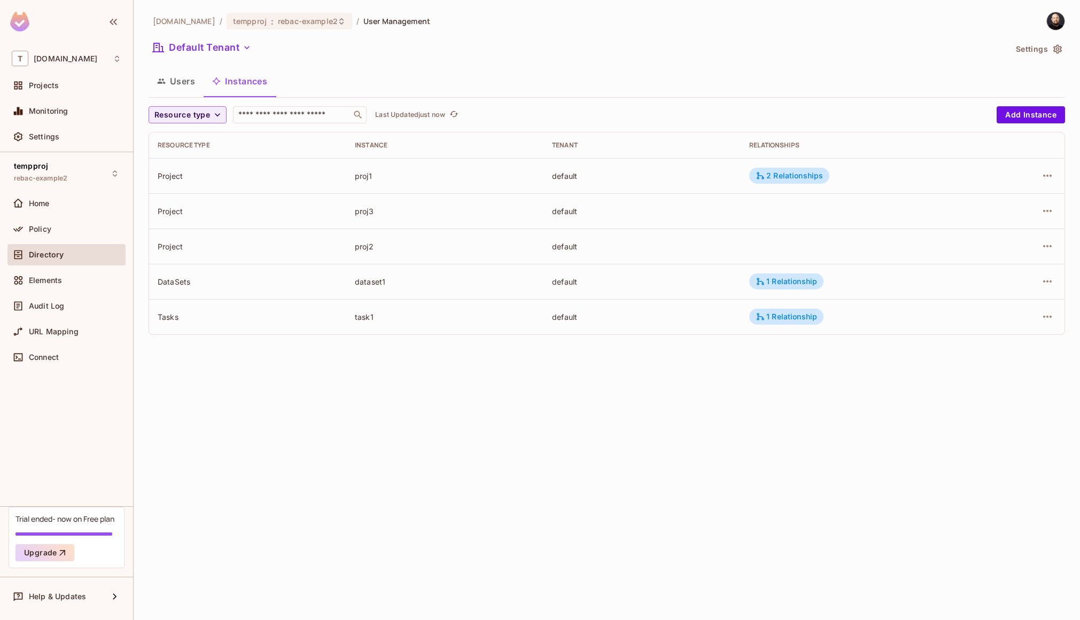
click at [171, 85] on button "Users" at bounding box center [176, 81] width 55 height 27
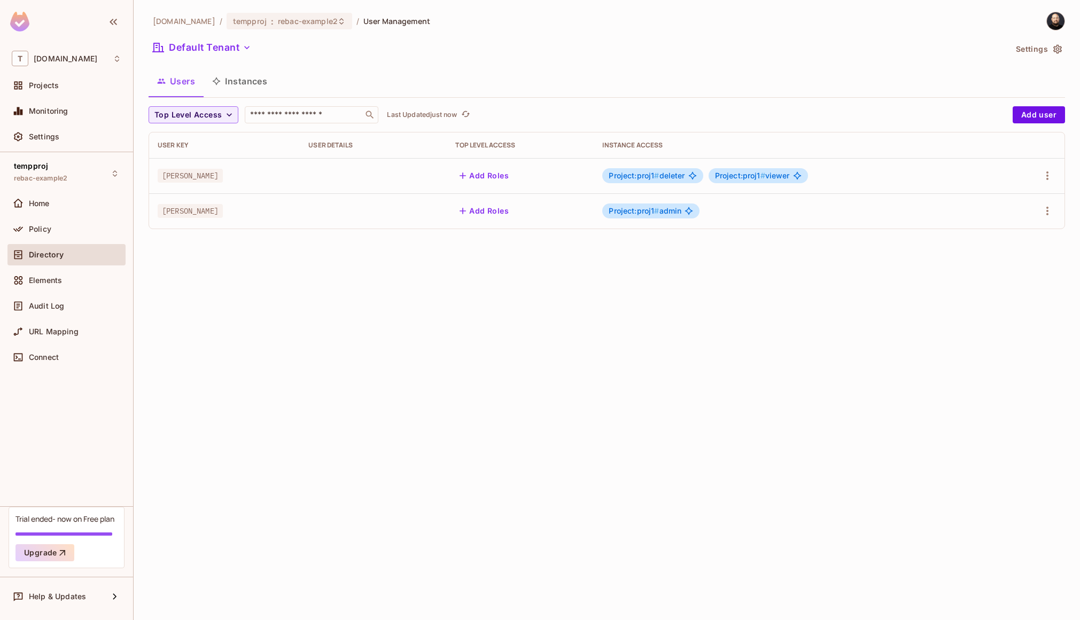
click at [215, 240] on div "[DOMAIN_NAME] / tempproj : rebac-example2 / User Management Default Tenant Sett…" at bounding box center [607, 310] width 946 height 620
click at [671, 214] on span "Project:proj1 # admin" at bounding box center [644, 211] width 73 height 9
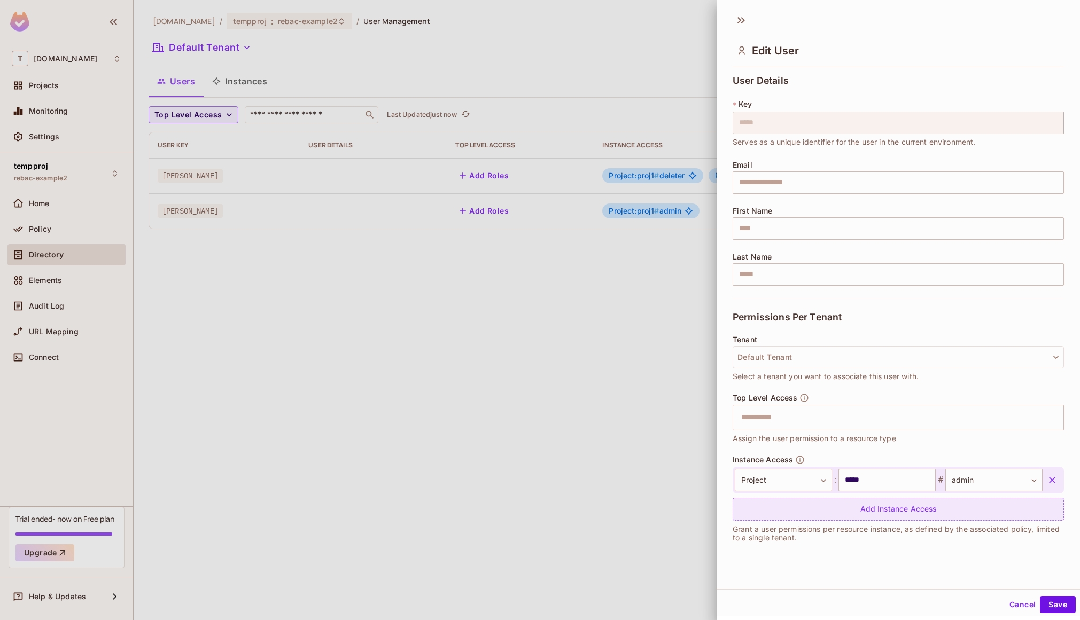
click at [796, 510] on div "Add Instance Access" at bounding box center [897, 509] width 331 height 23
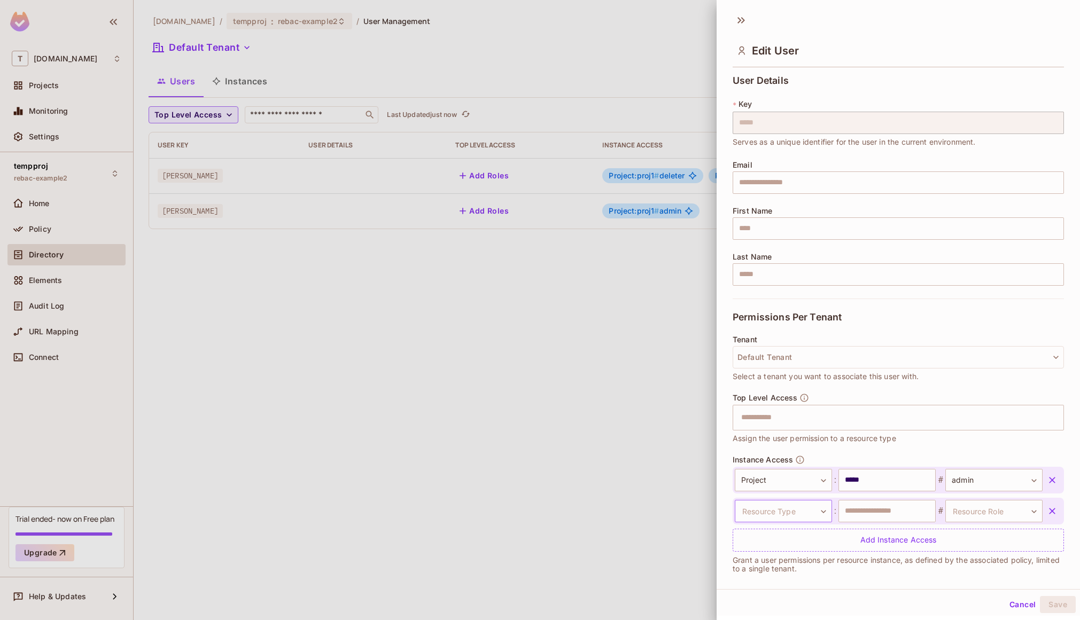
click at [792, 506] on body "T [DOMAIN_NAME] Projects Monitoring Settings tempproj rebac-example2 Home Polic…" at bounding box center [540, 310] width 1080 height 620
click at [765, 580] on li "Tasks" at bounding box center [778, 578] width 98 height 19
click at [854, 512] on input "text" at bounding box center [886, 511] width 97 height 22
type input "*****"
click at [940, 513] on body "T [DOMAIN_NAME] Projects Monitoring Settings tempproj rebac-example2 Home Polic…" at bounding box center [540, 310] width 1080 height 620
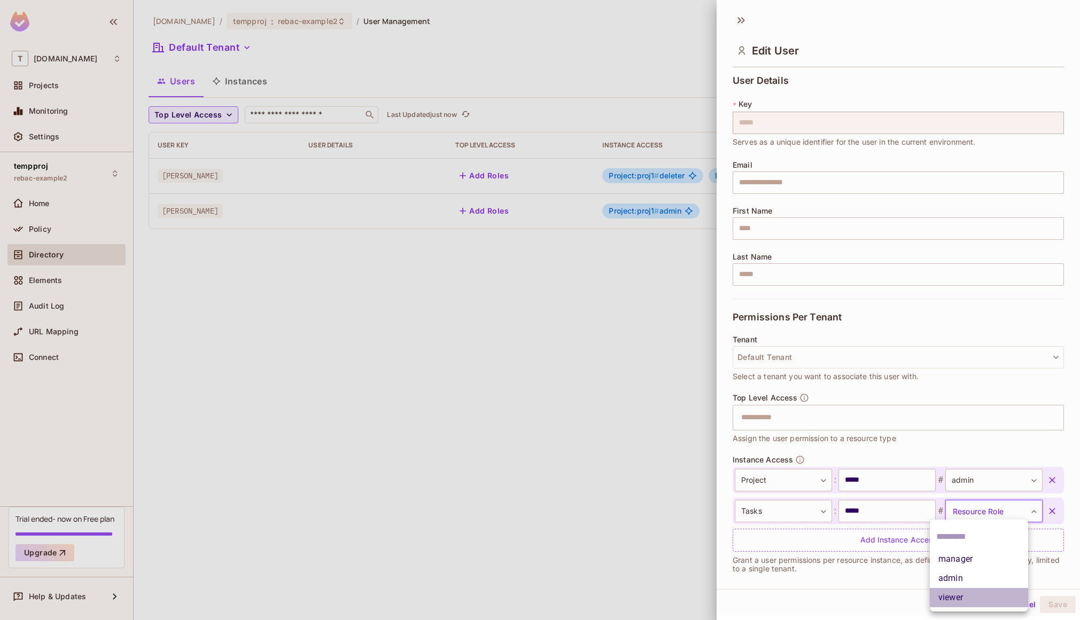
click at [958, 605] on li "viewer" at bounding box center [978, 597] width 98 height 19
click at [881, 513] on input "*****" at bounding box center [886, 511] width 97 height 22
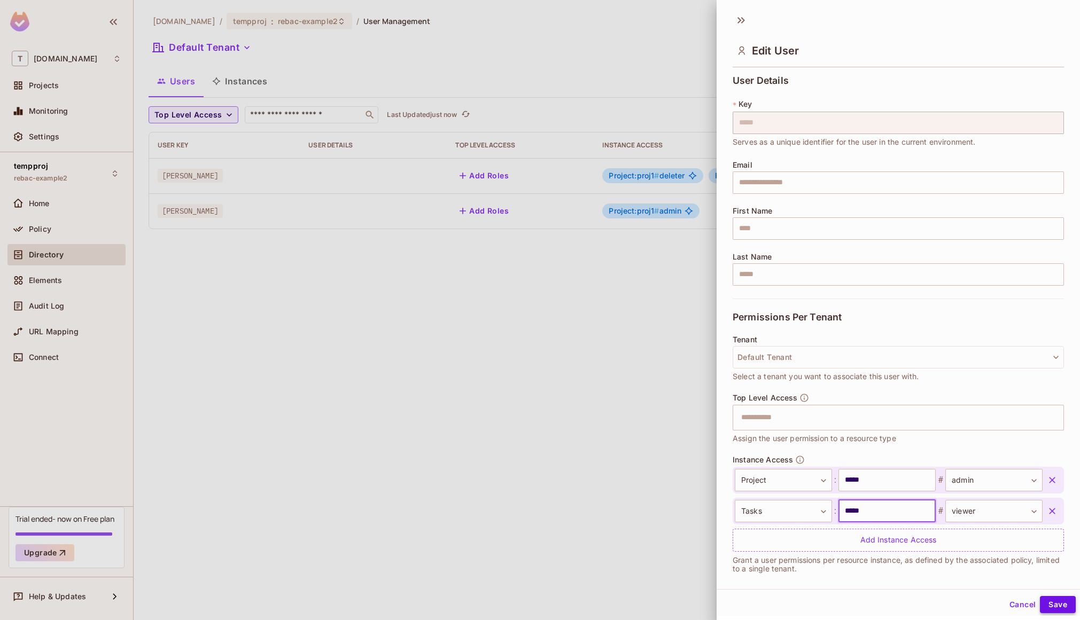
type input "*****"
click at [1050, 604] on button "Save" at bounding box center [1058, 604] width 36 height 17
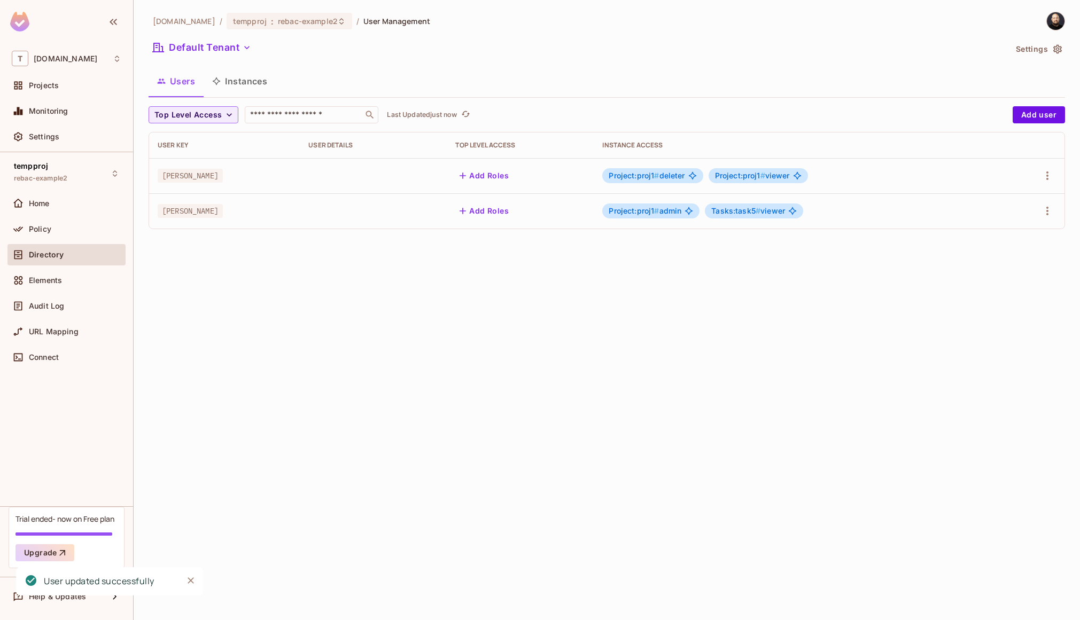
click at [232, 76] on button "Instances" at bounding box center [240, 81] width 72 height 27
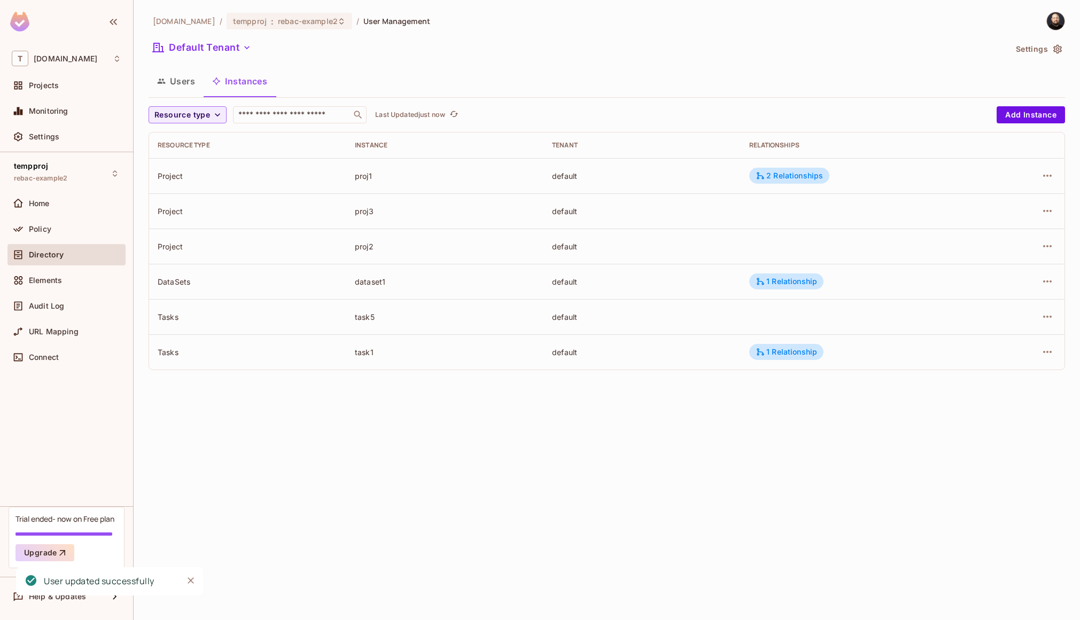
click at [362, 322] on td "task5" at bounding box center [444, 316] width 197 height 35
click at [362, 321] on div "task5" at bounding box center [445, 317] width 180 height 10
drag, startPoint x: 783, startPoint y: 309, endPoint x: 557, endPoint y: 309, distance: 226.0
click at [564, 312] on tr "Tasks task5 default" at bounding box center [606, 316] width 915 height 35
click at [174, 76] on button "Users" at bounding box center [176, 81] width 55 height 27
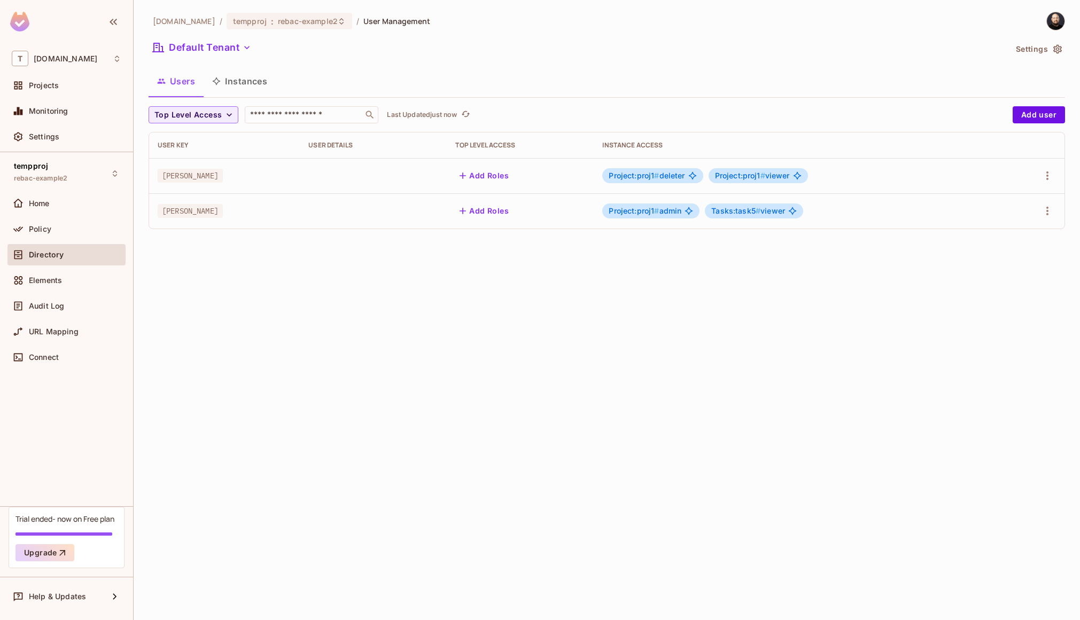
click at [762, 212] on span "Tasks:task5 # viewer" at bounding box center [748, 211] width 74 height 9
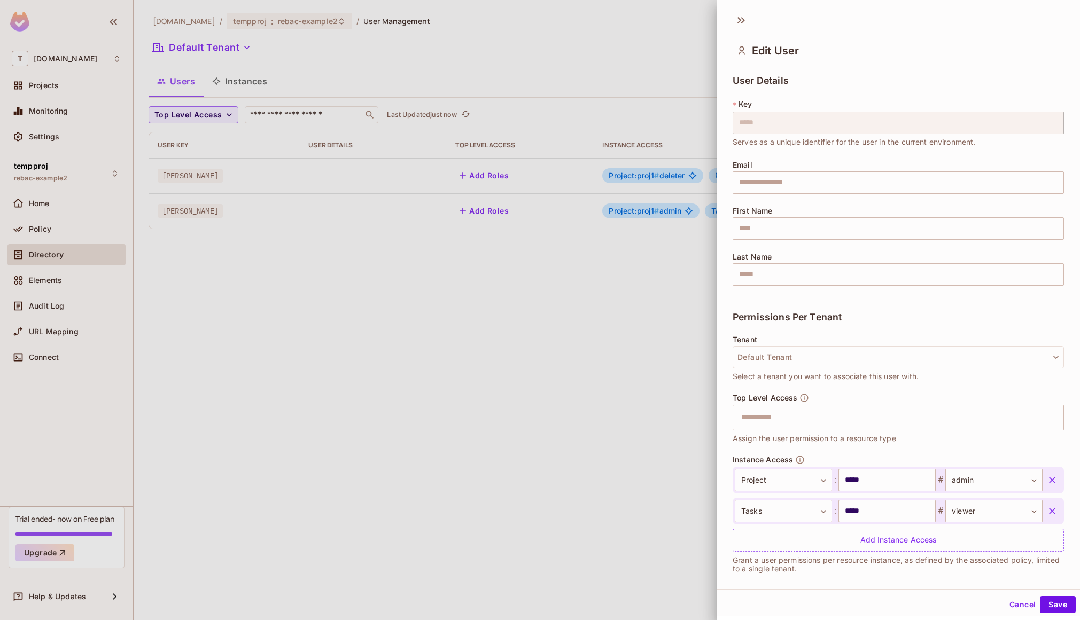
click at [762, 212] on span "First Name" at bounding box center [752, 211] width 40 height 9
click at [185, 289] on div at bounding box center [540, 310] width 1080 height 620
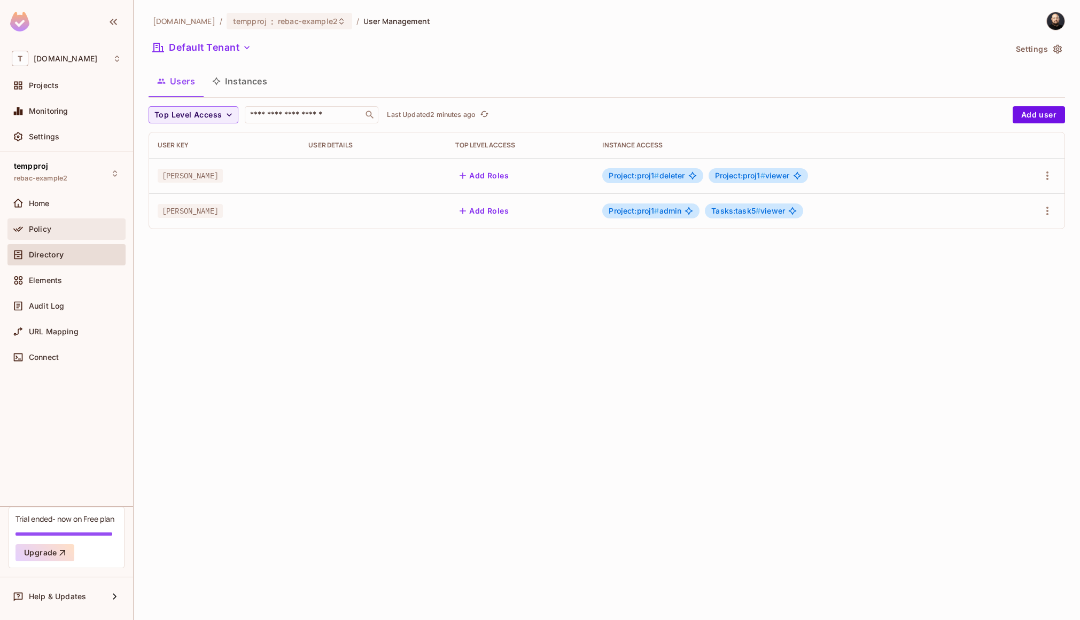
click at [39, 232] on span "Policy" at bounding box center [40, 229] width 22 height 9
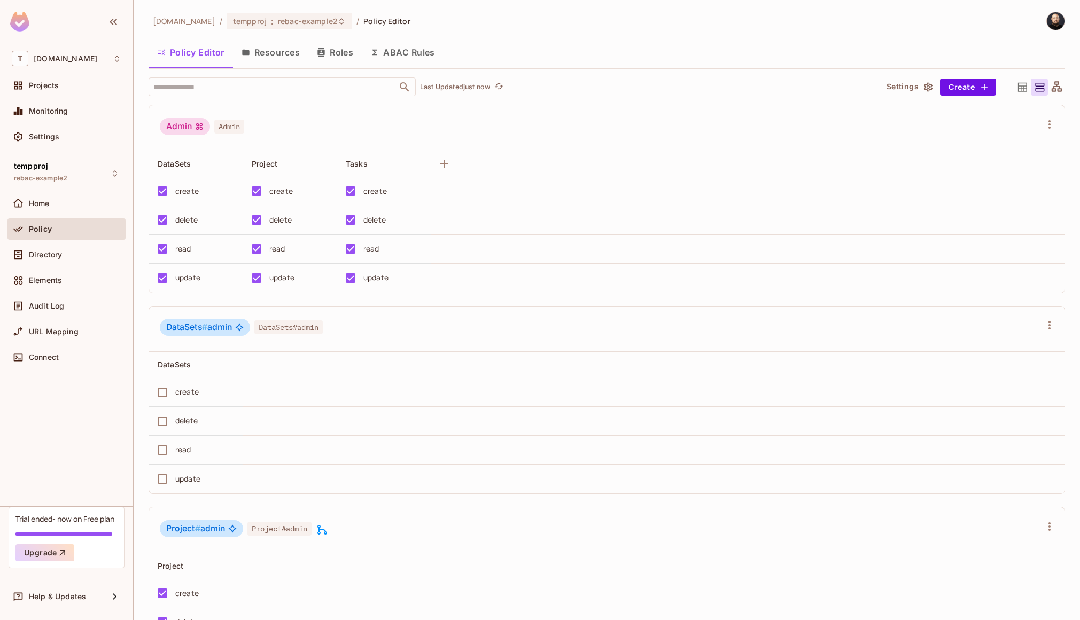
click at [334, 59] on button "Roles" at bounding box center [334, 52] width 53 height 27
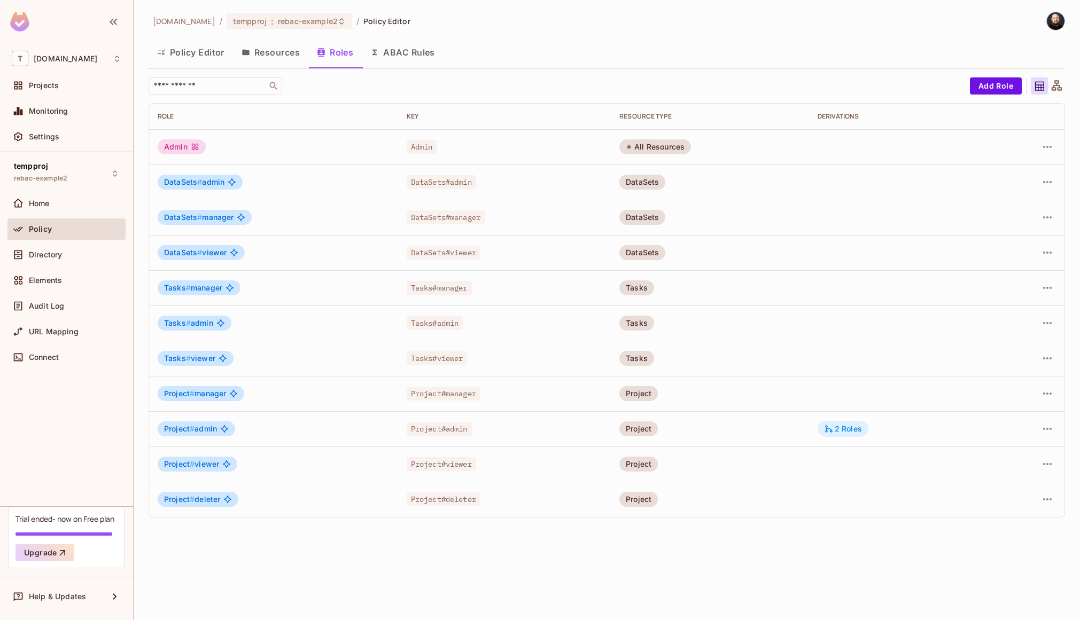
click at [855, 432] on div "2 Roles" at bounding box center [843, 429] width 38 height 10
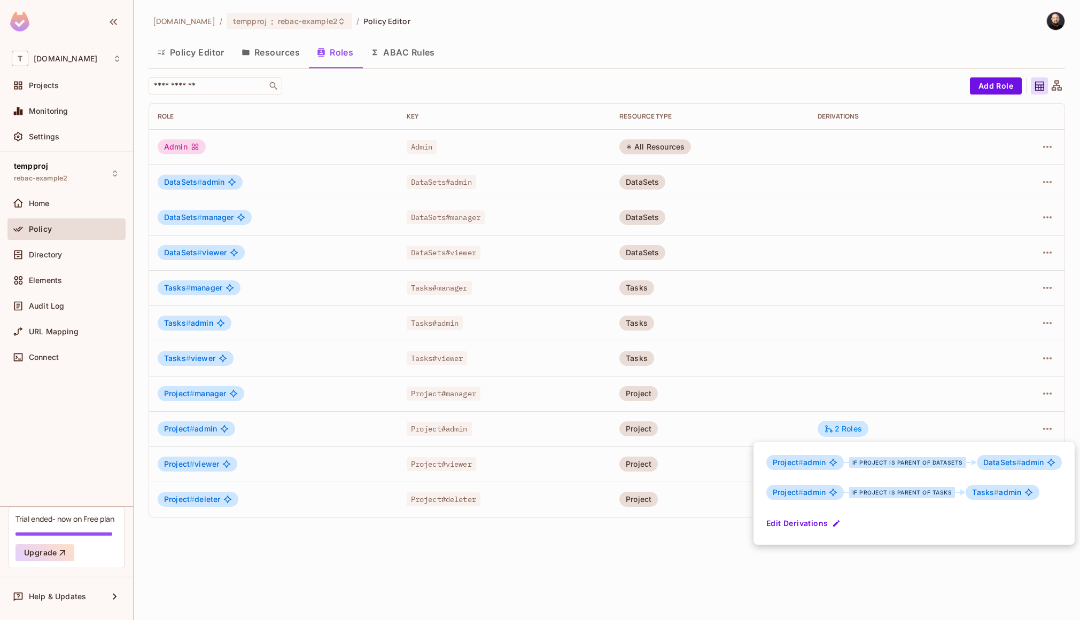
click at [388, 53] on div at bounding box center [540, 310] width 1080 height 620
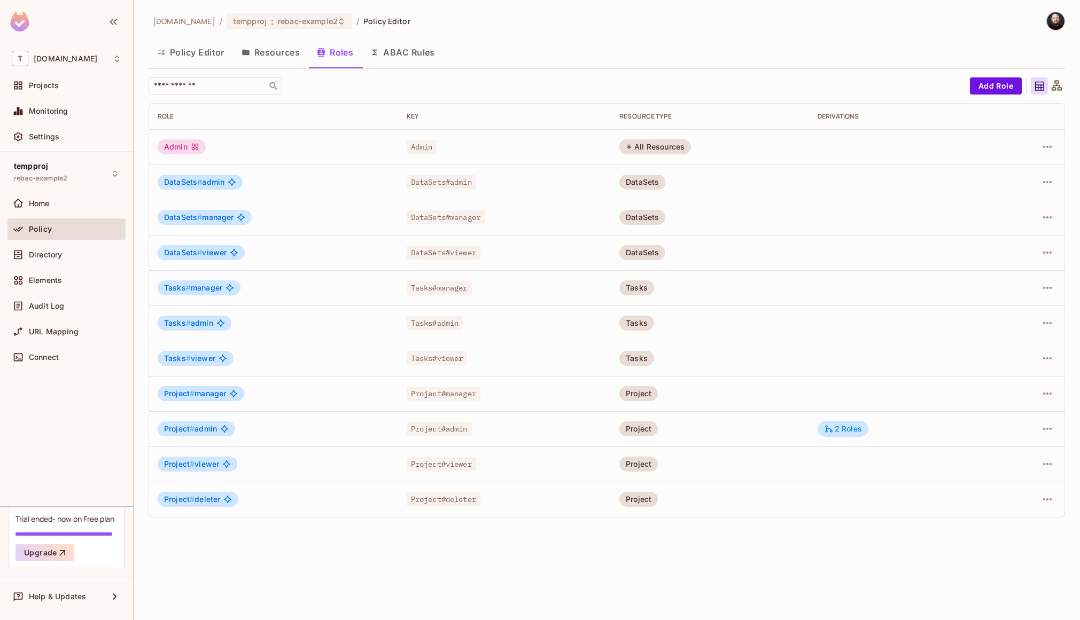
click at [388, 53] on button "ABAC Rules" at bounding box center [403, 52] width 82 height 27
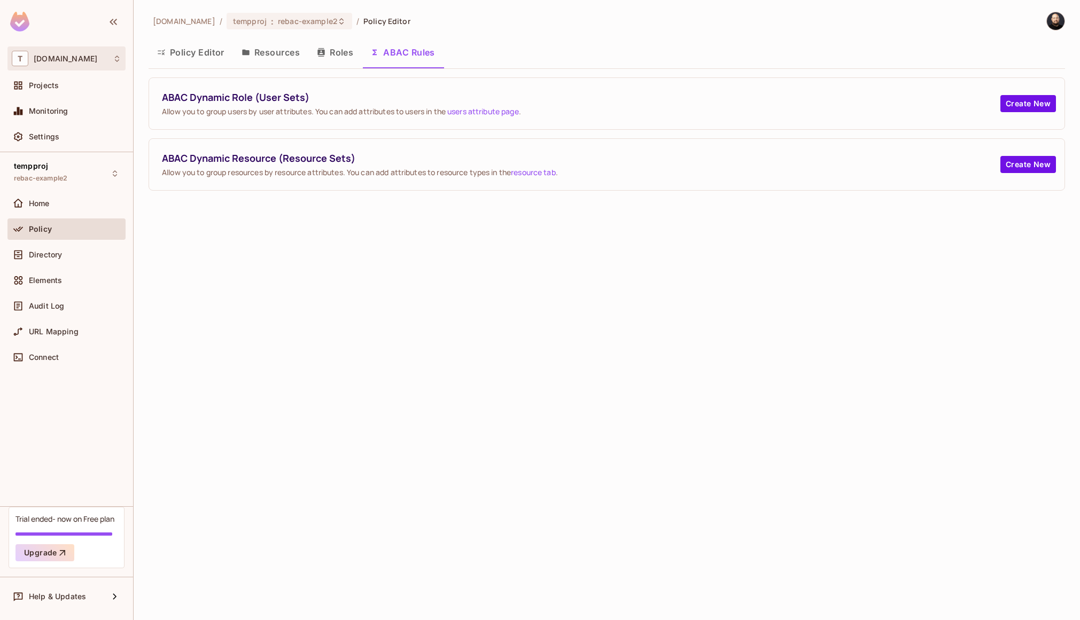
click at [74, 66] on div "T [DOMAIN_NAME]" at bounding box center [67, 58] width 110 height 15
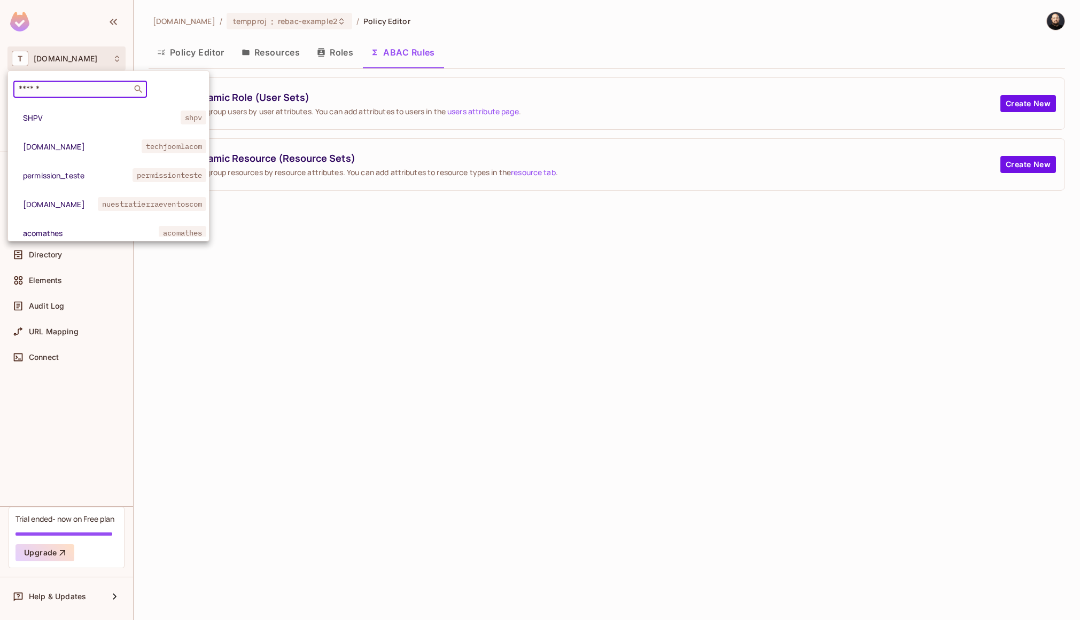
click at [76, 87] on input "text" at bounding box center [73, 89] width 112 height 11
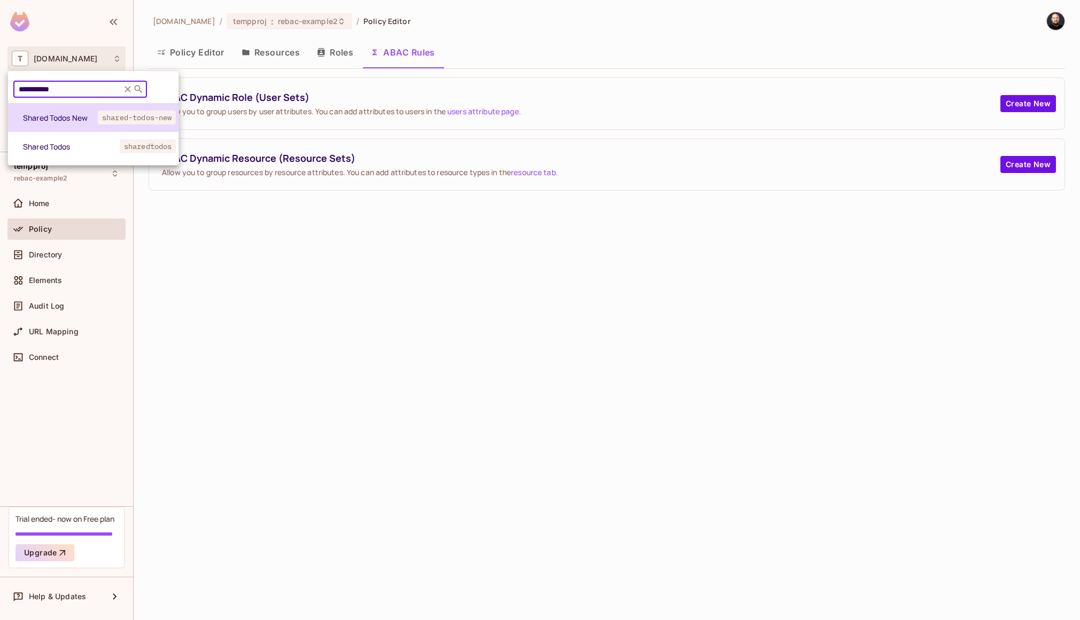
type input "**********"
click at [57, 123] on li "Shared Todos New shared-todos-new" at bounding box center [93, 117] width 170 height 29
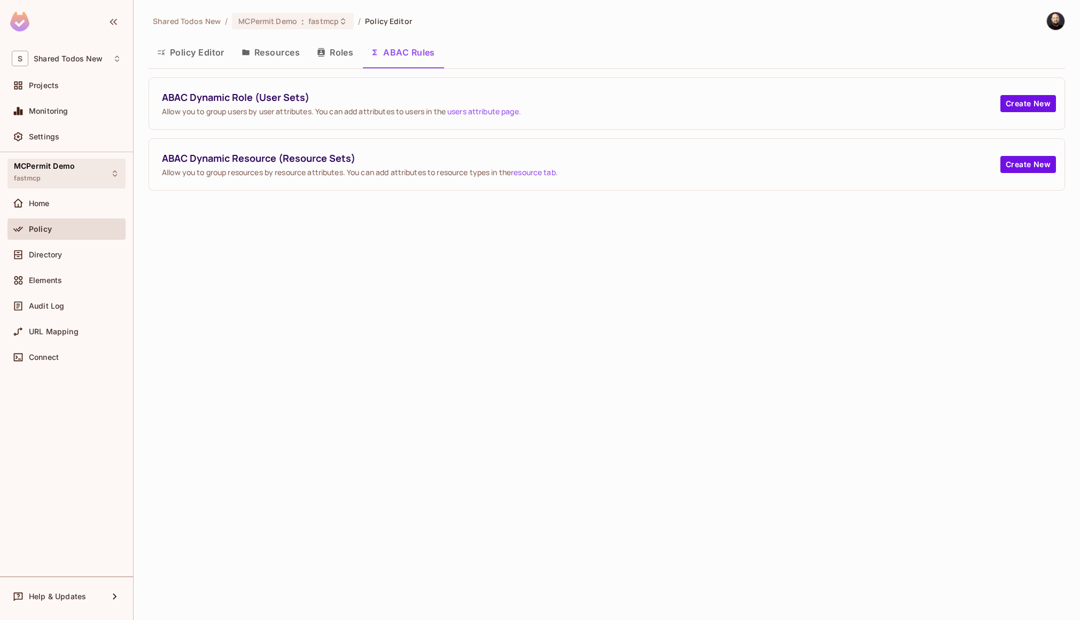
click at [39, 168] on span "MCPermit Demo" at bounding box center [44, 166] width 61 height 9
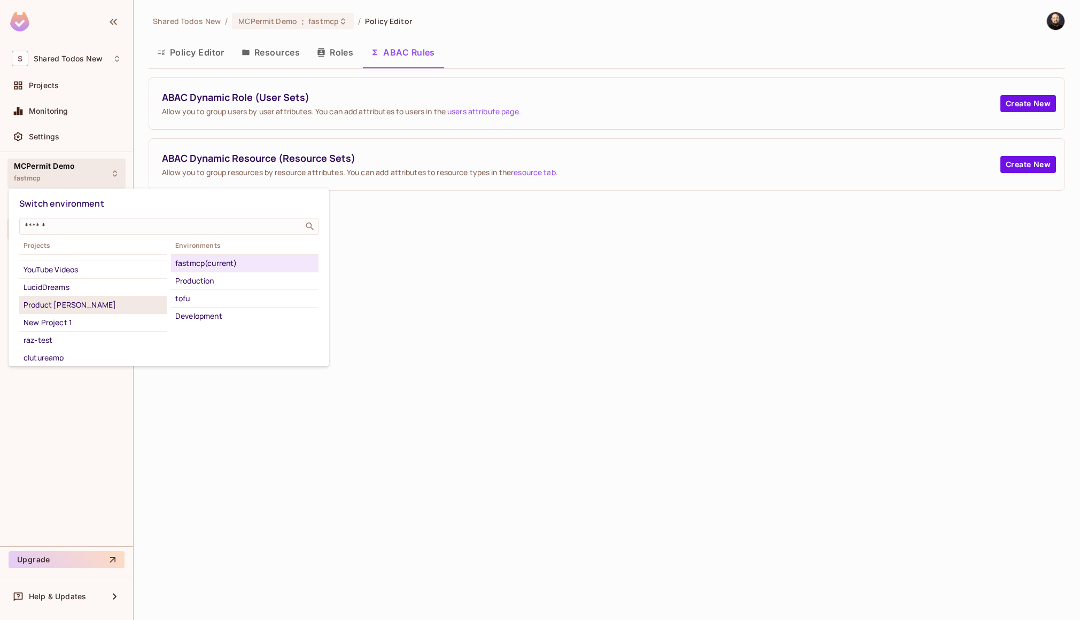
scroll to position [190, 0]
click at [50, 229] on input "text" at bounding box center [161, 226] width 278 height 11
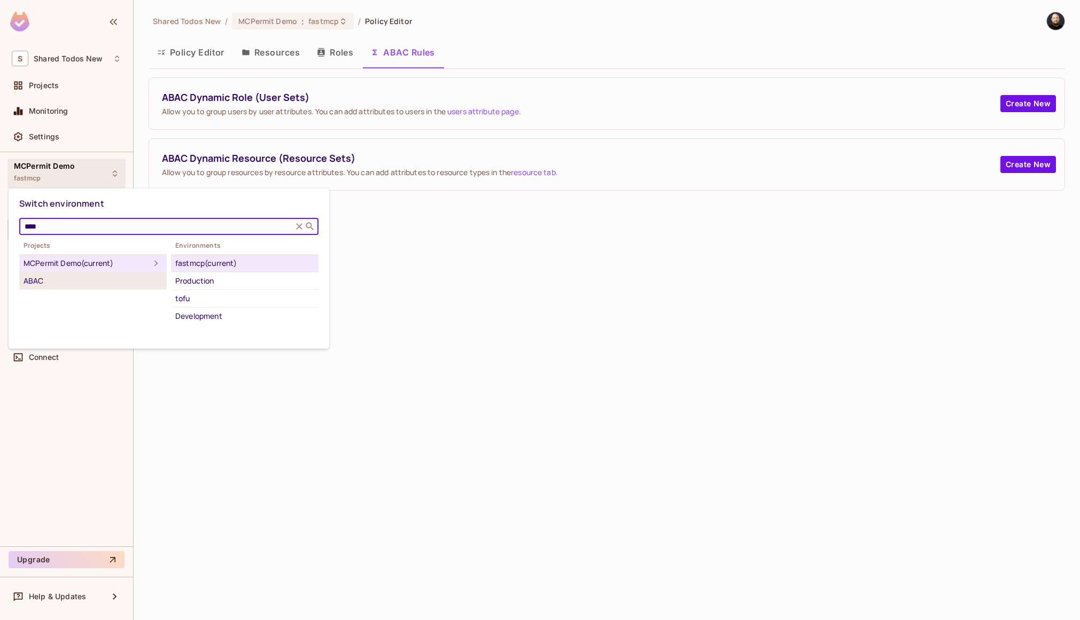
scroll to position [0, 0]
type input "****"
click at [50, 277] on div "ABAC" at bounding box center [93, 281] width 139 height 13
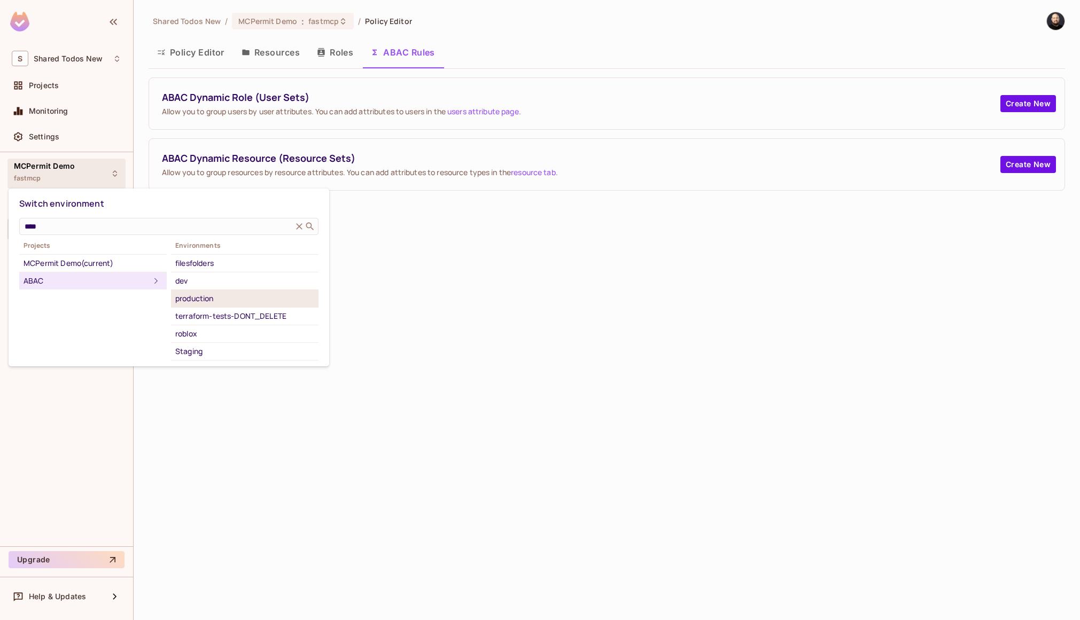
click at [179, 301] on div "production" at bounding box center [244, 298] width 139 height 13
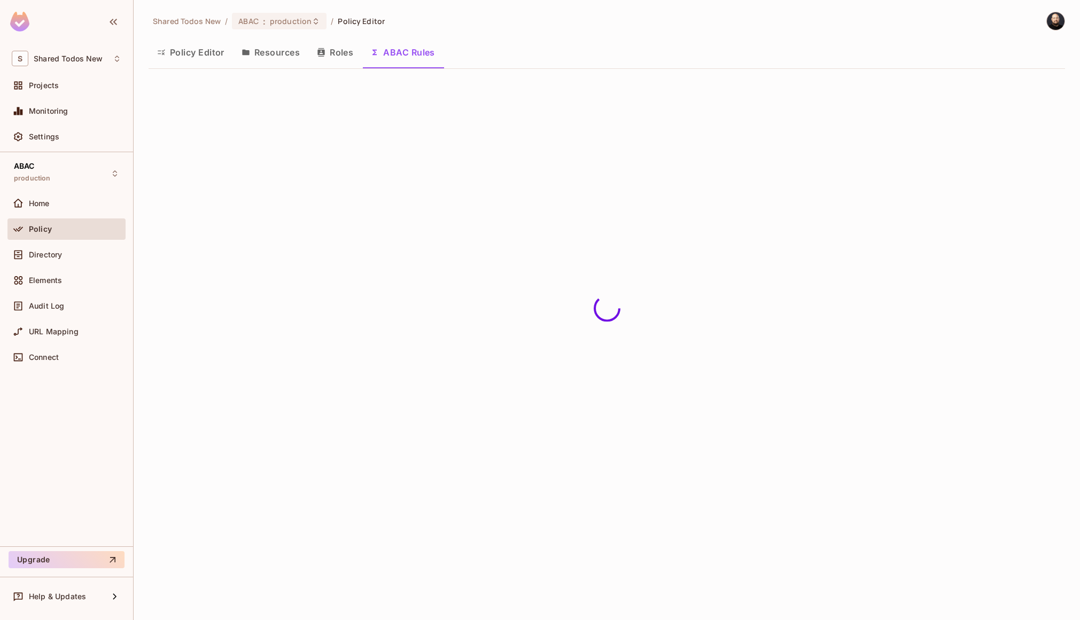
click at [198, 54] on button "Policy Editor" at bounding box center [191, 52] width 84 height 27
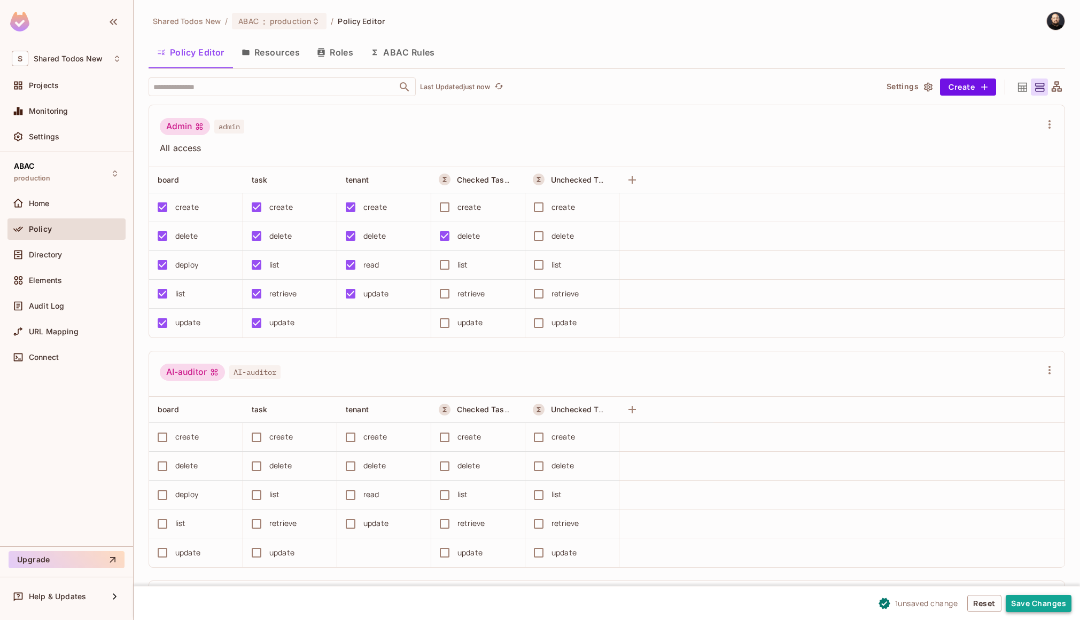
click at [1056, 606] on button "Save Changes" at bounding box center [1038, 603] width 66 height 17
click at [1035, 599] on button "Save Changes" at bounding box center [1038, 603] width 66 height 17
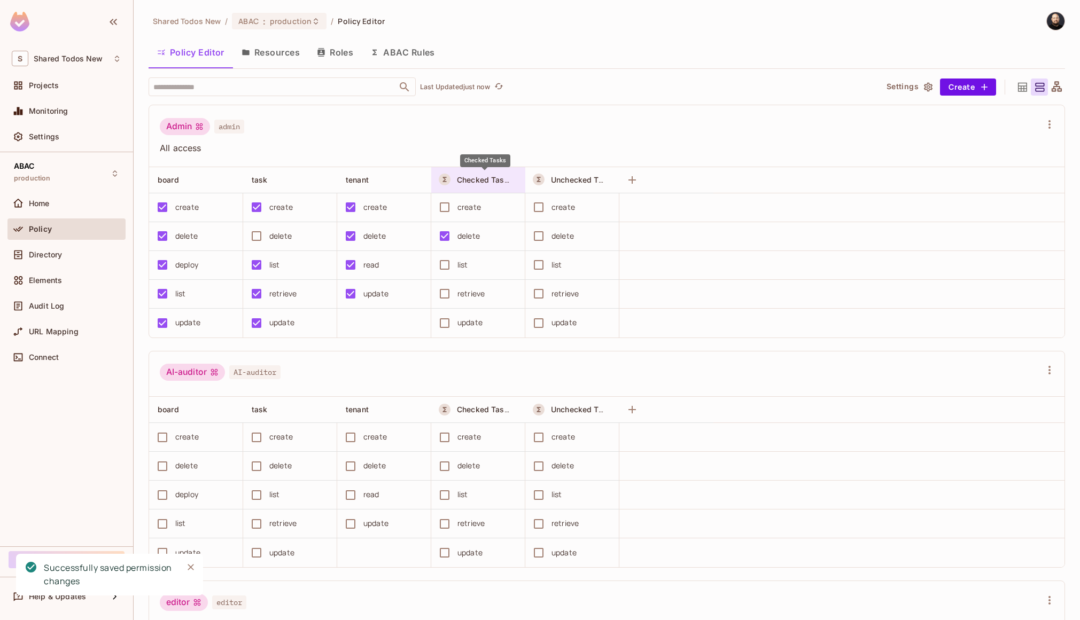
click at [464, 178] on span "Checked Tasks" at bounding box center [485, 180] width 56 height 10
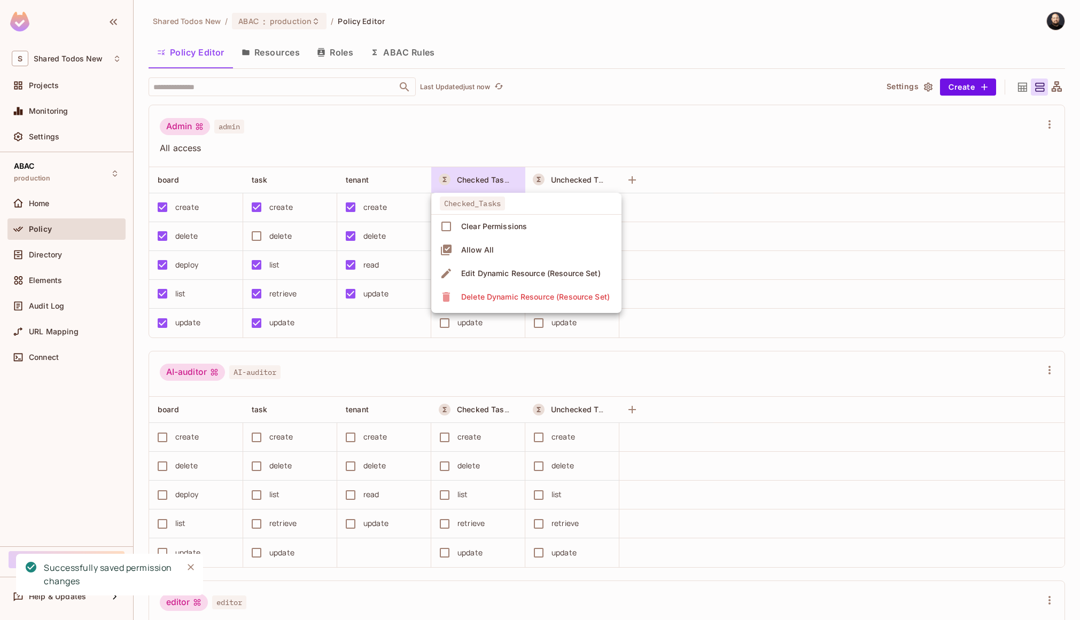
click at [488, 275] on div "Edit Dynamic Resource (Resource Set)" at bounding box center [530, 273] width 139 height 11
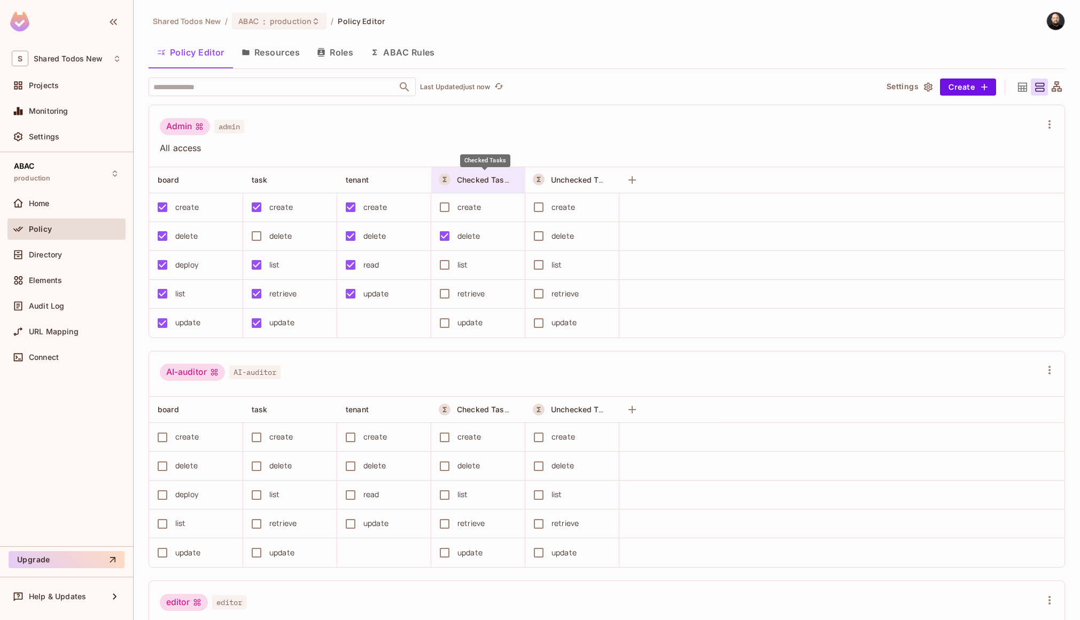
click at [509, 182] on span "Checked Tasks" at bounding box center [485, 180] width 56 height 10
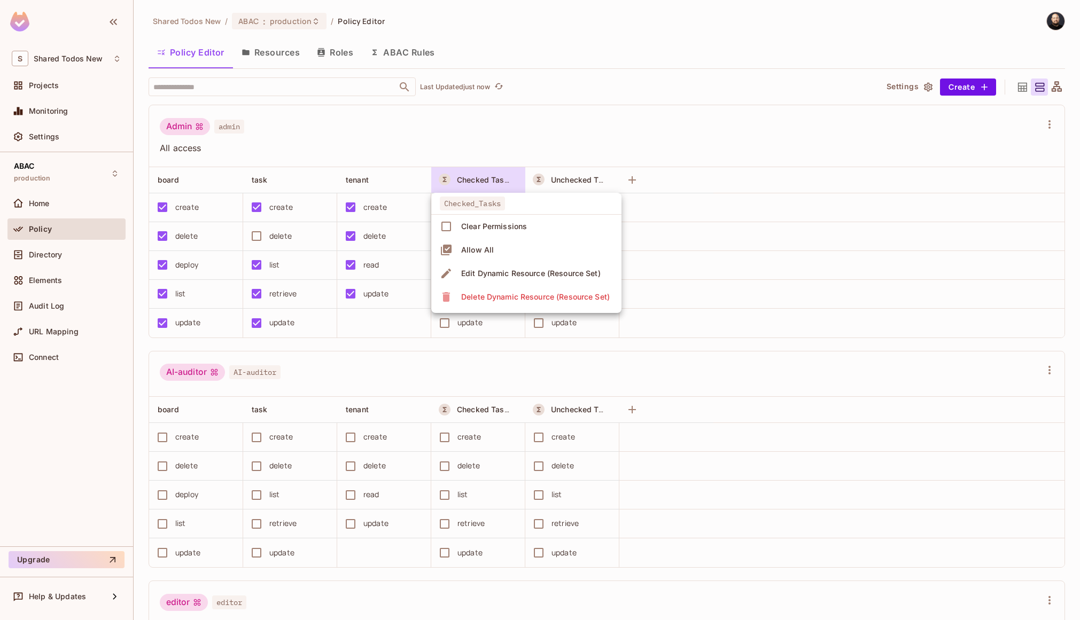
click at [504, 270] on div "Edit Dynamic Resource (Resource Set)" at bounding box center [530, 273] width 139 height 11
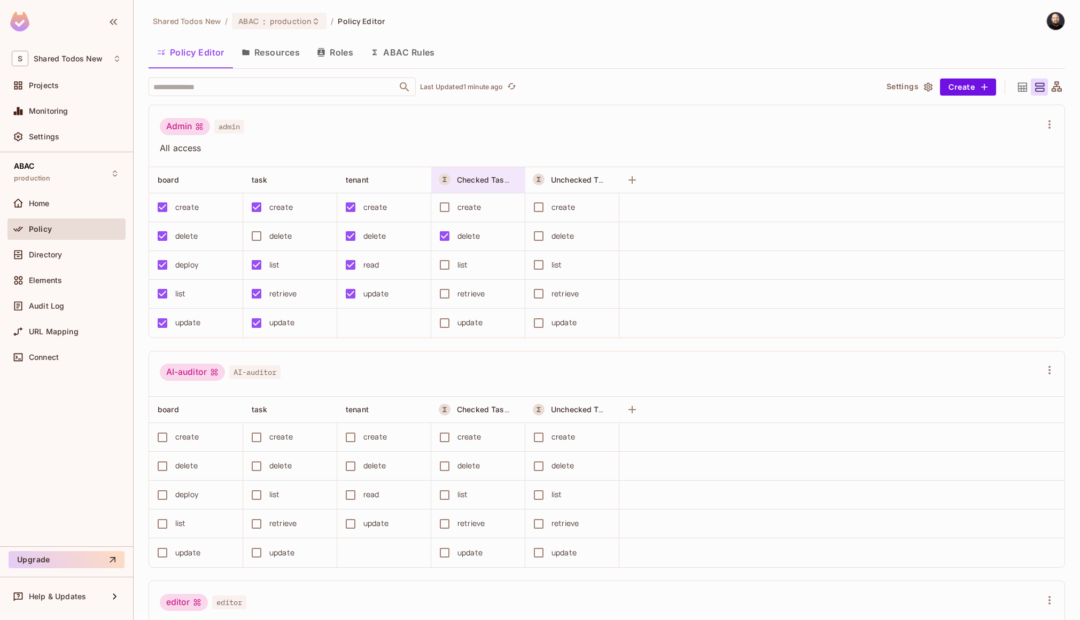
click at [467, 173] on div "Checked Tasks" at bounding box center [478, 180] width 94 height 26
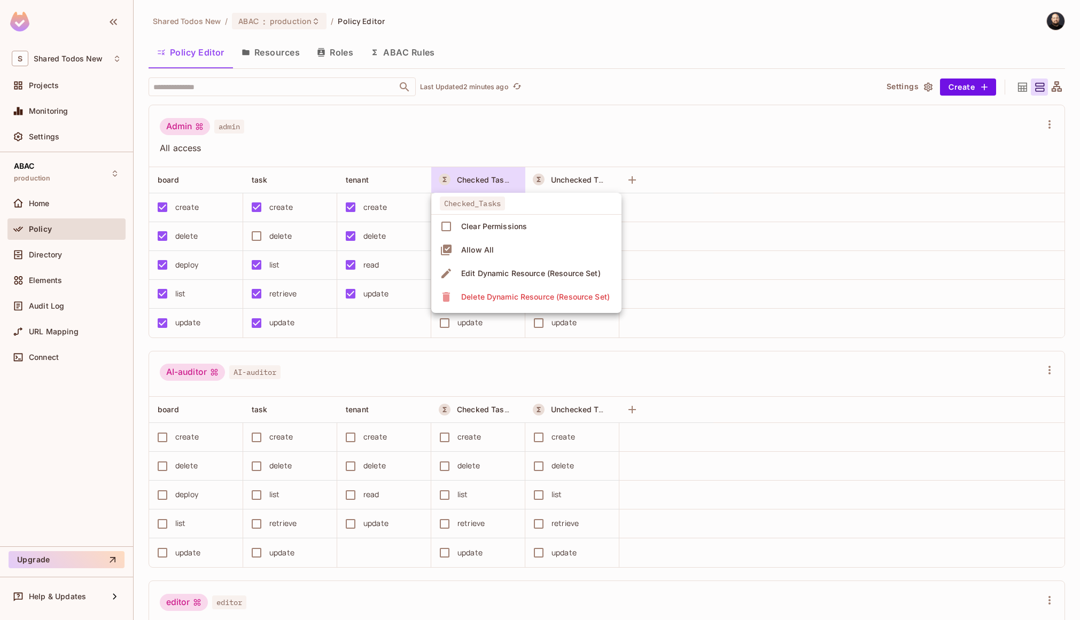
drag, startPoint x: 351, startPoint y: 138, endPoint x: 316, endPoint y: 76, distance: 70.8
click at [351, 137] on div at bounding box center [540, 310] width 1080 height 620
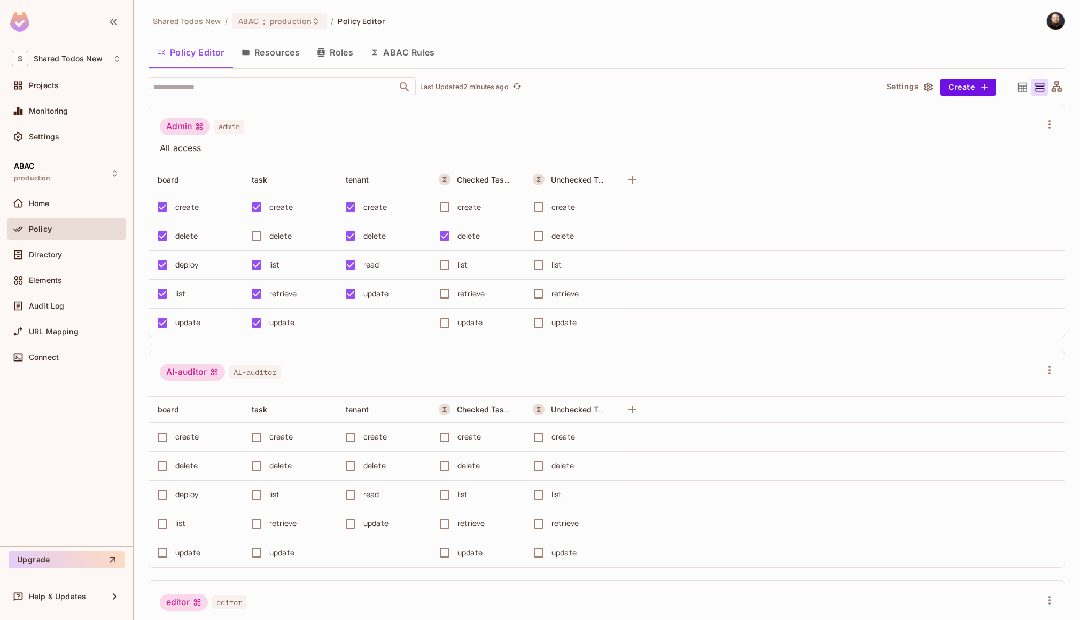
click at [401, 57] on button "ABAC Rules" at bounding box center [403, 52] width 82 height 27
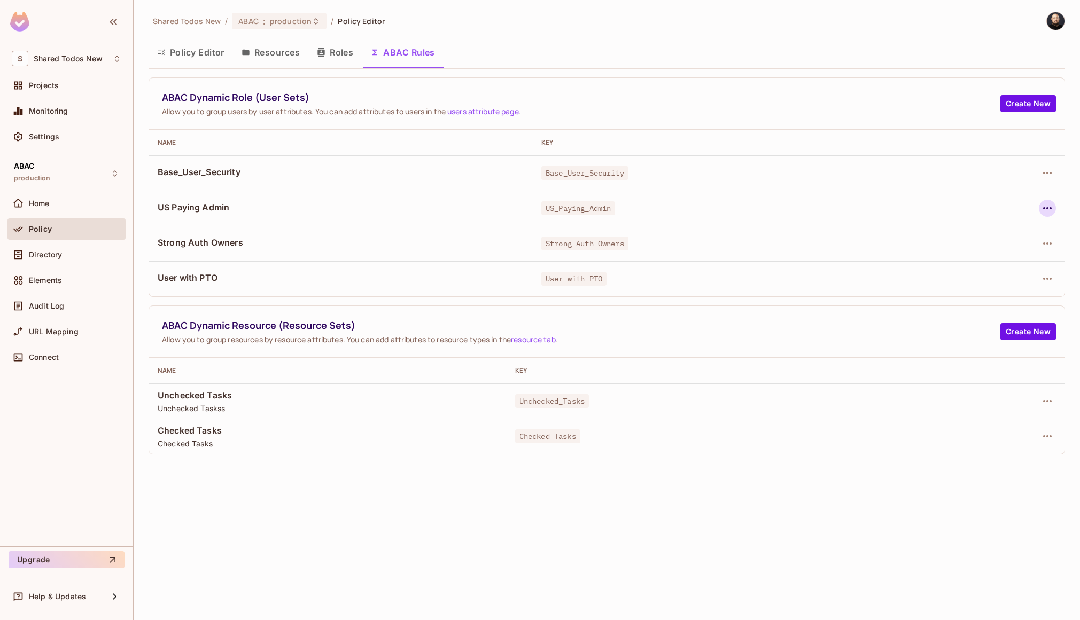
click at [1051, 210] on icon "button" at bounding box center [1047, 208] width 13 height 13
click at [993, 239] on span "Edit Dynamic Role (User Set)" at bounding box center [973, 232] width 111 height 17
click at [188, 58] on button "Policy Editor" at bounding box center [191, 52] width 84 height 27
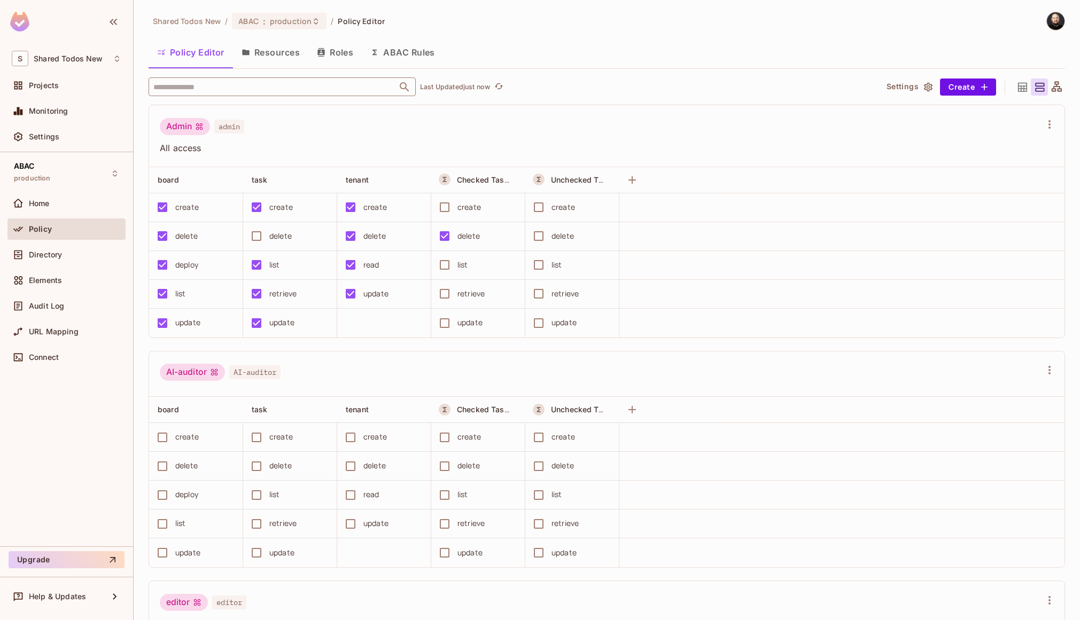
click at [184, 92] on input "text" at bounding box center [273, 86] width 244 height 19
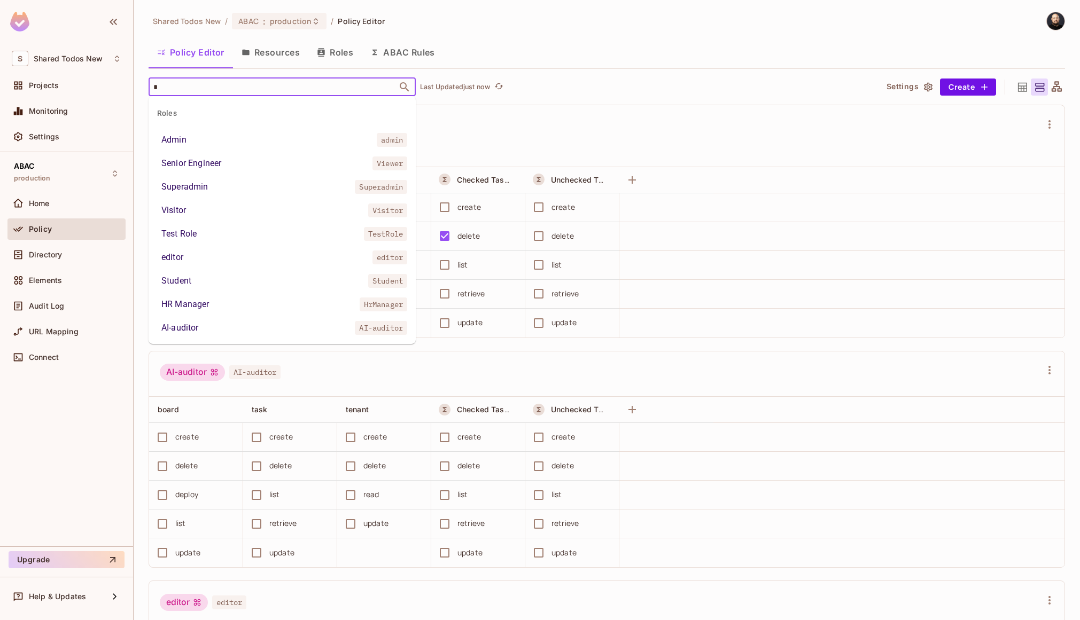
type input "**"
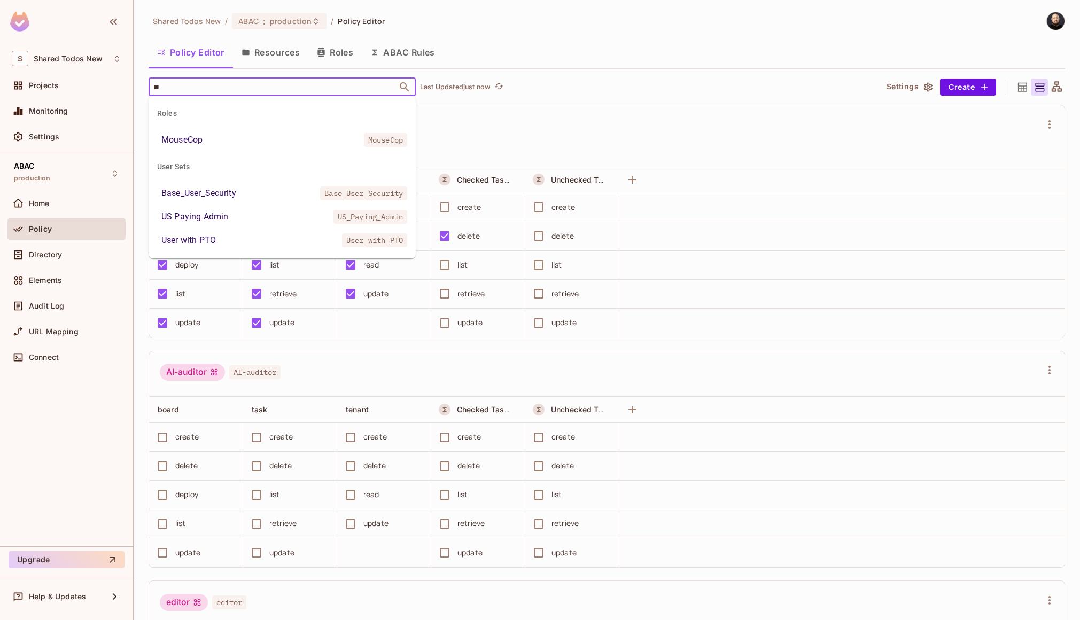
click at [209, 214] on div "US Paying Admin" at bounding box center [194, 216] width 67 height 13
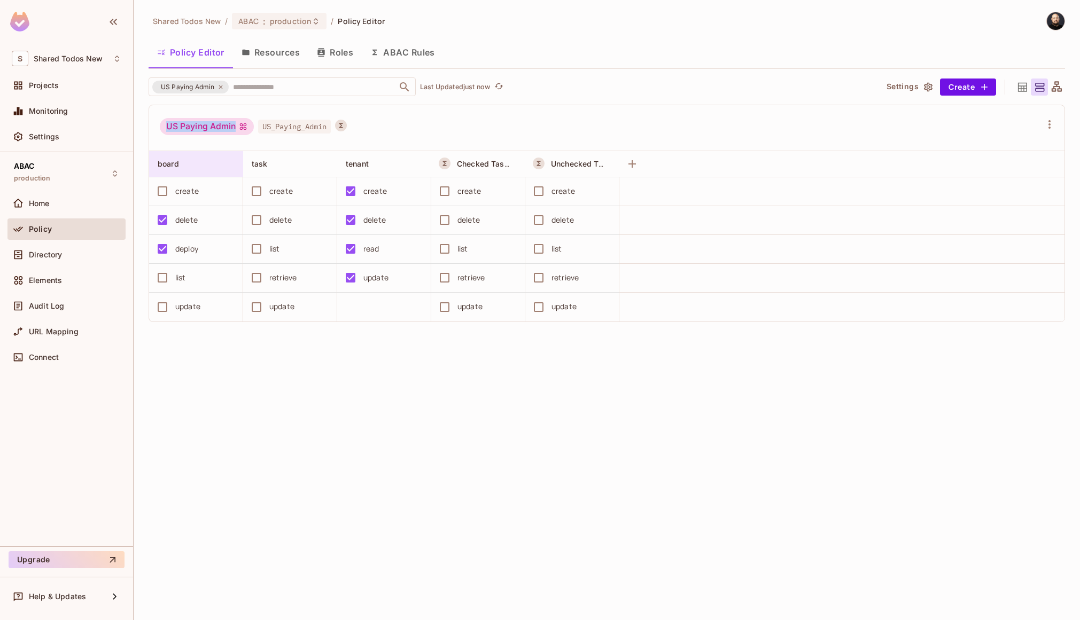
drag, startPoint x: 161, startPoint y: 126, endPoint x: 179, endPoint y: 155, distance: 34.1
click at [232, 123] on div "US Paying Admin" at bounding box center [207, 126] width 94 height 17
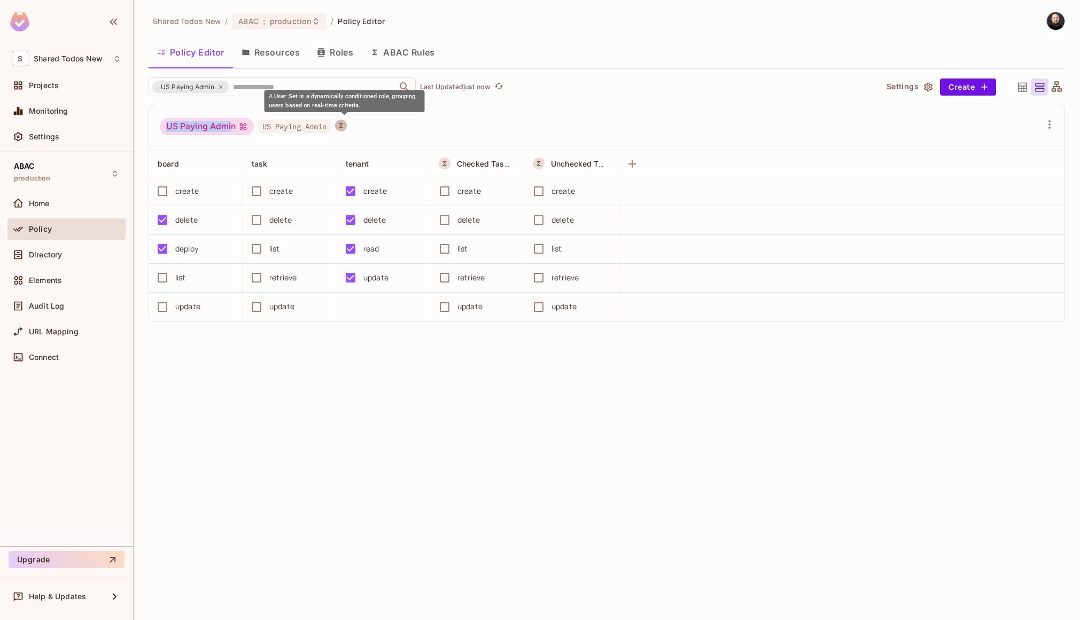
click at [347, 124] on button "A User Set is a dynamically conditioned role, grouping users based on real-time…" at bounding box center [341, 126] width 12 height 12
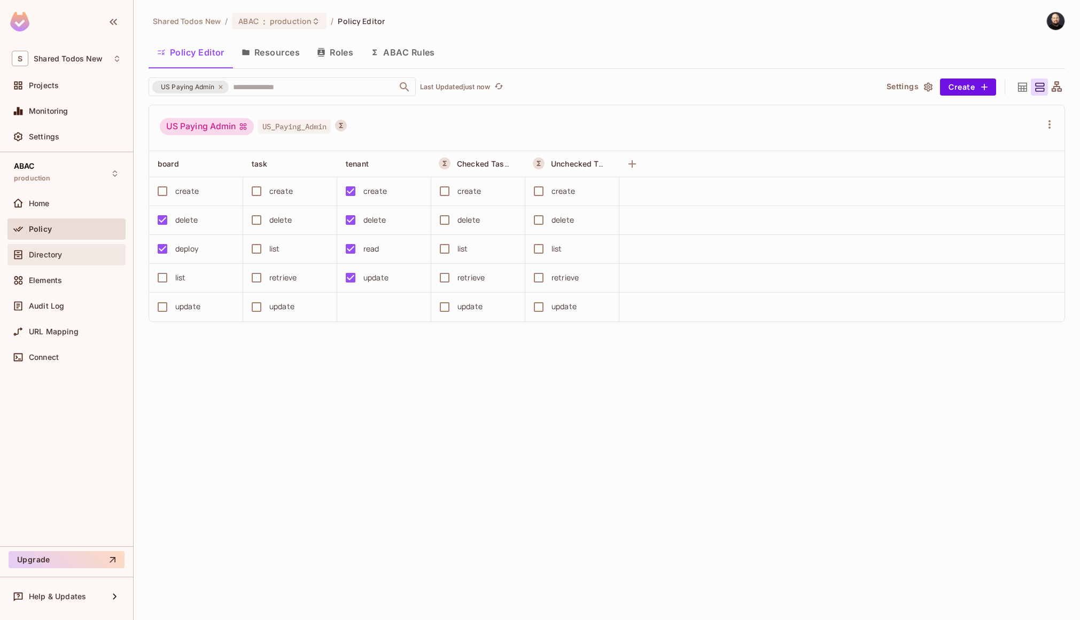
click at [46, 257] on span "Directory" at bounding box center [45, 255] width 33 height 9
